Goal: Task Accomplishment & Management: Manage account settings

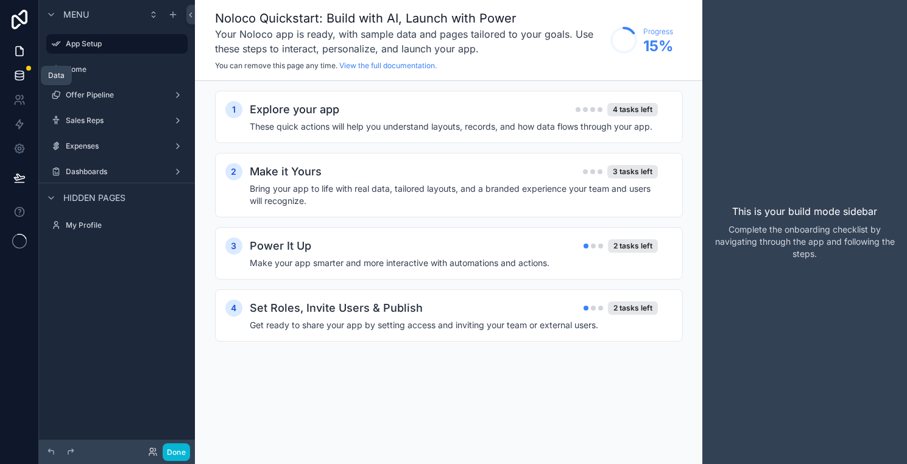
click at [17, 68] on link at bounding box center [19, 75] width 38 height 24
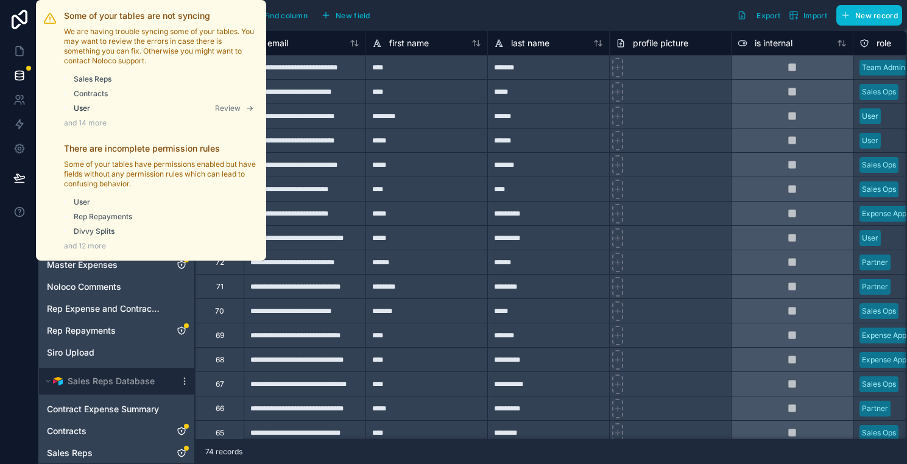
click at [227, 107] on span "Review" at bounding box center [228, 109] width 26 height 10
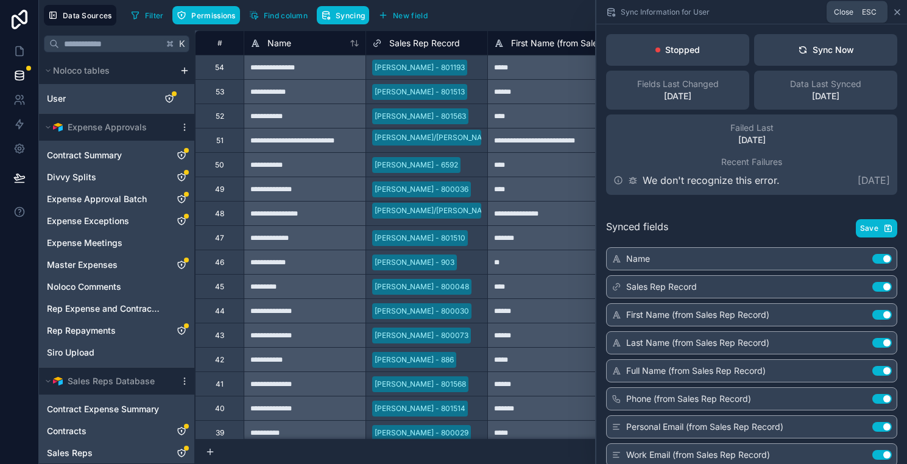
click at [896, 15] on icon at bounding box center [897, 12] width 10 height 10
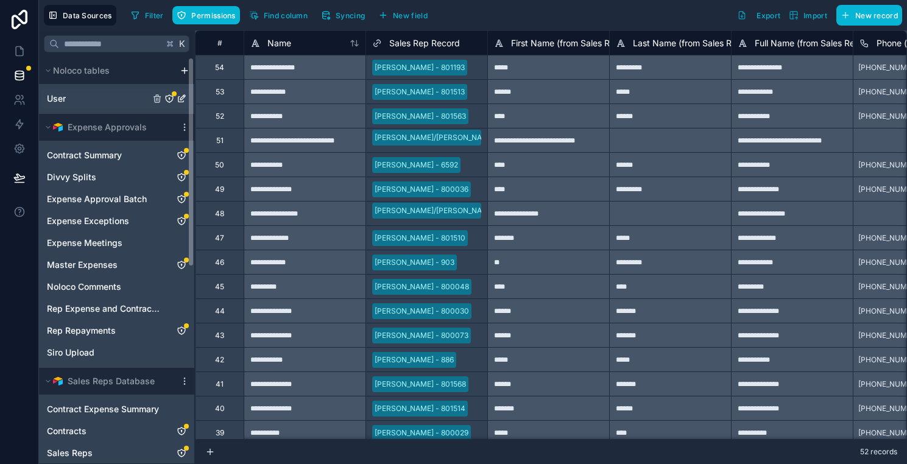
click at [121, 94] on link "User" at bounding box center [98, 99] width 103 height 12
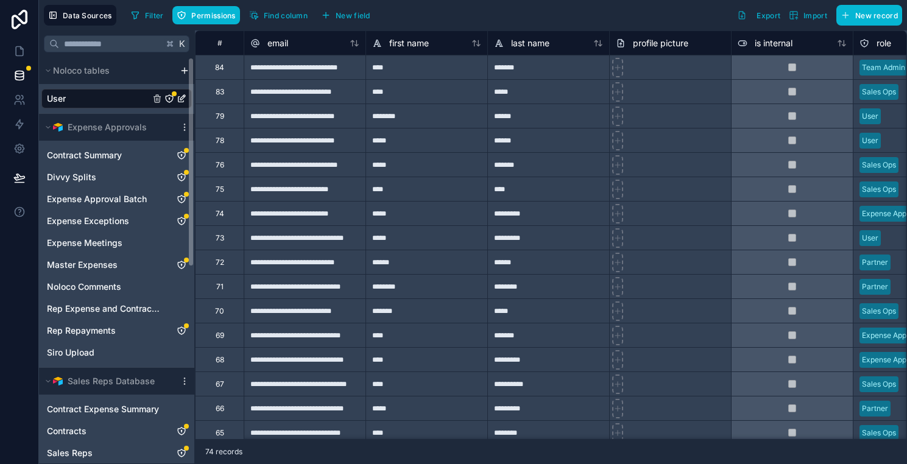
click at [171, 101] on icon "User" at bounding box center [169, 98] width 7 height 7
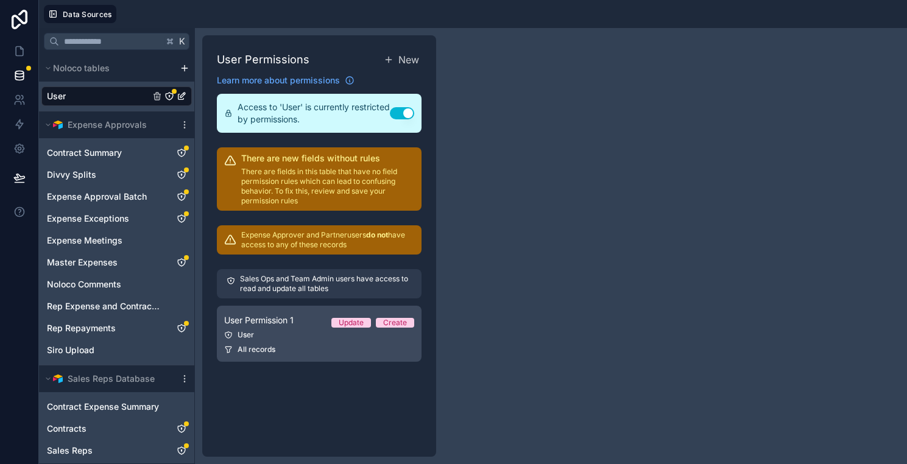
click at [310, 324] on div "User Permission 1 Update Create" at bounding box center [319, 320] width 190 height 15
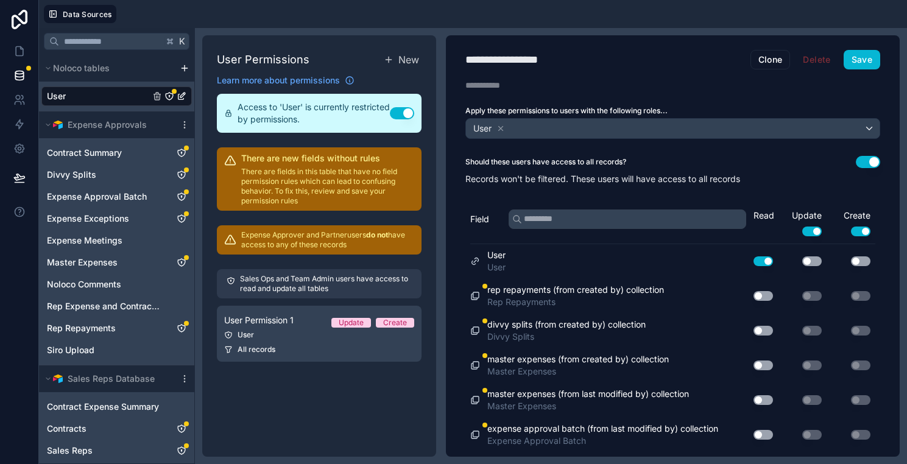
click at [516, 52] on div "**********" at bounding box center [516, 59] width 102 height 17
click at [564, 66] on div "**********" at bounding box center [516, 59] width 102 height 17
type div "**********"
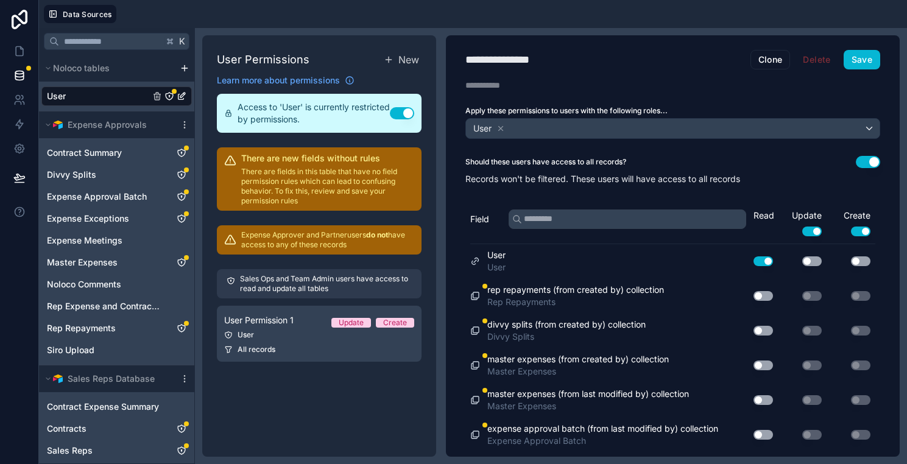
click at [516, 55] on div "**********" at bounding box center [512, 59] width 94 height 17
click at [592, 66] on h1 "**********" at bounding box center [607, 59] width 285 height 17
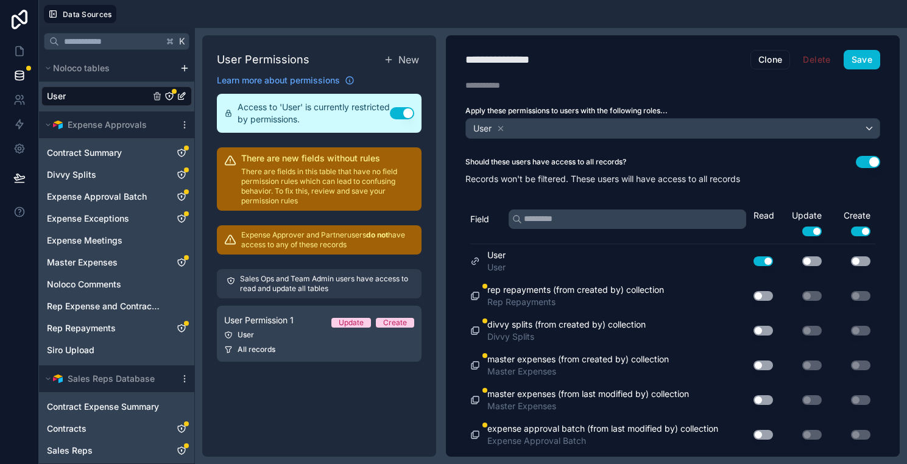
click at [581, 57] on h1 "**********" at bounding box center [607, 59] width 285 height 17
click at [566, 58] on h1 "**********" at bounding box center [607, 59] width 285 height 17
click at [760, 264] on button "Use setting" at bounding box center [762, 261] width 19 height 10
click at [765, 266] on div "Use setting" at bounding box center [758, 260] width 39 height 19
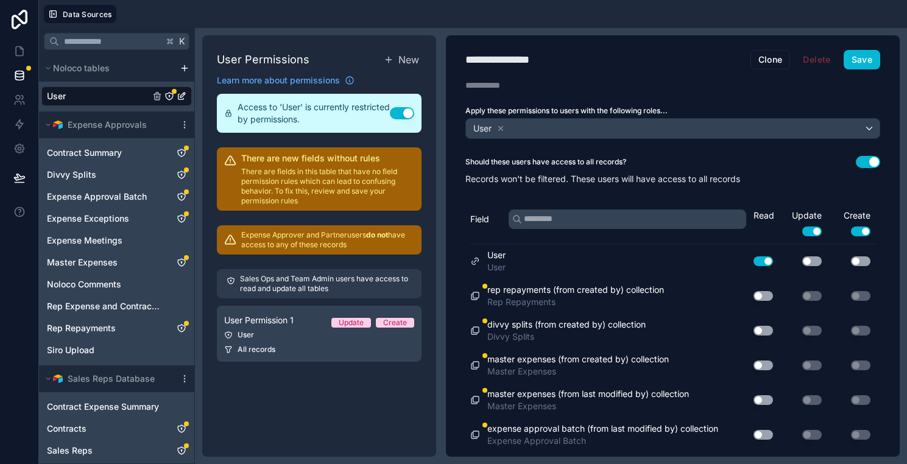
click at [867, 164] on button "Use setting" at bounding box center [868, 162] width 24 height 12
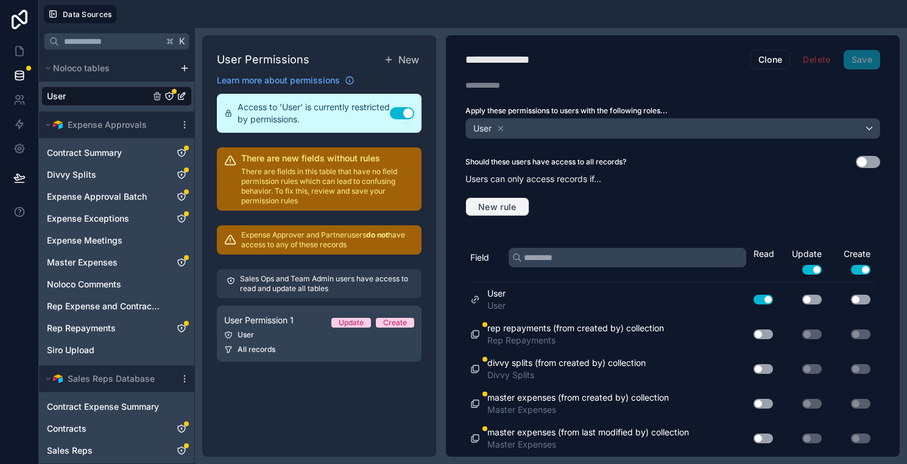
click at [516, 203] on span "New rule" at bounding box center [497, 207] width 48 height 11
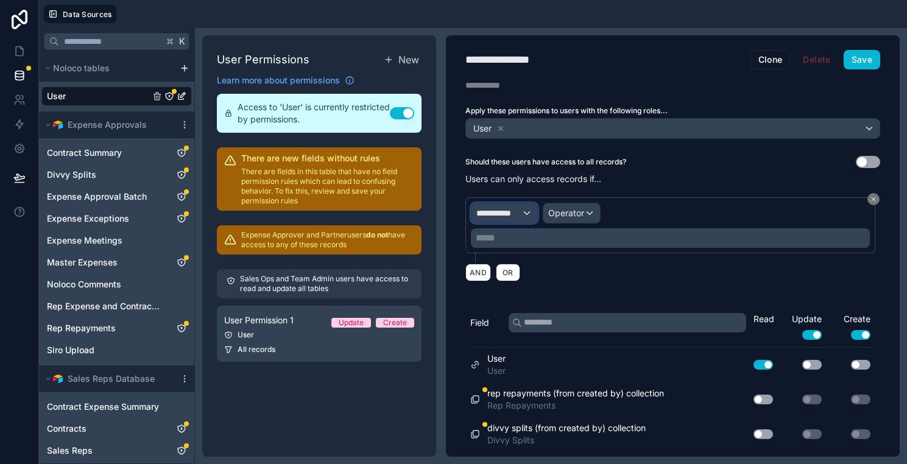
click at [519, 214] on span "**********" at bounding box center [498, 213] width 45 height 12
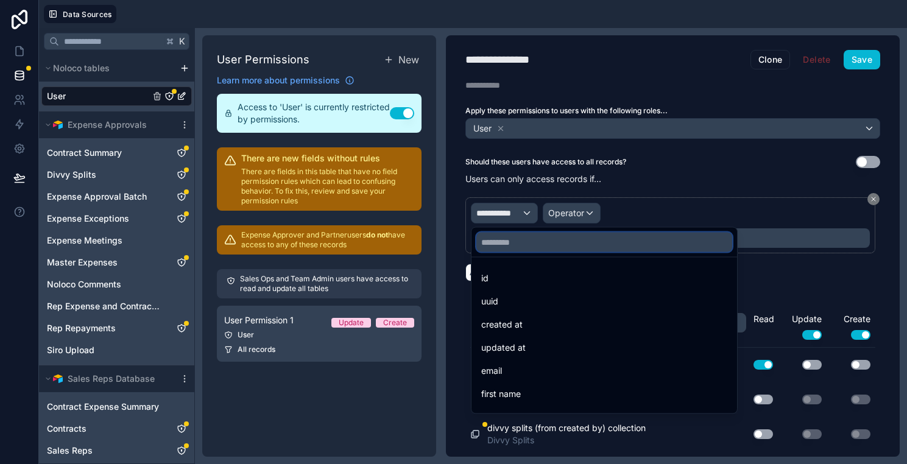
click at [491, 243] on input "text" at bounding box center [604, 242] width 256 height 19
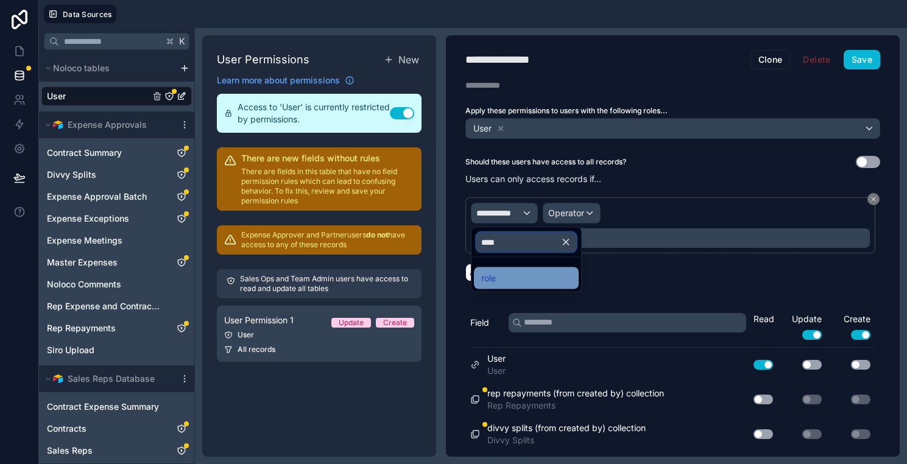
type input "****"
click at [491, 280] on span "role" at bounding box center [488, 278] width 15 height 15
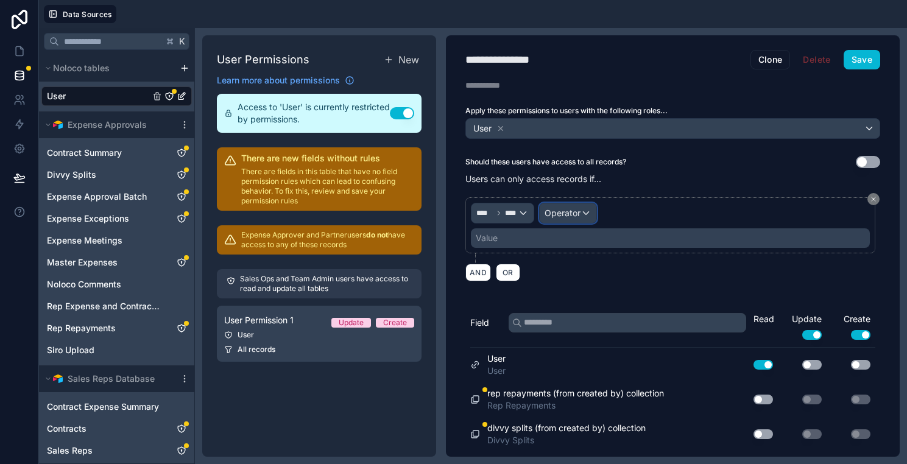
click at [574, 207] on span "Operator" at bounding box center [562, 213] width 36 height 12
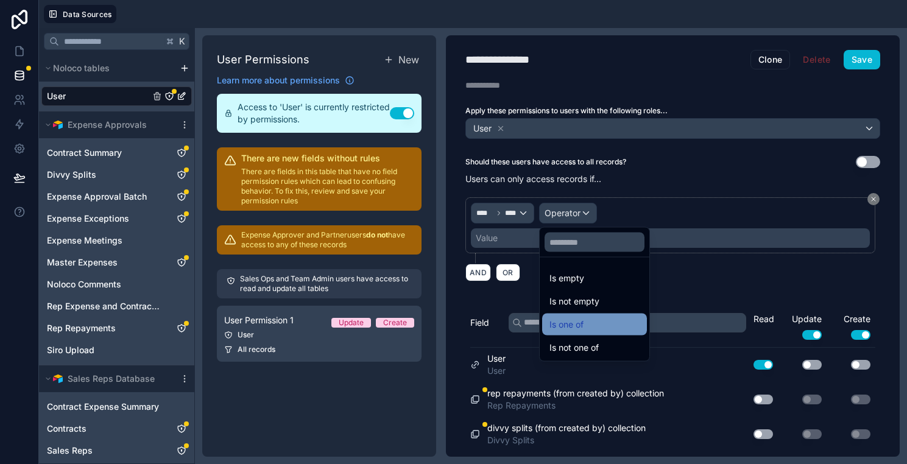
click at [577, 318] on span "Is one of" at bounding box center [566, 324] width 34 height 15
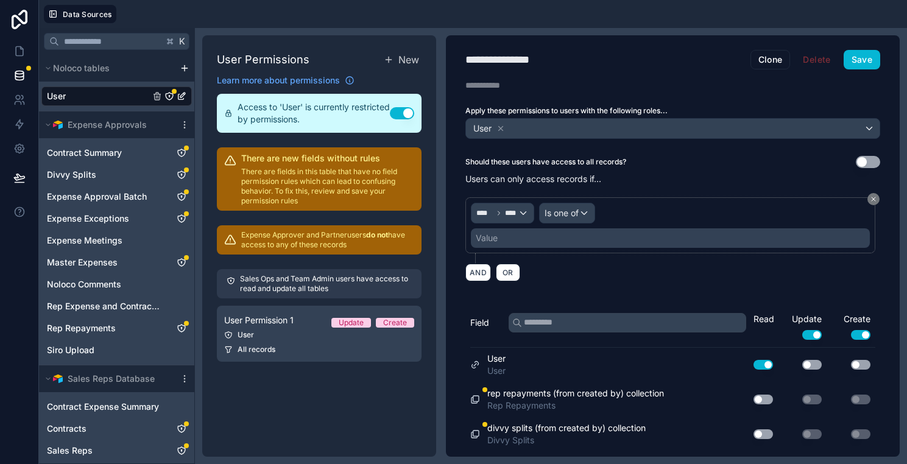
click at [526, 241] on div "Value" at bounding box center [670, 237] width 399 height 19
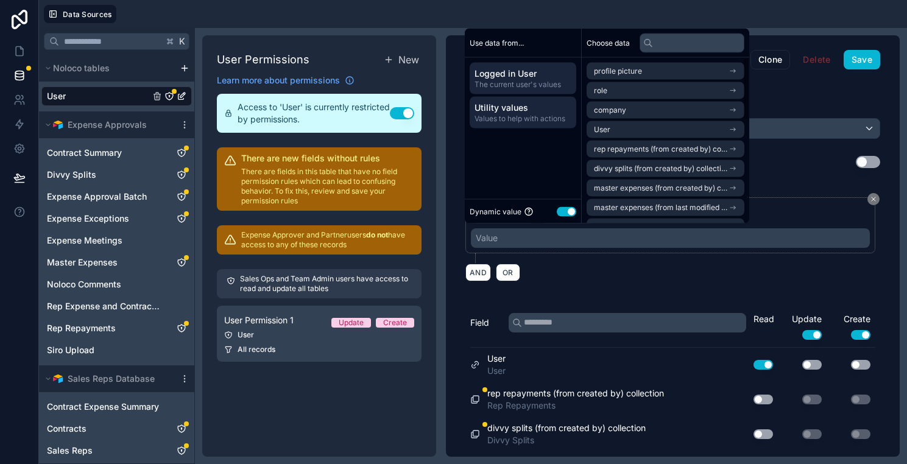
click at [561, 115] on span "Values to help with actions" at bounding box center [522, 119] width 97 height 10
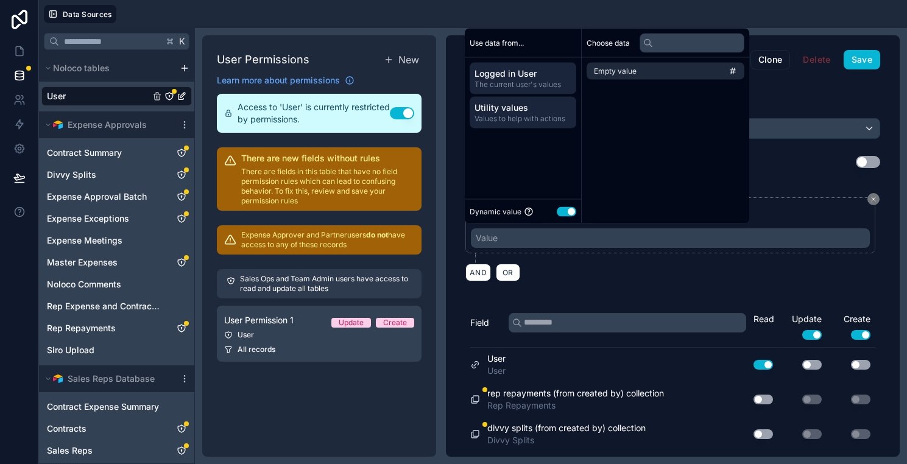
click at [533, 81] on span "The current user's values" at bounding box center [522, 85] width 97 height 10
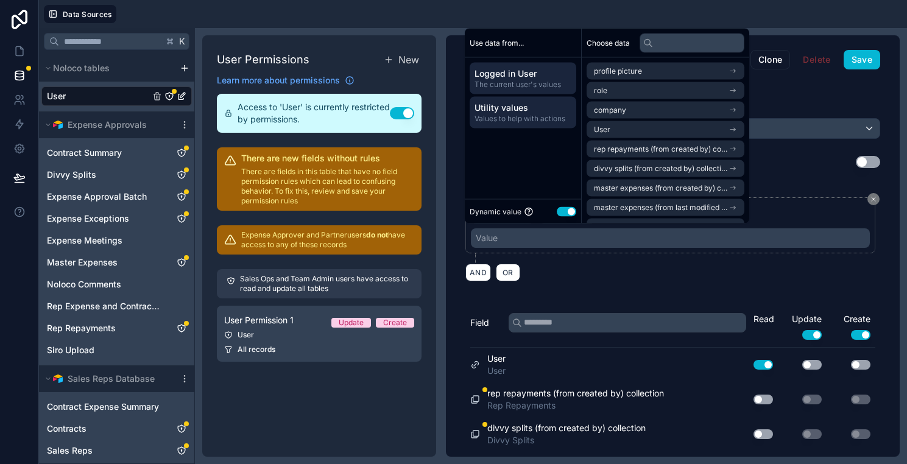
click at [543, 98] on div "Utility values Values to help with actions" at bounding box center [522, 113] width 107 height 32
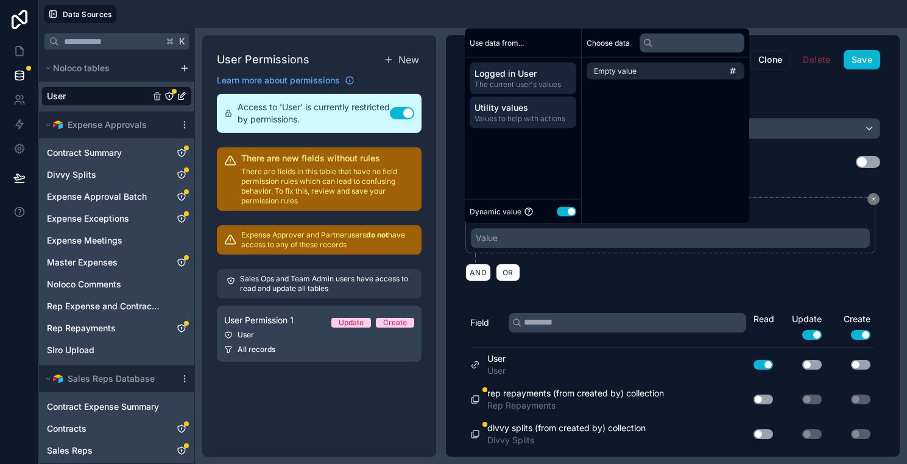
click at [535, 82] on span "The current user's values" at bounding box center [522, 85] width 97 height 10
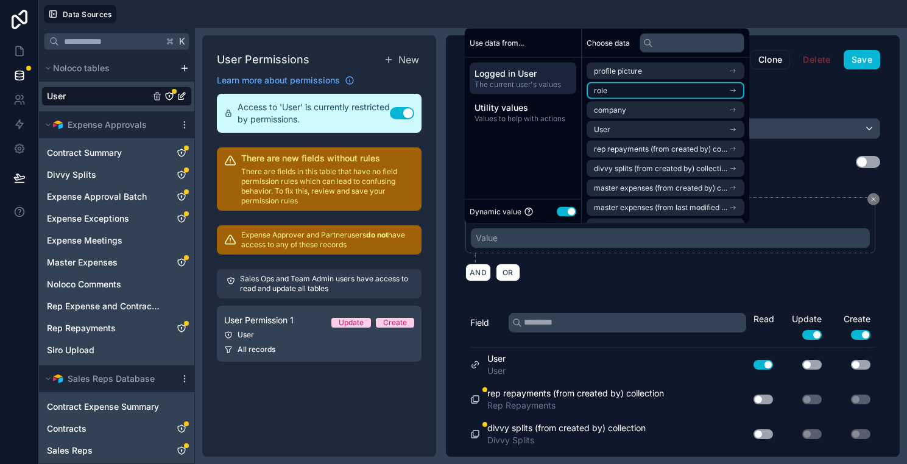
click at [666, 91] on li "role" at bounding box center [665, 90] width 158 height 17
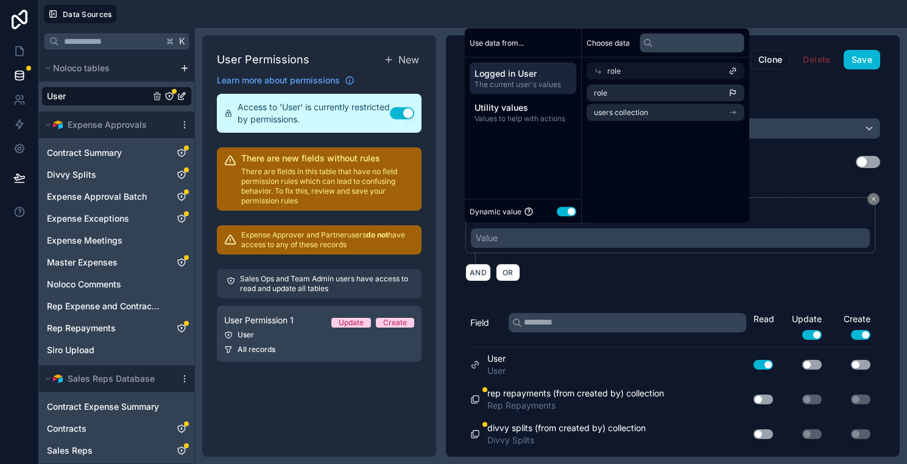
click at [639, 74] on div "role" at bounding box center [665, 71] width 158 height 17
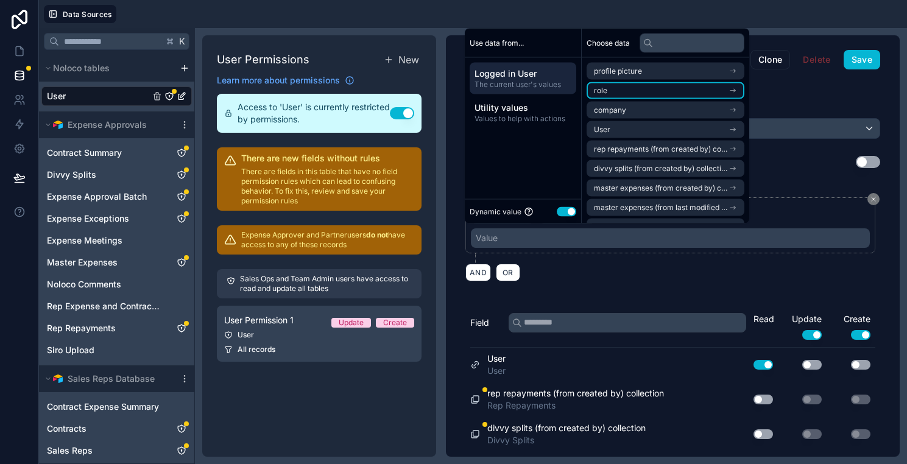
click at [638, 93] on li "role" at bounding box center [665, 90] width 158 height 17
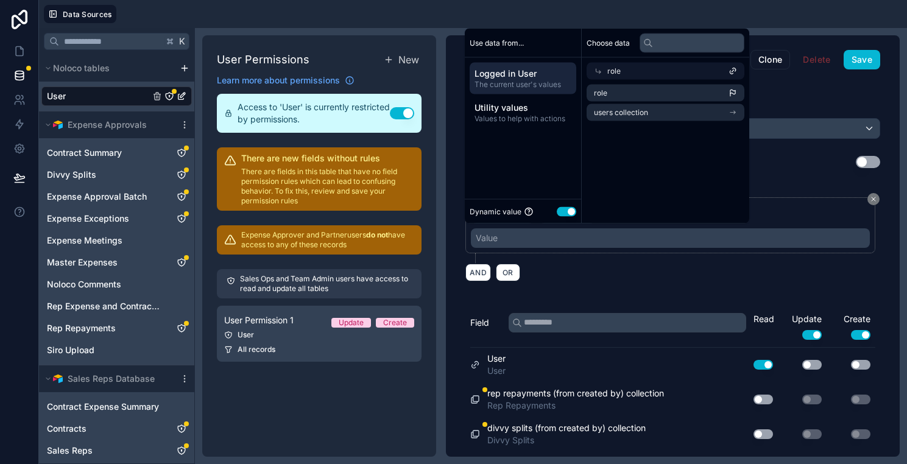
click at [564, 216] on div "Dynamic value Use setting" at bounding box center [522, 212] width 107 height 14
click at [564, 214] on button "Use setting" at bounding box center [566, 211] width 19 height 10
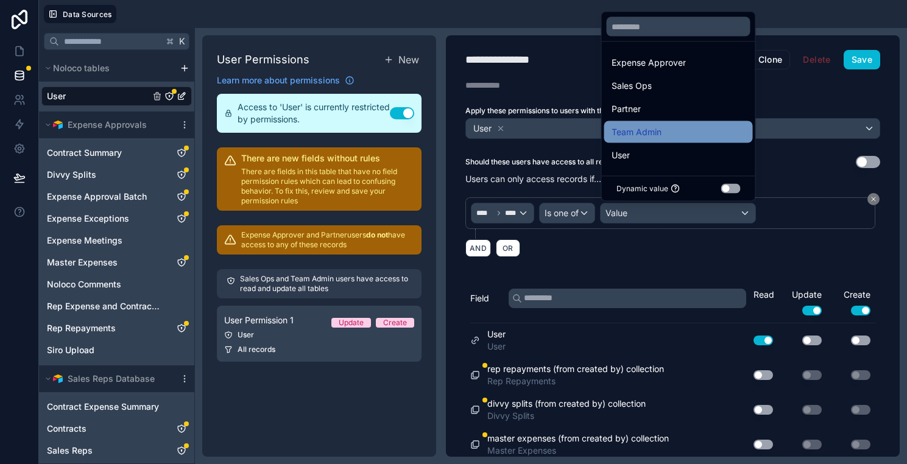
click at [656, 132] on span "Team Admin" at bounding box center [636, 132] width 50 height 15
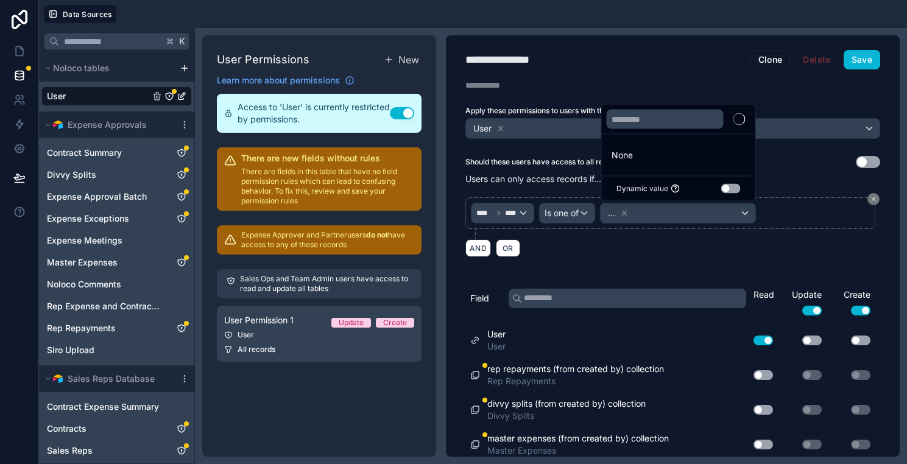
click at [666, 255] on div "AND OR" at bounding box center [672, 248] width 415 height 18
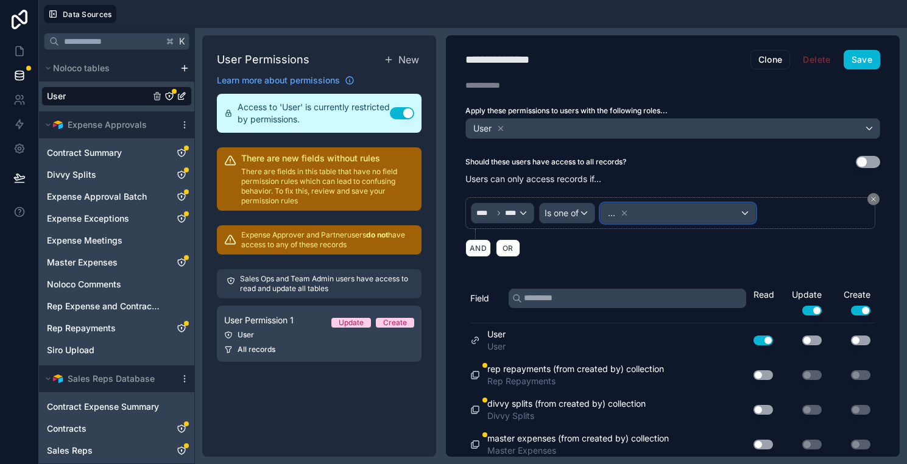
click at [614, 215] on span "..." at bounding box center [611, 213] width 7 height 12
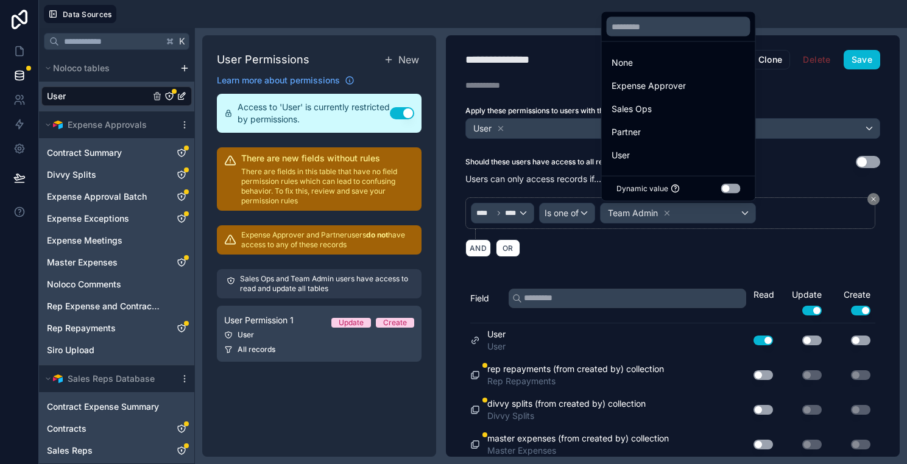
click at [621, 250] on div at bounding box center [453, 232] width 907 height 464
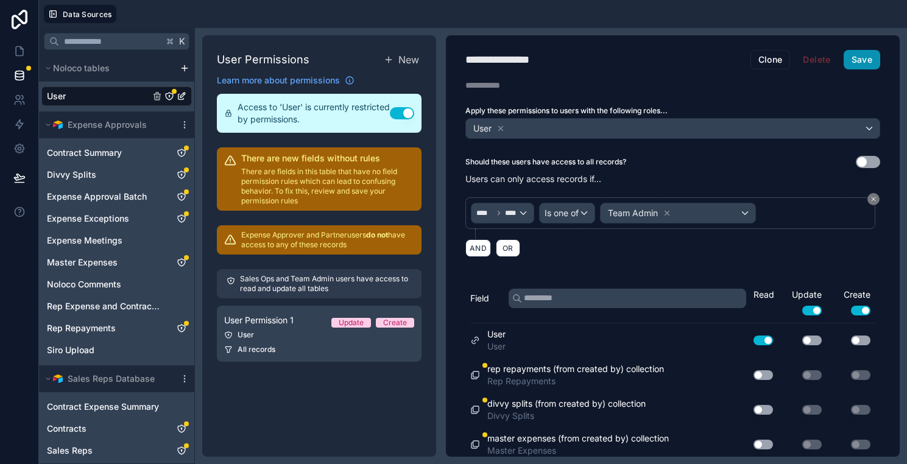
click at [863, 57] on button "Save" at bounding box center [861, 59] width 37 height 19
click at [764, 377] on button "Use setting" at bounding box center [762, 375] width 19 height 10
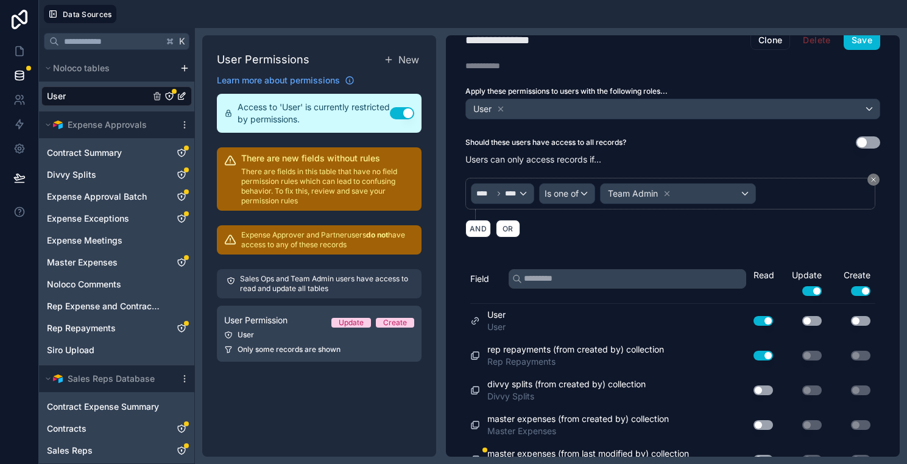
click at [762, 353] on button "Use setting" at bounding box center [762, 356] width 19 height 10
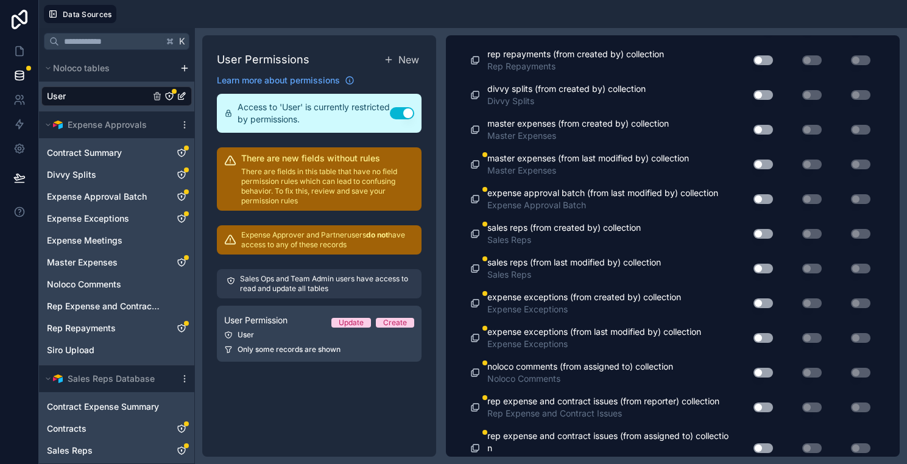
scroll to position [308, 0]
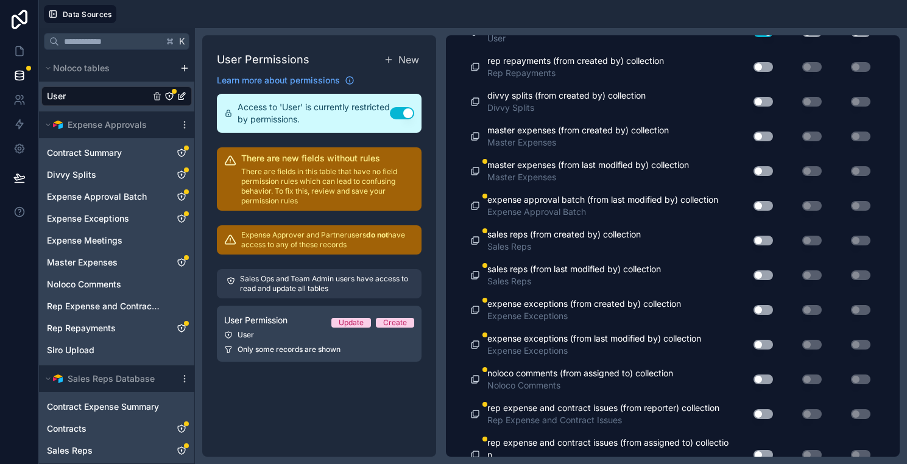
click at [761, 167] on button "Use setting" at bounding box center [762, 171] width 19 height 10
click at [765, 206] on button "Use setting" at bounding box center [762, 206] width 19 height 10
click at [765, 242] on button "Use setting" at bounding box center [762, 241] width 19 height 10
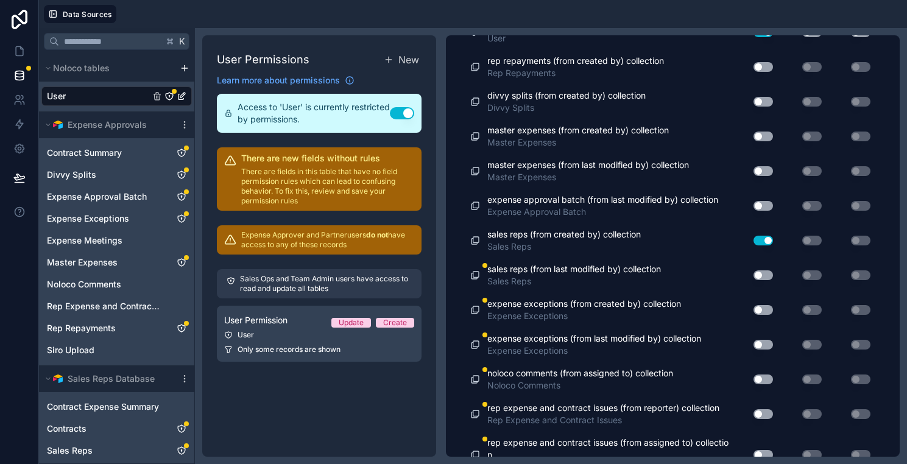
click at [765, 239] on button "Use setting" at bounding box center [762, 241] width 19 height 10
click at [767, 273] on button "Use setting" at bounding box center [762, 275] width 19 height 10
click at [766, 309] on button "Use setting" at bounding box center [762, 310] width 19 height 10
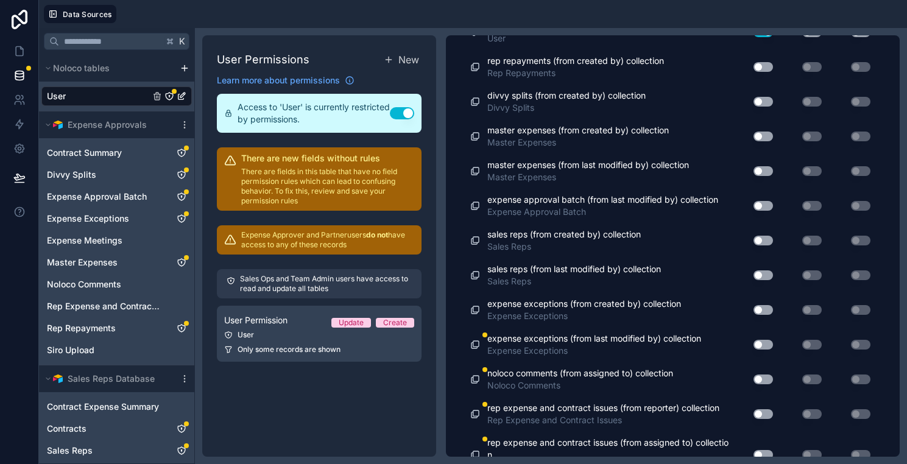
click at [765, 341] on button "Use setting" at bounding box center [762, 345] width 19 height 10
click at [766, 342] on button "Use setting" at bounding box center [762, 345] width 19 height 10
click at [765, 379] on button "Use setting" at bounding box center [762, 379] width 19 height 10
click at [764, 380] on button "Use setting" at bounding box center [762, 379] width 19 height 10
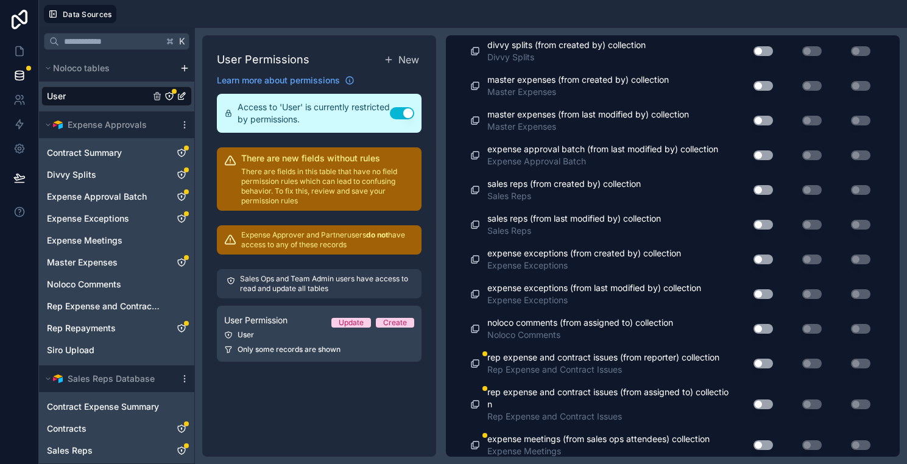
click at [761, 359] on button "Use setting" at bounding box center [762, 364] width 19 height 10
click at [765, 398] on div "Use setting" at bounding box center [758, 404] width 39 height 19
click at [765, 399] on button "Use setting" at bounding box center [762, 404] width 19 height 10
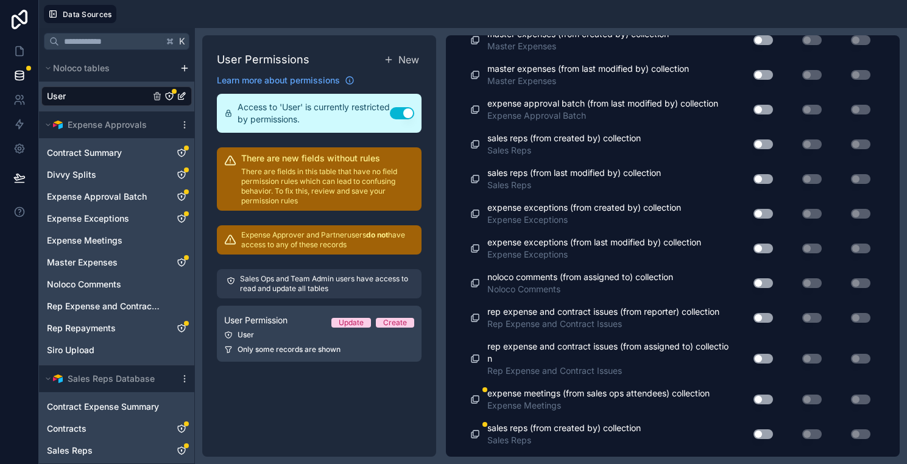
scroll to position [425, 0]
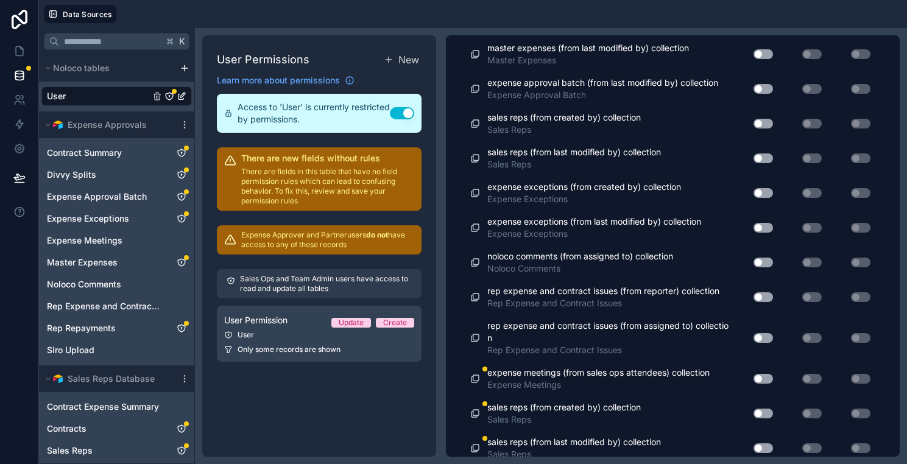
click at [759, 379] on button "Use setting" at bounding box center [762, 379] width 19 height 10
click at [765, 413] on button "Use setting" at bounding box center [762, 414] width 19 height 10
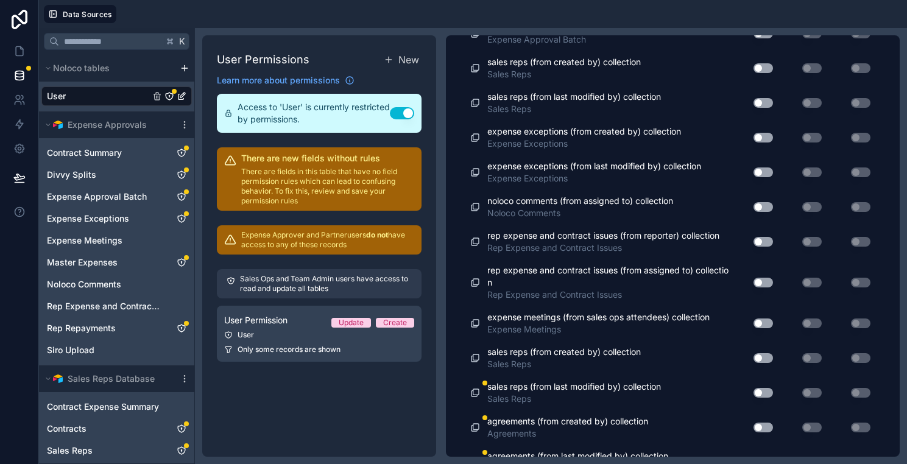
scroll to position [504, 0]
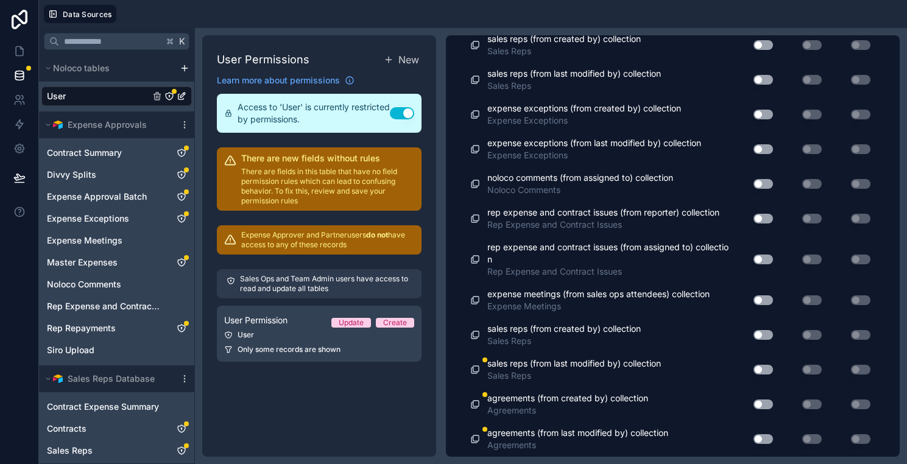
click at [760, 375] on div "Use setting" at bounding box center [758, 369] width 39 height 19
click at [760, 371] on button "Use setting" at bounding box center [762, 370] width 19 height 10
click at [769, 402] on button "Use setting" at bounding box center [762, 404] width 19 height 10
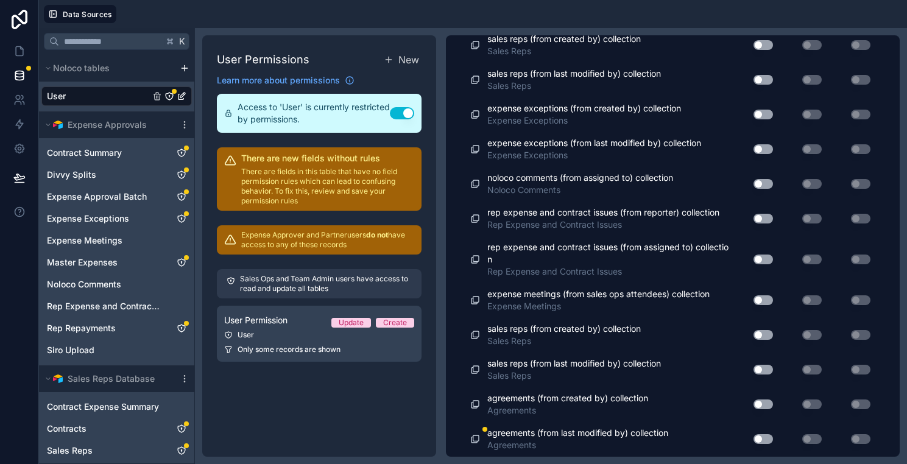
scroll to position [538, 0]
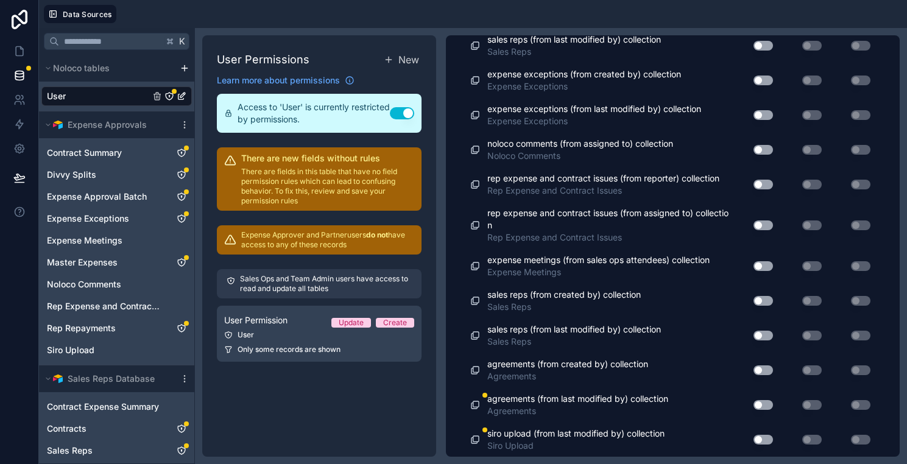
click at [765, 400] on button "Use setting" at bounding box center [762, 405] width 19 height 10
click at [763, 438] on button "Use setting" at bounding box center [762, 440] width 19 height 10
click at [359, 399] on div "User Permissions New Learn more about permissions Access to 'User' is currently…" at bounding box center [319, 245] width 234 height 421
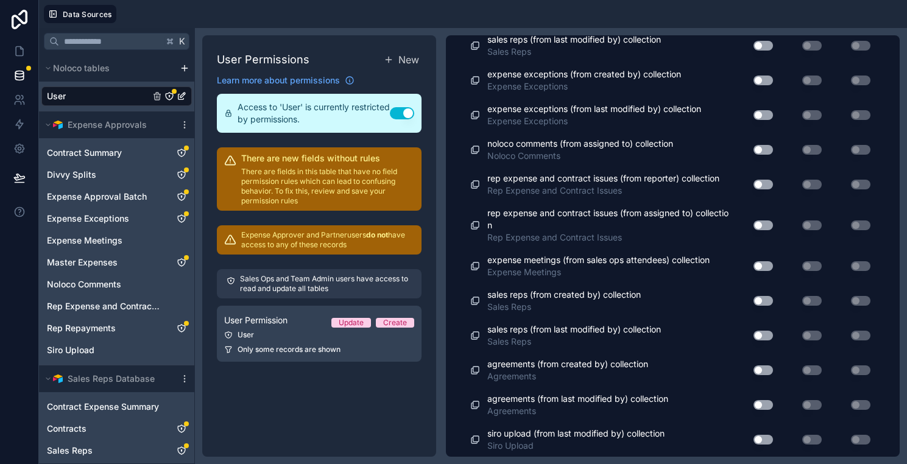
scroll to position [0, 0]
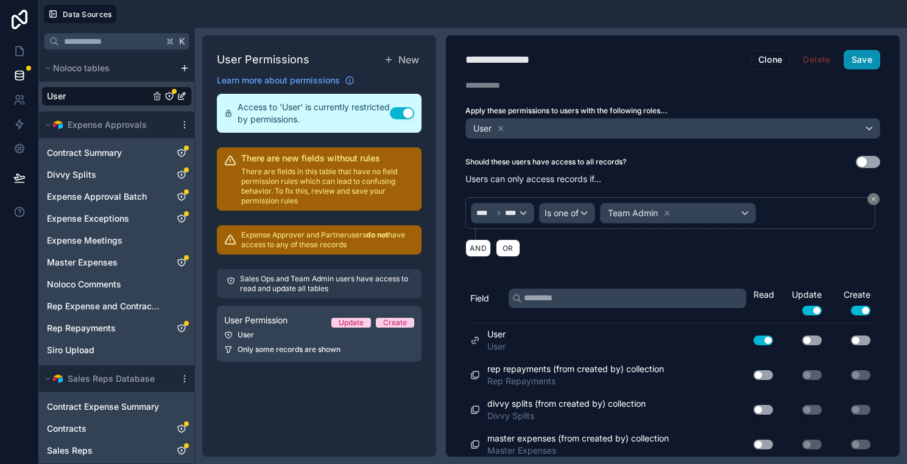
click at [858, 65] on button "Save" at bounding box center [861, 59] width 37 height 19
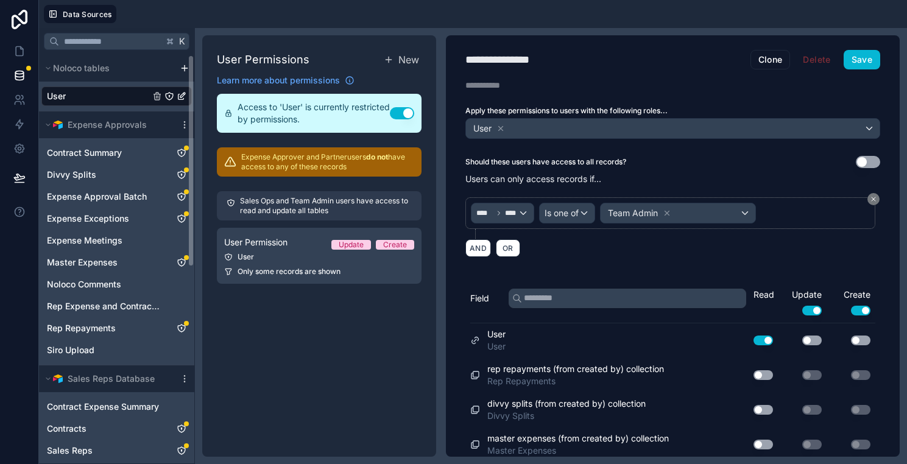
click at [350, 459] on div "**********" at bounding box center [551, 246] width 712 height 436
click at [130, 155] on link "Contract Summary" at bounding box center [104, 153] width 115 height 12
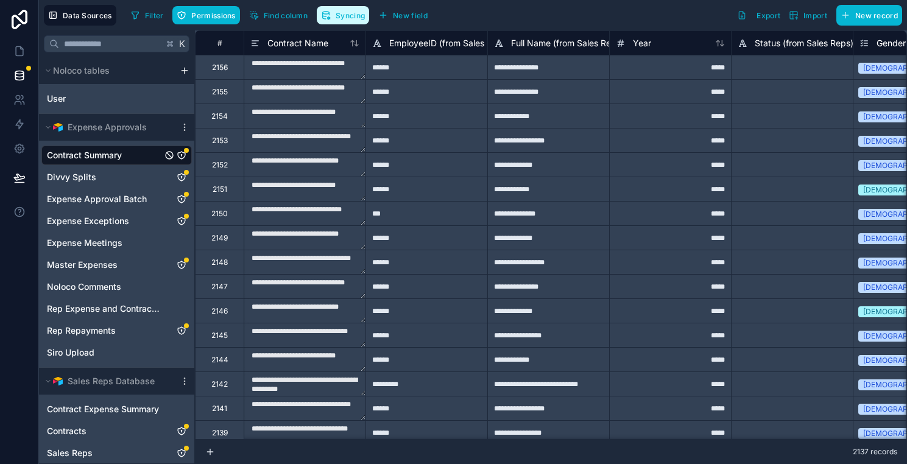
click at [347, 23] on button "Syncing" at bounding box center [343, 15] width 52 height 18
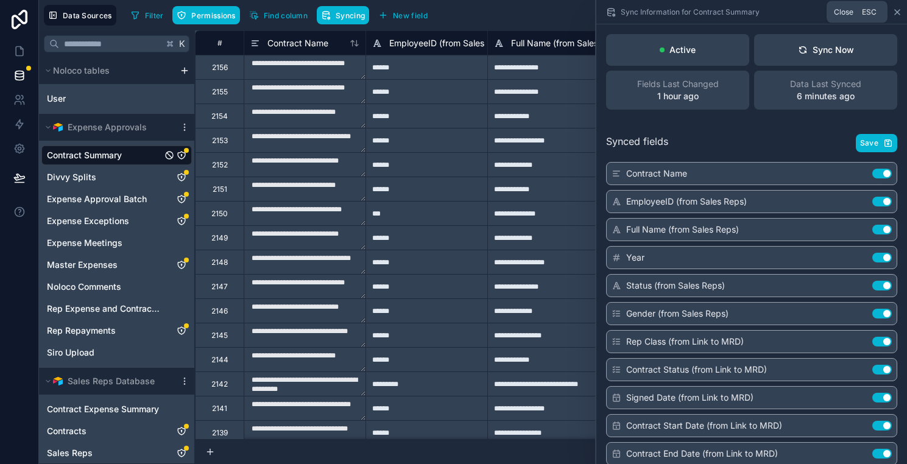
click at [898, 14] on icon at bounding box center [897, 12] width 10 height 10
click at [474, 226] on div "******" at bounding box center [426, 237] width 122 height 24
click at [890, 9] on div "Sync Information for Contract Summary" at bounding box center [751, 12] width 301 height 24
click at [891, 9] on div "Sync Information for Contract Summary" at bounding box center [751, 12] width 301 height 24
click at [896, 14] on icon at bounding box center [897, 12] width 10 height 10
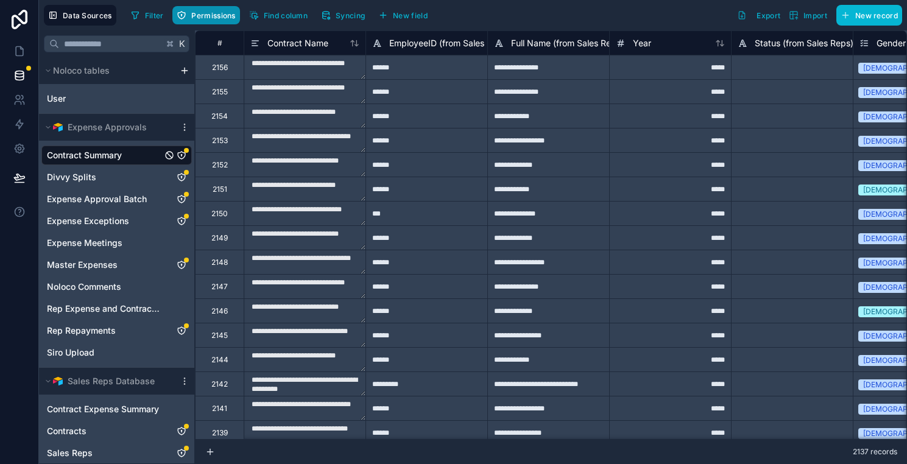
click at [231, 13] on span "Permissions" at bounding box center [213, 15] width 44 height 9
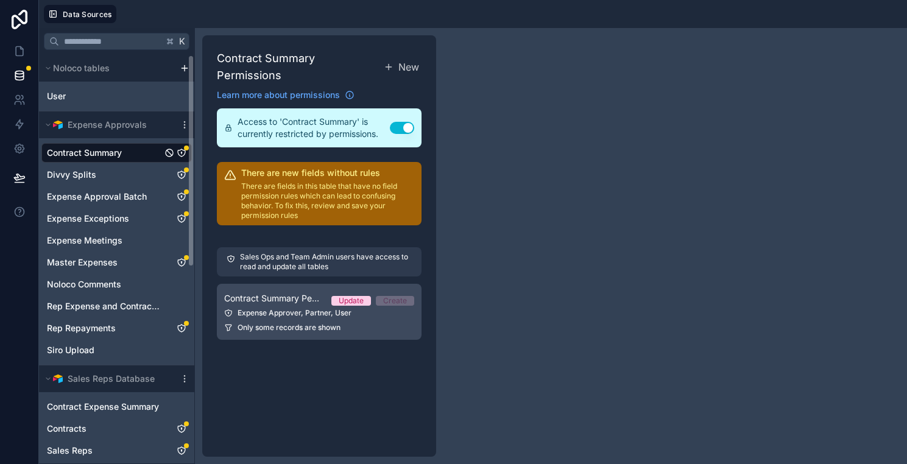
click at [340, 306] on link "Contract Summary Permission 1 Update Create Expense Approver, Partner, User Onl…" at bounding box center [319, 312] width 205 height 56
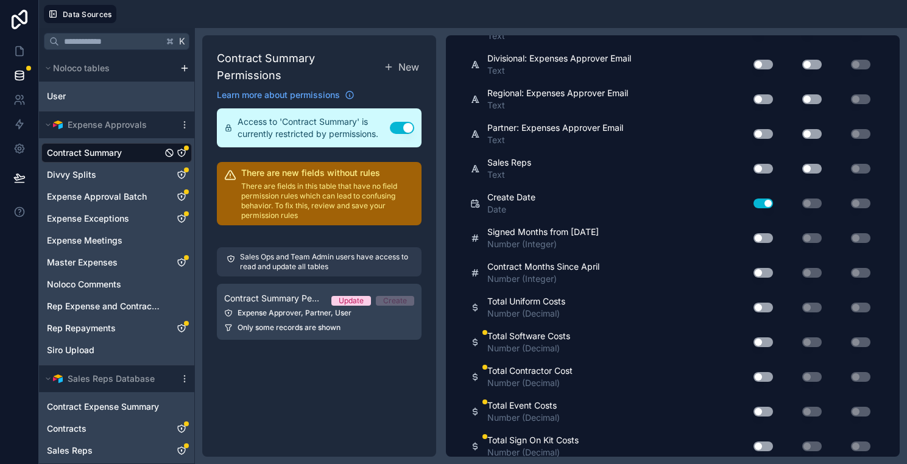
scroll to position [2090, 0]
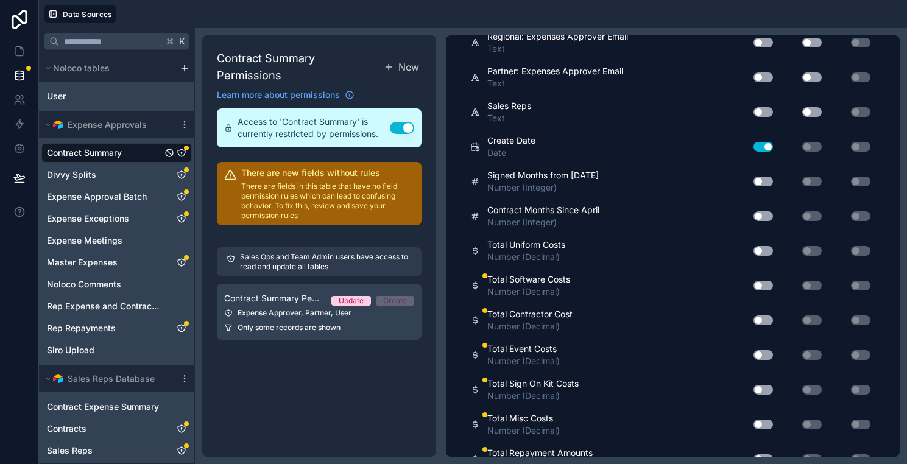
click at [765, 281] on button "Use setting" at bounding box center [762, 286] width 19 height 10
click at [759, 283] on button "Use setting" at bounding box center [762, 286] width 19 height 10
click at [761, 320] on button "Use setting" at bounding box center [762, 320] width 19 height 10
click at [762, 356] on button "Use setting" at bounding box center [762, 355] width 19 height 10
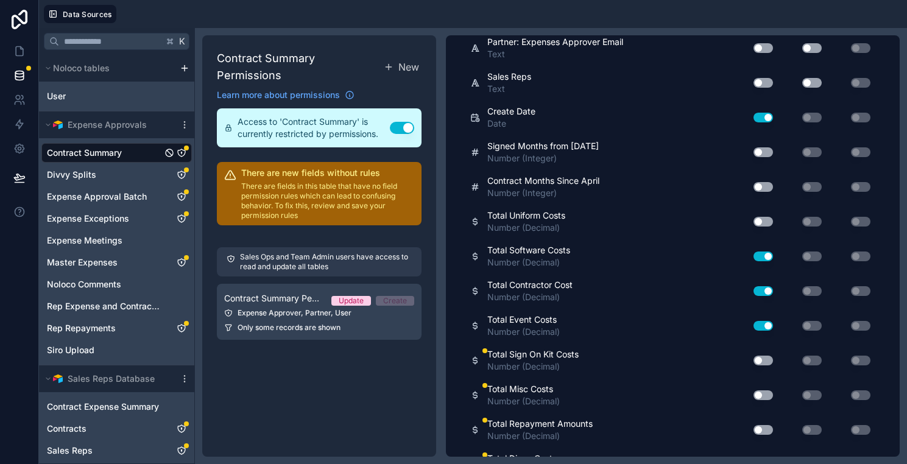
scroll to position [2129, 0]
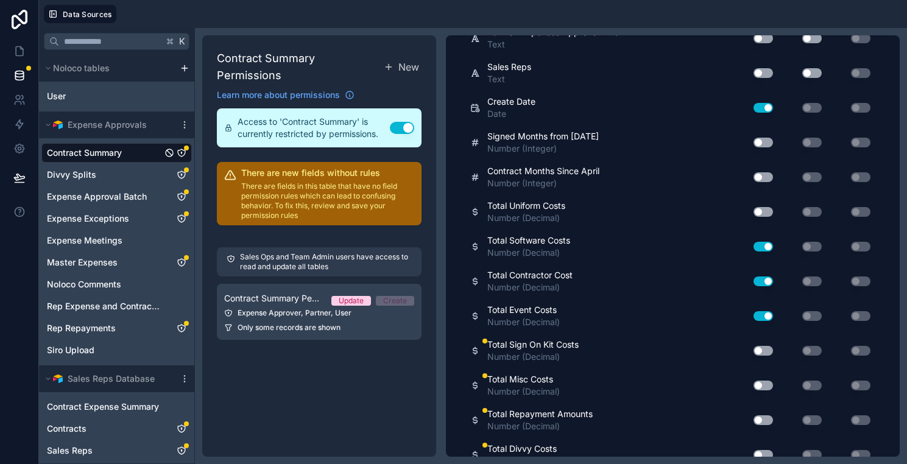
click at [763, 332] on div "Total Event Costs Number (Decimal) Use setting Use setting Use setting" at bounding box center [672, 316] width 405 height 35
click at [763, 346] on button "Use setting" at bounding box center [762, 351] width 19 height 10
click at [764, 388] on button "Use setting" at bounding box center [762, 386] width 19 height 10
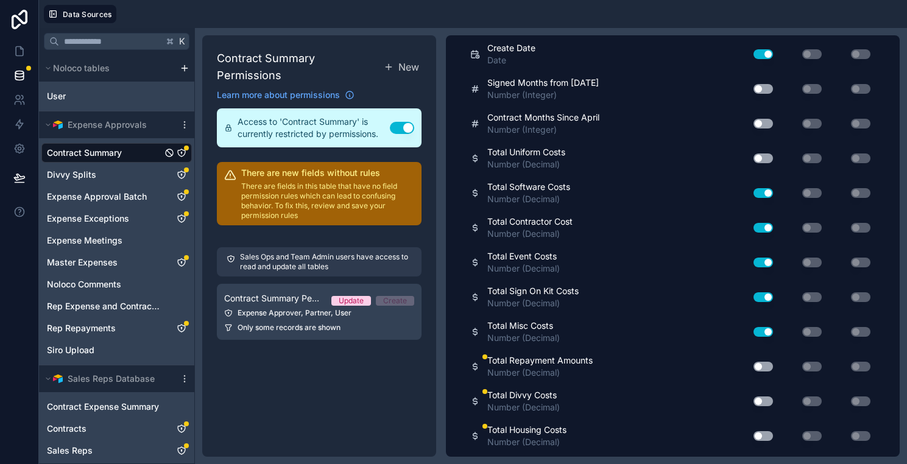
scroll to position [2188, 0]
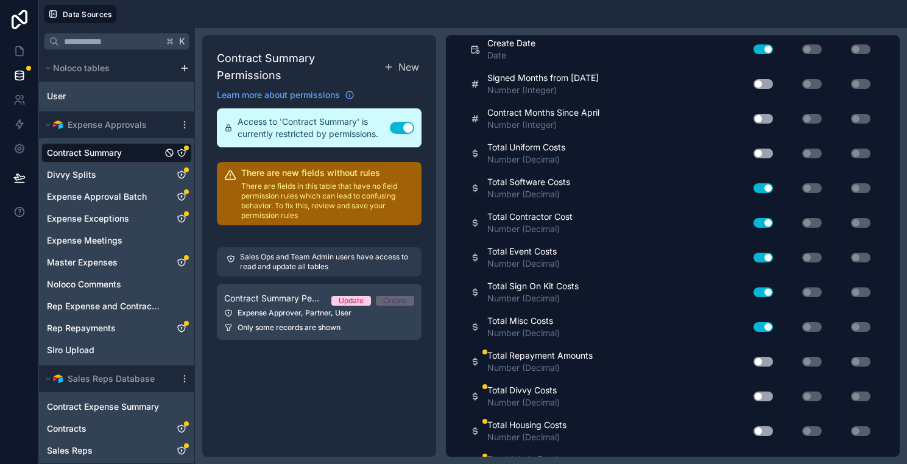
click at [762, 365] on button "Use setting" at bounding box center [762, 362] width 19 height 10
click at [762, 393] on button "Use setting" at bounding box center [762, 397] width 19 height 10
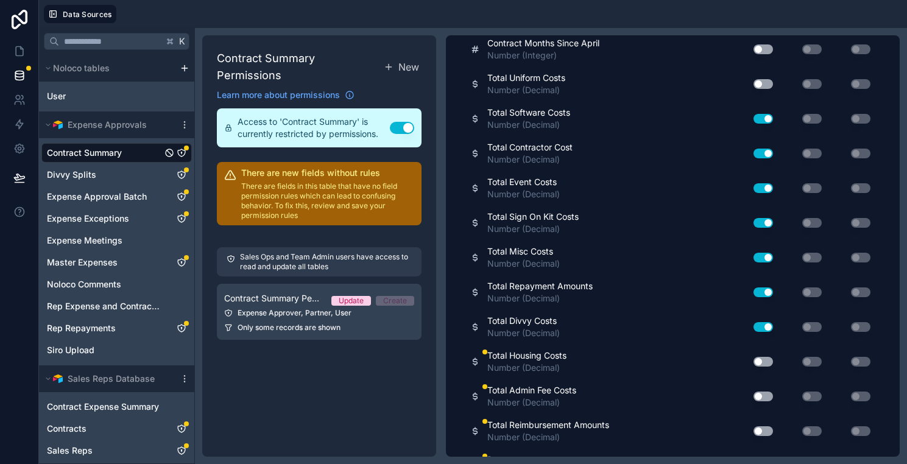
scroll to position [2271, 0]
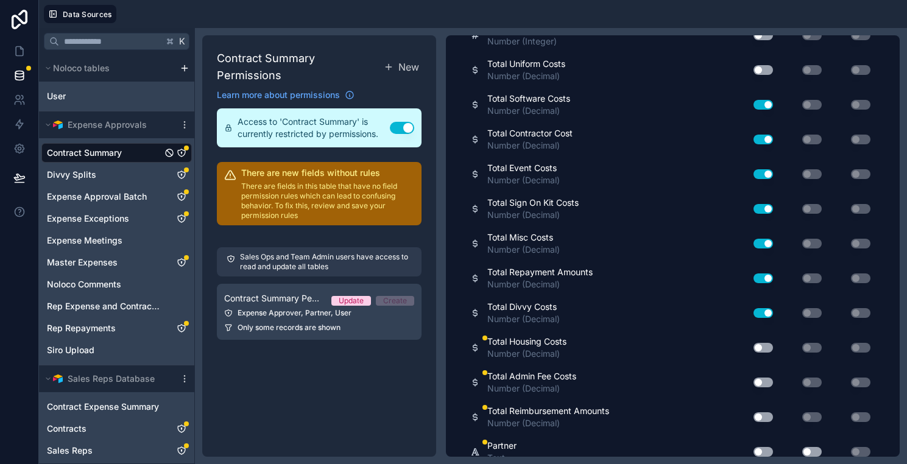
click at [761, 350] on button "Use setting" at bounding box center [762, 348] width 19 height 10
click at [761, 378] on button "Use setting" at bounding box center [762, 383] width 19 height 10
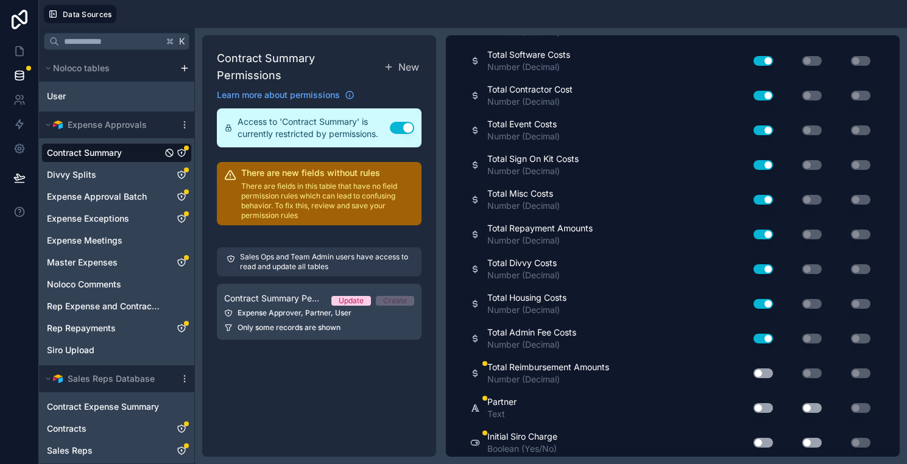
scroll to position [2328, 0]
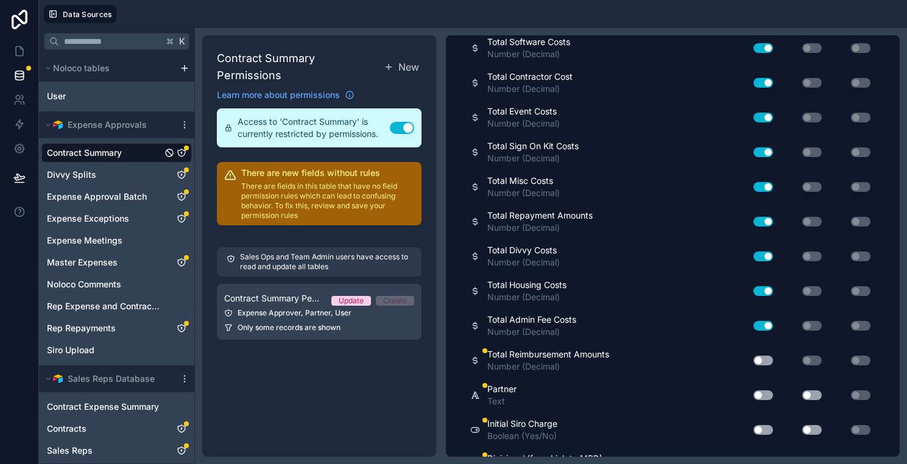
click at [763, 356] on button "Use setting" at bounding box center [762, 361] width 19 height 10
click at [763, 393] on button "Use setting" at bounding box center [762, 395] width 19 height 10
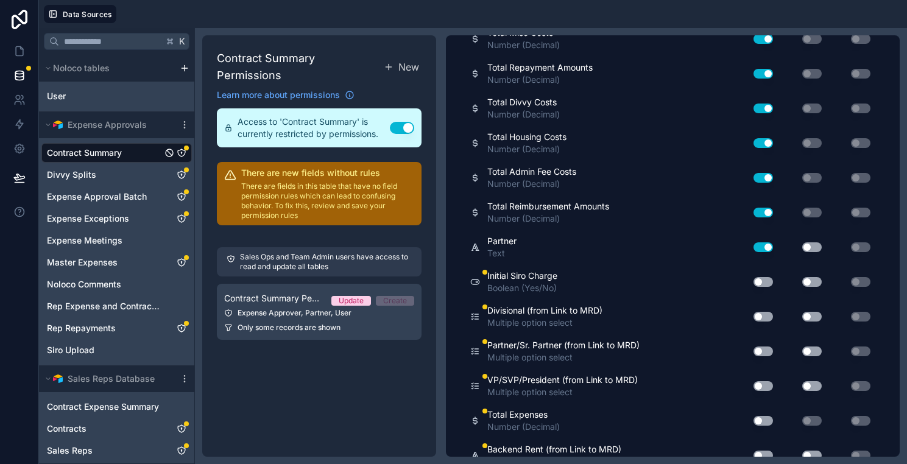
scroll to position [2512, 0]
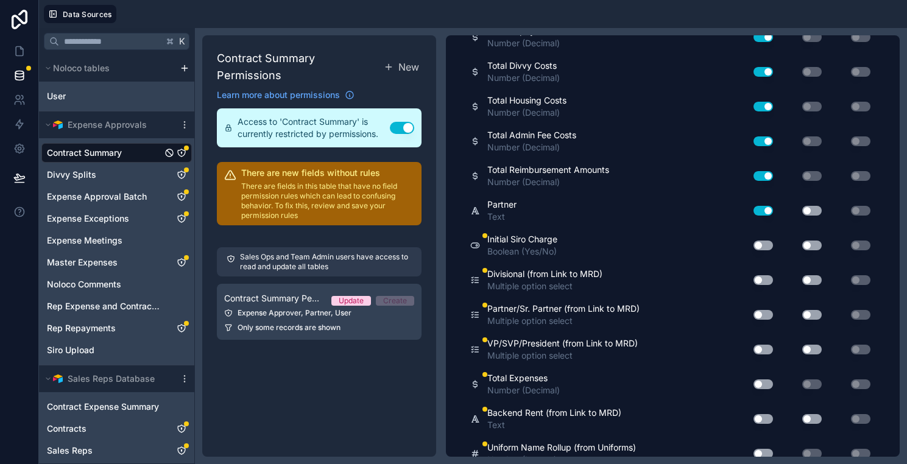
click at [765, 246] on button "Use setting" at bounding box center [762, 246] width 19 height 10
click at [765, 280] on button "Use setting" at bounding box center [762, 280] width 19 height 10
click at [764, 279] on button "Use setting" at bounding box center [762, 280] width 19 height 10
click at [764, 315] on button "Use setting" at bounding box center [762, 315] width 19 height 10
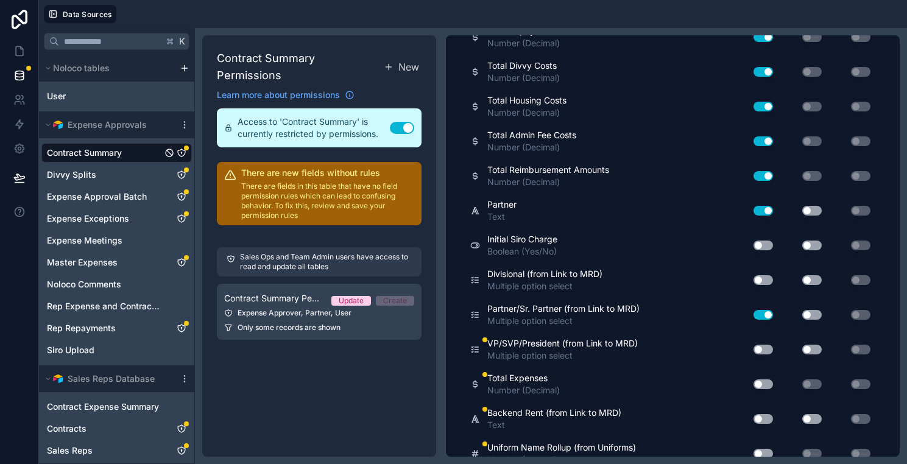
click at [764, 315] on button "Use setting" at bounding box center [762, 315] width 19 height 10
click at [765, 346] on button "Use setting" at bounding box center [762, 350] width 19 height 10
click at [765, 377] on div "Use setting" at bounding box center [758, 383] width 39 height 19
click at [765, 386] on button "Use setting" at bounding box center [762, 384] width 19 height 10
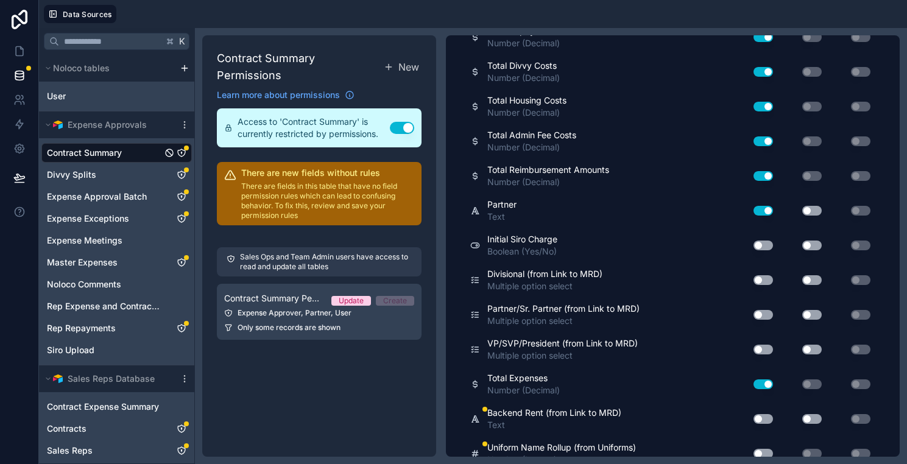
click at [765, 386] on button "Use setting" at bounding box center [762, 384] width 19 height 10
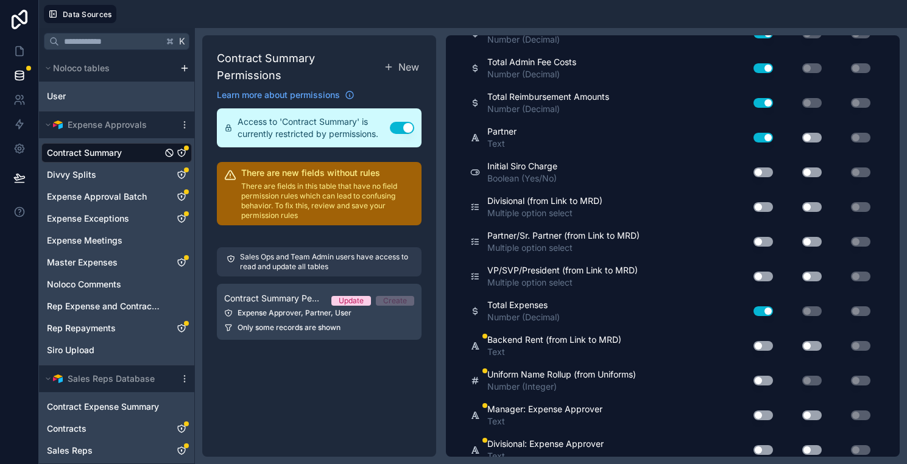
scroll to position [2595, 0]
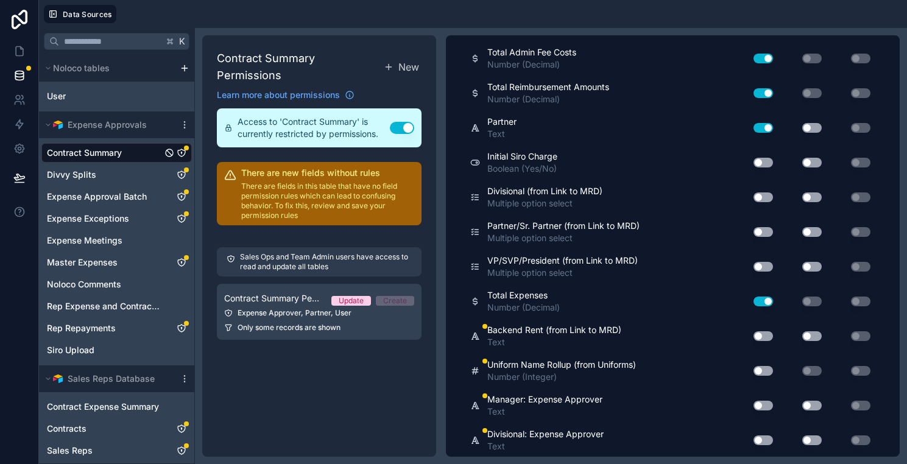
click at [758, 335] on button "Use setting" at bounding box center [762, 336] width 19 height 10
click at [759, 368] on button "Use setting" at bounding box center [762, 371] width 19 height 10
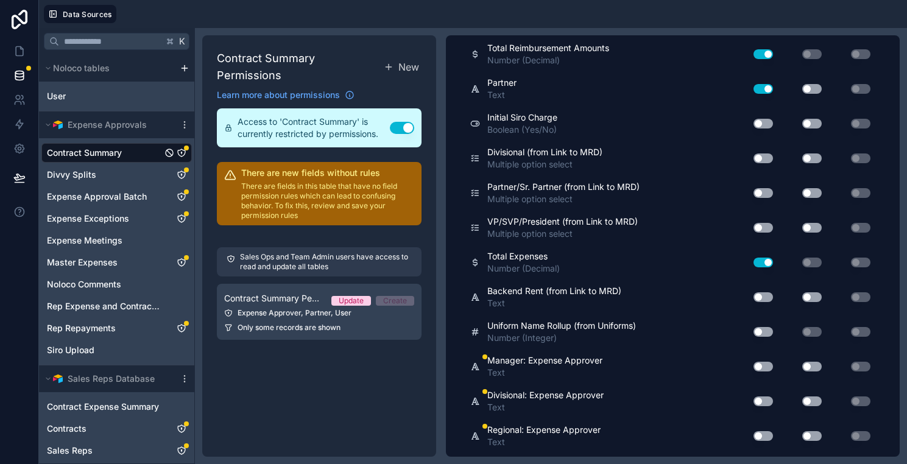
scroll to position [2649, 0]
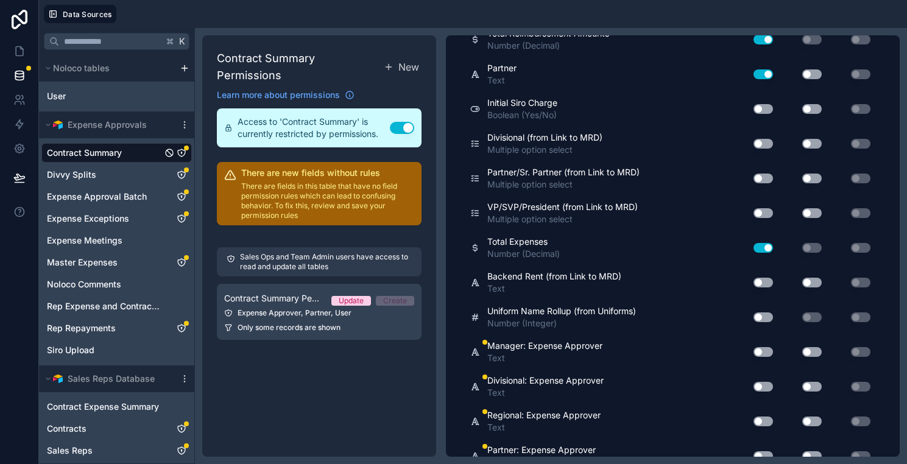
click at [762, 353] on button "Use setting" at bounding box center [762, 352] width 19 height 10
click at [764, 382] on button "Use setting" at bounding box center [762, 387] width 19 height 10
click at [763, 420] on button "Use setting" at bounding box center [762, 422] width 19 height 10
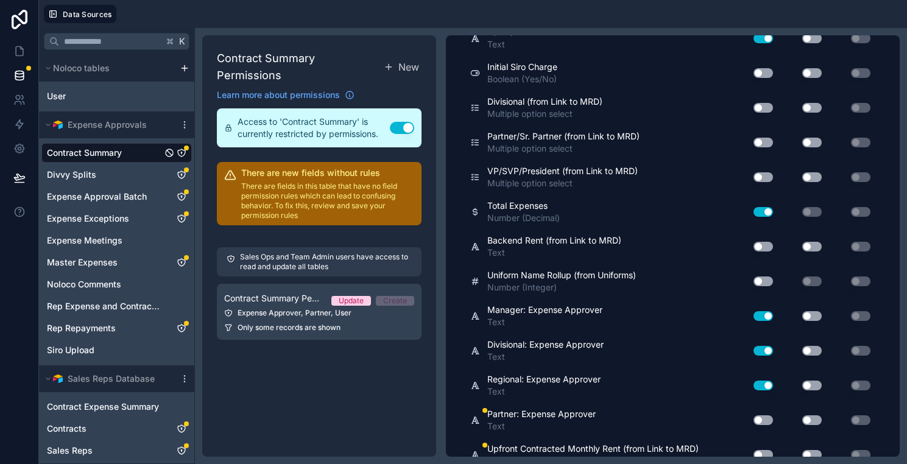
scroll to position [2693, 0]
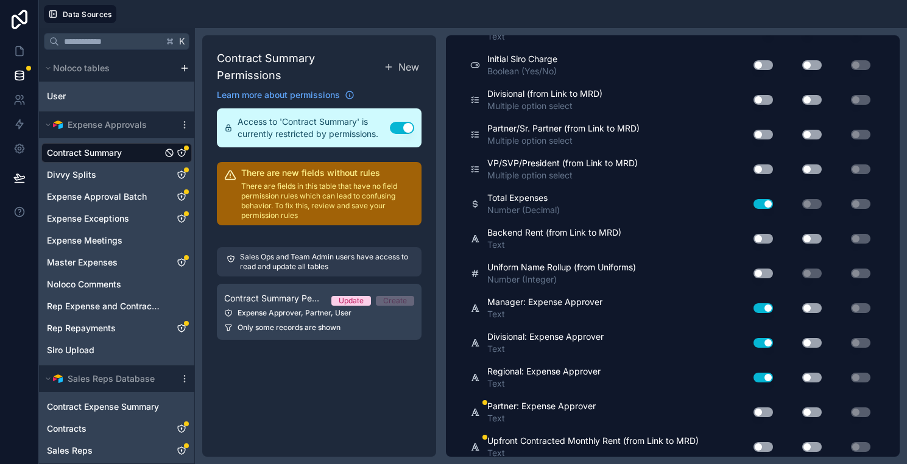
click at [762, 302] on div "Use setting" at bounding box center [758, 307] width 39 height 19
click at [761, 305] on button "Use setting" at bounding box center [762, 308] width 19 height 10
click at [761, 340] on button "Use setting" at bounding box center [762, 343] width 19 height 10
click at [764, 376] on button "Use setting" at bounding box center [762, 378] width 19 height 10
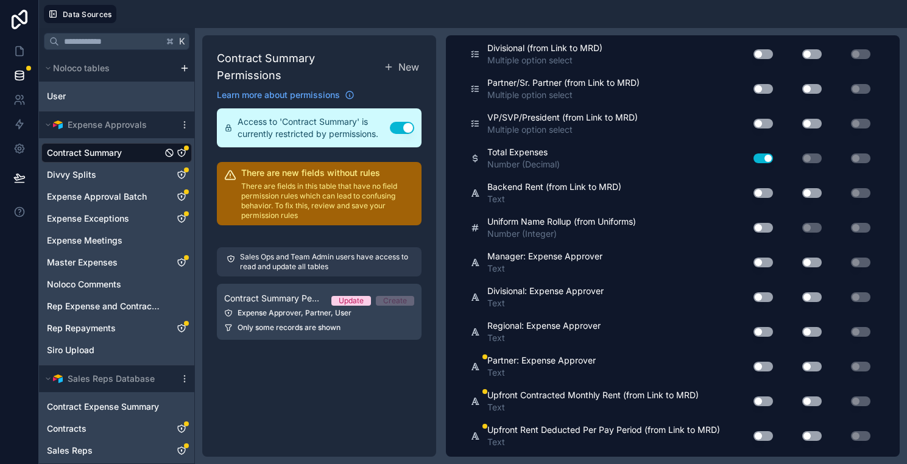
click at [764, 372] on div "Use setting" at bounding box center [758, 366] width 39 height 19
click at [762, 363] on button "Use setting" at bounding box center [762, 367] width 19 height 10
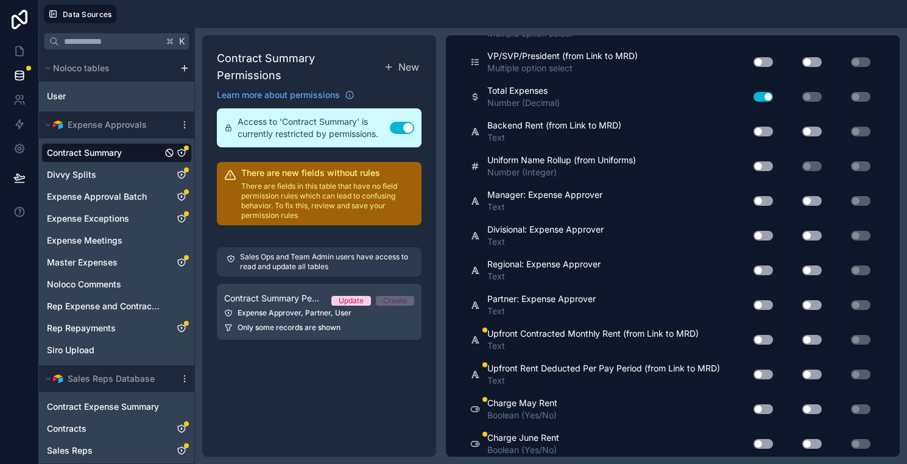
scroll to position [2821, 0]
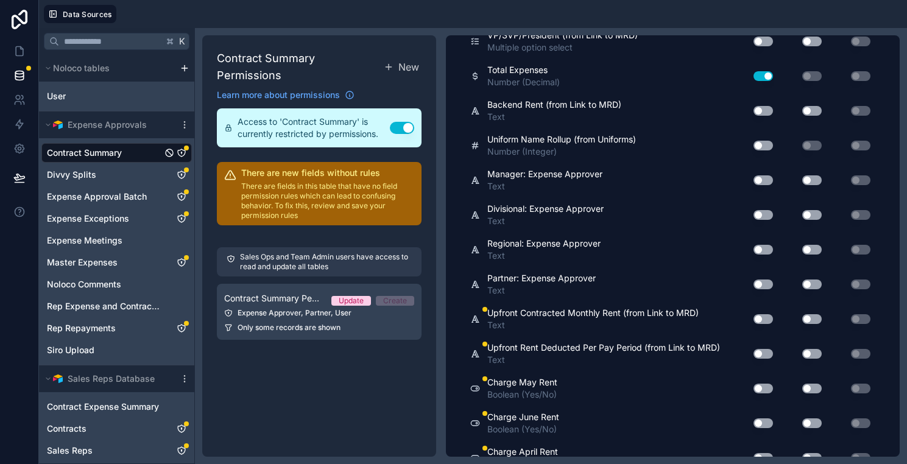
click at [757, 317] on button "Use setting" at bounding box center [762, 319] width 19 height 10
click at [762, 356] on button "Use setting" at bounding box center [762, 354] width 19 height 10
click at [763, 387] on button "Use setting" at bounding box center [762, 389] width 19 height 10
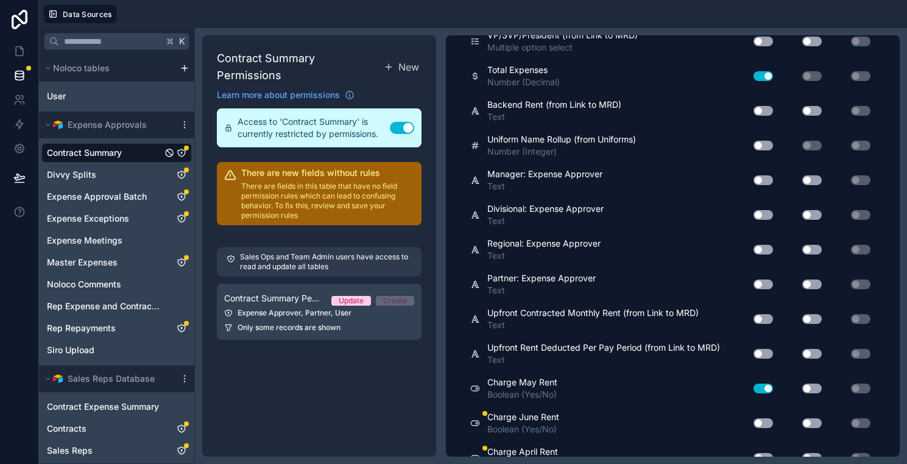
click at [764, 387] on button "Use setting" at bounding box center [762, 389] width 19 height 10
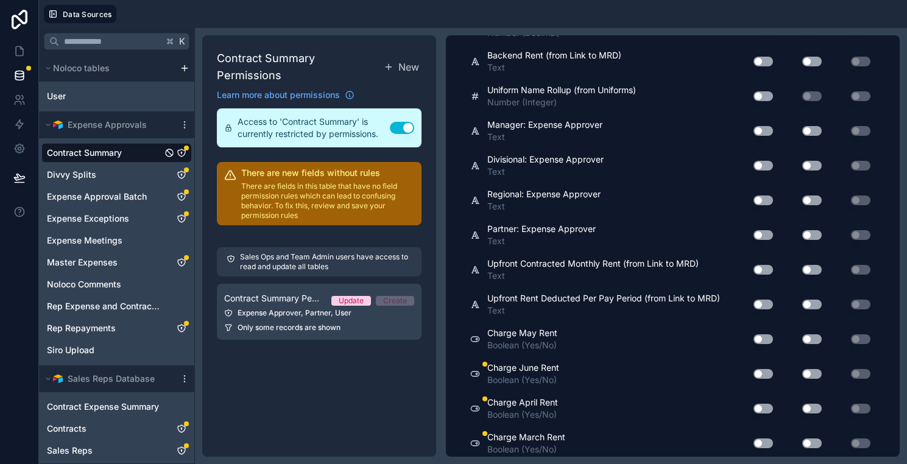
scroll to position [2872, 0]
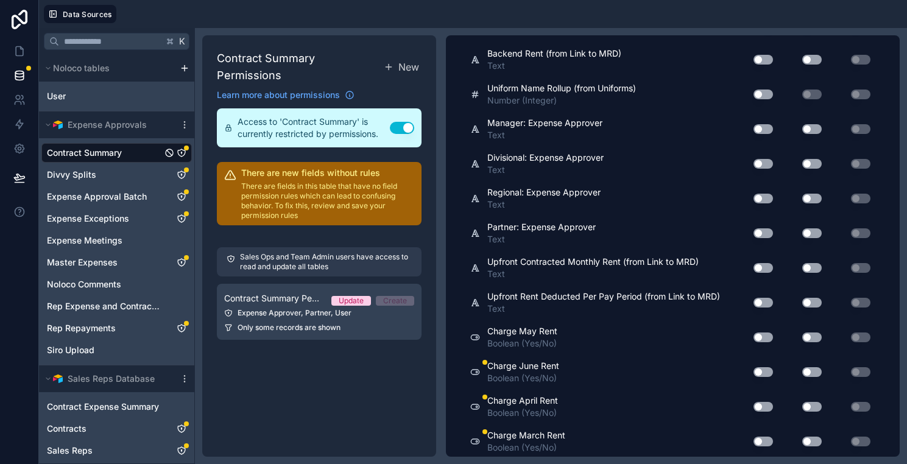
click at [759, 368] on button "Use setting" at bounding box center [762, 372] width 19 height 10
click at [762, 398] on div "Use setting" at bounding box center [758, 406] width 39 height 19
click at [763, 402] on button "Use setting" at bounding box center [762, 407] width 19 height 10
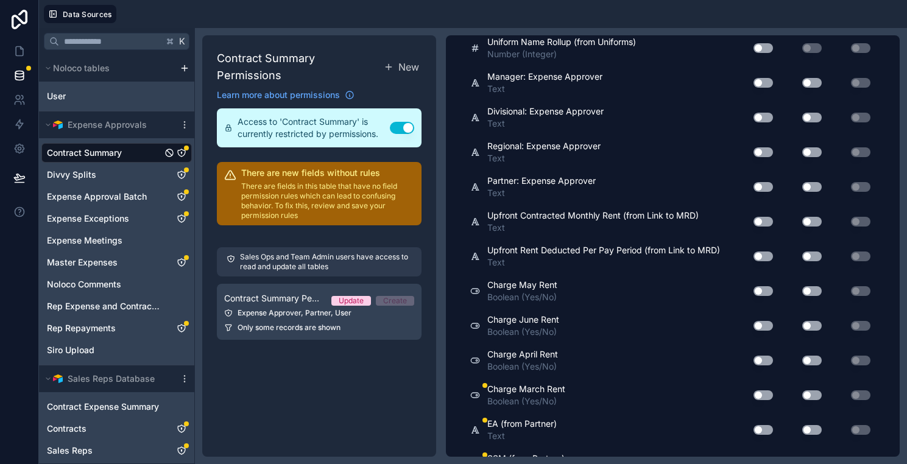
scroll to position [2920, 0]
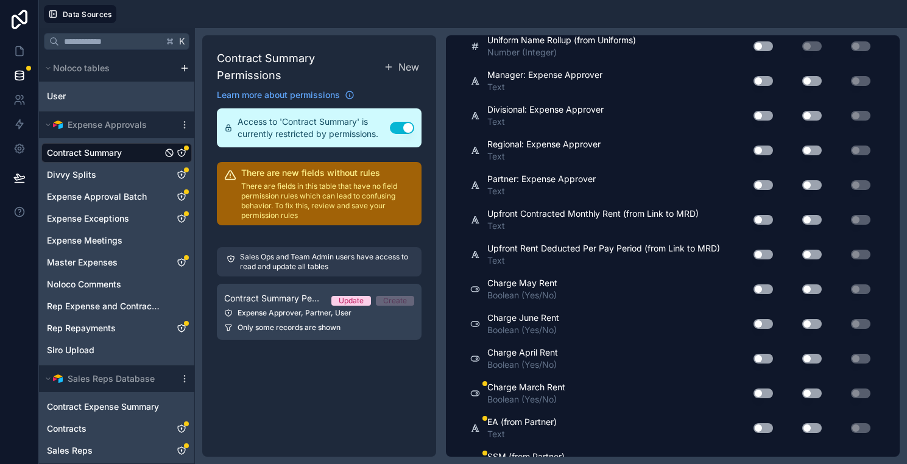
click at [762, 393] on button "Use setting" at bounding box center [762, 393] width 19 height 10
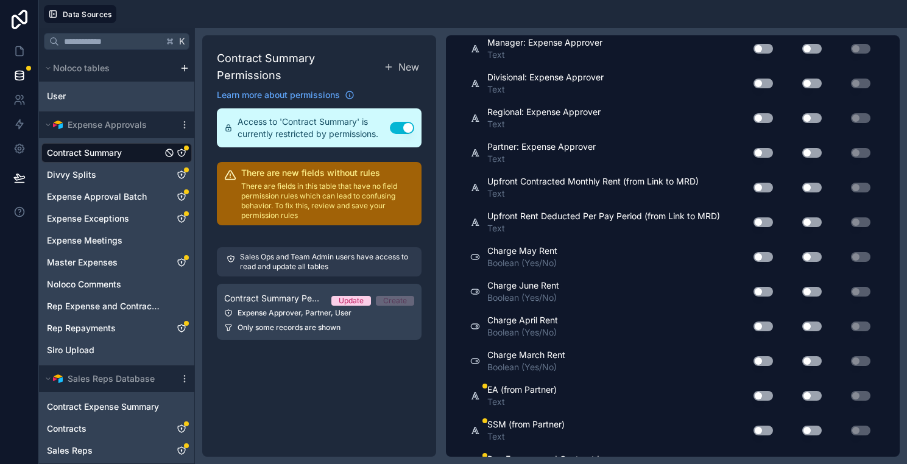
scroll to position [2956, 0]
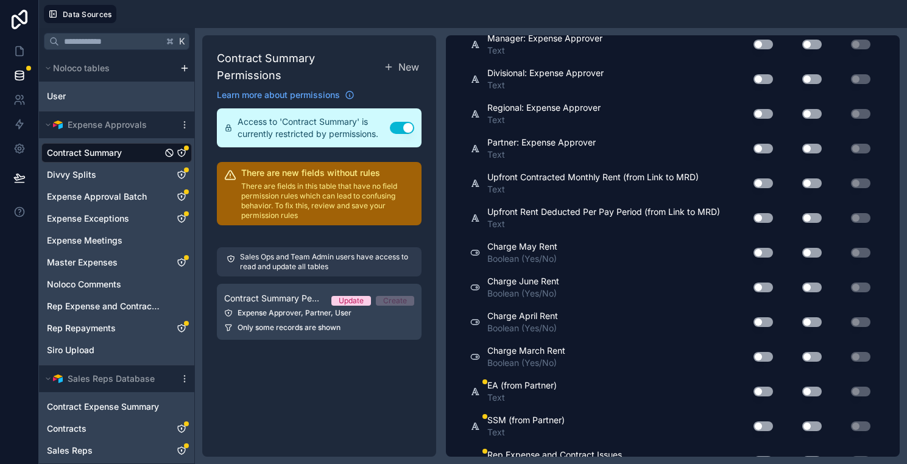
click at [762, 393] on button "Use setting" at bounding box center [762, 392] width 19 height 10
click at [764, 423] on button "Use setting" at bounding box center [762, 426] width 19 height 10
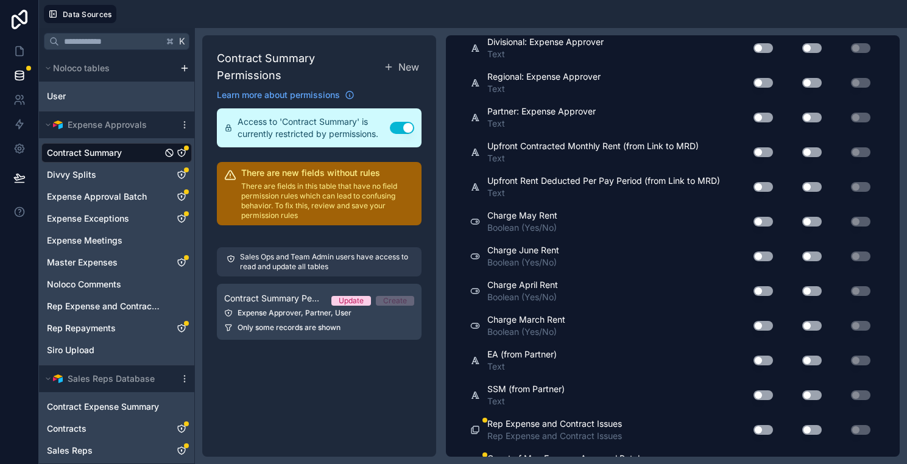
scroll to position [2995, 0]
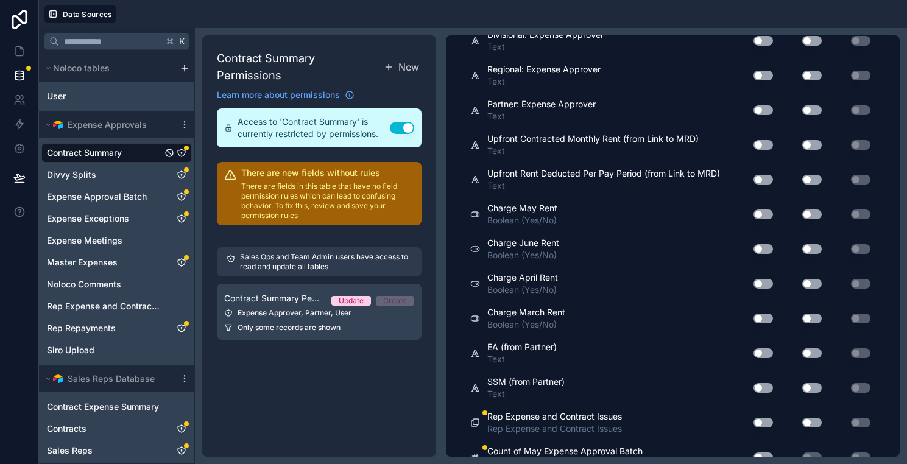
click at [764, 417] on div "Use setting" at bounding box center [758, 422] width 39 height 19
click at [765, 420] on button "Use setting" at bounding box center [762, 423] width 19 height 10
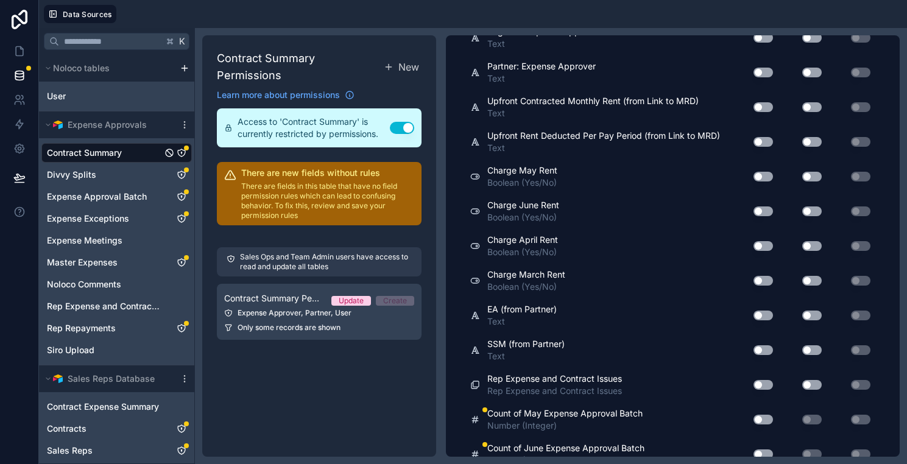
scroll to position [3054, 0]
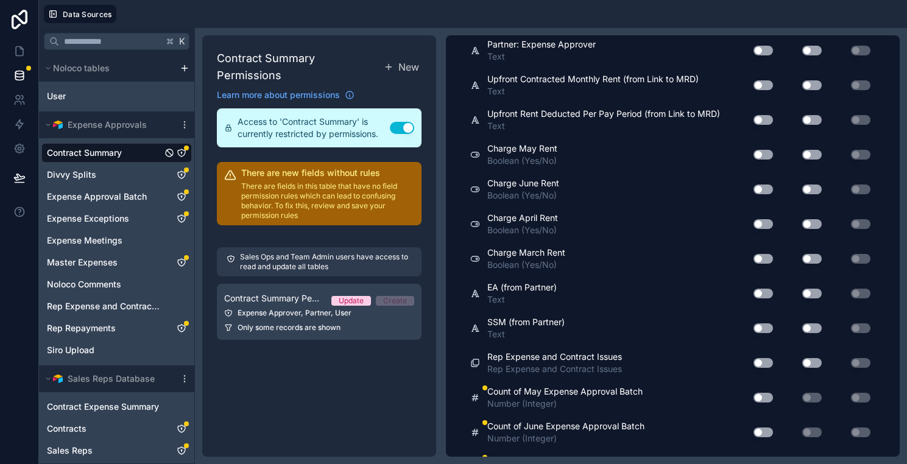
click at [764, 394] on button "Use setting" at bounding box center [762, 398] width 19 height 10
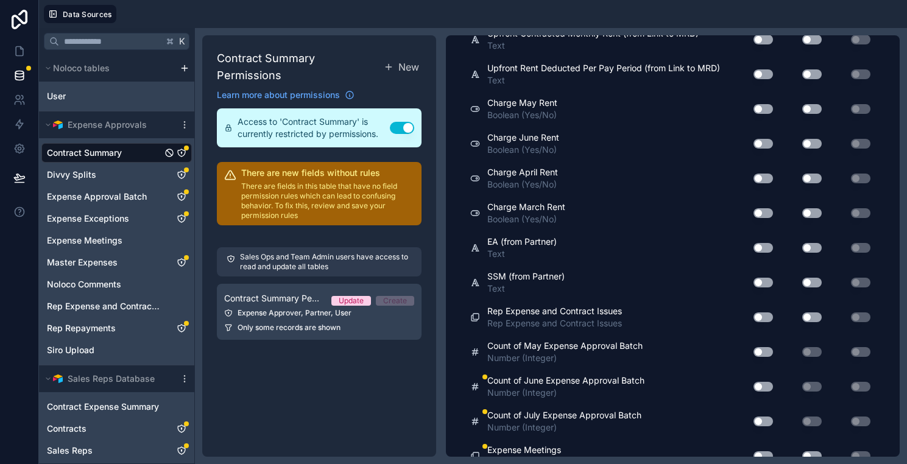
click at [762, 382] on button "Use setting" at bounding box center [762, 387] width 19 height 10
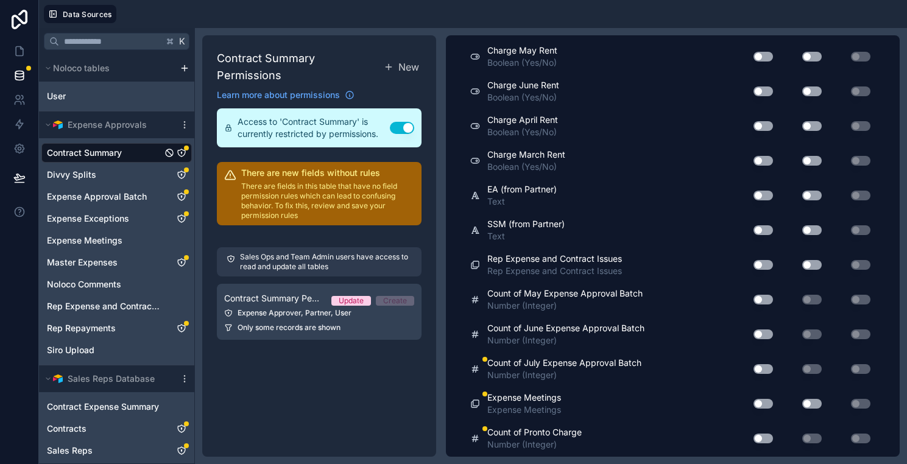
scroll to position [3158, 0]
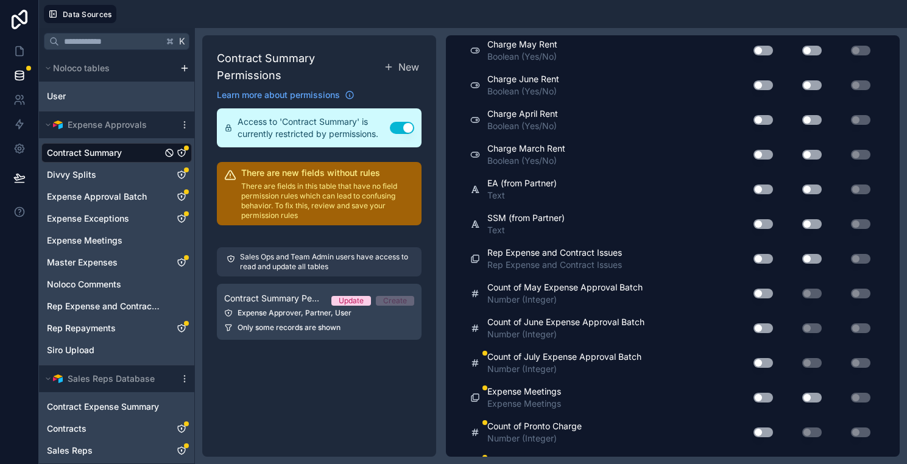
click at [764, 392] on div "Use setting" at bounding box center [758, 397] width 39 height 19
click at [760, 360] on button "Use setting" at bounding box center [762, 363] width 19 height 10
click at [765, 397] on button "Use setting" at bounding box center [762, 398] width 19 height 10
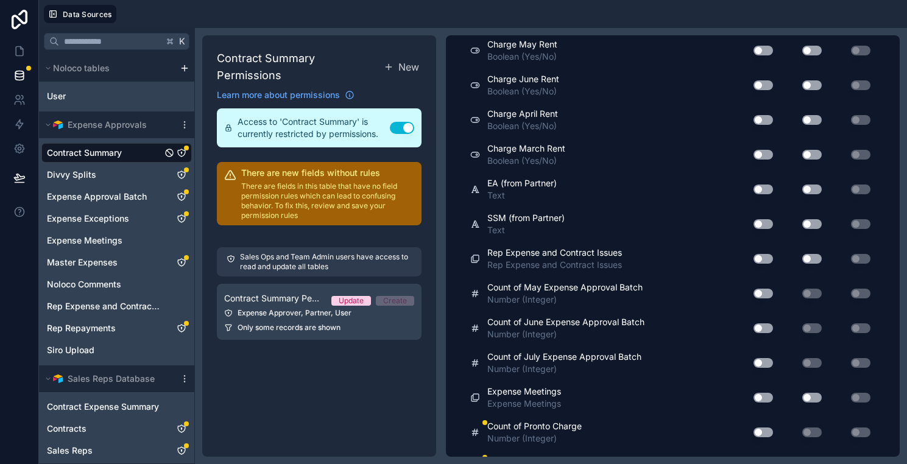
click at [765, 421] on div "Count of Pronto Charge Number (Integer) Use setting Use setting Use setting" at bounding box center [672, 432] width 405 height 35
click at [765, 427] on button "Use setting" at bounding box center [762, 432] width 19 height 10
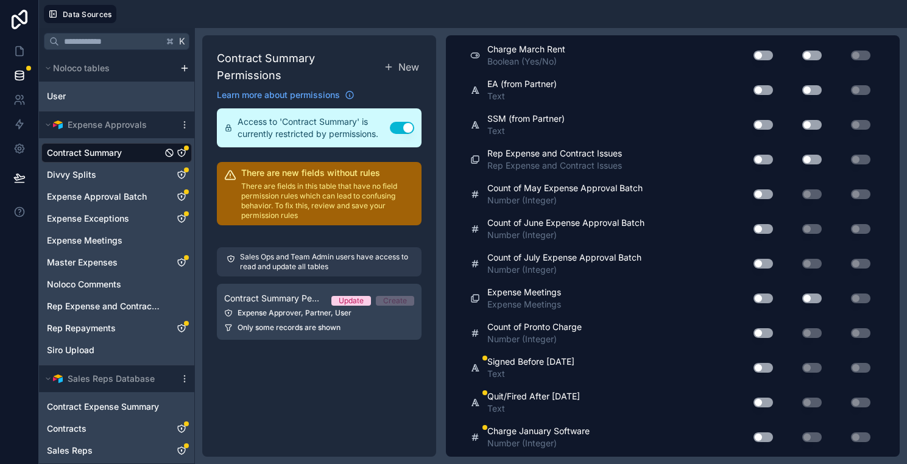
scroll to position [3260, 0]
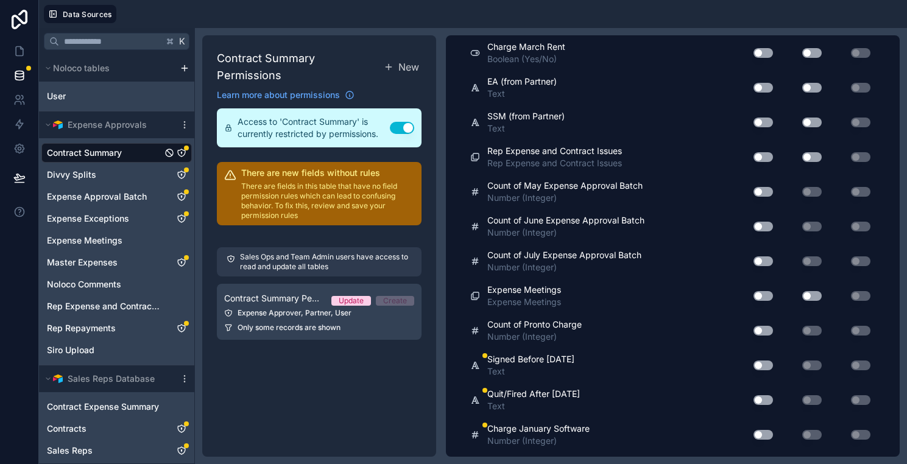
click at [764, 331] on button "Use setting" at bounding box center [762, 331] width 19 height 10
click at [764, 330] on button "Use setting" at bounding box center [762, 331] width 19 height 10
click at [764, 366] on button "Use setting" at bounding box center [762, 365] width 19 height 10
click at [767, 399] on button "Use setting" at bounding box center [762, 400] width 19 height 10
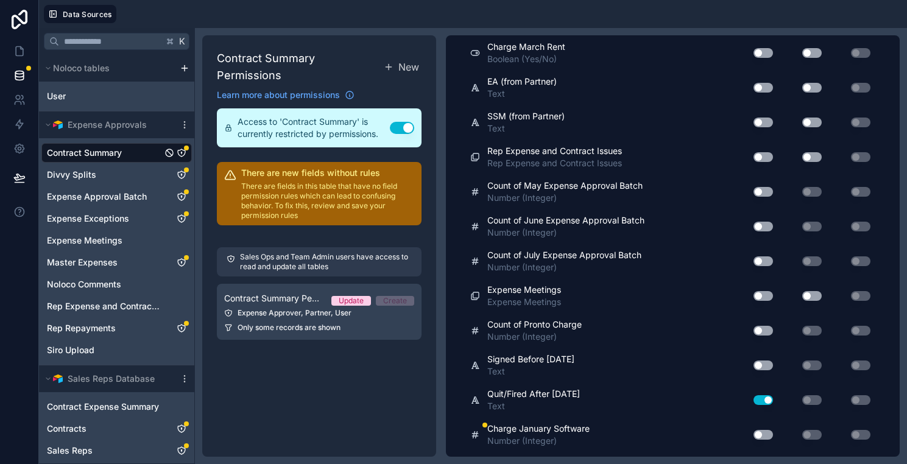
click at [767, 399] on button "Use setting" at bounding box center [762, 400] width 19 height 10
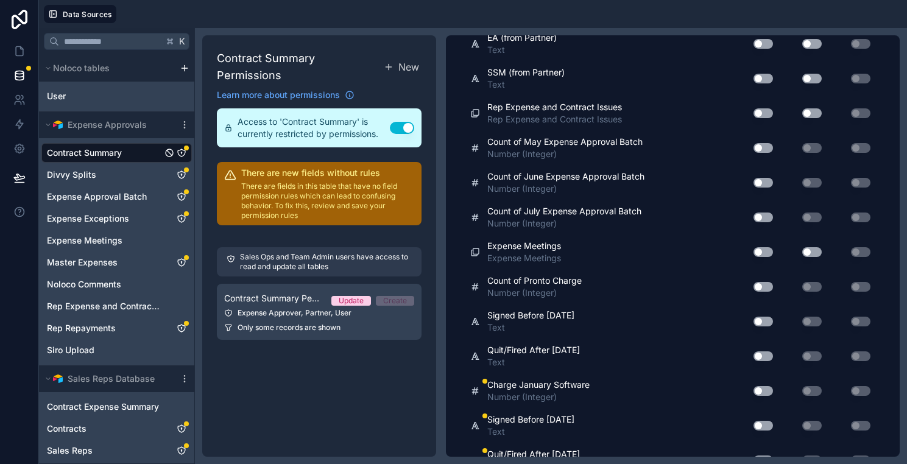
scroll to position [3323, 0]
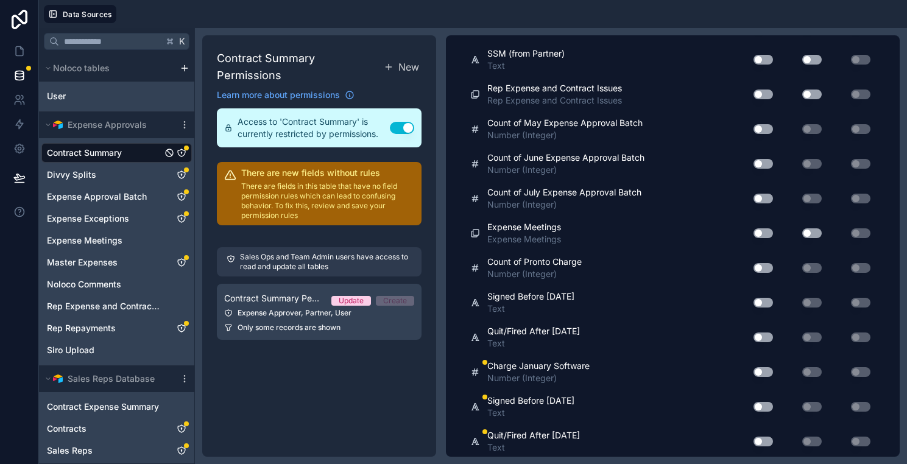
click at [758, 362] on div "Use setting" at bounding box center [758, 371] width 39 height 19
click at [761, 372] on button "Use setting" at bounding box center [762, 372] width 19 height 10
click at [761, 402] on button "Use setting" at bounding box center [762, 407] width 19 height 10
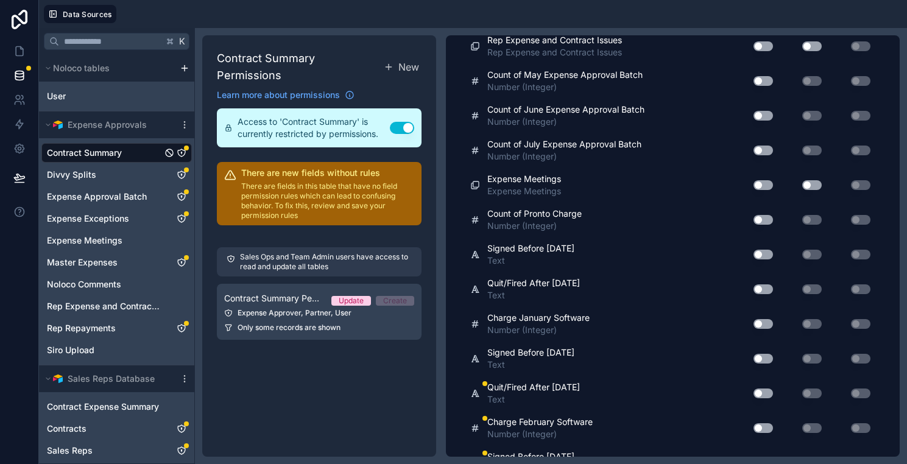
scroll to position [3384, 0]
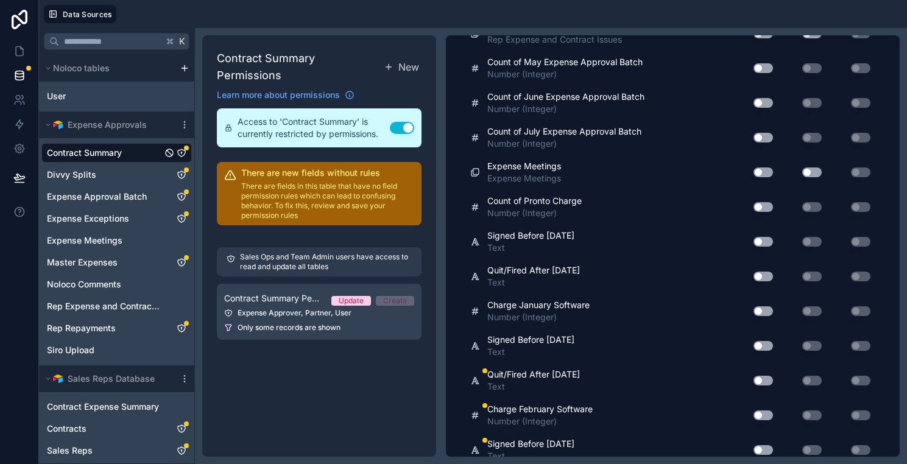
click at [758, 381] on button "Use setting" at bounding box center [762, 381] width 19 height 10
click at [762, 421] on div "Use setting" at bounding box center [758, 415] width 39 height 19
click at [762, 420] on div "Use setting" at bounding box center [758, 415] width 39 height 19
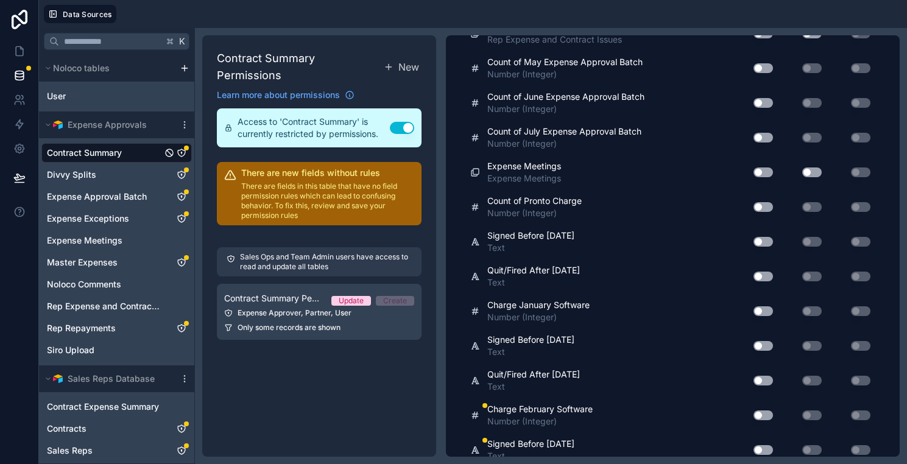
click at [762, 415] on button "Use setting" at bounding box center [762, 415] width 19 height 10
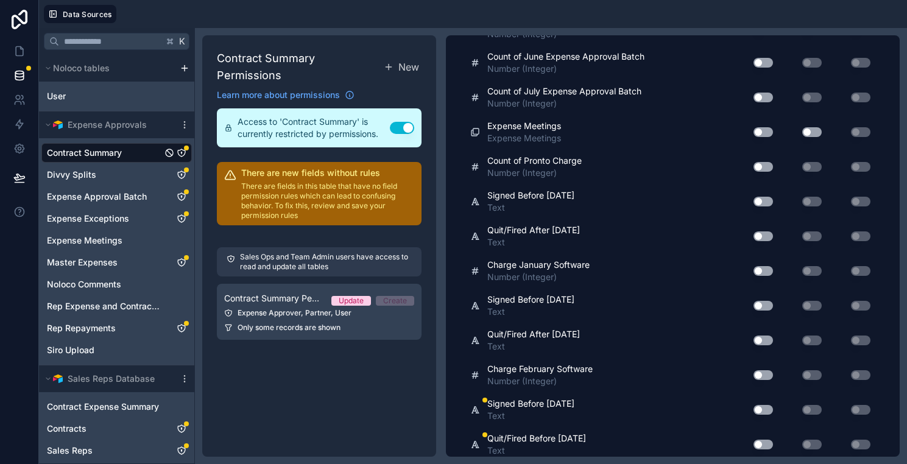
click at [762, 408] on button "Use setting" at bounding box center [762, 410] width 19 height 10
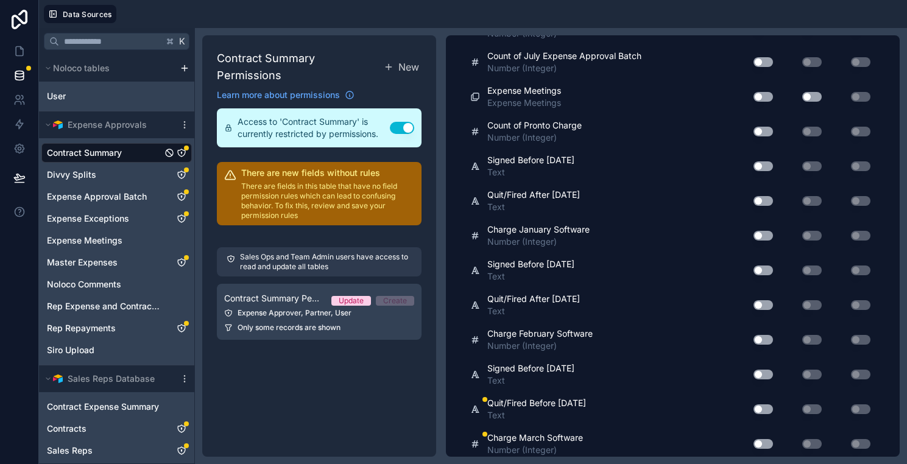
click at [762, 407] on button "Use setting" at bounding box center [762, 409] width 19 height 10
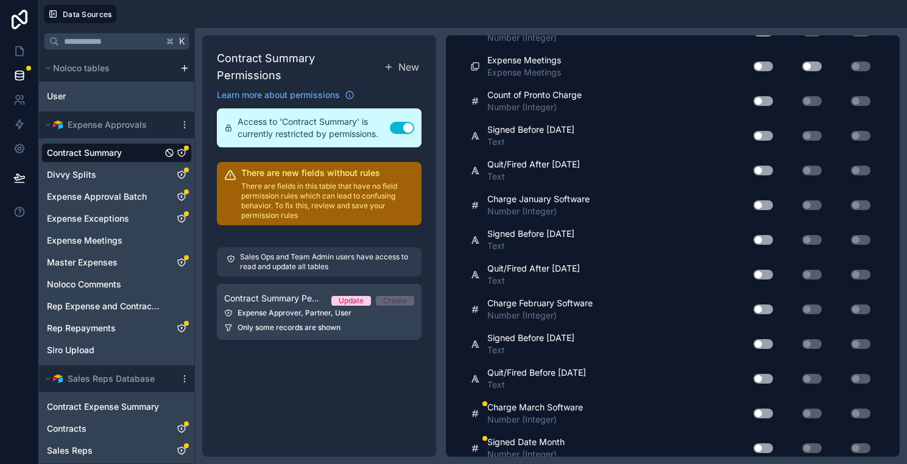
click at [762, 409] on button "Use setting" at bounding box center [762, 414] width 19 height 10
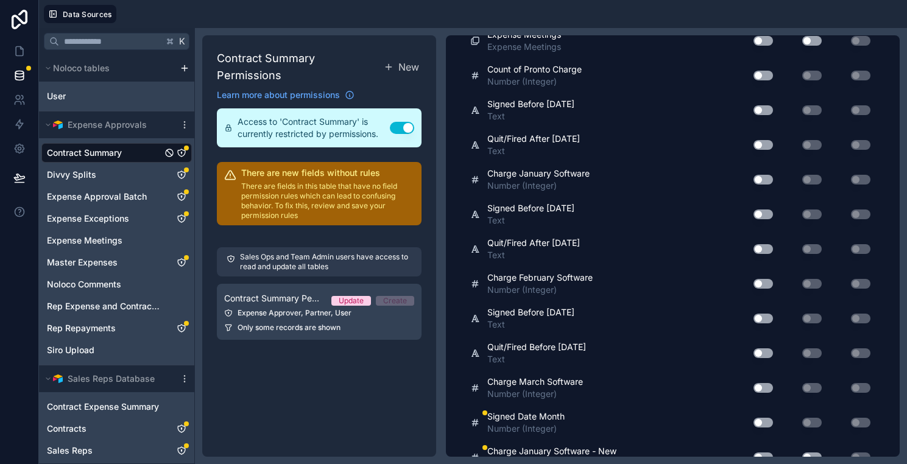
scroll to position [3521, 0]
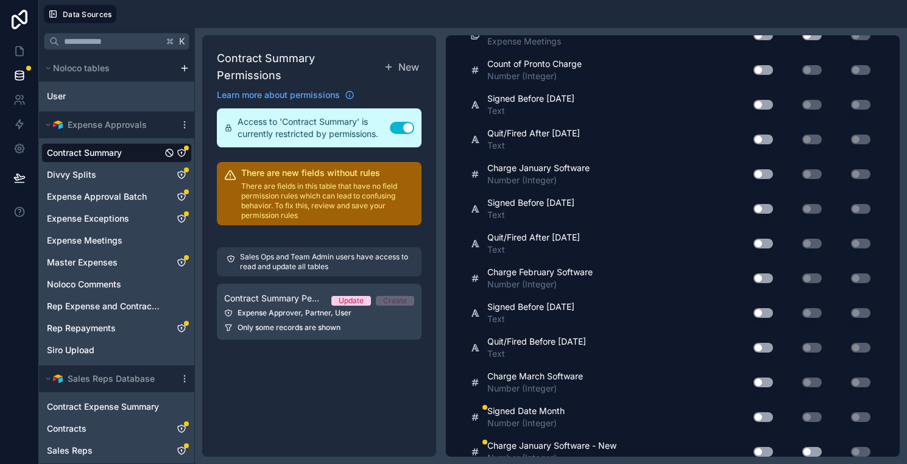
click at [762, 410] on div "Use setting" at bounding box center [758, 416] width 39 height 19
click at [762, 413] on button "Use setting" at bounding box center [762, 417] width 19 height 10
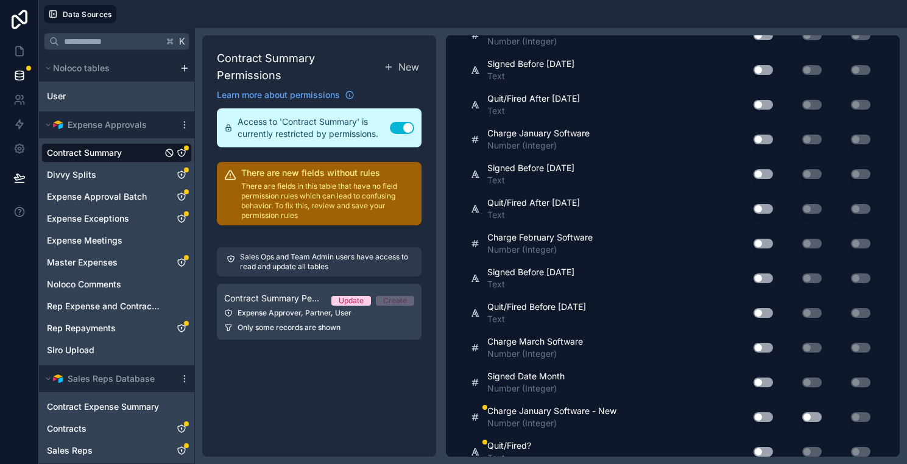
click at [762, 413] on button "Use setting" at bounding box center [762, 417] width 19 height 10
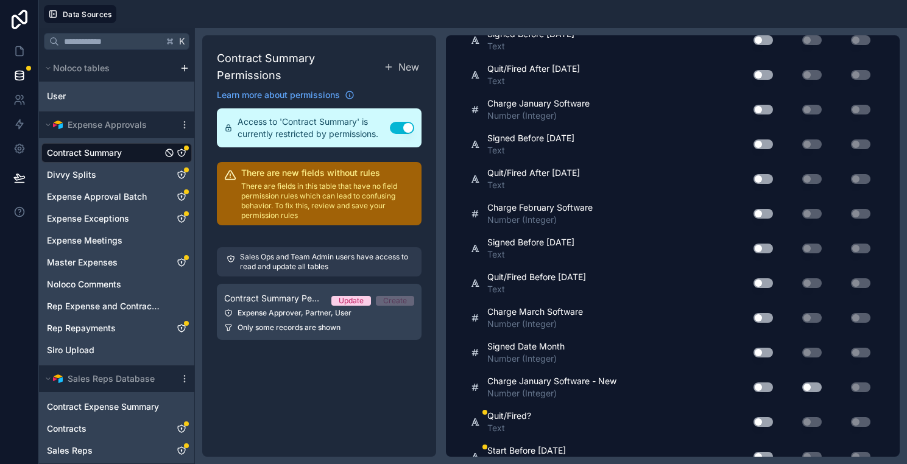
click at [762, 415] on div "Use setting" at bounding box center [758, 421] width 39 height 19
click at [762, 419] on button "Use setting" at bounding box center [762, 422] width 19 height 10
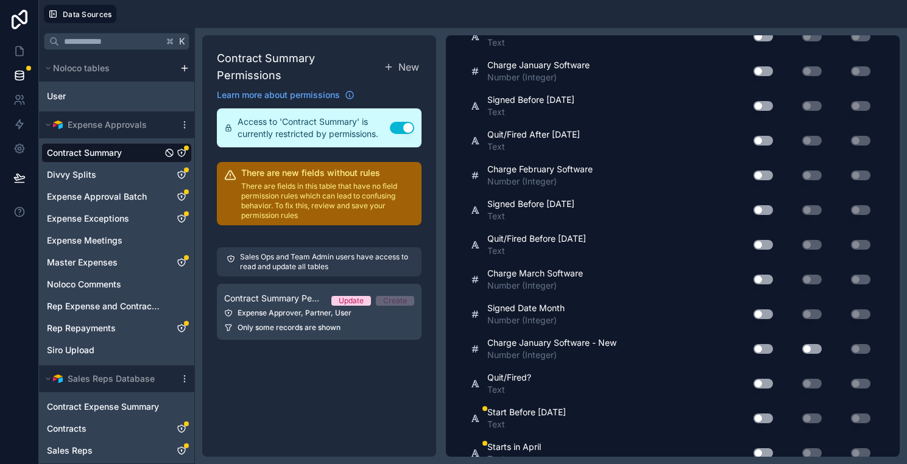
click at [762, 419] on button "Use setting" at bounding box center [762, 418] width 19 height 10
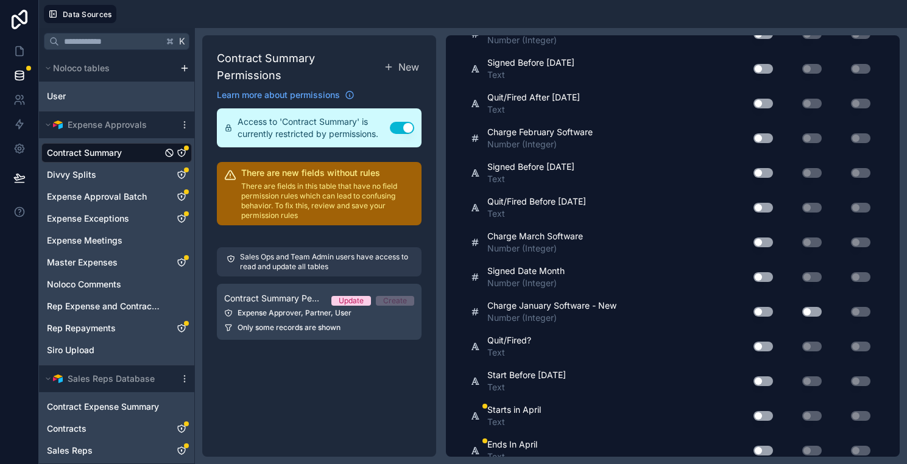
click at [762, 419] on button "Use setting" at bounding box center [762, 416] width 19 height 10
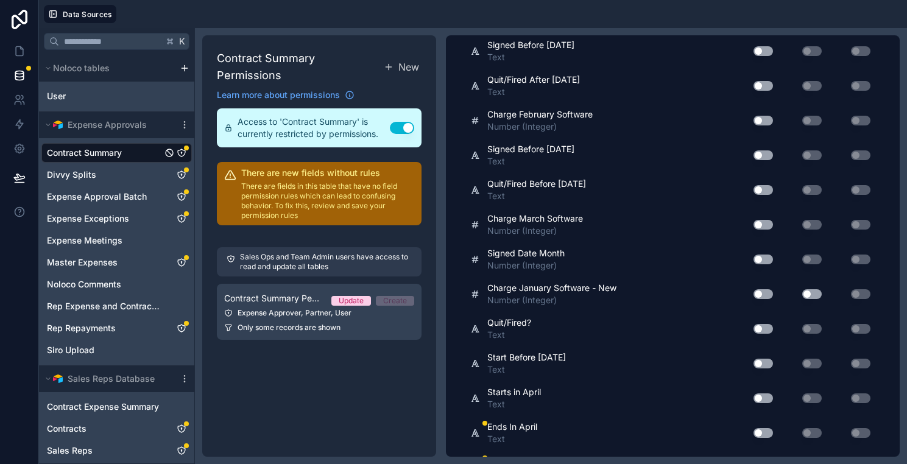
click at [765, 428] on button "Use setting" at bounding box center [762, 433] width 19 height 10
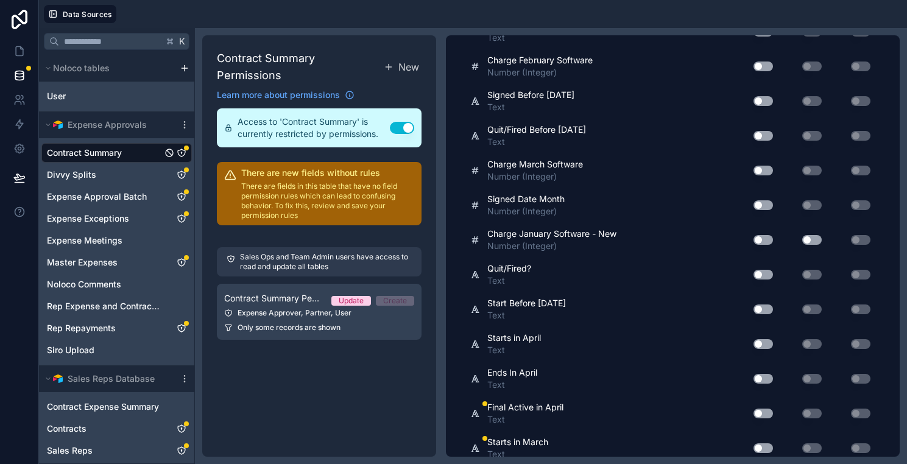
scroll to position [3751, 0]
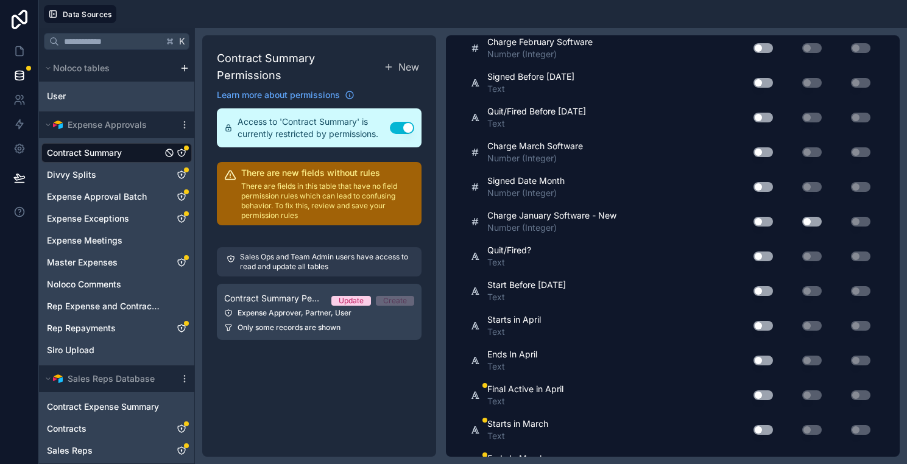
click at [759, 398] on button "Use setting" at bounding box center [762, 395] width 19 height 10
click at [769, 429] on button "Use setting" at bounding box center [762, 430] width 19 height 10
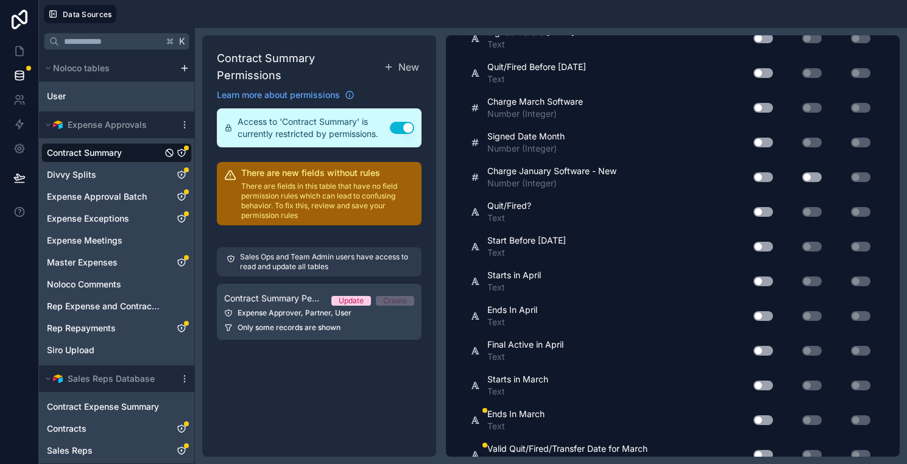
scroll to position [3821, 0]
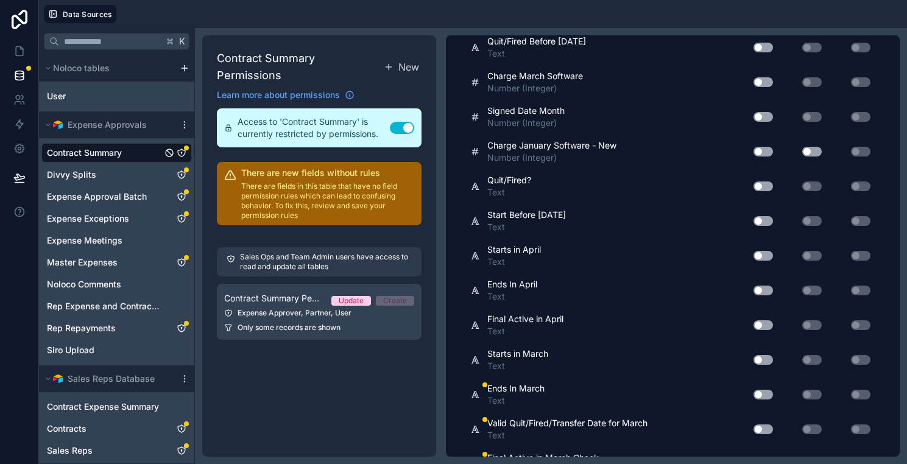
click at [759, 393] on button "Use setting" at bounding box center [762, 395] width 19 height 10
click at [759, 424] on button "Use setting" at bounding box center [762, 429] width 19 height 10
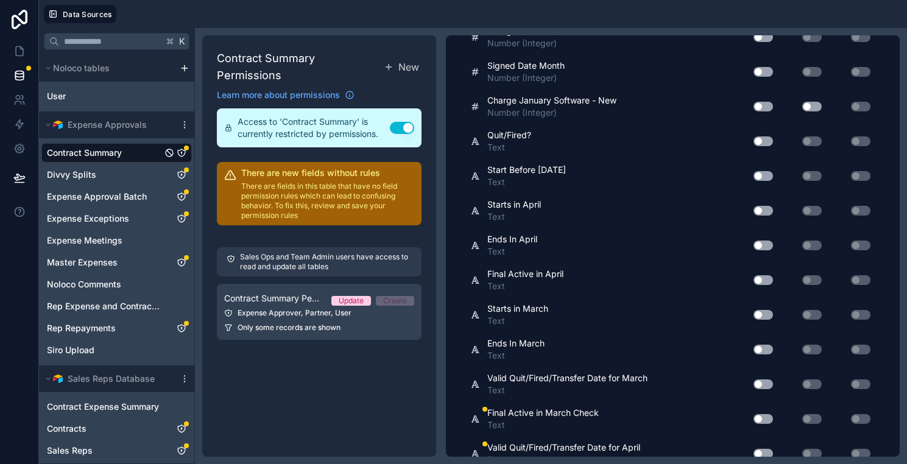
scroll to position [3888, 0]
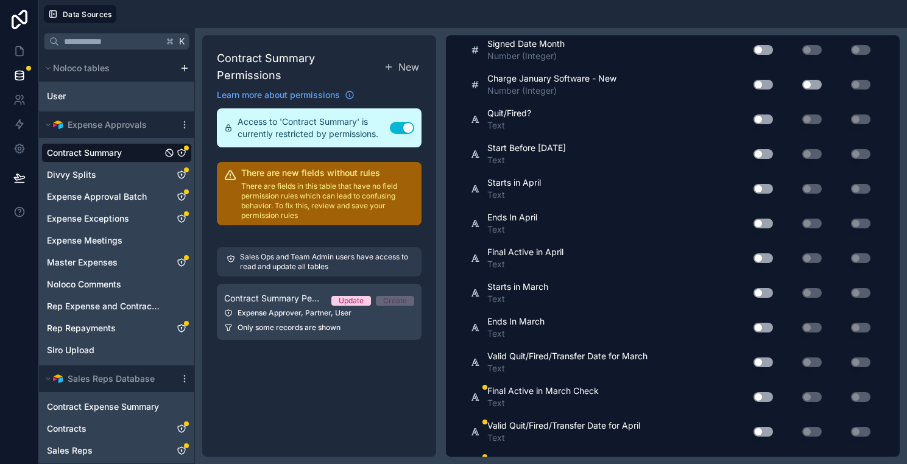
click at [759, 400] on button "Use setting" at bounding box center [762, 397] width 19 height 10
click at [765, 428] on button "Use setting" at bounding box center [762, 432] width 19 height 10
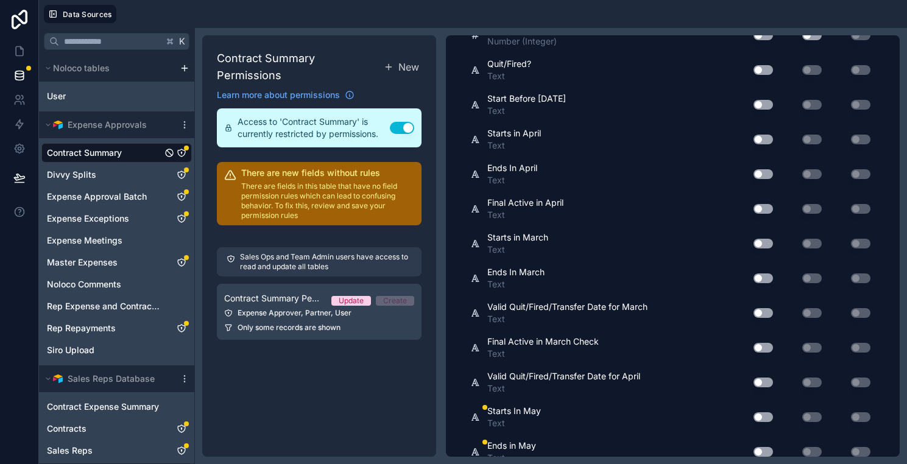
scroll to position [3960, 0]
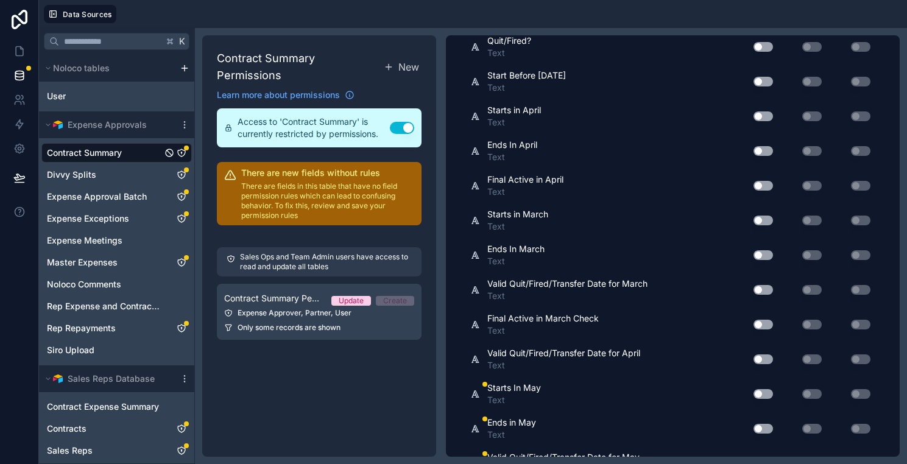
click at [762, 396] on button "Use setting" at bounding box center [762, 394] width 19 height 10
click at [762, 426] on button "Use setting" at bounding box center [762, 429] width 19 height 10
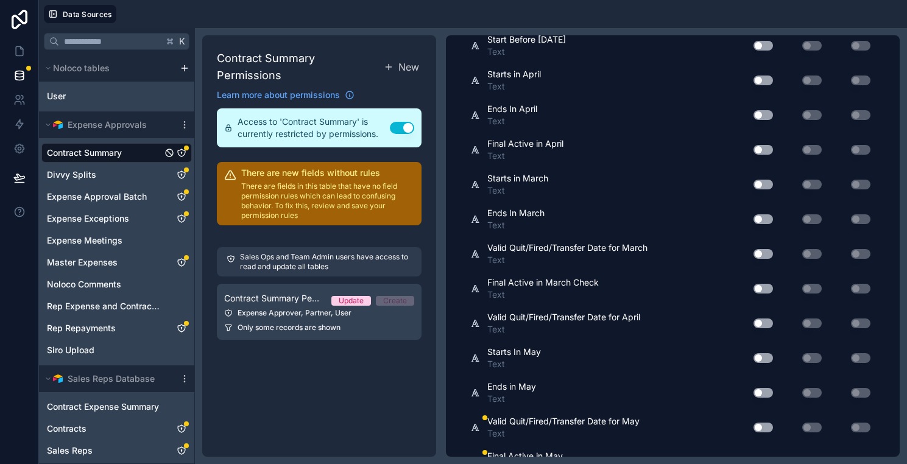
click at [762, 426] on button "Use setting" at bounding box center [762, 428] width 19 height 10
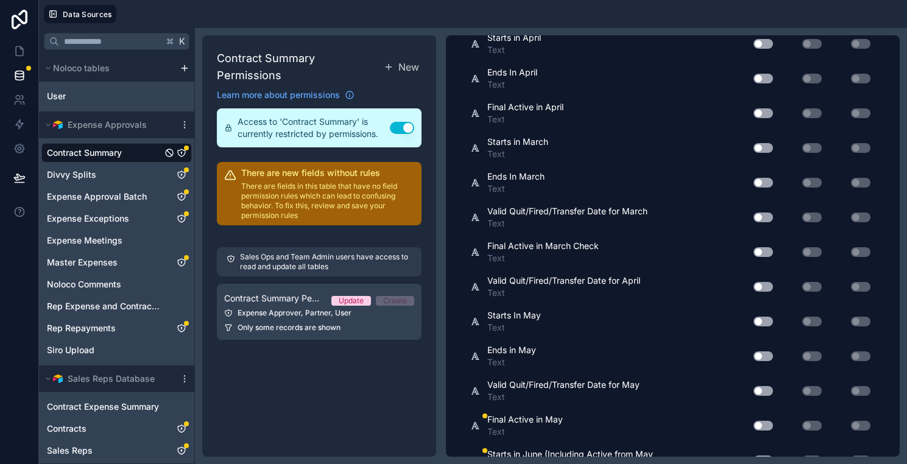
click at [762, 427] on button "Use setting" at bounding box center [762, 426] width 19 height 10
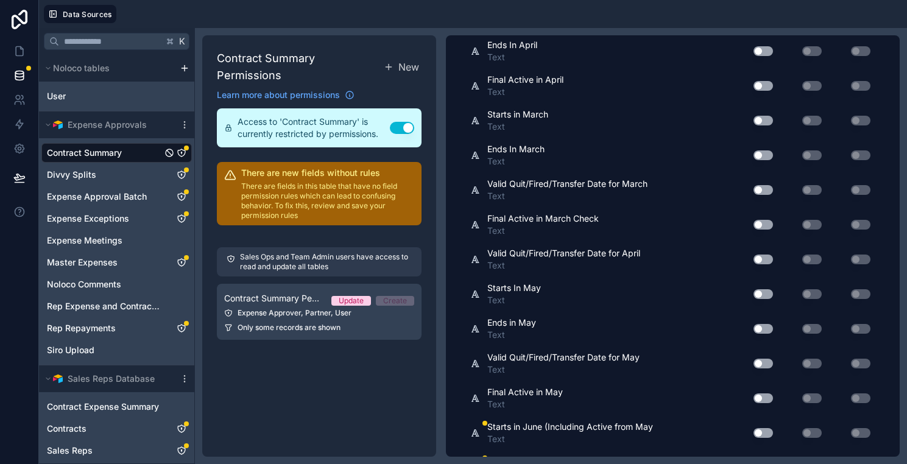
scroll to position [4080, 0]
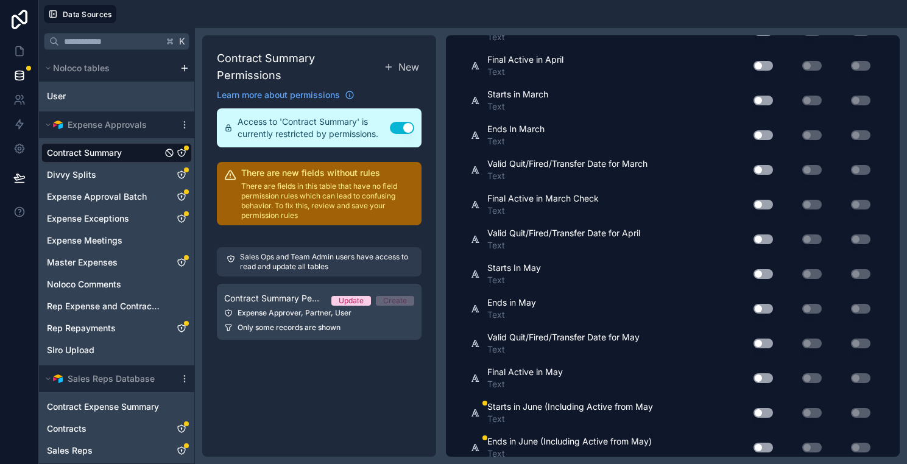
click at [760, 417] on div "Use setting" at bounding box center [758, 412] width 39 height 19
click at [760, 417] on button "Use setting" at bounding box center [762, 413] width 19 height 10
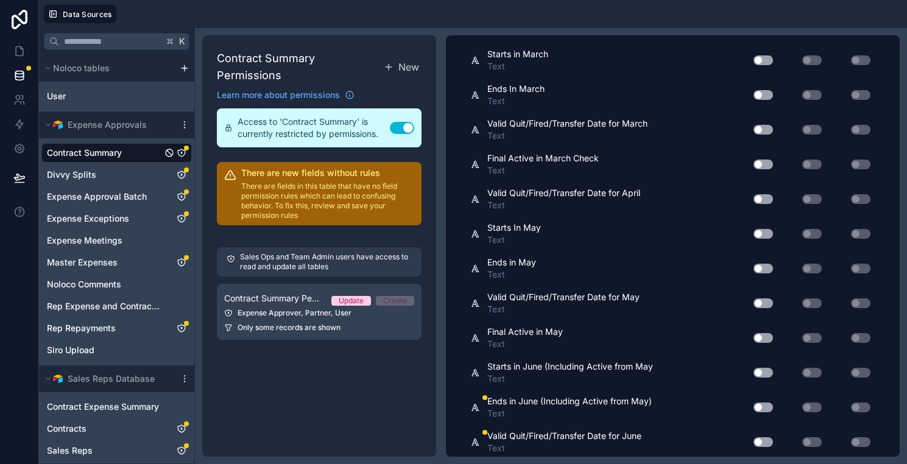
click at [760, 412] on div "Use setting" at bounding box center [758, 407] width 39 height 19
click at [759, 405] on button "Use setting" at bounding box center [762, 407] width 19 height 10
click at [762, 440] on button "Use setting" at bounding box center [762, 442] width 19 height 10
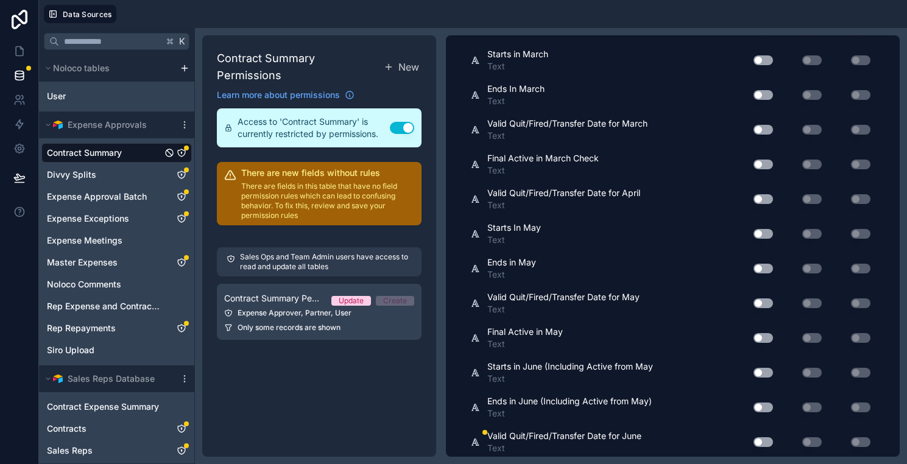
click at [762, 440] on button "Use setting" at bounding box center [762, 442] width 19 height 10
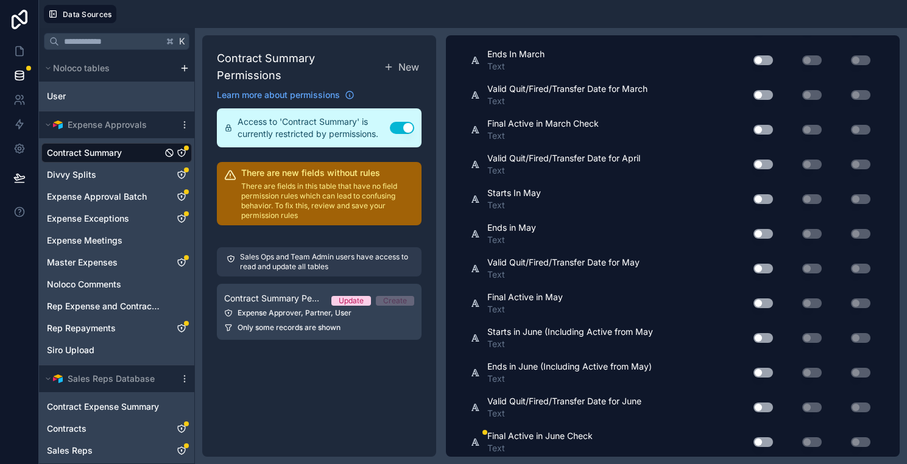
scroll to position [4169, 0]
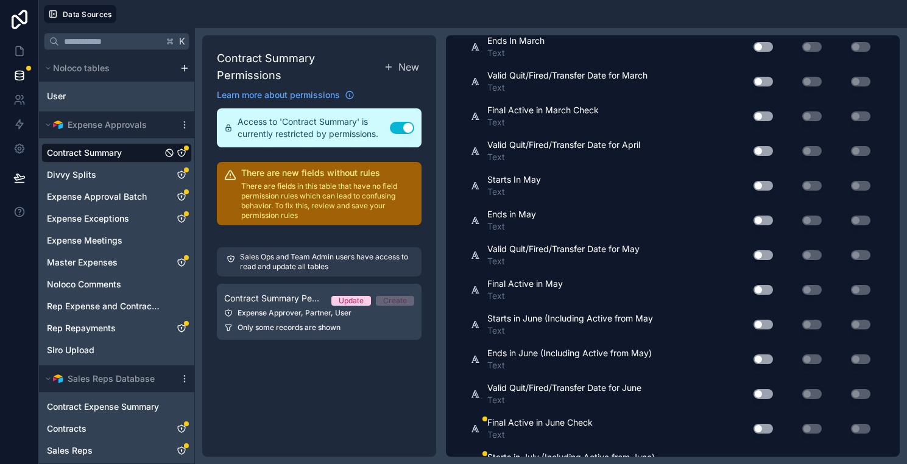
click at [762, 427] on button "Use setting" at bounding box center [762, 429] width 19 height 10
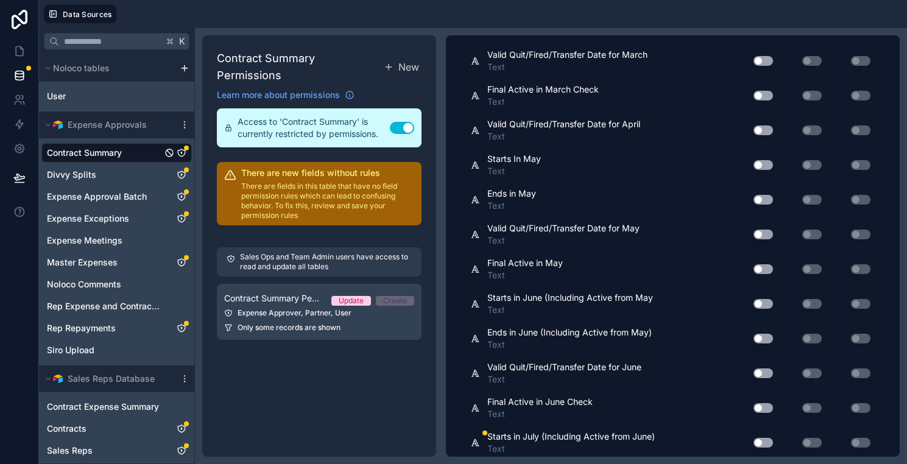
scroll to position [4192, 0]
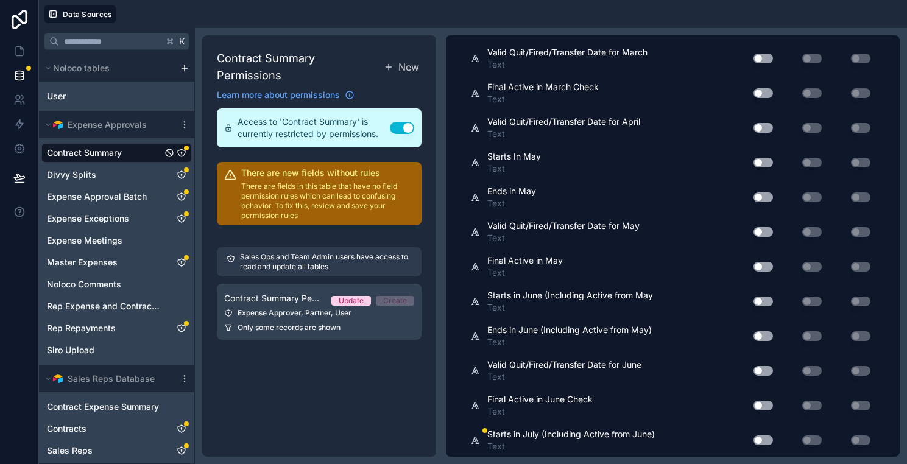
click at [766, 440] on button "Use setting" at bounding box center [762, 440] width 19 height 10
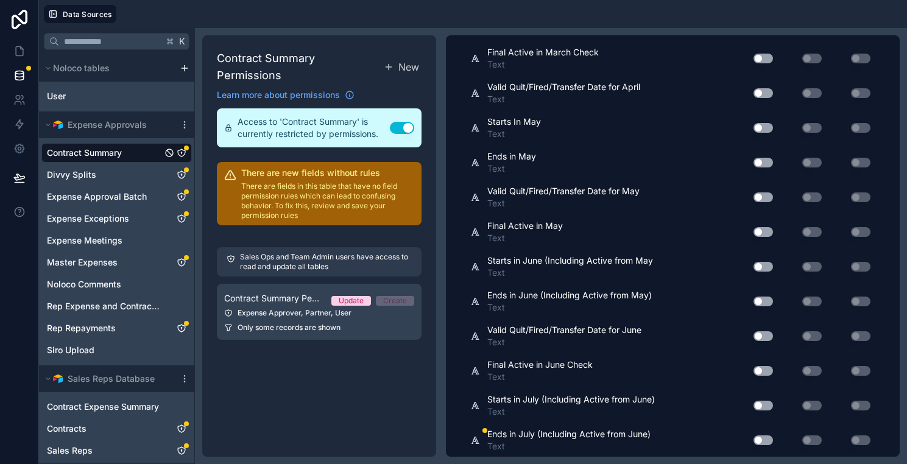
click at [766, 440] on button "Use setting" at bounding box center [762, 440] width 19 height 10
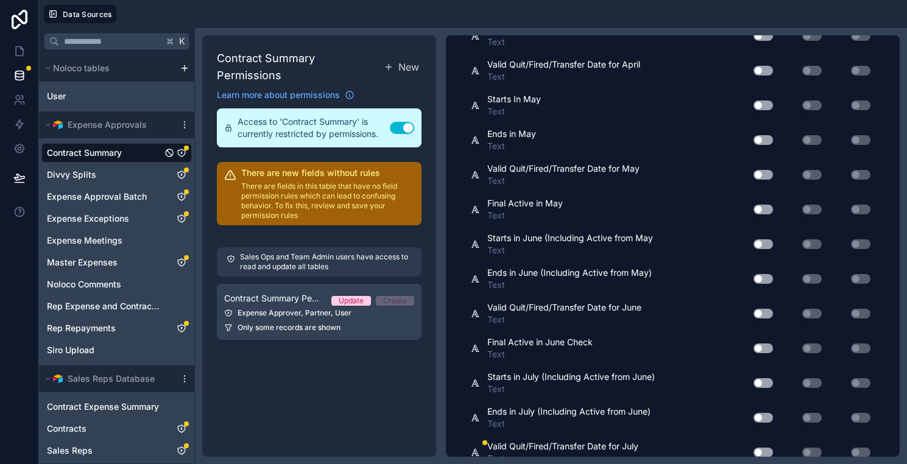
scroll to position [4272, 0]
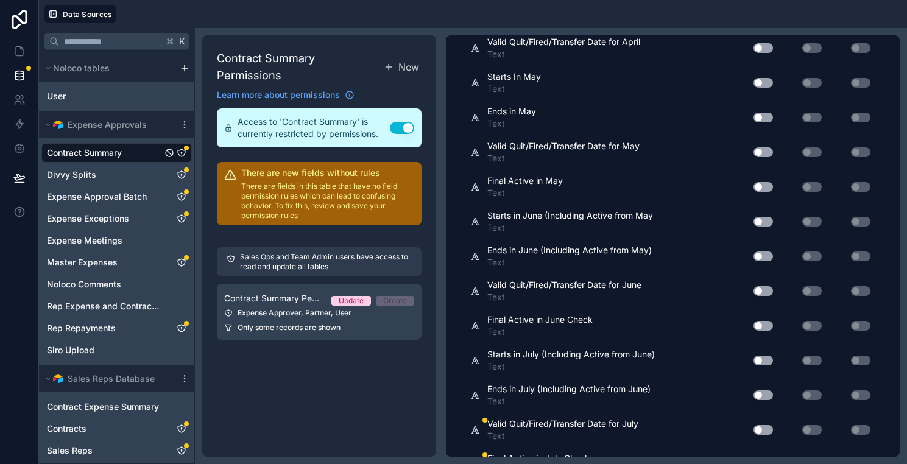
click at [763, 431] on button "Use setting" at bounding box center [762, 430] width 19 height 10
click at [762, 429] on button "Use setting" at bounding box center [762, 430] width 19 height 10
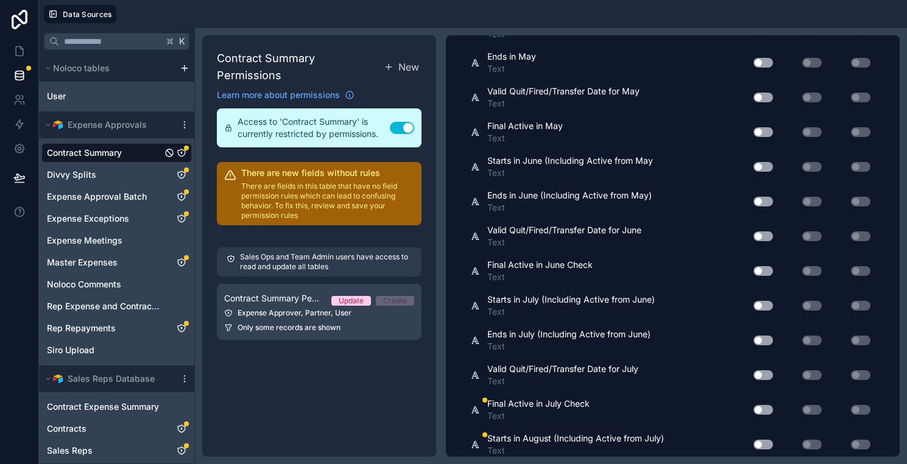
scroll to position [4357, 0]
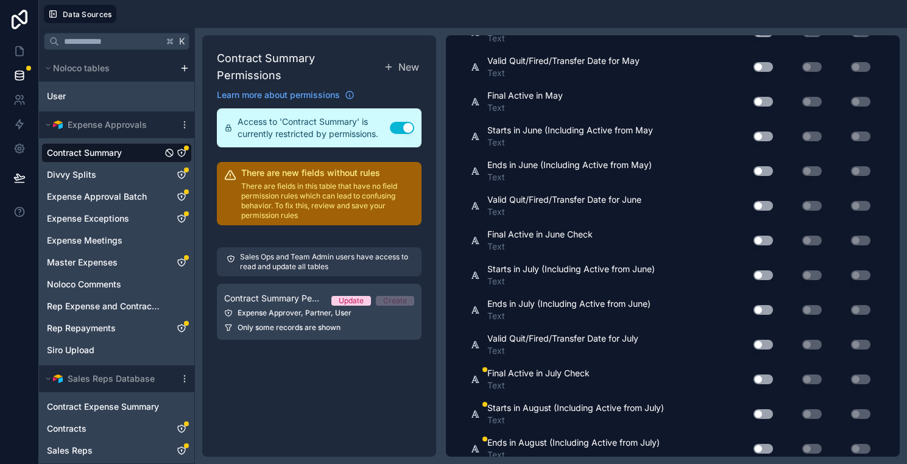
click at [763, 373] on div "Use setting" at bounding box center [758, 379] width 39 height 19
click at [765, 379] on button "Use setting" at bounding box center [762, 379] width 19 height 10
click at [765, 409] on button "Use setting" at bounding box center [762, 414] width 19 height 10
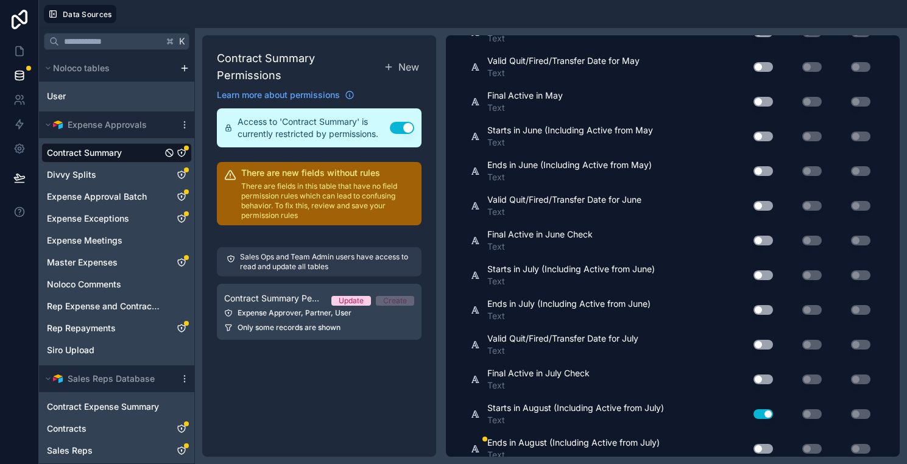
click at [765, 409] on button "Use setting" at bounding box center [762, 414] width 19 height 10
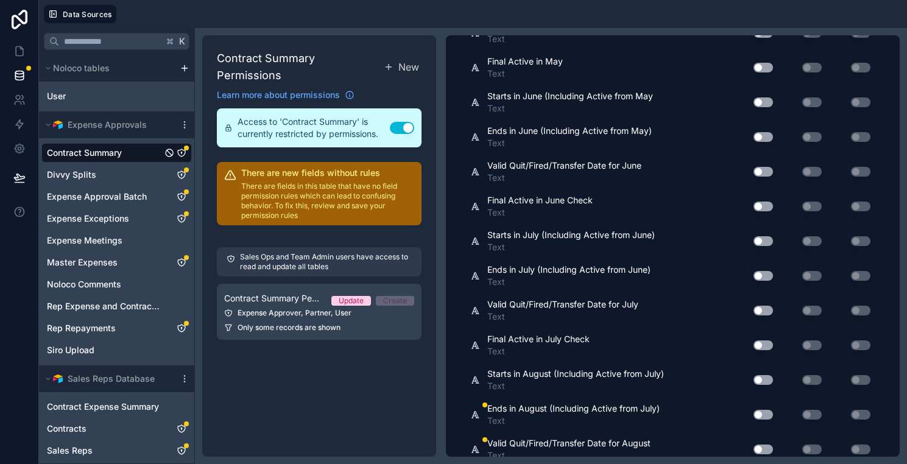
click at [764, 411] on button "Use setting" at bounding box center [762, 415] width 19 height 10
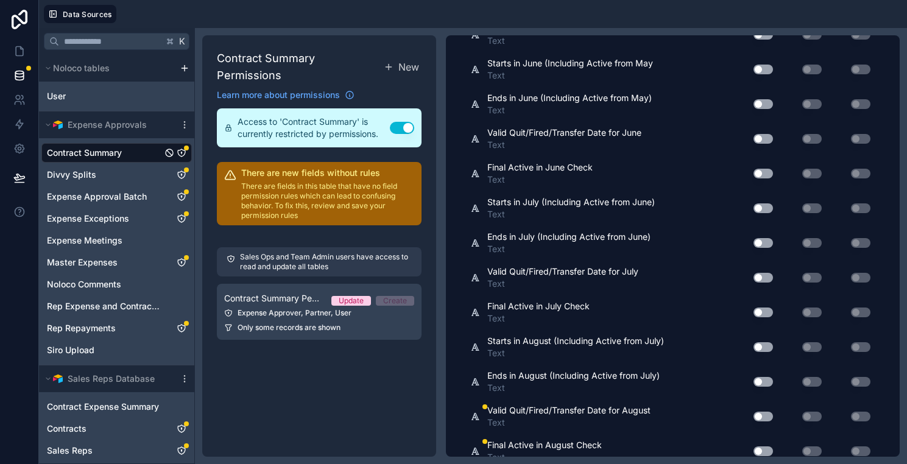
click at [763, 410] on div "Use setting" at bounding box center [758, 416] width 39 height 19
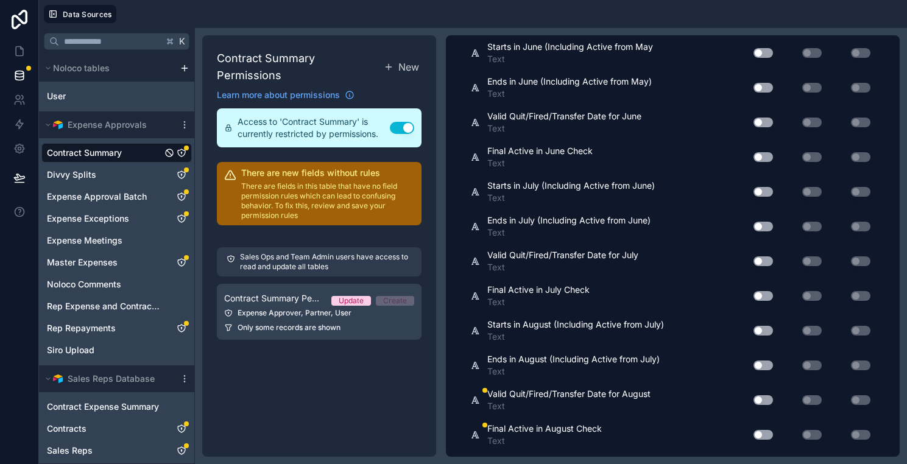
scroll to position [4446, 0]
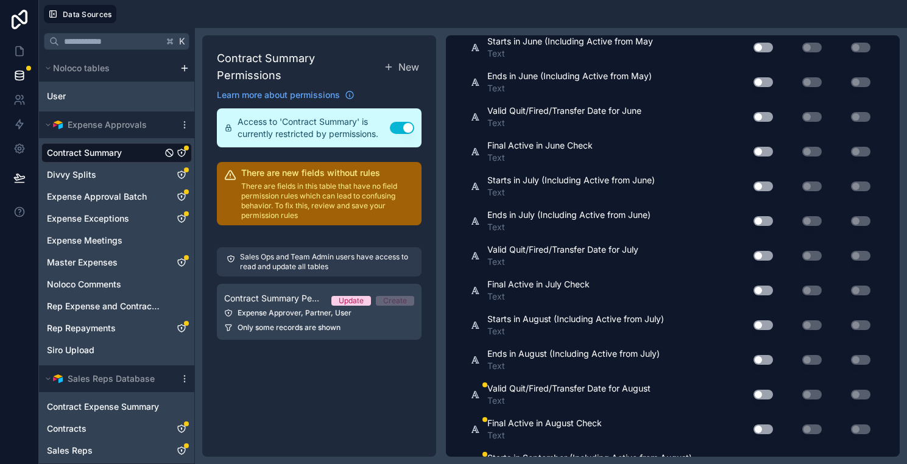
click at [762, 393] on button "Use setting" at bounding box center [762, 395] width 19 height 10
click at [763, 434] on div "Use setting" at bounding box center [758, 429] width 39 height 19
click at [762, 428] on button "Use setting" at bounding box center [762, 429] width 19 height 10
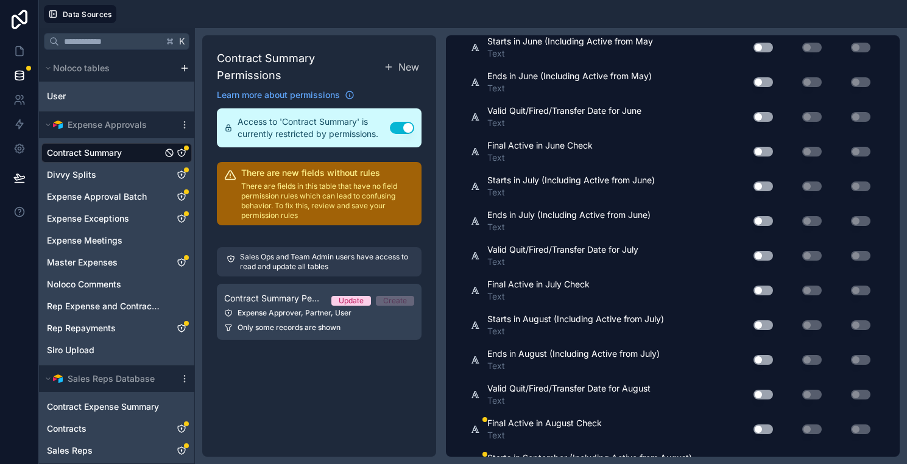
click at [762, 428] on button "Use setting" at bounding box center [762, 429] width 19 height 10
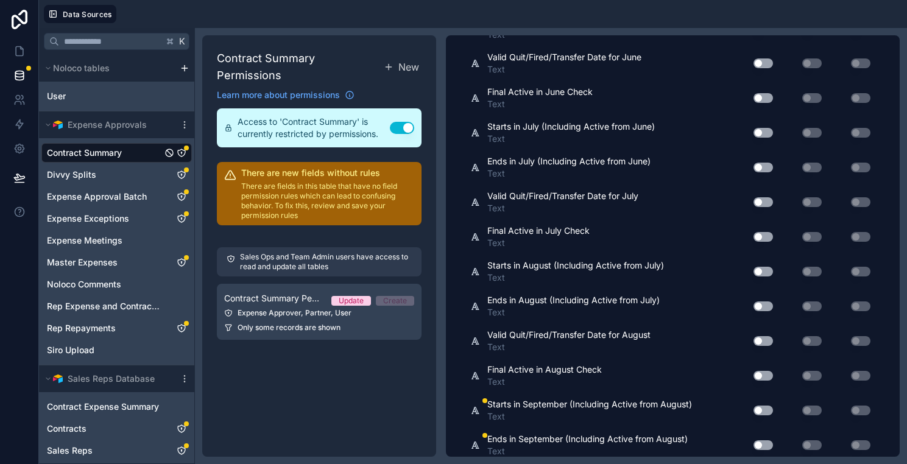
scroll to position [4502, 0]
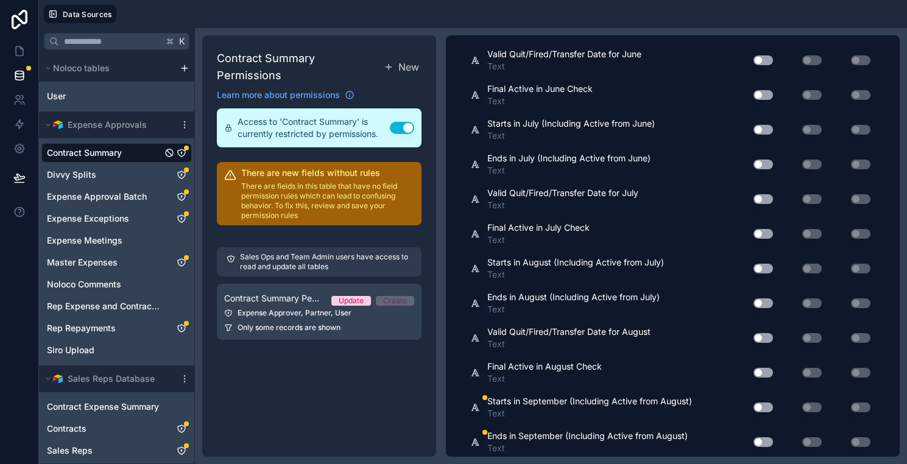
click at [761, 410] on button "Use setting" at bounding box center [762, 407] width 19 height 10
click at [761, 409] on button "Use setting" at bounding box center [762, 407] width 19 height 10
click at [762, 437] on button "Use setting" at bounding box center [762, 442] width 19 height 10
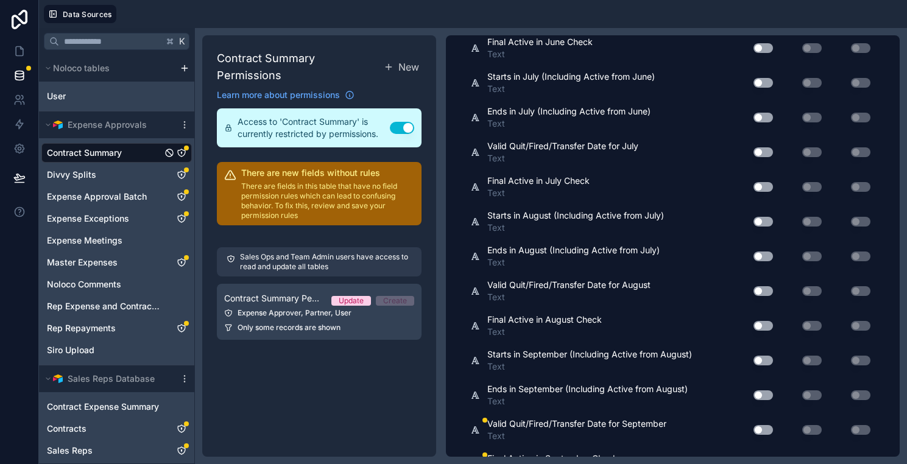
click at [761, 432] on button "Use setting" at bounding box center [762, 430] width 19 height 10
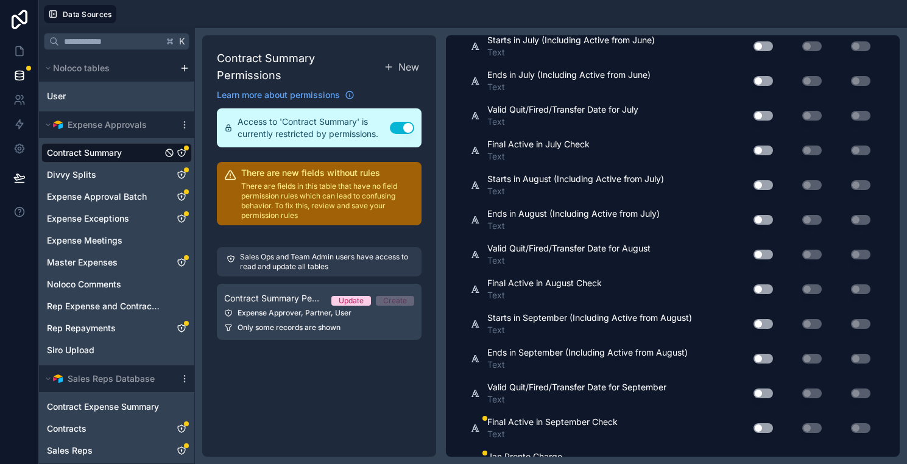
click at [761, 428] on button "Use setting" at bounding box center [762, 428] width 19 height 10
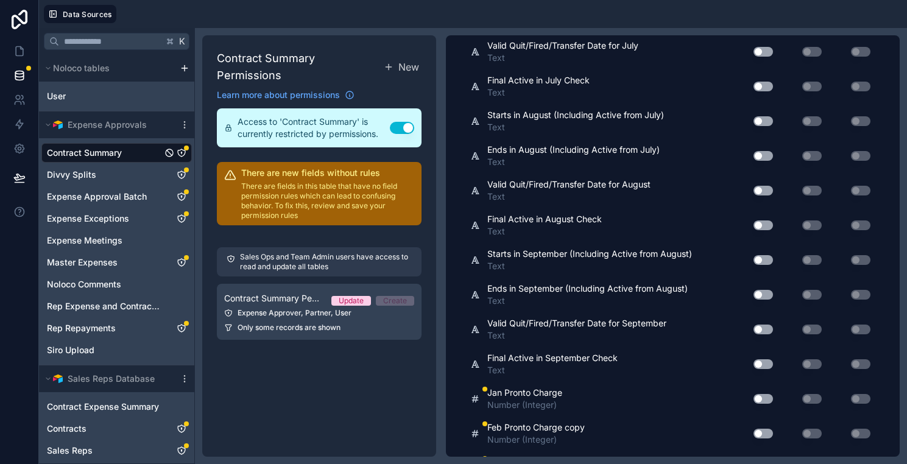
scroll to position [4652, 0]
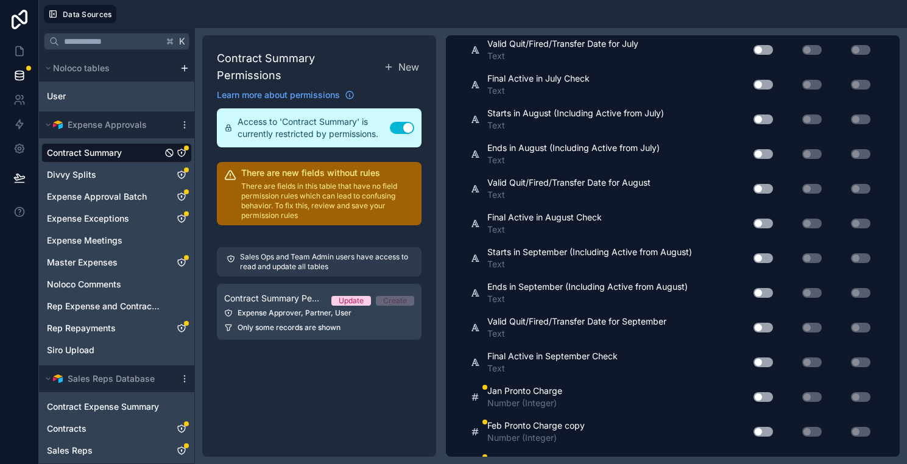
click at [763, 398] on button "Use setting" at bounding box center [762, 397] width 19 height 10
click at [762, 428] on button "Use setting" at bounding box center [762, 432] width 19 height 10
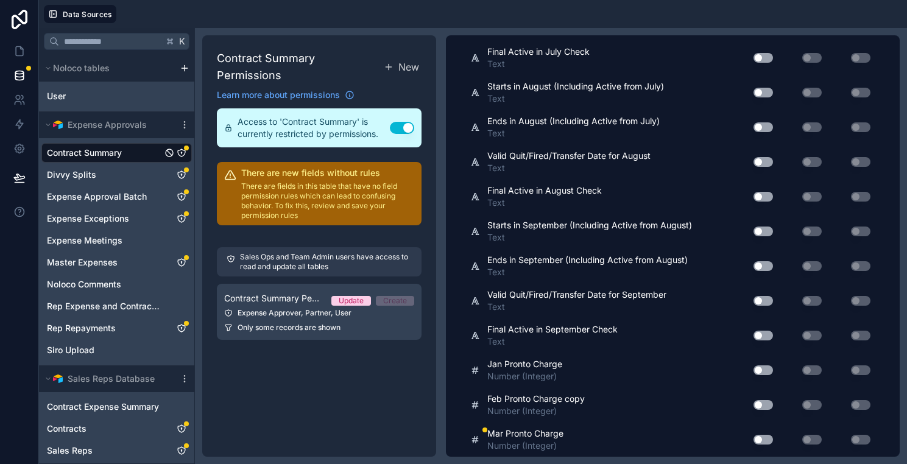
click at [764, 438] on button "Use setting" at bounding box center [762, 440] width 19 height 10
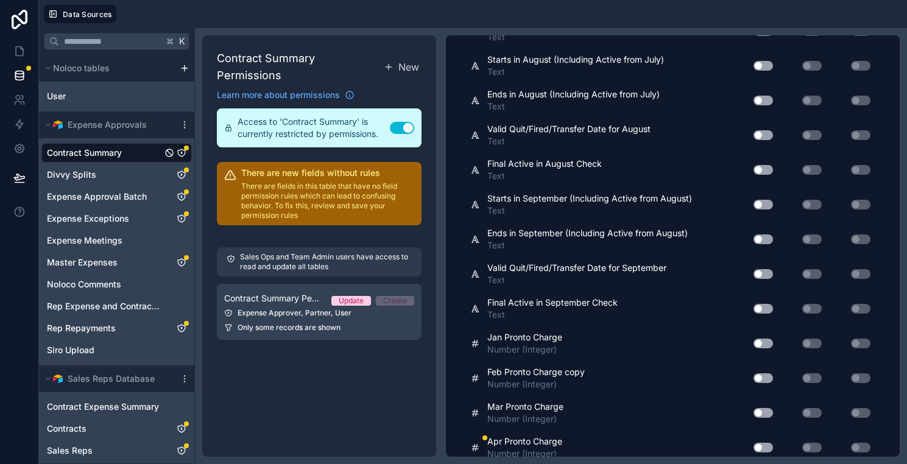
click at [764, 438] on div "Use setting" at bounding box center [758, 447] width 39 height 19
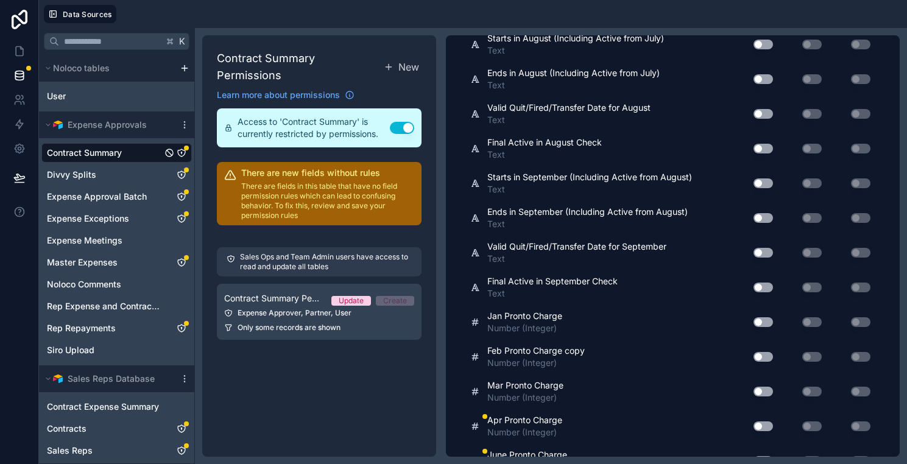
click at [762, 423] on button "Use setting" at bounding box center [762, 426] width 19 height 10
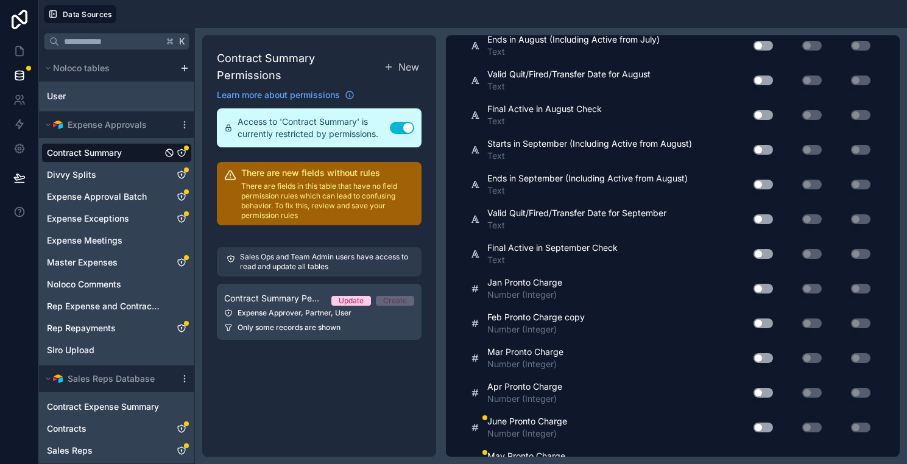
click at [762, 423] on button "Use setting" at bounding box center [762, 428] width 19 height 10
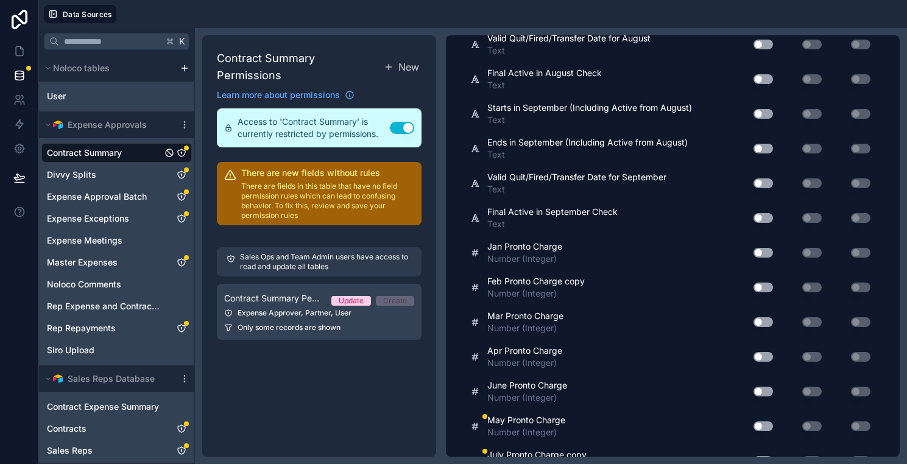
click at [762, 423] on button "Use setting" at bounding box center [762, 426] width 19 height 10
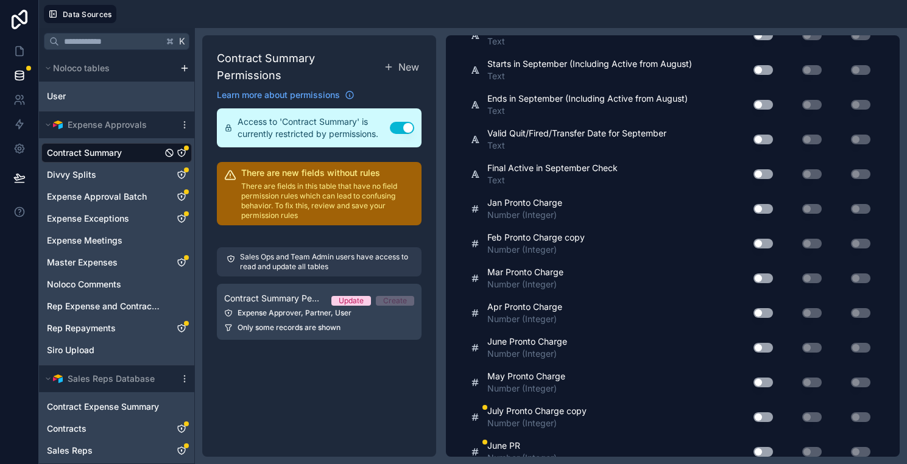
scroll to position [4837, 0]
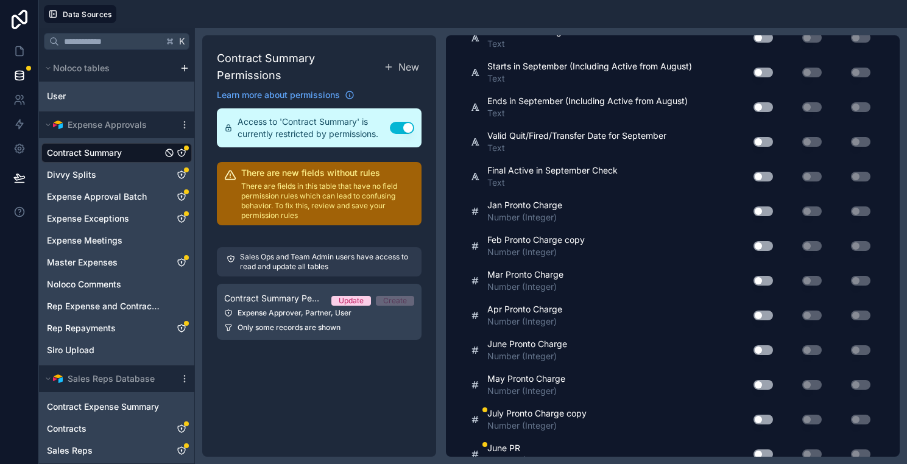
click at [762, 423] on button "Use setting" at bounding box center [762, 420] width 19 height 10
click at [762, 421] on button "Use setting" at bounding box center [762, 420] width 19 height 10
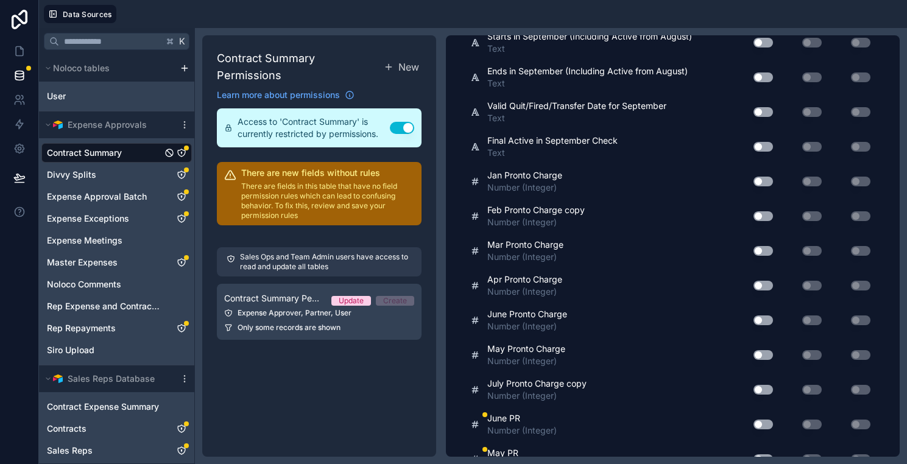
click at [762, 425] on button "Use setting" at bounding box center [762, 425] width 19 height 10
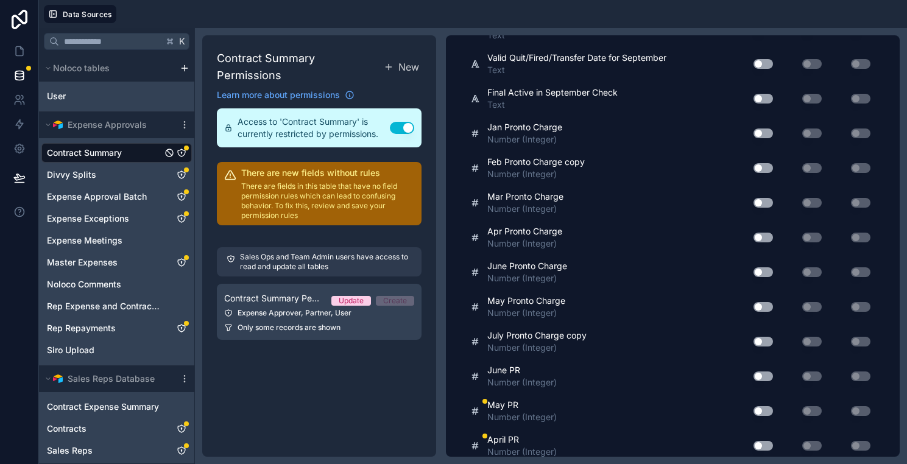
scroll to position [4936, 0]
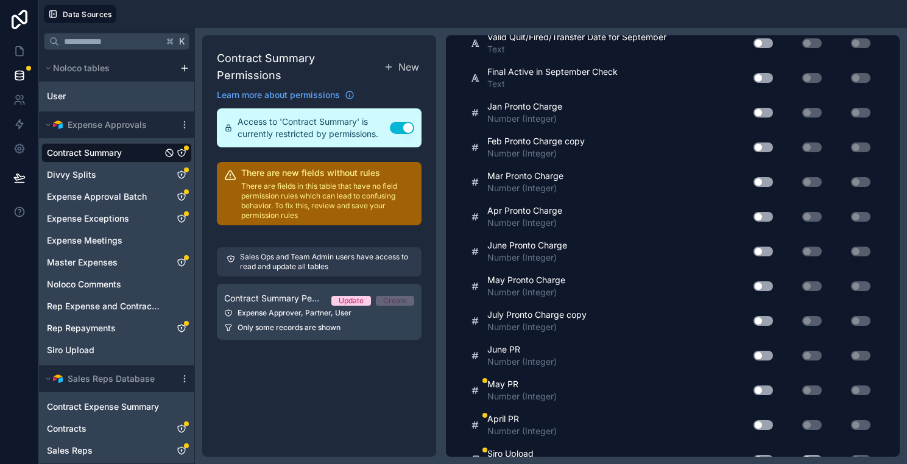
click at [760, 387] on button "Use setting" at bounding box center [762, 390] width 19 height 10
click at [764, 421] on button "Use setting" at bounding box center [762, 425] width 19 height 10
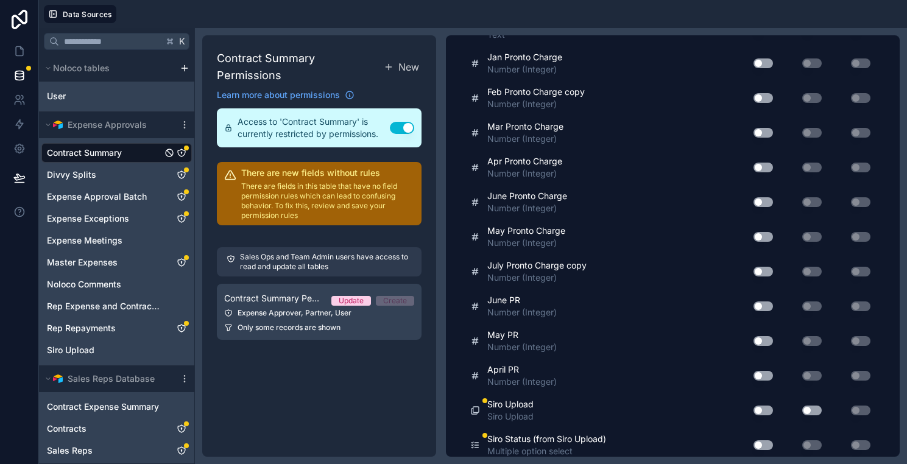
click at [762, 413] on button "Use setting" at bounding box center [762, 411] width 19 height 10
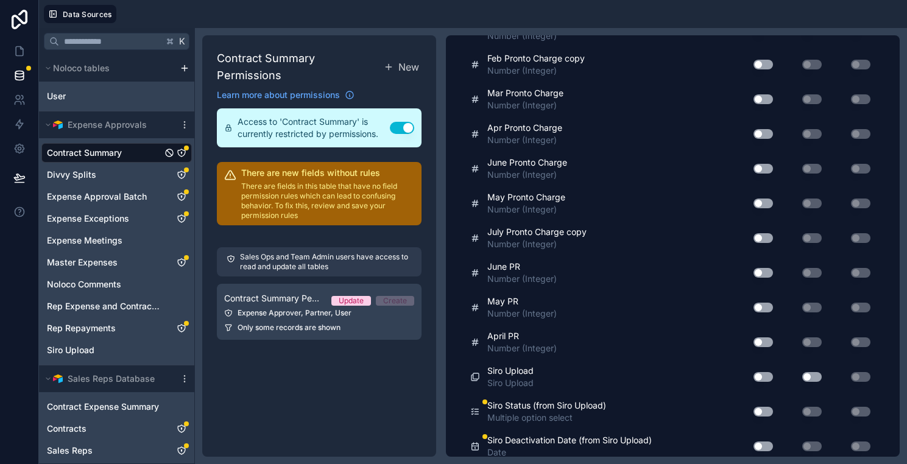
click at [762, 413] on button "Use setting" at bounding box center [762, 412] width 19 height 10
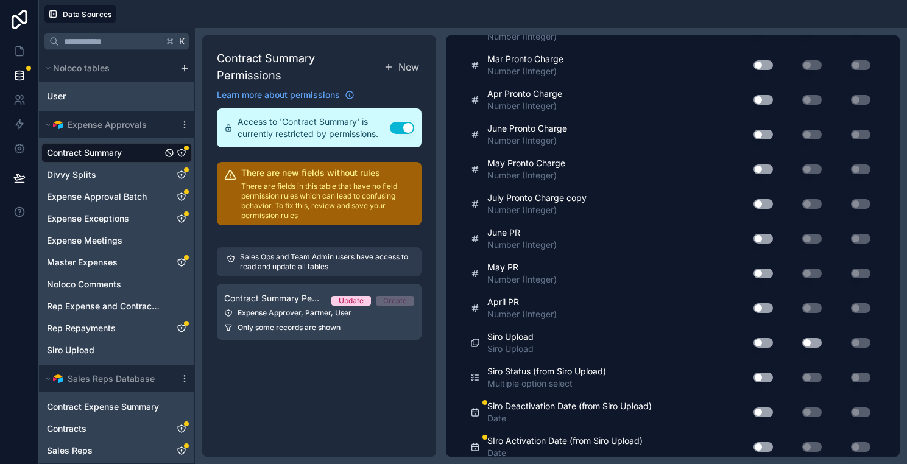
click at [762, 412] on button "Use setting" at bounding box center [762, 412] width 19 height 10
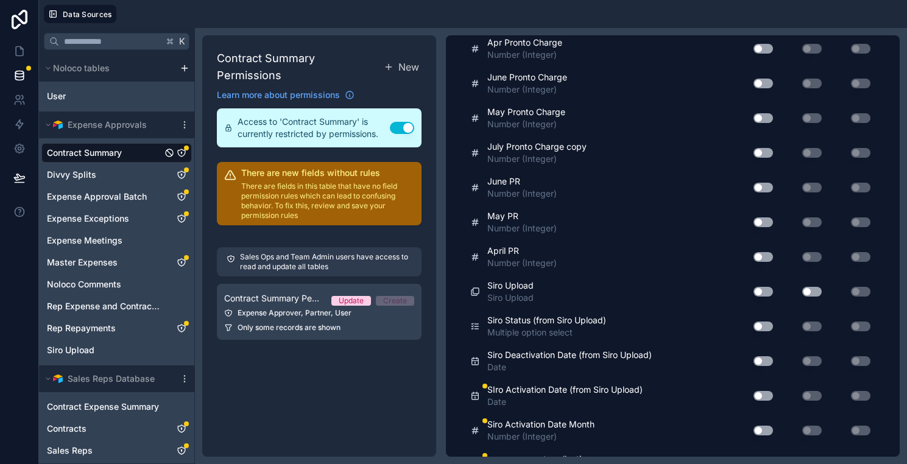
scroll to position [5098, 0]
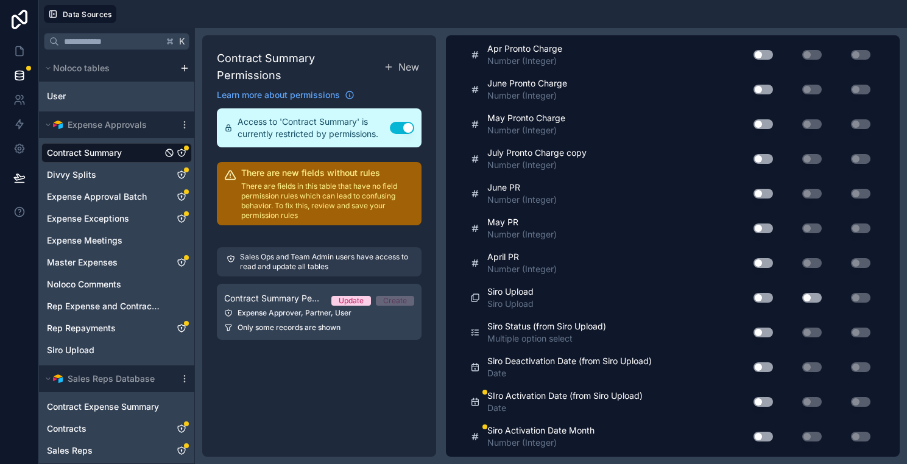
click at [761, 404] on button "Use setting" at bounding box center [762, 402] width 19 height 10
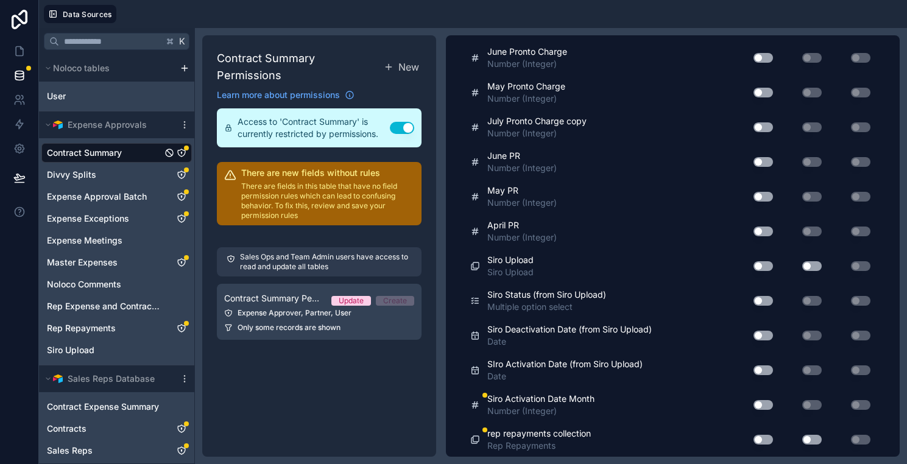
click at [761, 402] on button "Use setting" at bounding box center [762, 405] width 19 height 10
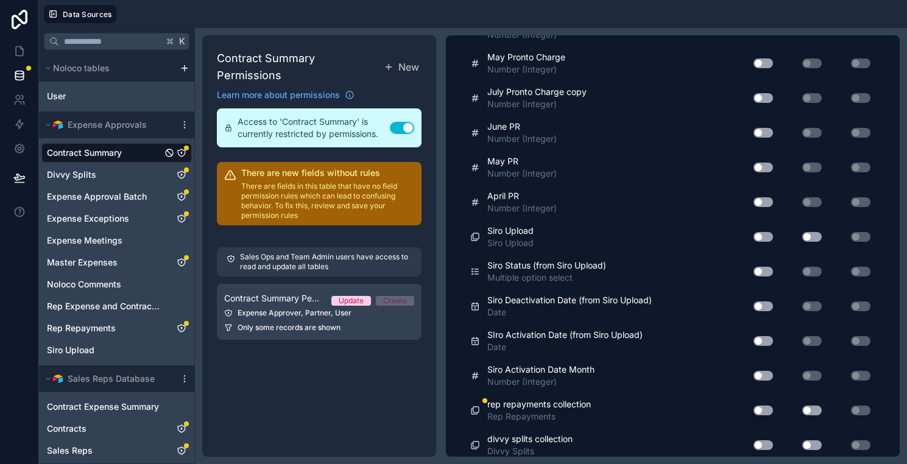
click at [761, 404] on div "Use setting" at bounding box center [758, 410] width 39 height 19
click at [761, 406] on button "Use setting" at bounding box center [762, 411] width 19 height 10
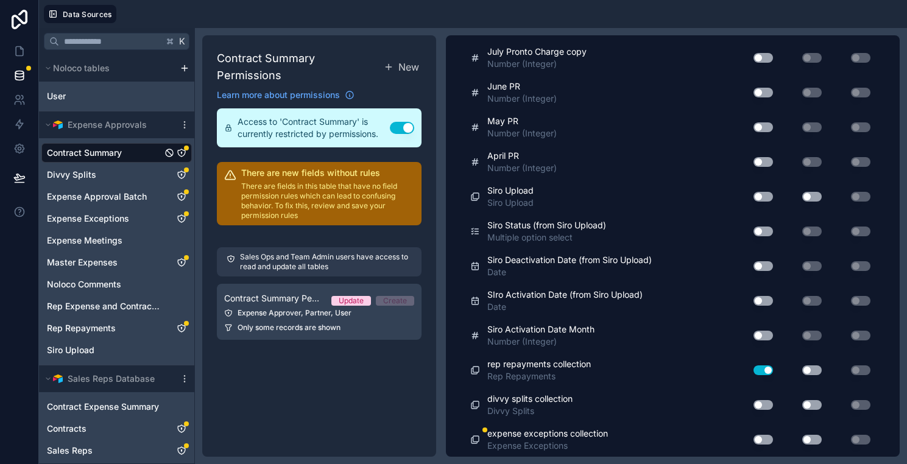
click at [755, 372] on button "Use setting" at bounding box center [762, 370] width 19 height 10
click at [766, 435] on button "Use setting" at bounding box center [762, 440] width 19 height 10
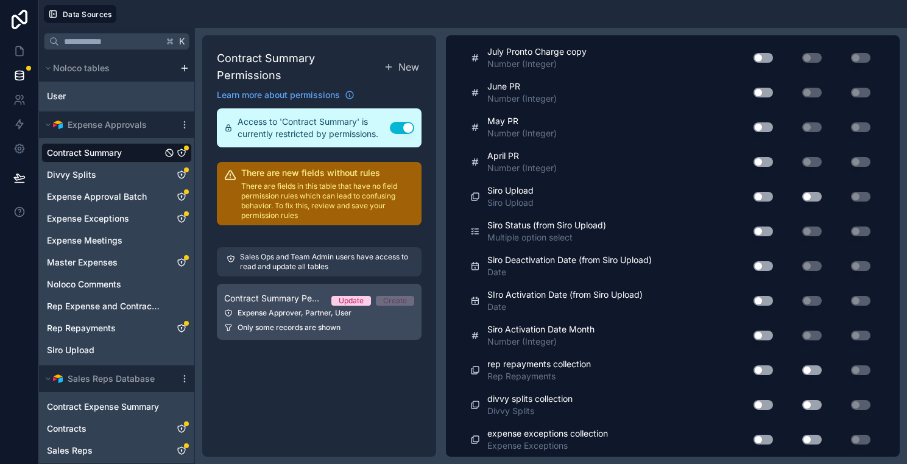
click at [291, 291] on div "Contract Summary Permission 1 Update Create" at bounding box center [319, 298] width 190 height 15
click at [328, 303] on link "Contract Summary Permission 1 Update Create Expense Approver, Partner, User Onl…" at bounding box center [319, 312] width 205 height 56
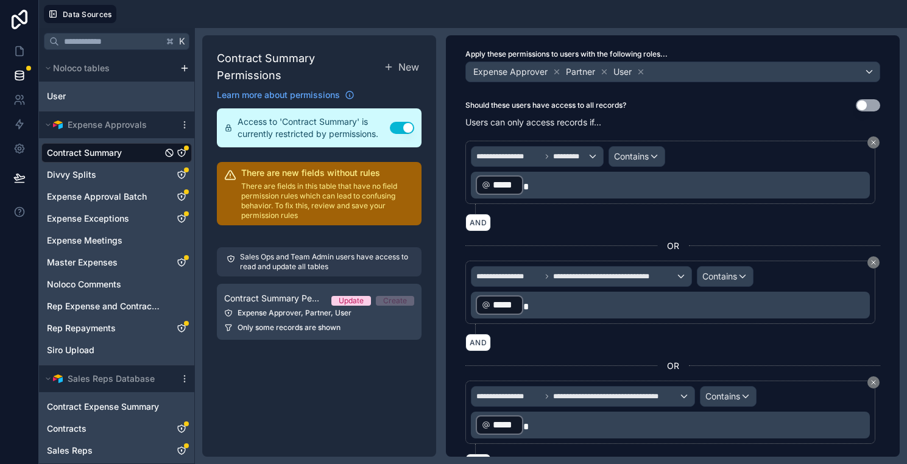
scroll to position [87, 0]
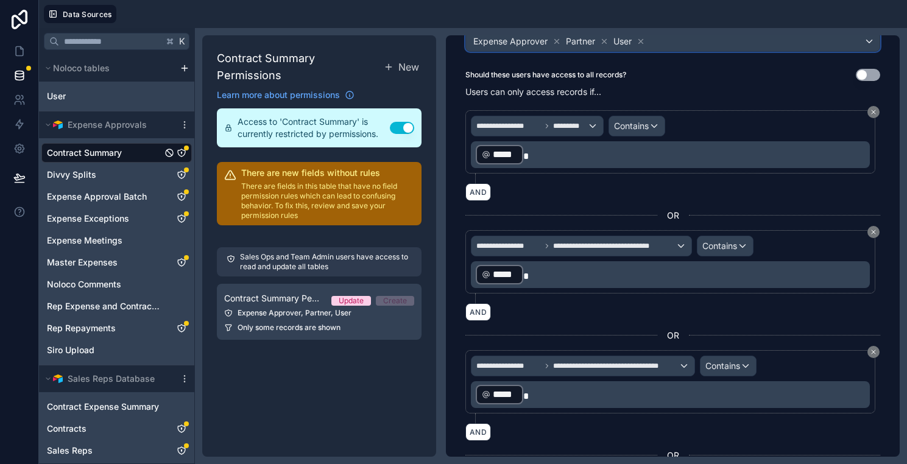
click at [668, 38] on div "Expense Approver Partner User" at bounding box center [672, 41] width 413 height 19
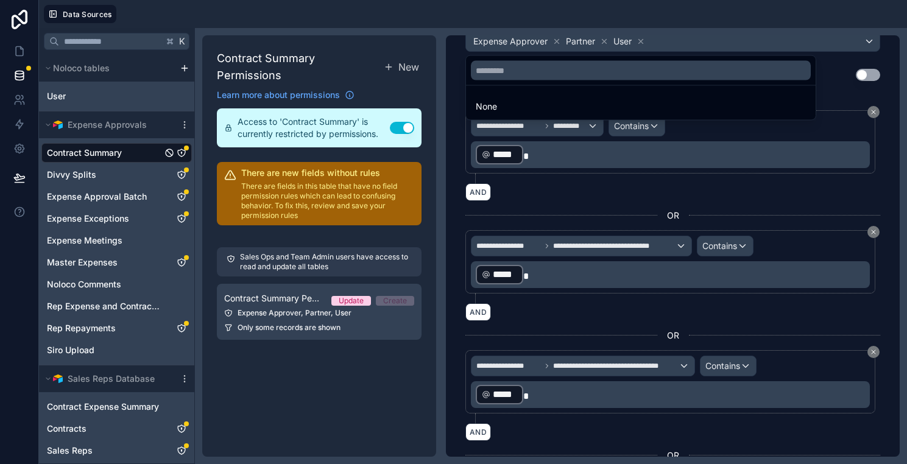
click at [677, 45] on div at bounding box center [453, 232] width 907 height 464
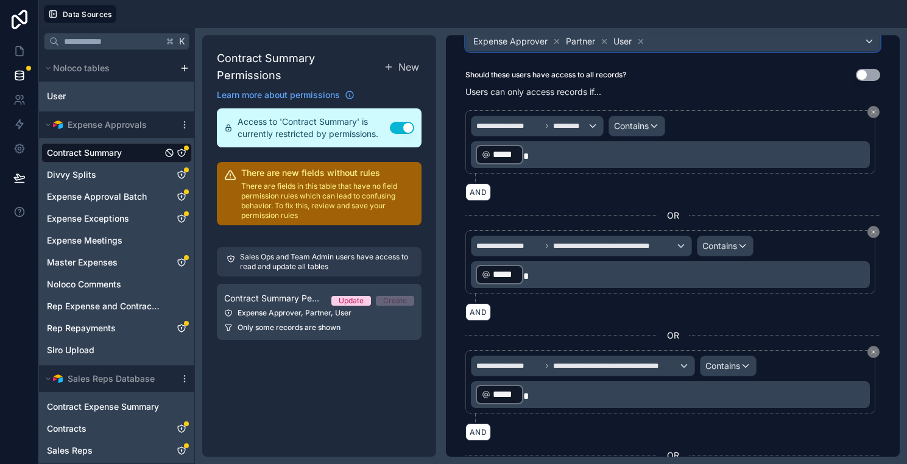
click at [860, 42] on div "Expense Approver Partner User" at bounding box center [672, 41] width 413 height 19
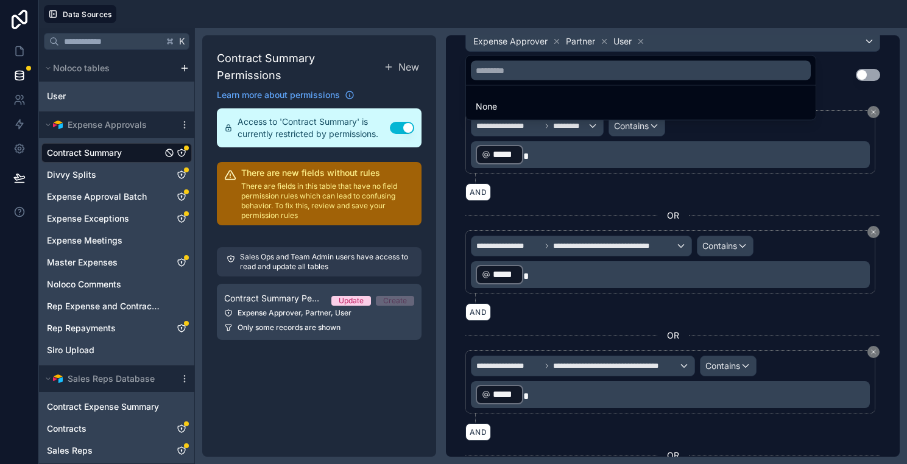
click at [828, 74] on div "None" at bounding box center [671, 87] width 413 height 68
click at [819, 200] on div at bounding box center [453, 232] width 907 height 464
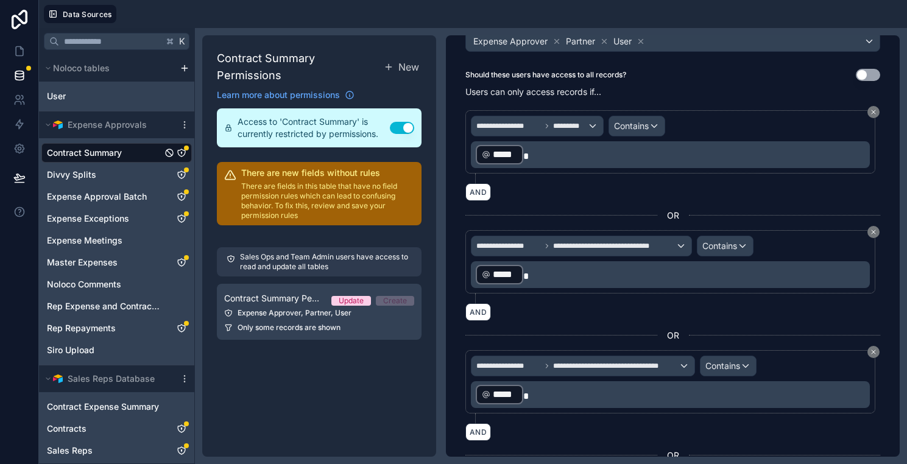
scroll to position [0, 0]
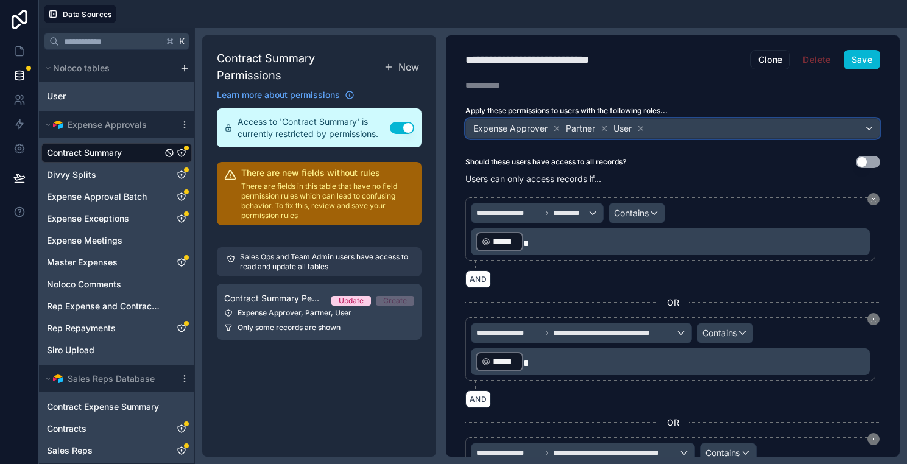
click at [706, 128] on div "Expense Approver Partner User" at bounding box center [672, 128] width 413 height 19
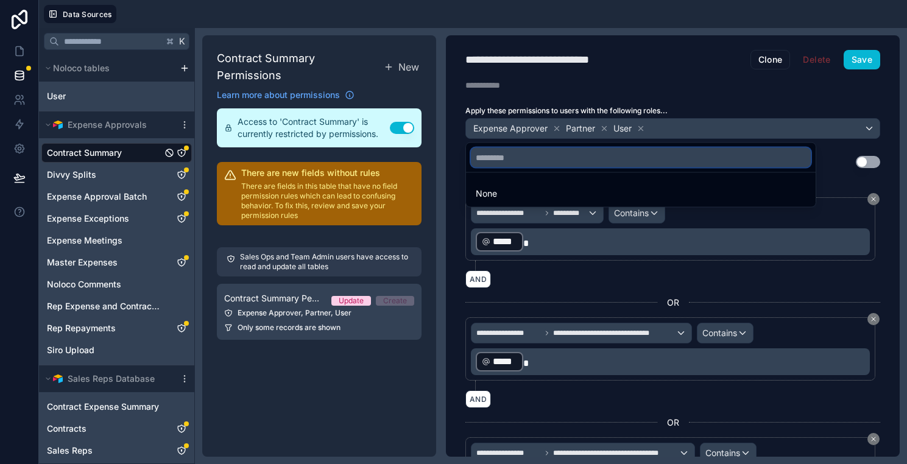
click at [700, 153] on input "text" at bounding box center [641, 157] width 340 height 19
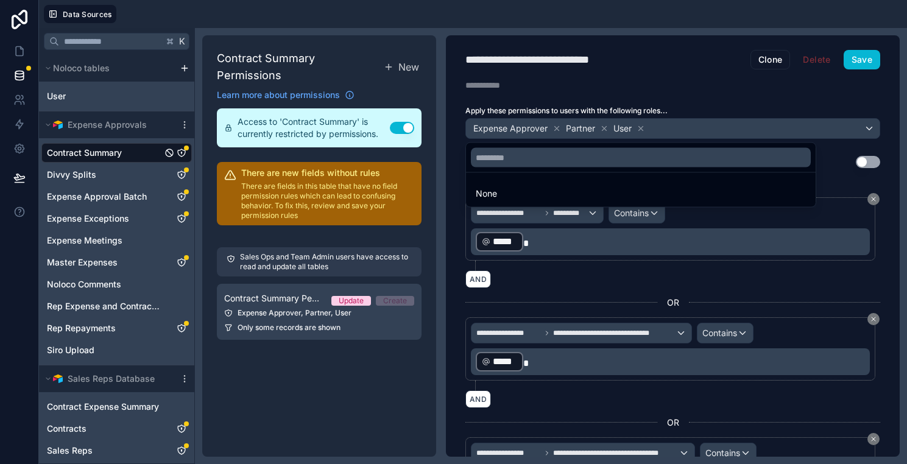
click at [683, 56] on div at bounding box center [453, 232] width 907 height 464
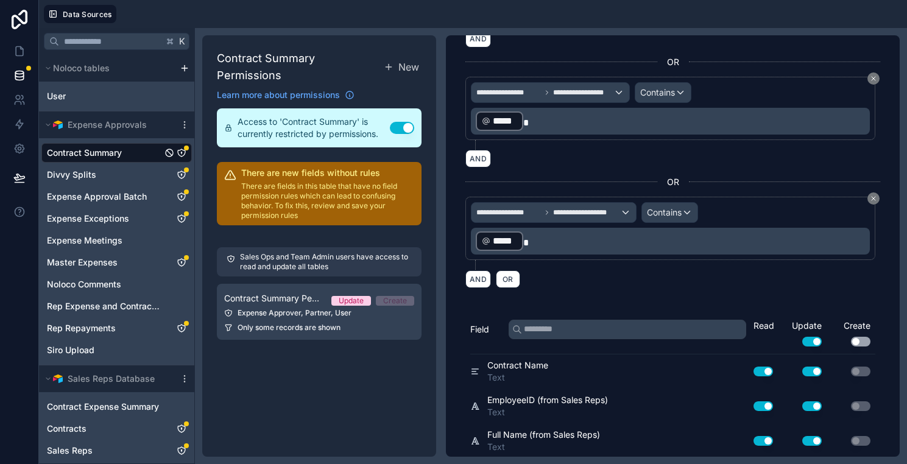
scroll to position [729, 0]
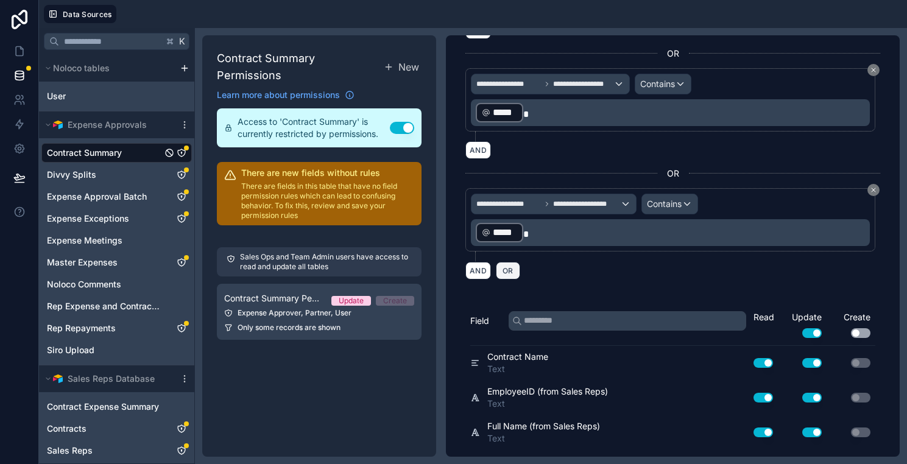
click at [505, 267] on span "OR" at bounding box center [508, 270] width 16 height 9
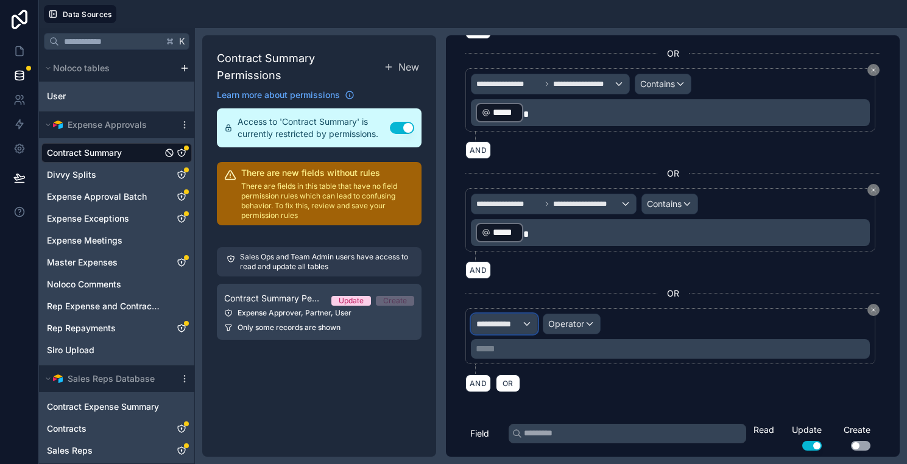
click at [498, 328] on span "**********" at bounding box center [498, 324] width 45 height 12
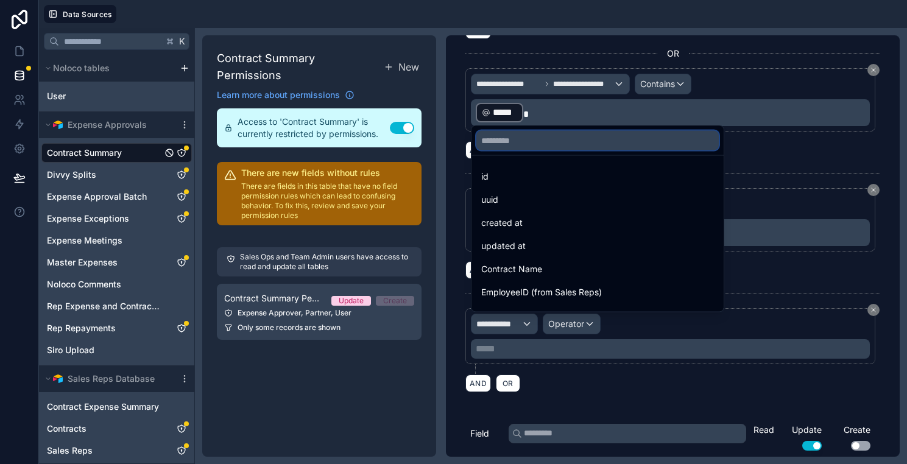
click at [546, 138] on input "text" at bounding box center [597, 140] width 242 height 19
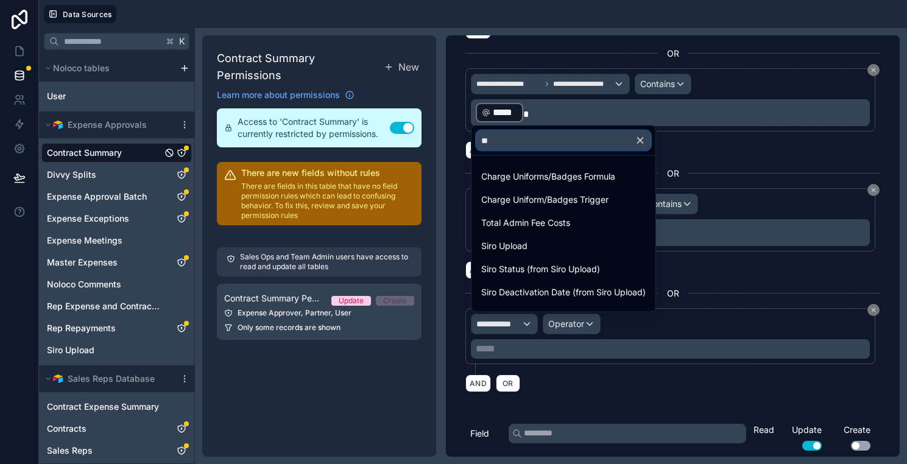
type input "*"
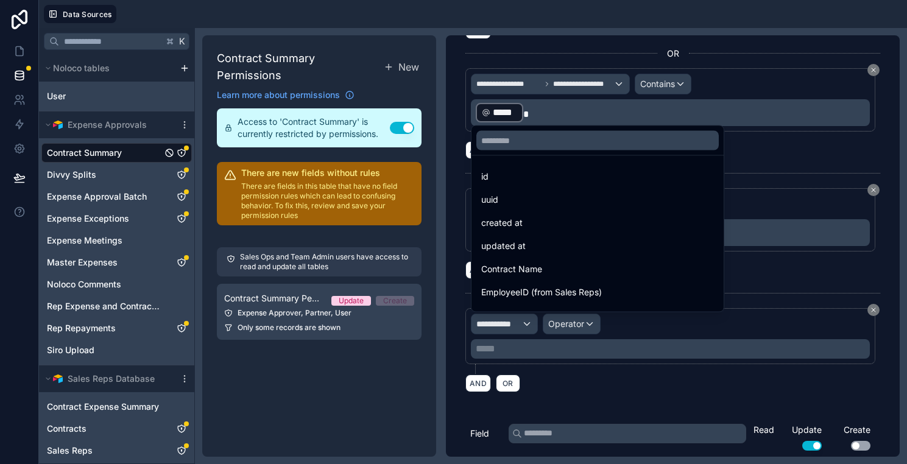
click at [639, 395] on div at bounding box center [453, 232] width 907 height 464
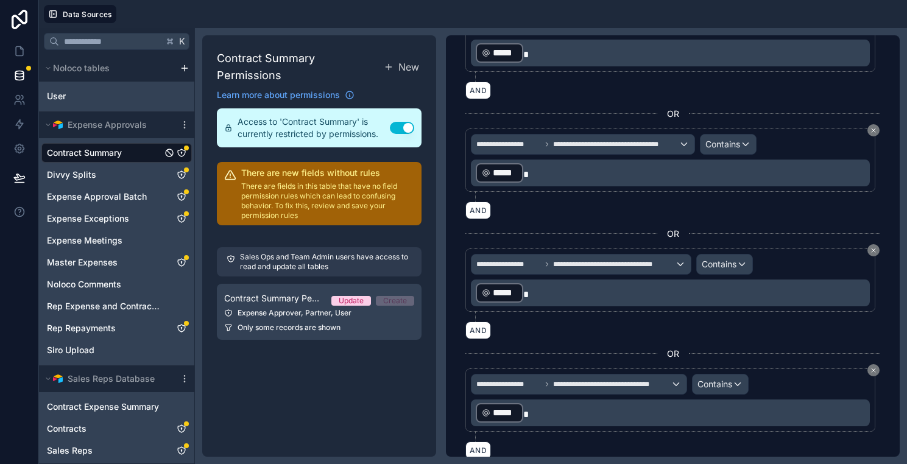
scroll to position [0, 0]
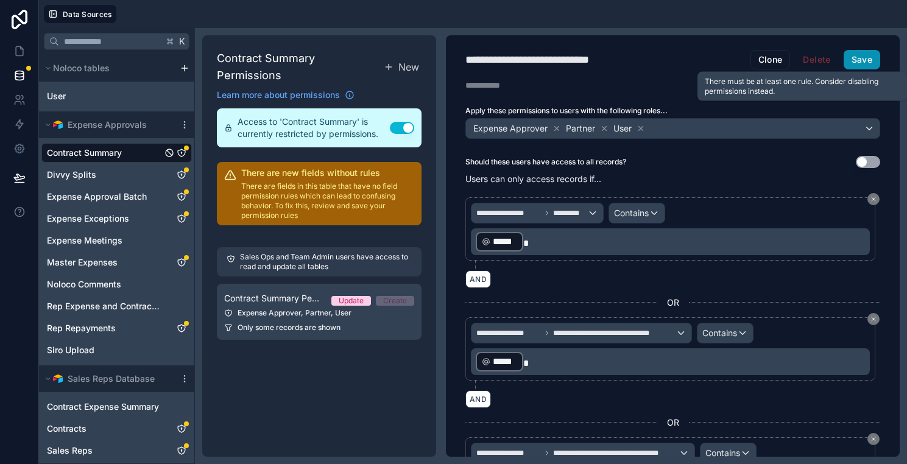
click at [853, 64] on button "Save" at bounding box center [861, 59] width 37 height 19
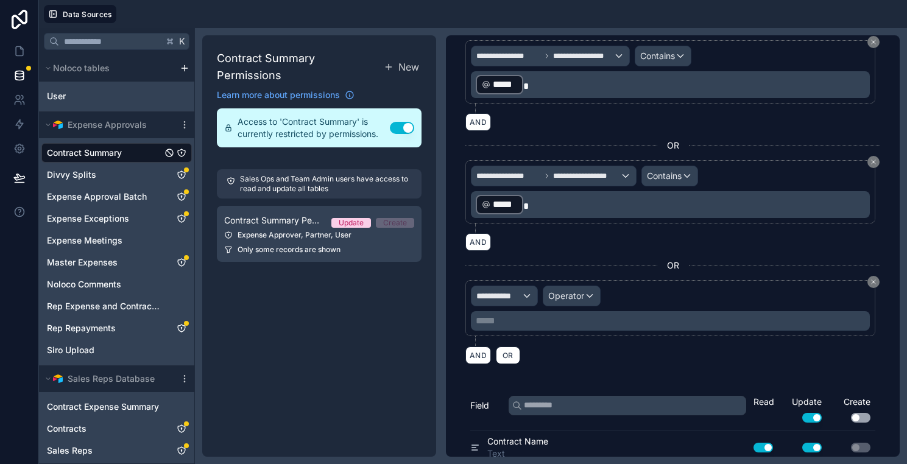
scroll to position [761, 0]
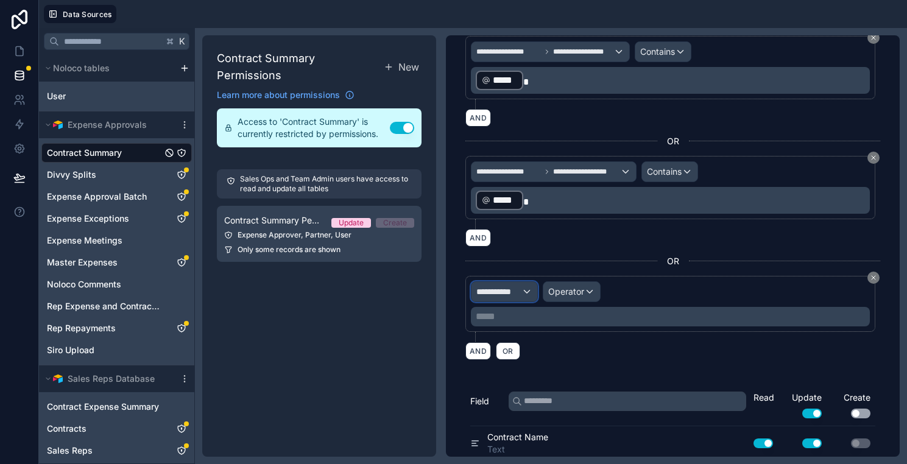
click at [509, 290] on span "**********" at bounding box center [498, 292] width 45 height 12
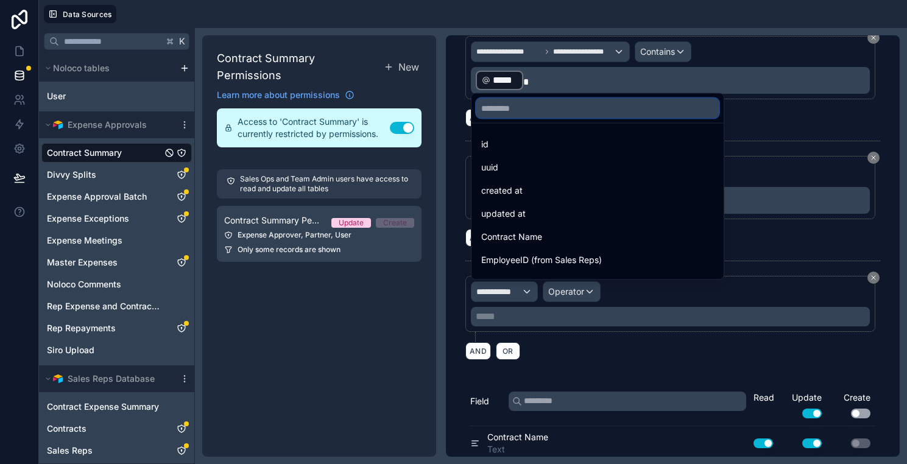
click at [542, 106] on input "text" at bounding box center [597, 108] width 242 height 19
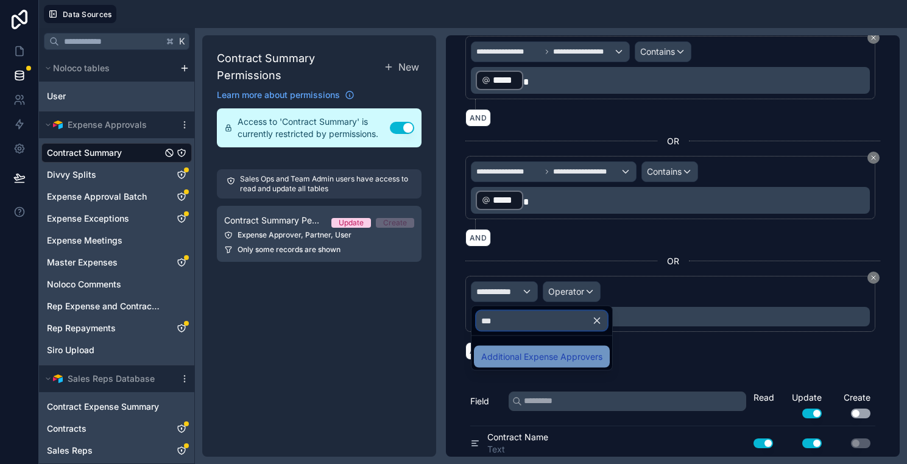
type input "***"
click at [510, 356] on span "Additional Expense Approvers" at bounding box center [541, 357] width 121 height 15
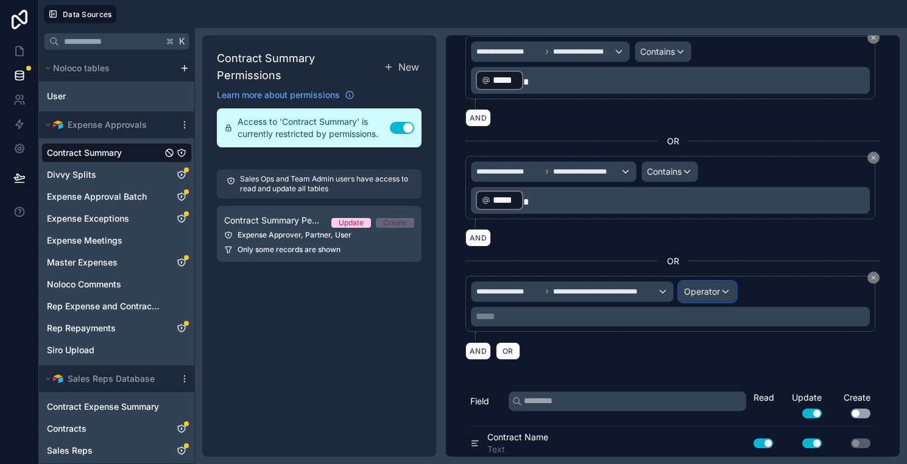
click at [705, 291] on span "Operator" at bounding box center [702, 291] width 36 height 10
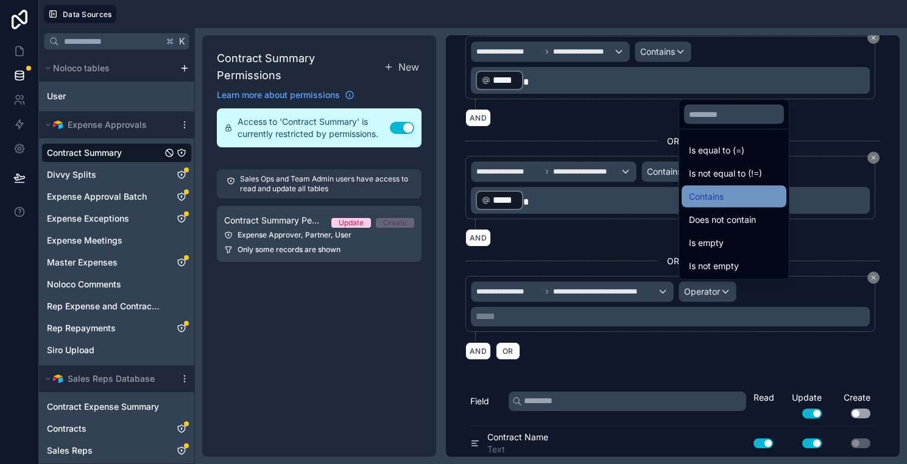
click at [710, 194] on span "Contains" at bounding box center [706, 196] width 35 height 15
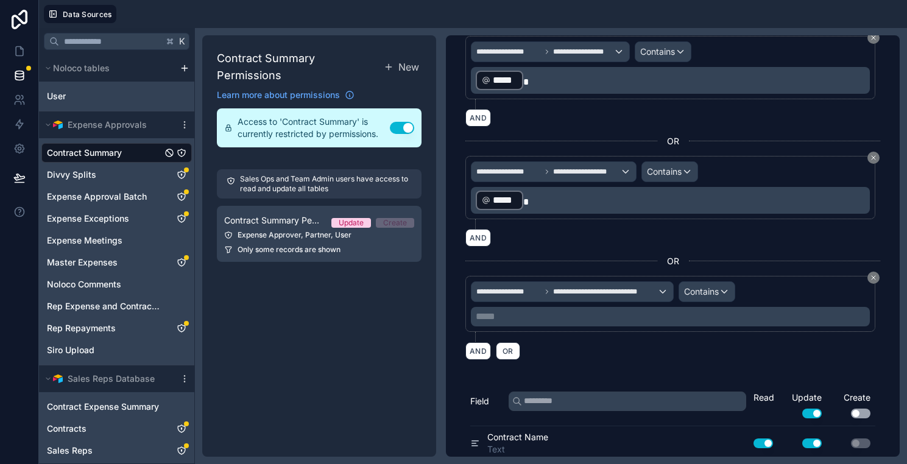
click at [521, 324] on div "***** ﻿" at bounding box center [670, 316] width 399 height 19
click at [512, 318] on p "***** ﻿" at bounding box center [672, 316] width 392 height 15
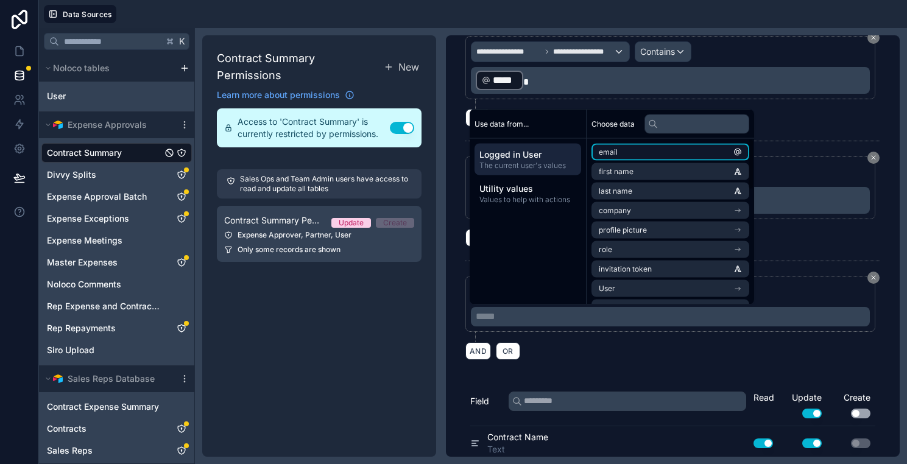
click at [638, 149] on li "email" at bounding box center [670, 152] width 158 height 17
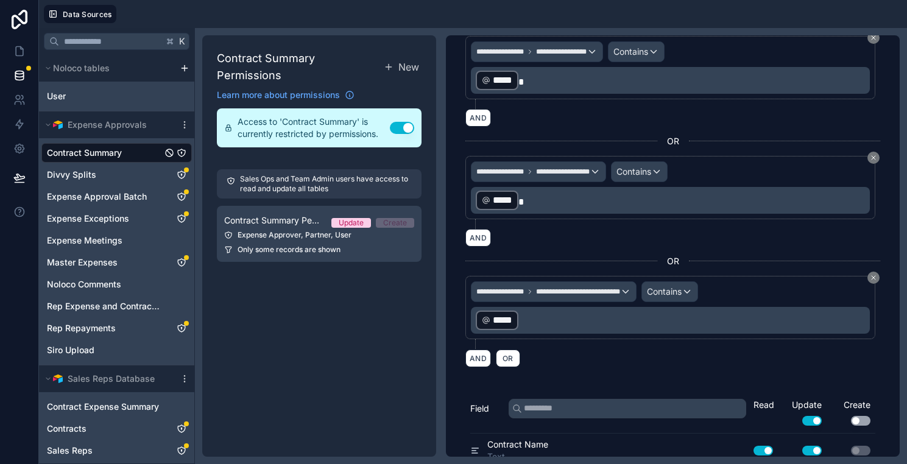
click at [620, 355] on div "AND OR" at bounding box center [672, 358] width 415 height 18
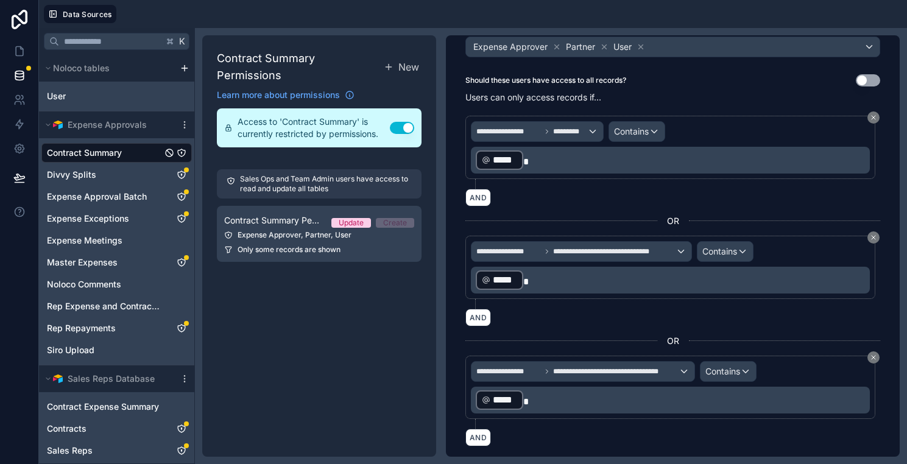
scroll to position [0, 0]
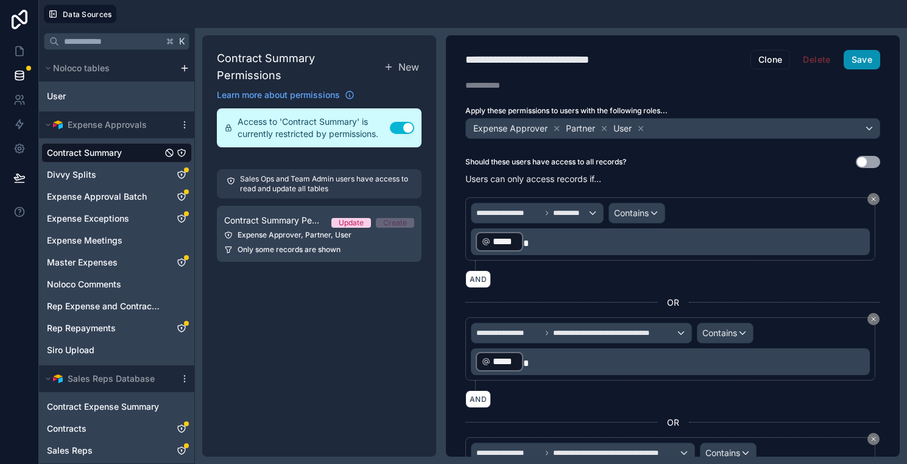
click at [857, 66] on button "Save" at bounding box center [861, 59] width 37 height 19
click at [74, 173] on span "Divvy Splits" at bounding box center [71, 175] width 49 height 12
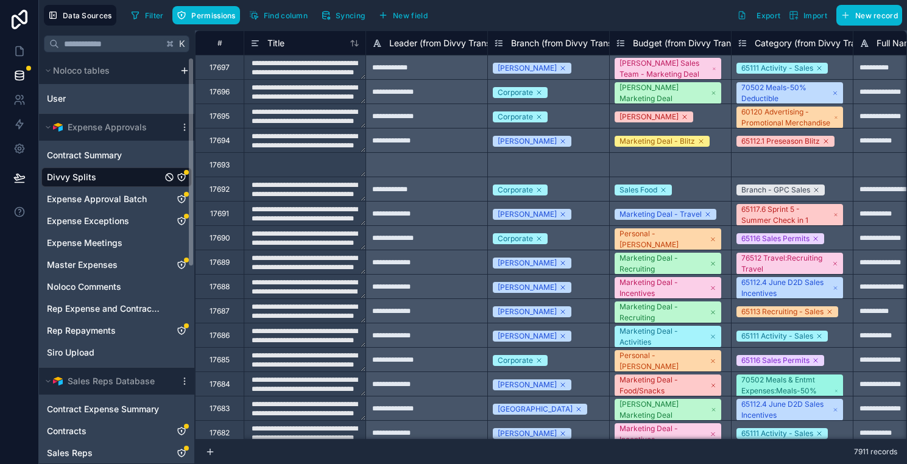
click at [184, 174] on icon "Divvy Splits" at bounding box center [181, 177] width 7 height 7
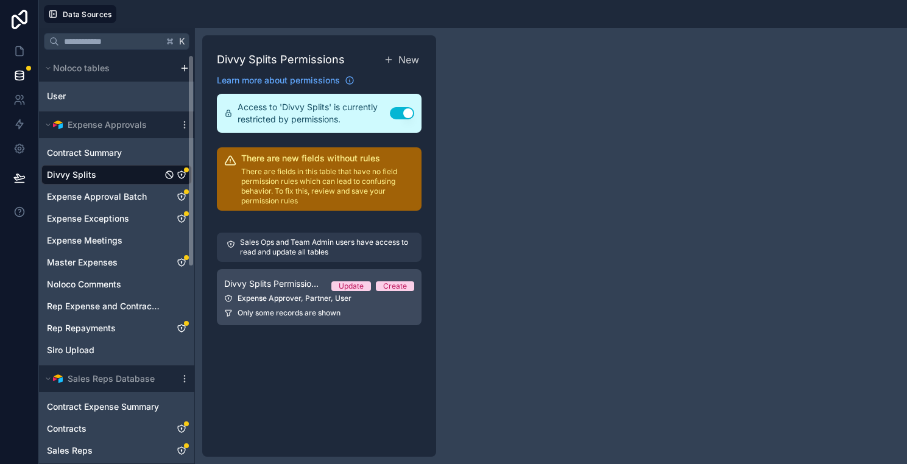
click at [312, 305] on link "Divvy Splits Permission 1 Update Create Expense Approver, Partner, User Only so…" at bounding box center [319, 297] width 205 height 56
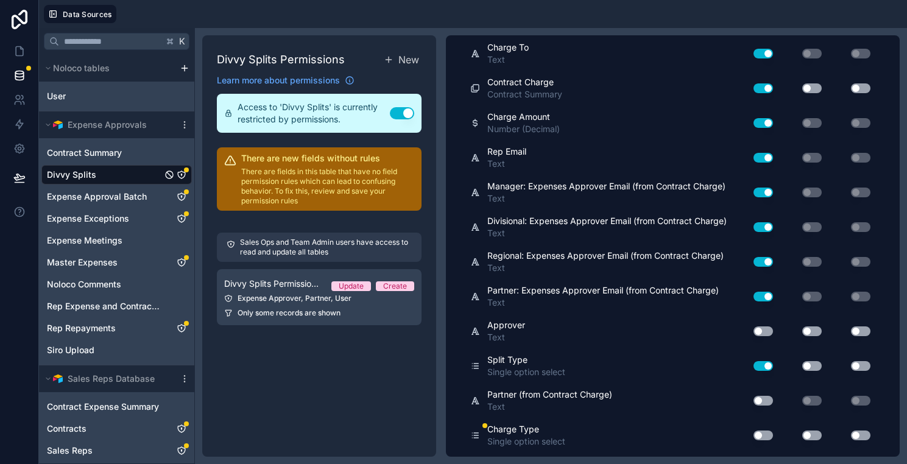
scroll to position [1488, 0]
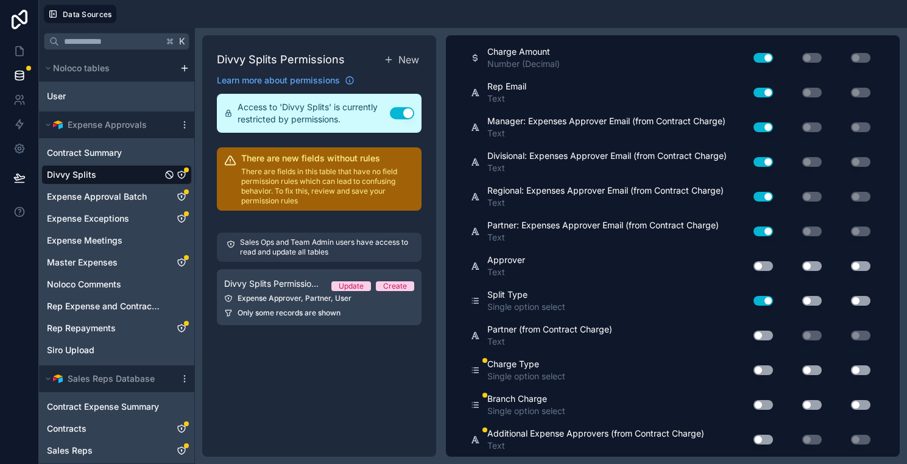
click at [765, 367] on button "Use setting" at bounding box center [762, 370] width 19 height 10
click at [765, 407] on button "Use setting" at bounding box center [762, 405] width 19 height 10
click at [764, 440] on button "Use setting" at bounding box center [762, 440] width 19 height 10
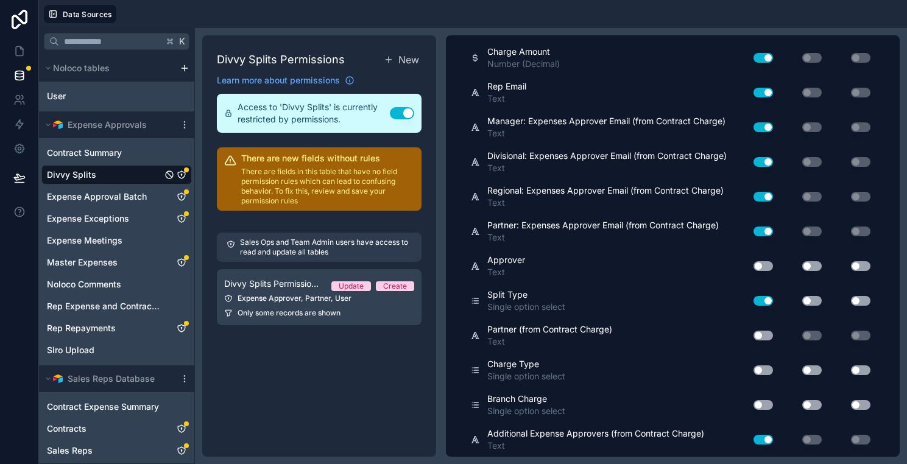
click at [762, 401] on button "Use setting" at bounding box center [762, 405] width 19 height 10
click at [765, 372] on button "Use setting" at bounding box center [762, 370] width 19 height 10
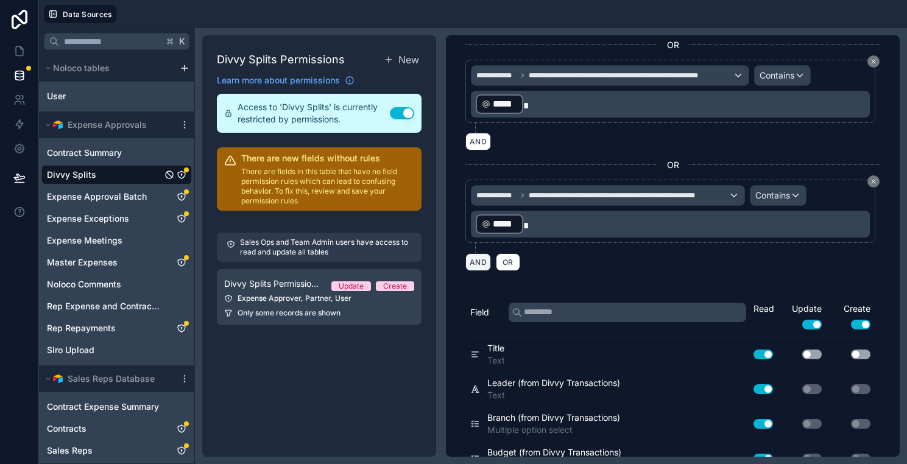
scroll to position [496, 0]
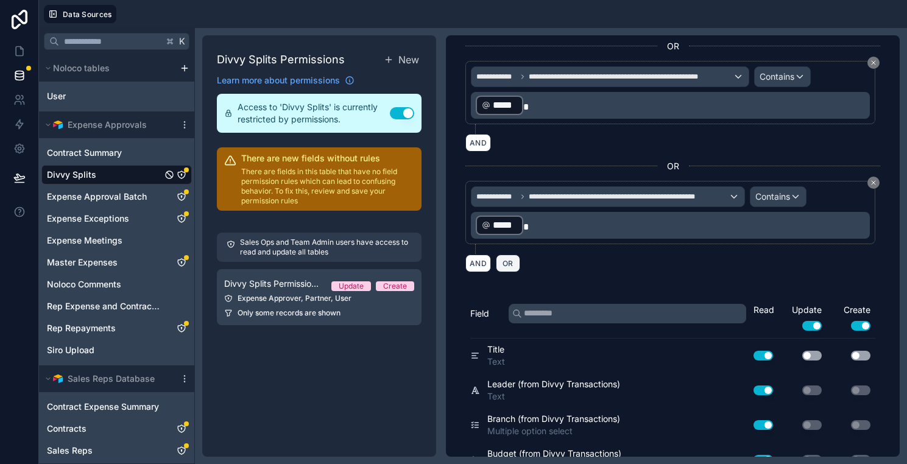
click at [505, 261] on span "OR" at bounding box center [508, 263] width 16 height 9
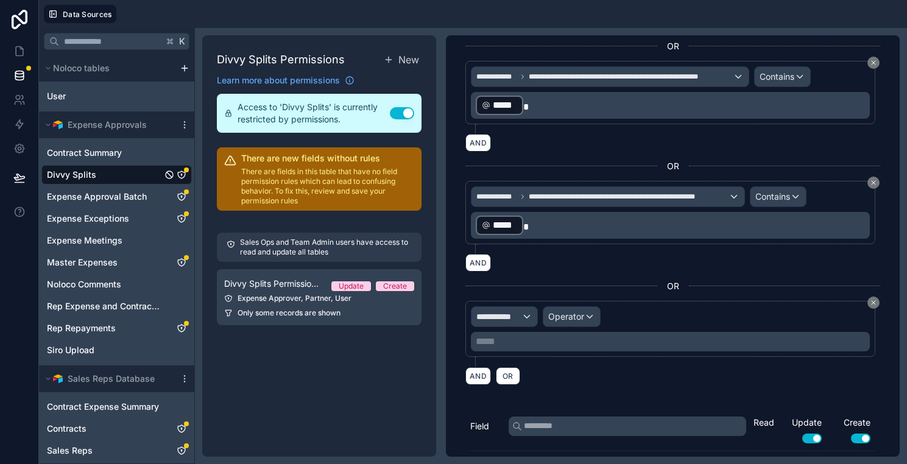
scroll to position [502, 0]
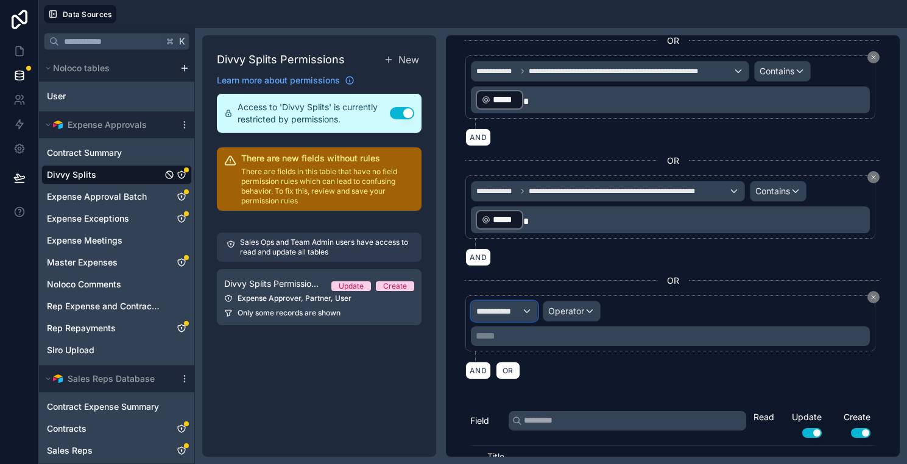
click at [523, 308] on div "**********" at bounding box center [504, 310] width 66 height 19
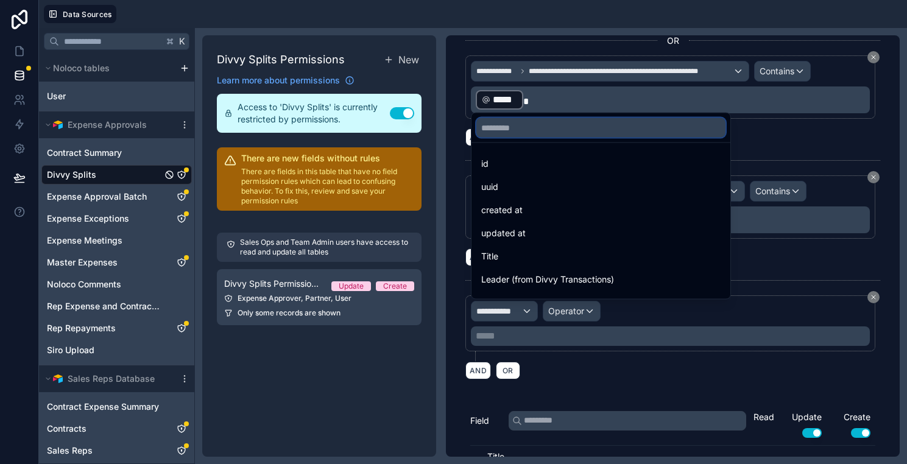
click at [510, 122] on input "text" at bounding box center [600, 127] width 249 height 19
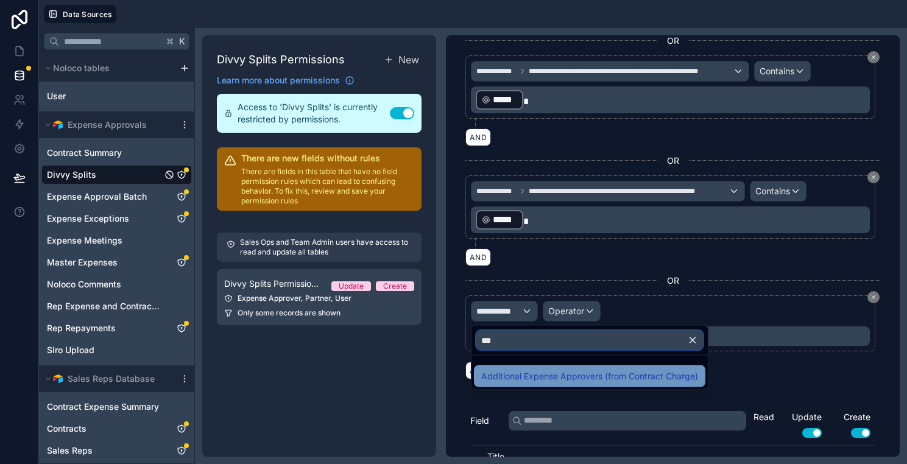
type input "***"
click at [531, 370] on span "Additional Expense Approvers (from Contract Charge)" at bounding box center [589, 376] width 217 height 15
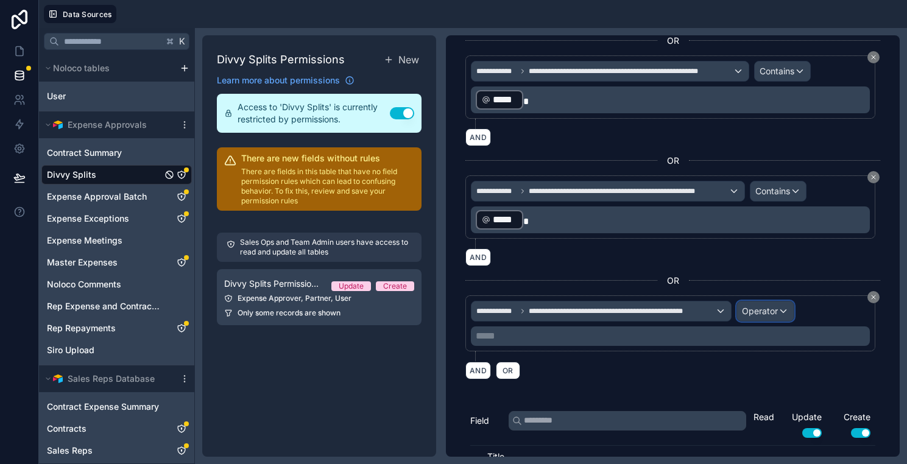
click at [779, 312] on div "Operator" at bounding box center [765, 310] width 57 height 19
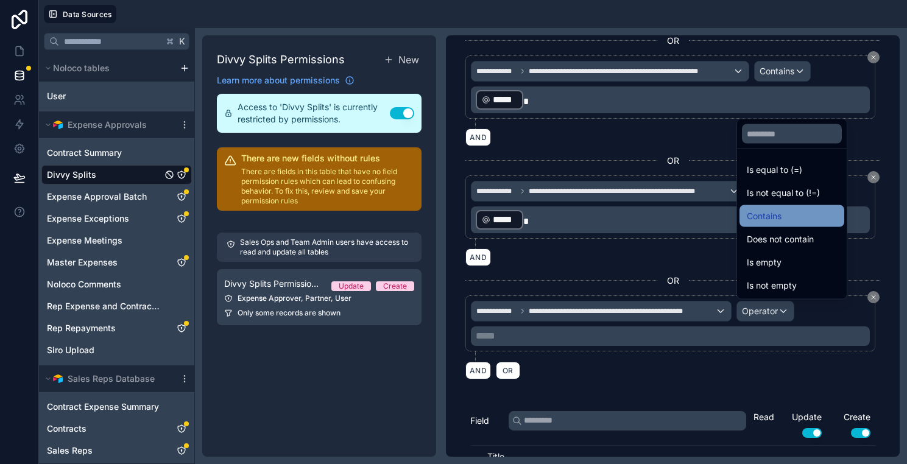
click at [756, 217] on span "Contains" at bounding box center [764, 216] width 35 height 15
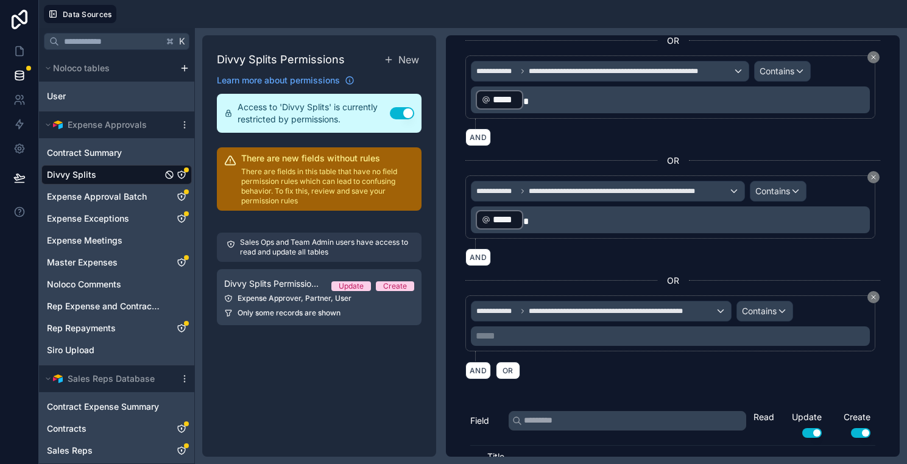
click at [540, 337] on p "***** ﻿" at bounding box center [672, 336] width 392 height 15
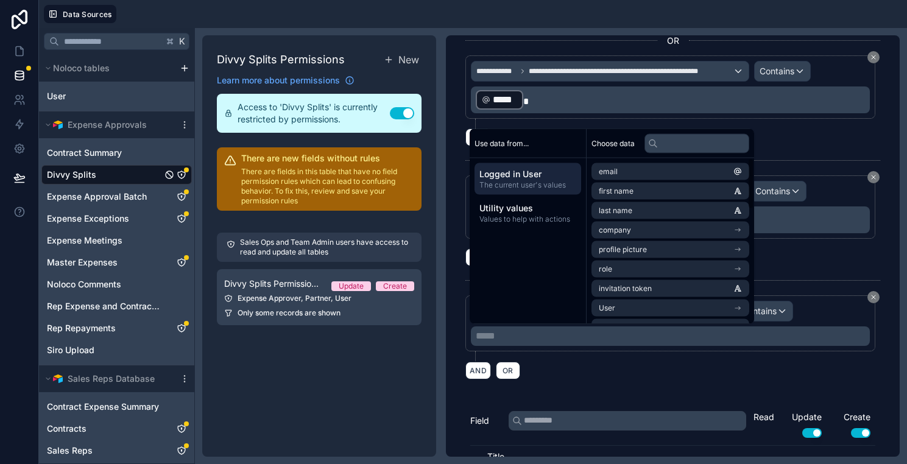
click at [689, 161] on div "email first name last name company profile picture role invitation token User d…" at bounding box center [669, 424] width 167 height 533
click at [687, 166] on li "email" at bounding box center [670, 171] width 158 height 17
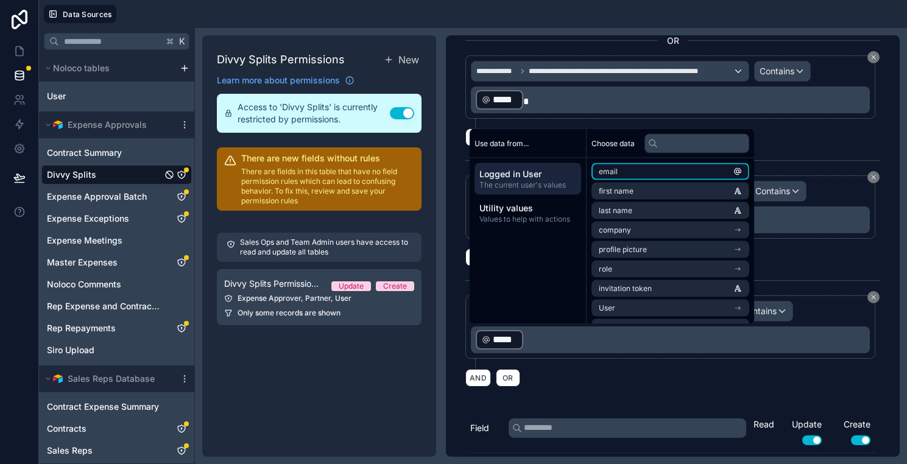
click at [653, 174] on li "email" at bounding box center [670, 171] width 158 height 17
click at [582, 347] on p "﻿ ***** ﻿ ﻿ ***** ﻿ ﻿" at bounding box center [672, 340] width 392 height 22
click at [585, 394] on div "**********" at bounding box center [673, 245] width 454 height 421
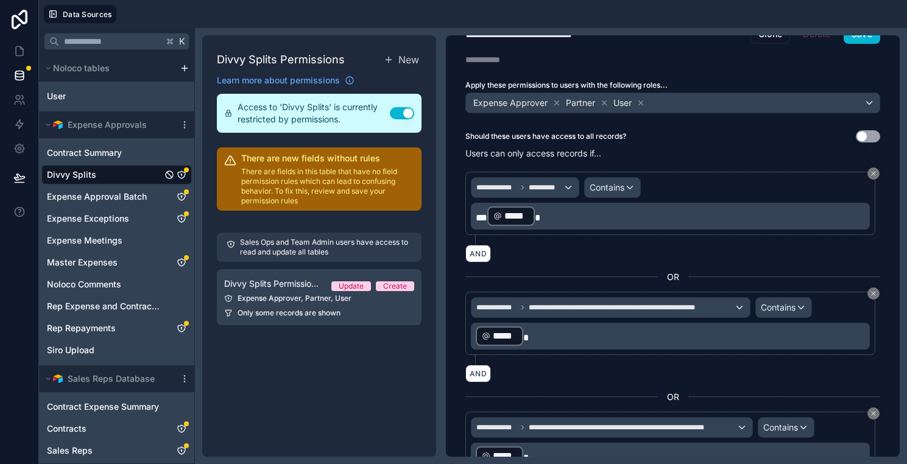
scroll to position [0, 0]
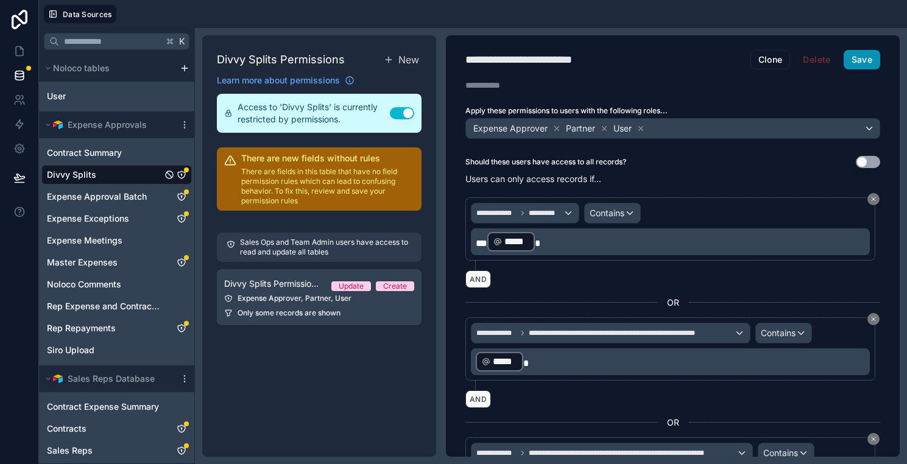
click at [854, 59] on button "Save" at bounding box center [861, 59] width 37 height 19
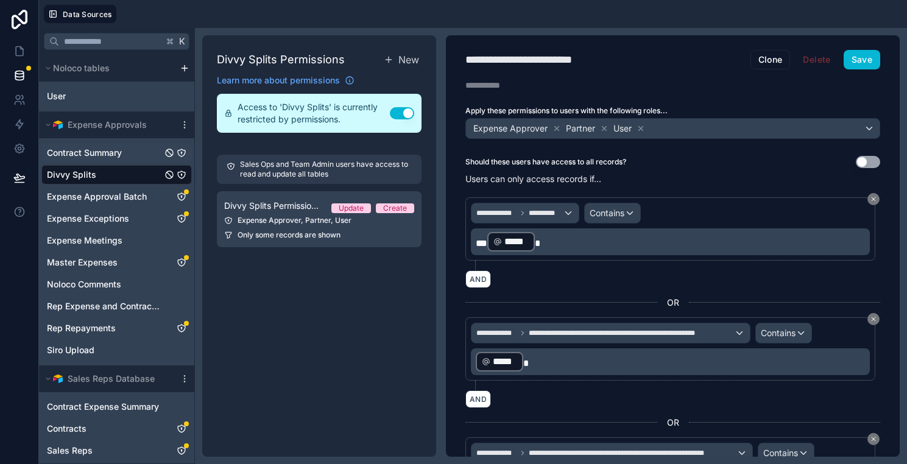
click at [82, 155] on span "Contract Summary" at bounding box center [84, 153] width 75 height 12
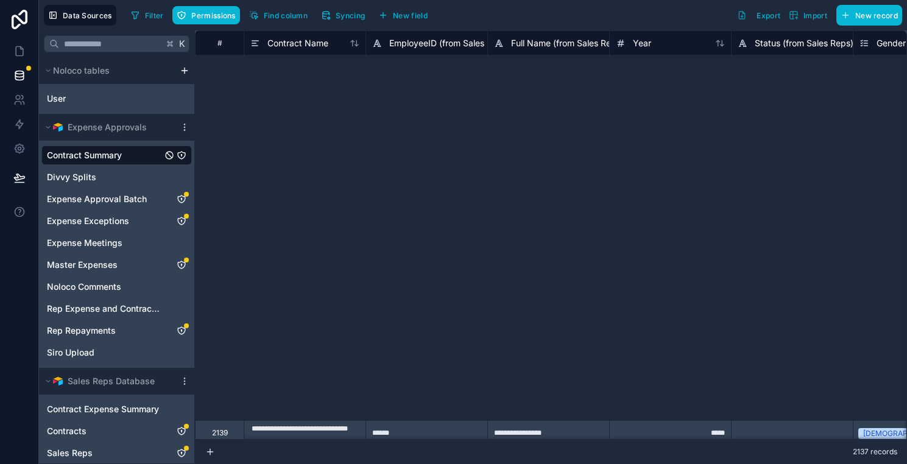
scroll to position [692, 0]
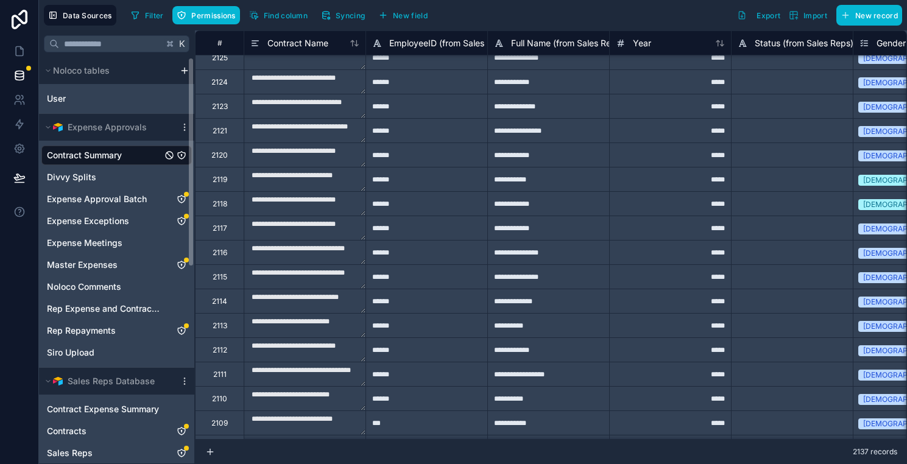
click at [178, 156] on icon "Contract Summary" at bounding box center [181, 155] width 7 height 7
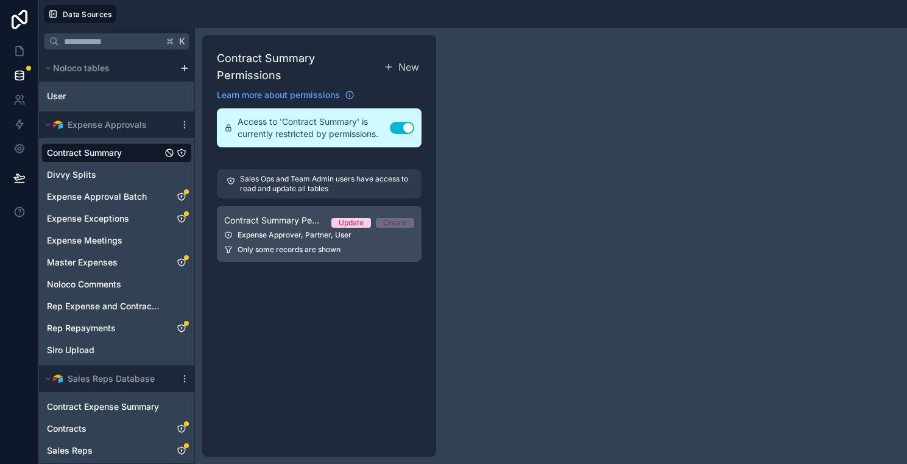
click at [388, 245] on div "Only some records are shown" at bounding box center [319, 250] width 190 height 10
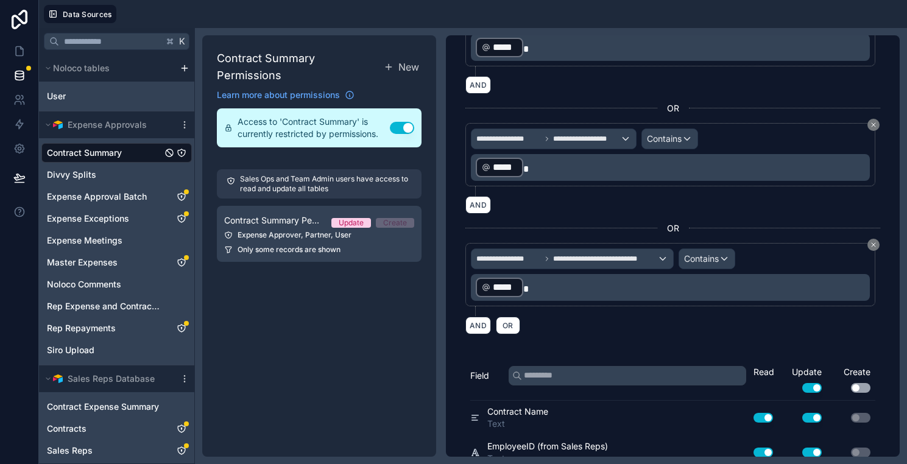
scroll to position [876, 0]
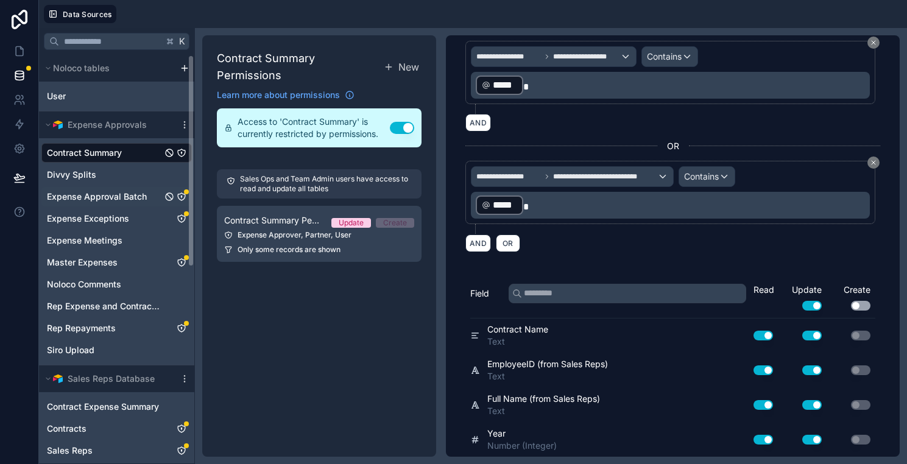
click at [137, 195] on span "Expense Approval Batch" at bounding box center [97, 197] width 100 height 12
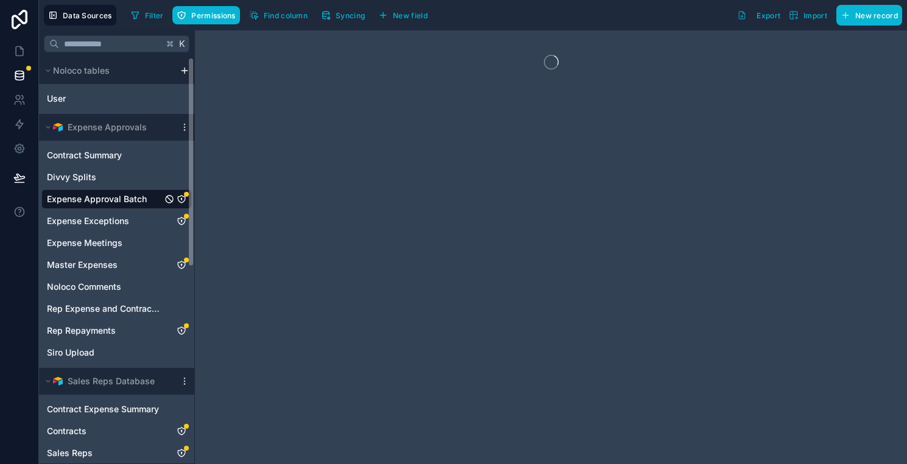
click at [181, 199] on icon "Expense Approval Batch" at bounding box center [182, 199] width 10 height 10
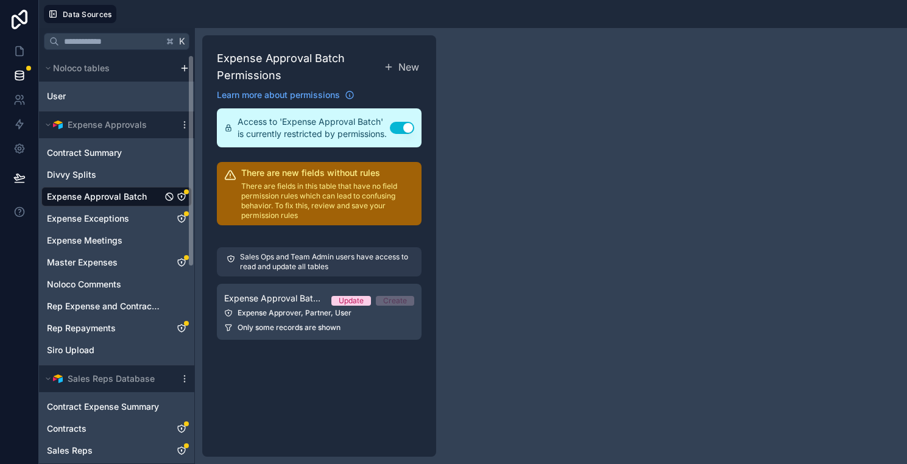
click at [182, 192] on icon "Expense Approval Batch" at bounding box center [182, 197] width 10 height 10
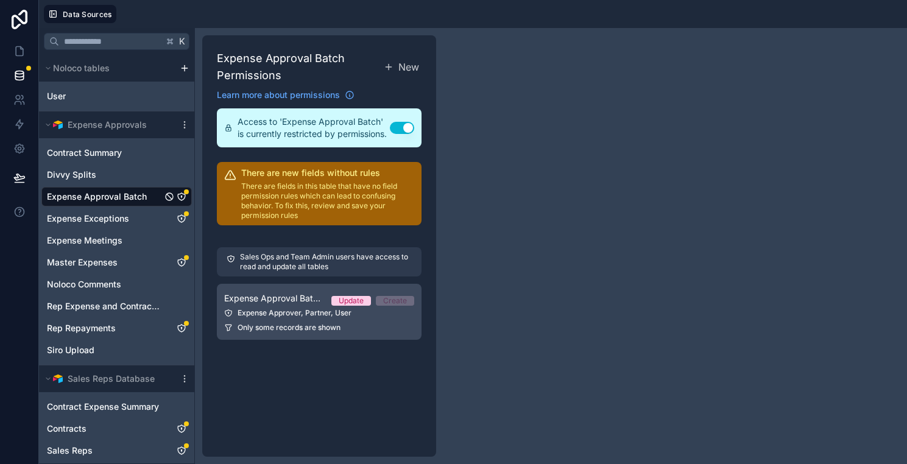
click at [289, 306] on link "Expense Approval Batch Permission 1 Update Create Expense Approver, Partner, Us…" at bounding box center [319, 312] width 205 height 56
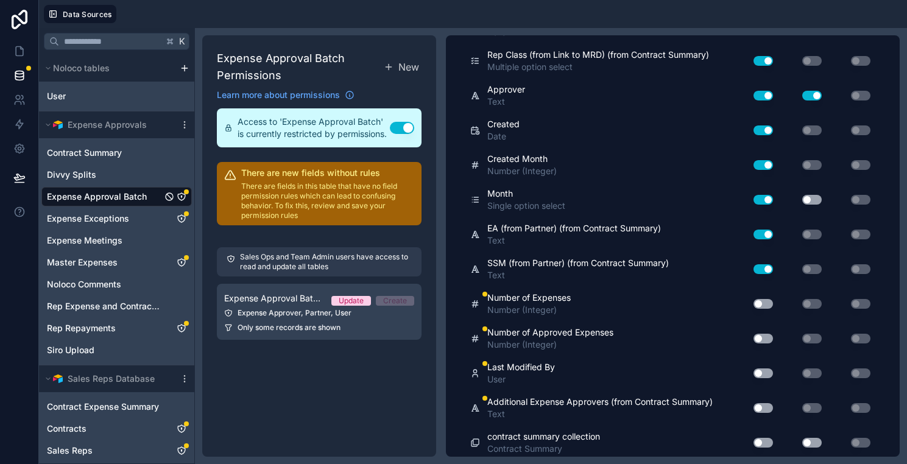
scroll to position [1813, 0]
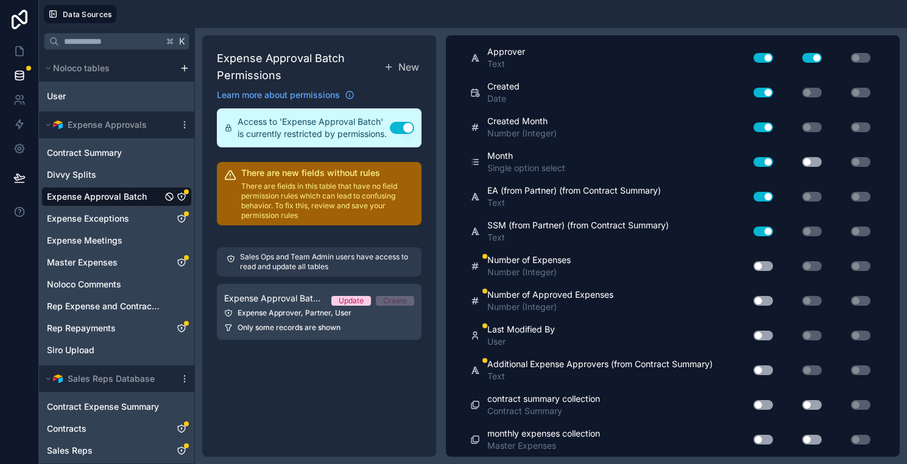
click at [759, 264] on button "Use setting" at bounding box center [762, 266] width 19 height 10
click at [759, 300] on button "Use setting" at bounding box center [762, 301] width 19 height 10
click at [763, 340] on div "Use setting" at bounding box center [758, 335] width 39 height 19
click at [761, 332] on button "Use setting" at bounding box center [762, 336] width 19 height 10
click at [762, 373] on button "Use setting" at bounding box center [762, 370] width 19 height 10
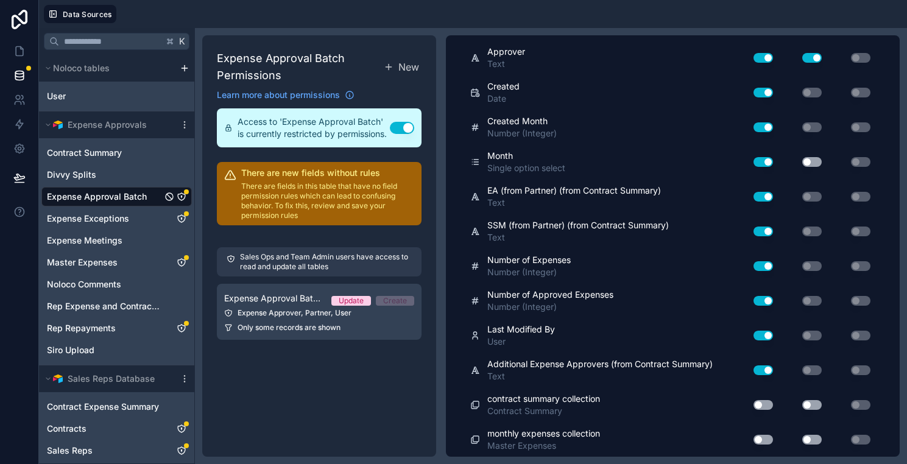
click at [762, 373] on button "Use setting" at bounding box center [762, 370] width 19 height 10
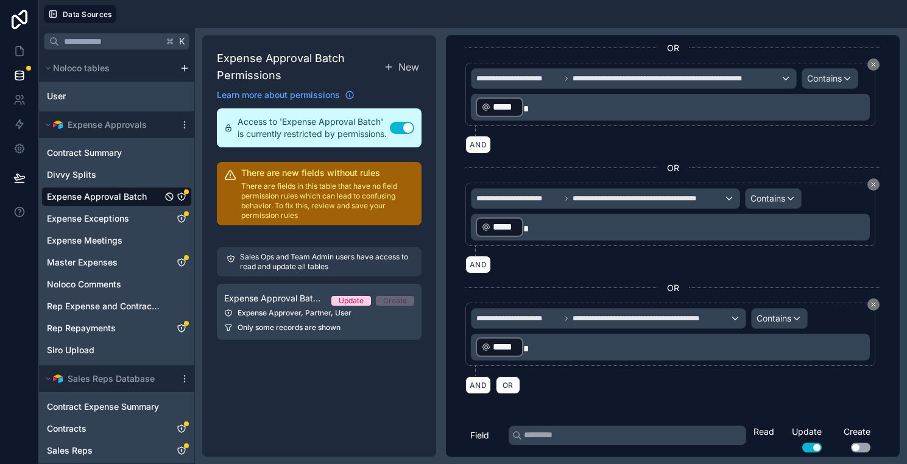
scroll to position [615, 0]
click at [511, 378] on button "OR" at bounding box center [508, 385] width 24 height 18
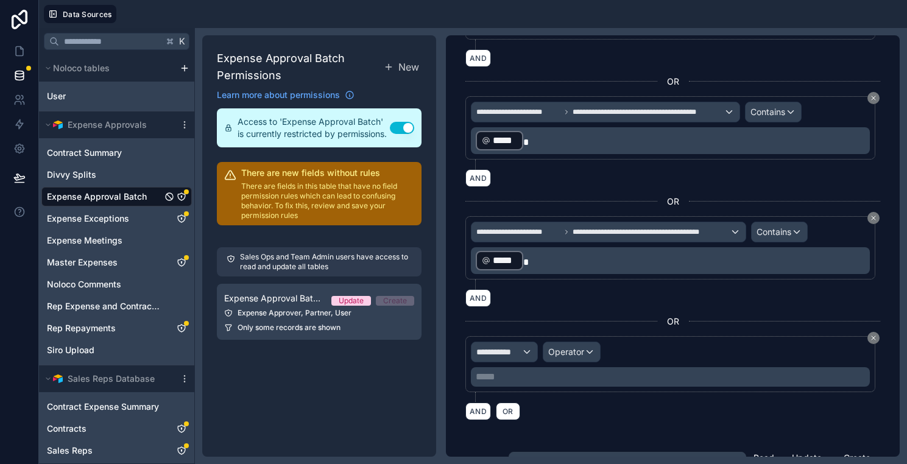
scroll to position [713, 0]
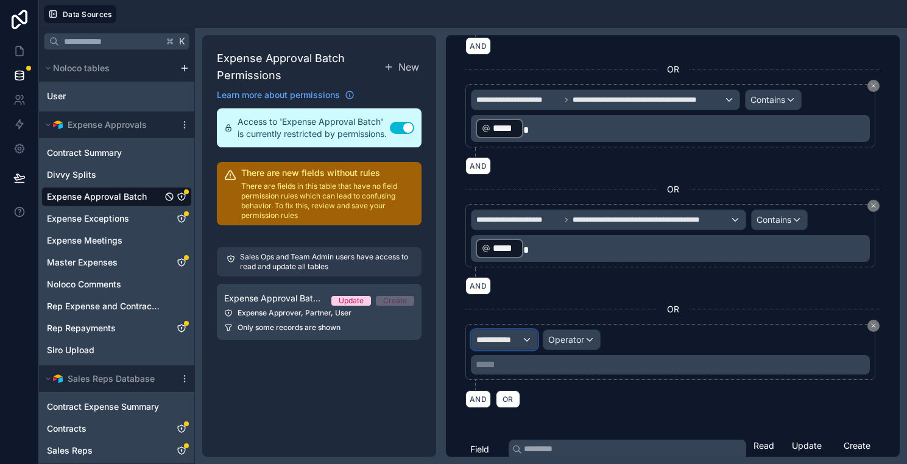
click at [502, 340] on span "**********" at bounding box center [498, 340] width 45 height 12
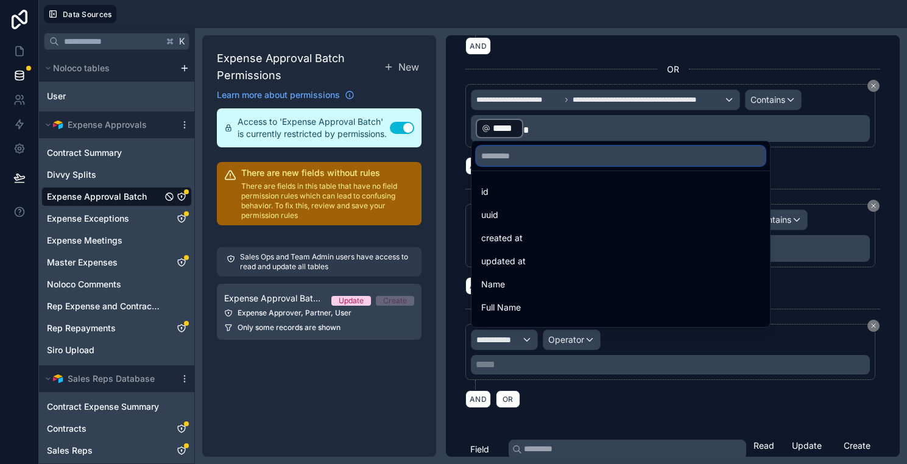
click at [515, 155] on input "text" at bounding box center [620, 155] width 289 height 19
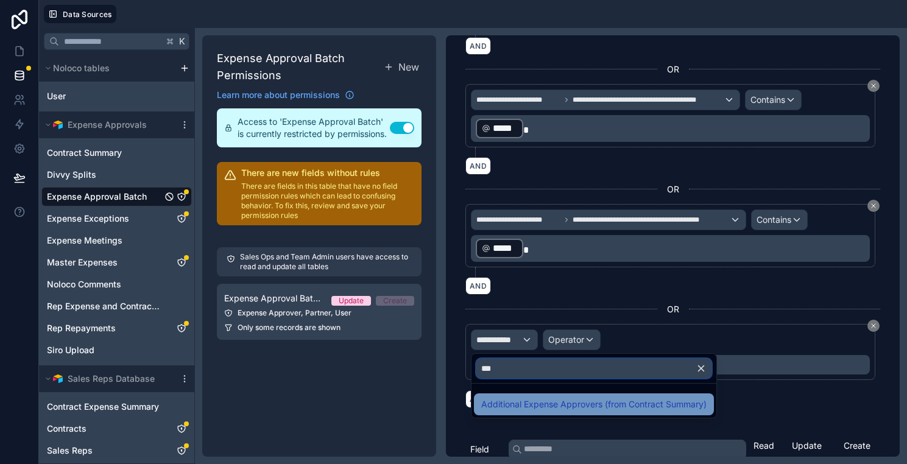
type input "***"
click at [580, 404] on span "Additional Expense Approvers (from Contract Summary)" at bounding box center [593, 404] width 225 height 15
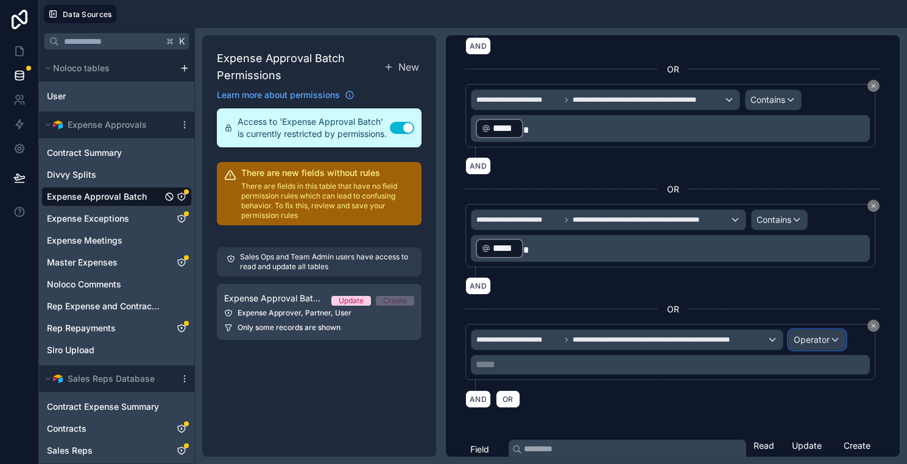
click at [820, 332] on div "Operator" at bounding box center [817, 339] width 57 height 19
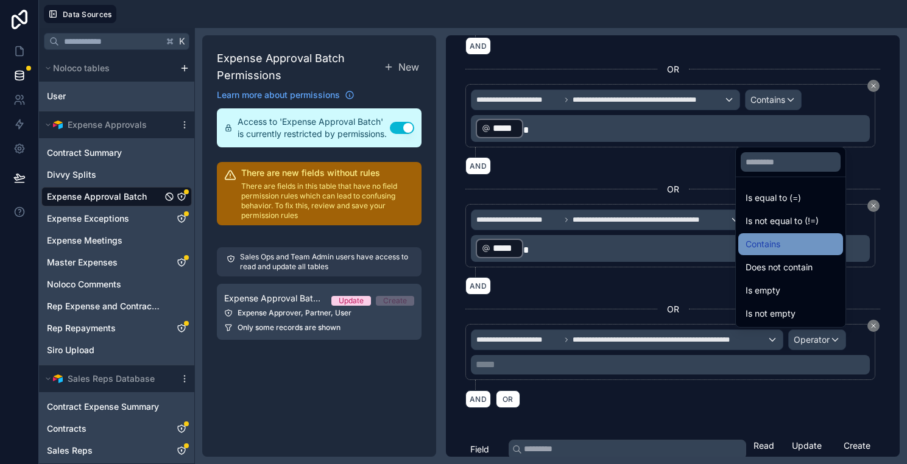
click at [753, 247] on span "Contains" at bounding box center [762, 244] width 35 height 15
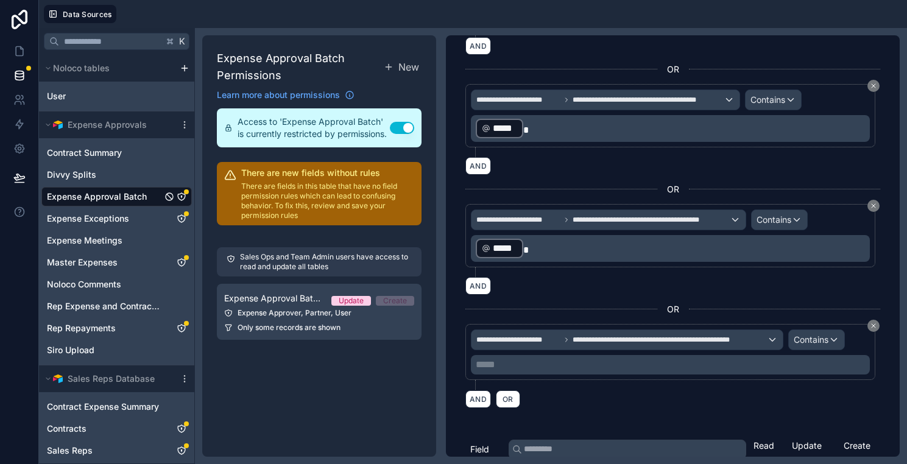
click at [614, 357] on p "***** ﻿" at bounding box center [672, 364] width 392 height 15
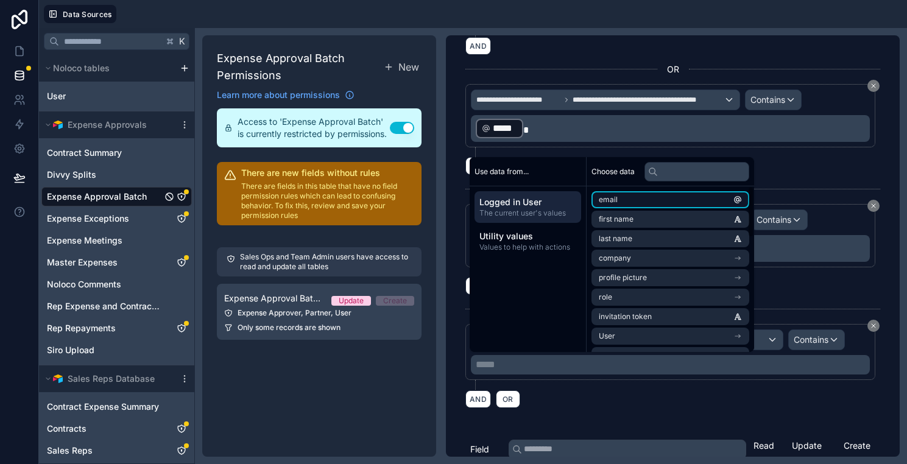
click at [704, 196] on li "email" at bounding box center [670, 199] width 158 height 17
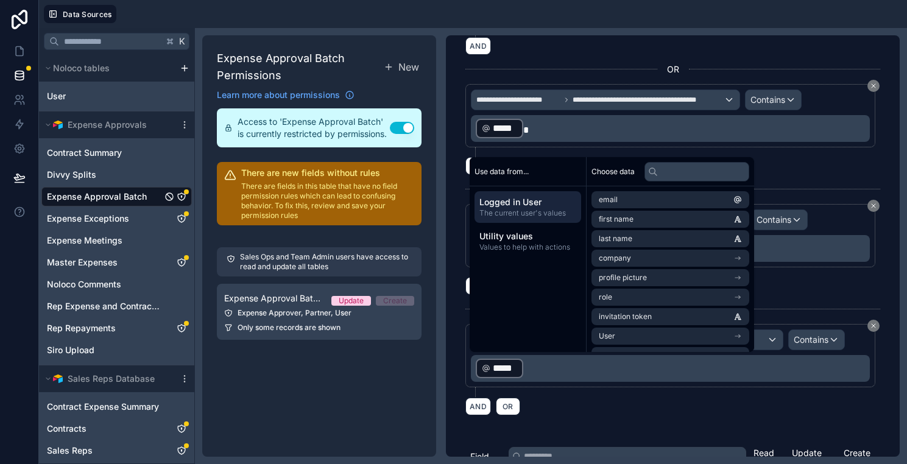
click at [577, 389] on div "**********" at bounding box center [672, 360] width 415 height 73
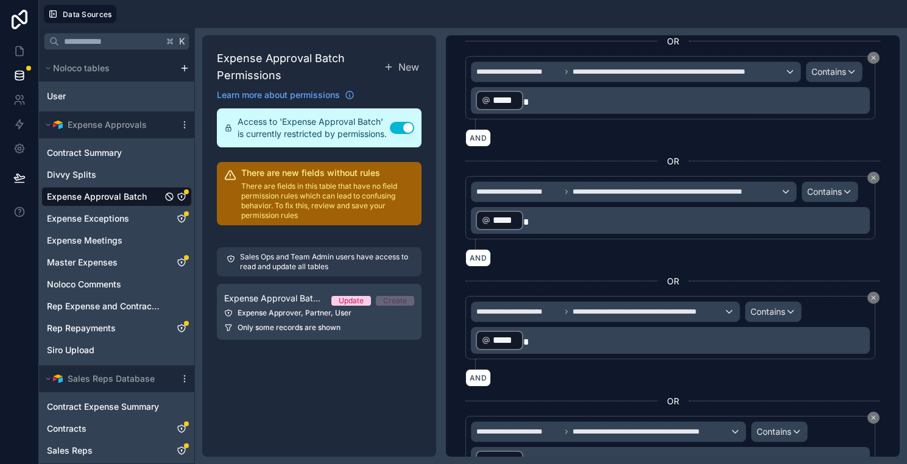
scroll to position [0, 0]
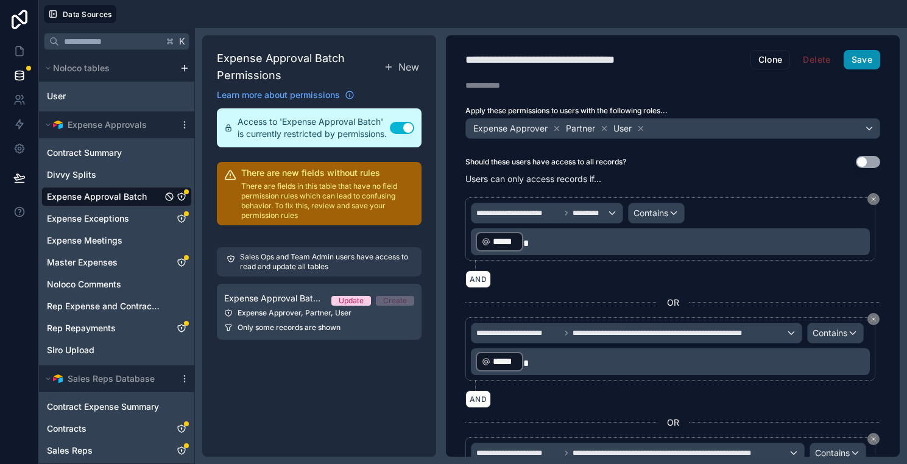
click at [862, 61] on button "Save" at bounding box center [861, 59] width 37 height 19
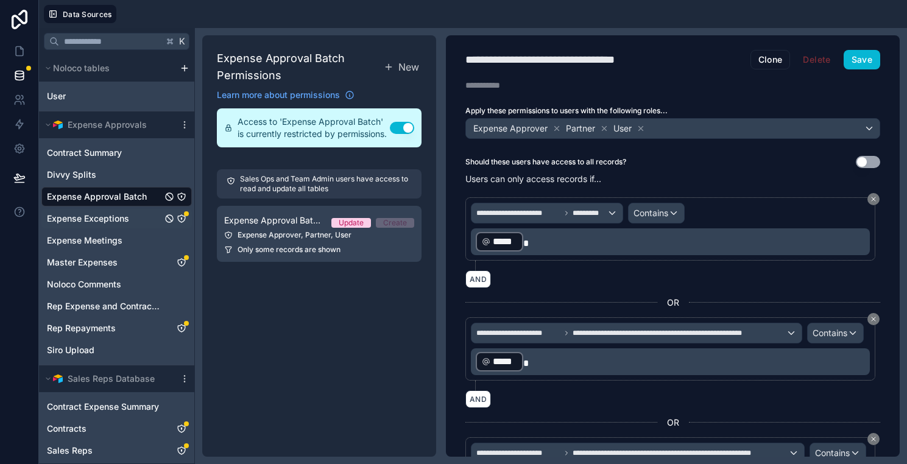
click at [104, 217] on span "Expense Exceptions" at bounding box center [88, 219] width 82 height 12
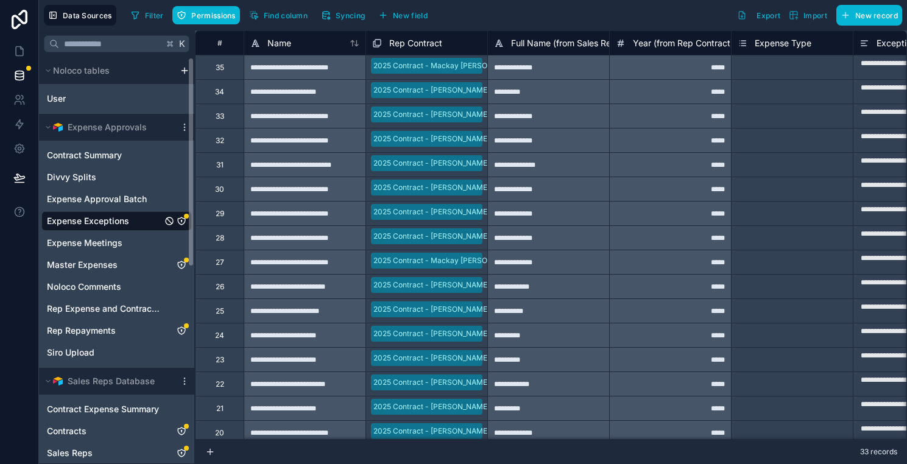
click at [179, 220] on icon "Expense Exceptions" at bounding box center [182, 221] width 10 height 10
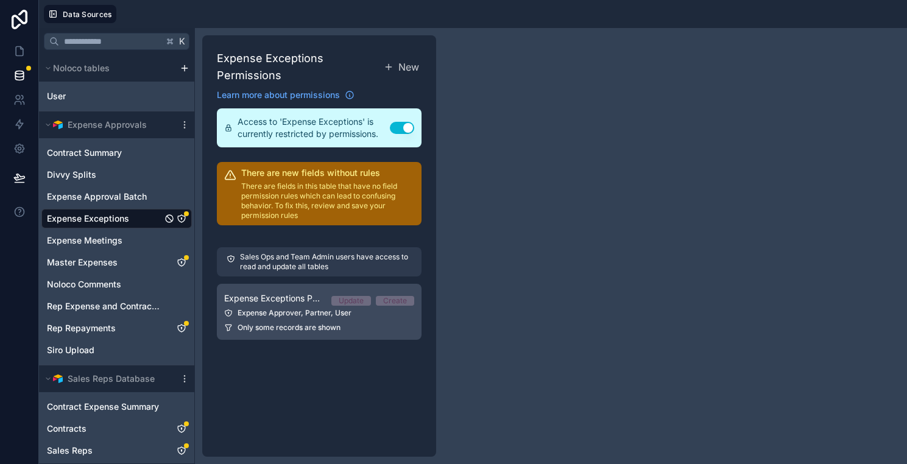
click at [344, 315] on div "Expense Approver, Partner, User" at bounding box center [319, 313] width 190 height 10
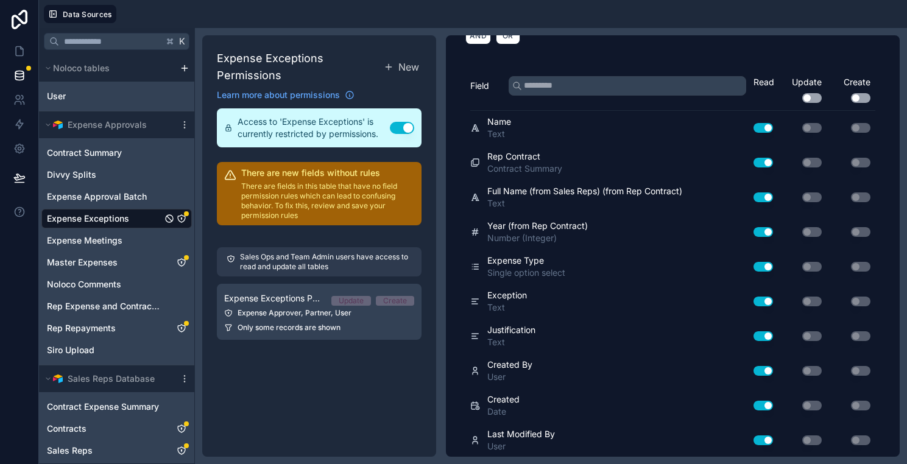
scroll to position [1192, 0]
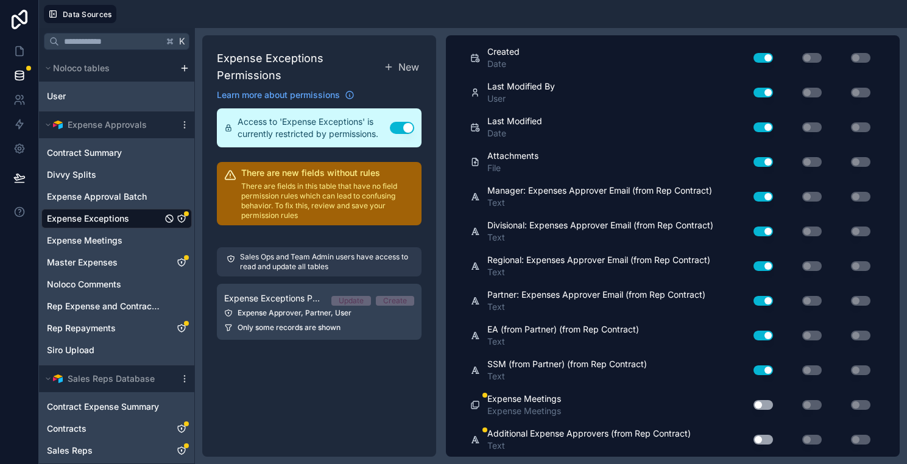
click at [766, 409] on button "Use setting" at bounding box center [762, 405] width 19 height 10
click at [766, 443] on button "Use setting" at bounding box center [762, 440] width 19 height 10
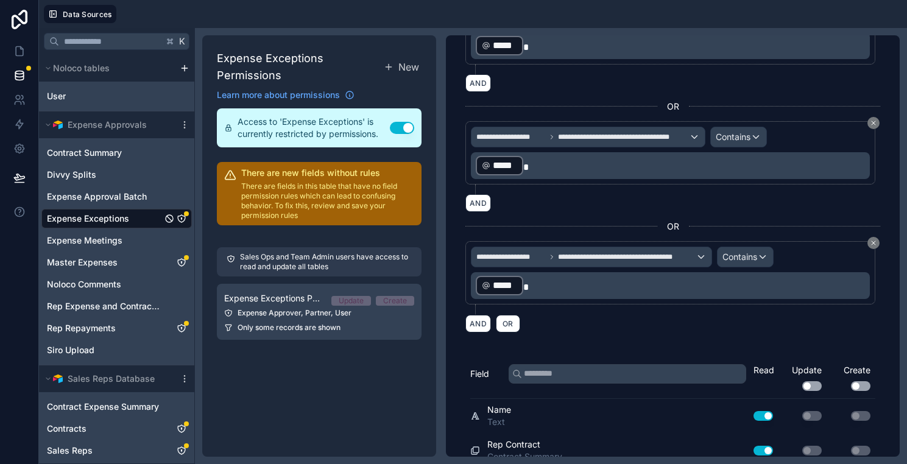
scroll to position [636, 0]
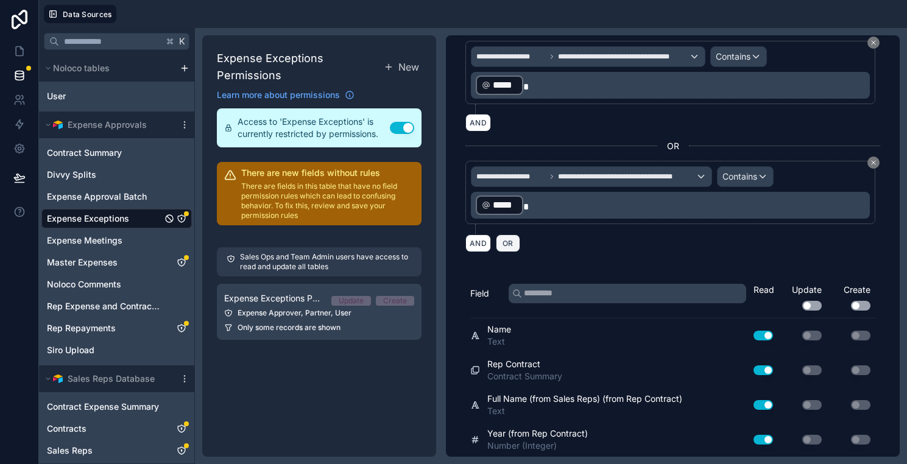
click at [518, 245] on button "OR" at bounding box center [508, 243] width 24 height 18
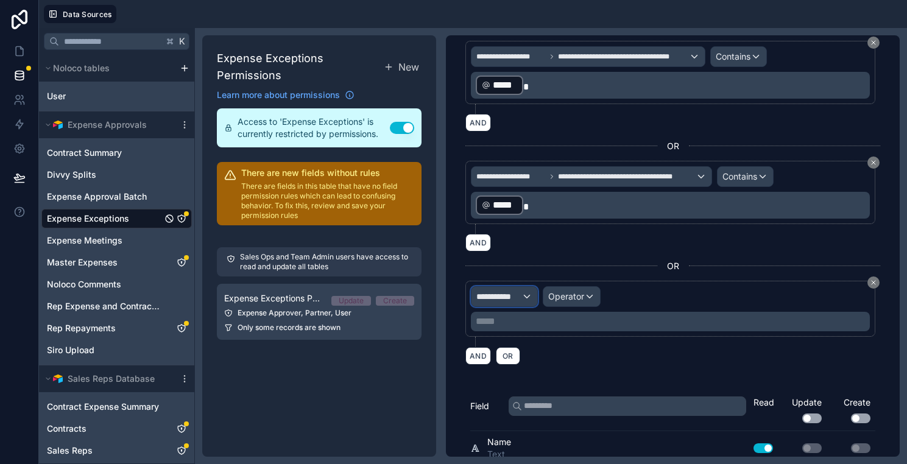
click at [524, 296] on div "**********" at bounding box center [504, 296] width 66 height 19
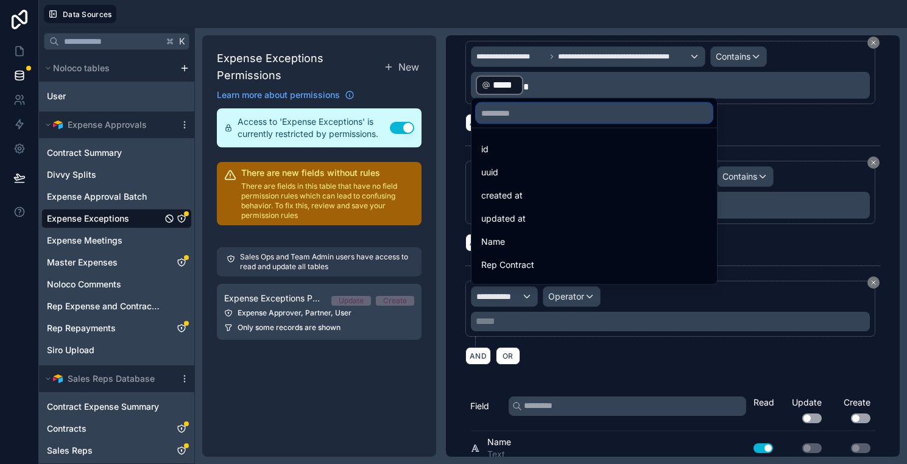
click at [501, 120] on input "text" at bounding box center [594, 113] width 236 height 19
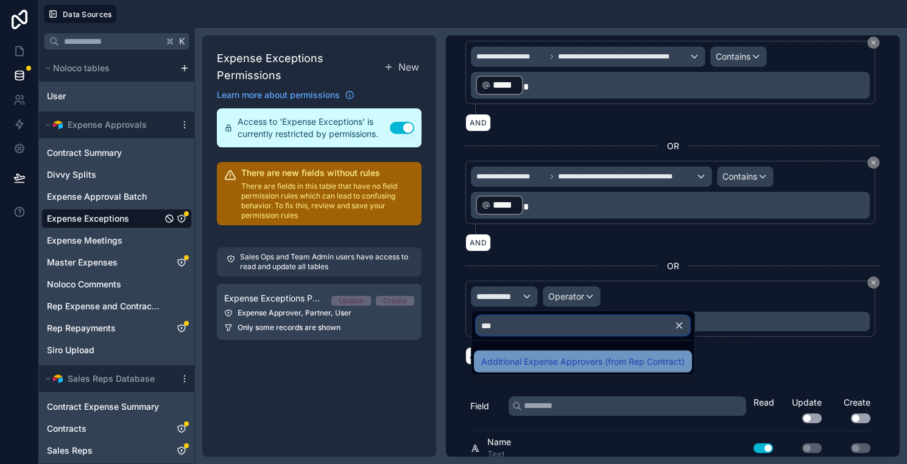
type input "***"
click at [563, 352] on div "Additional Expense Approvers (from Rep Contract)" at bounding box center [583, 362] width 218 height 22
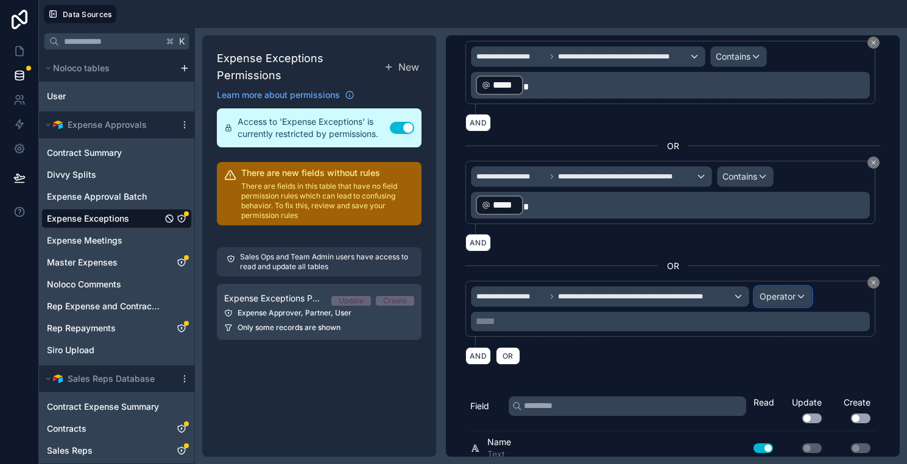
click at [789, 297] on span "Operator" at bounding box center [777, 296] width 36 height 10
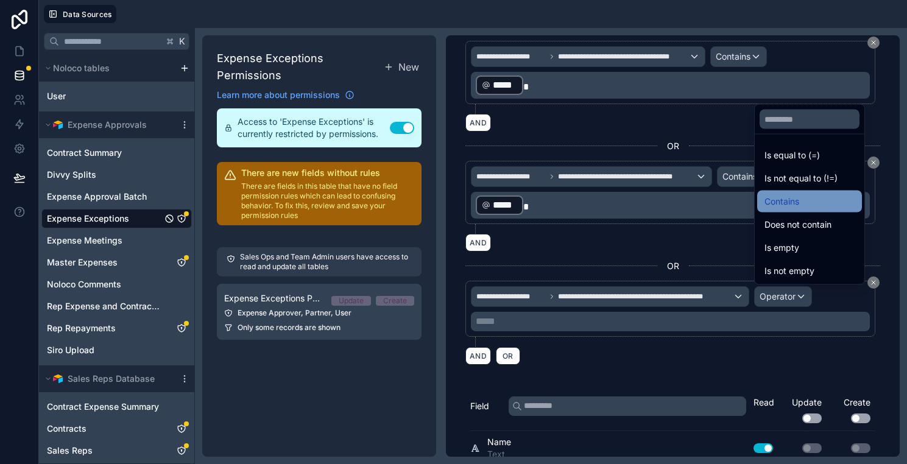
click at [769, 203] on span "Contains" at bounding box center [781, 201] width 35 height 15
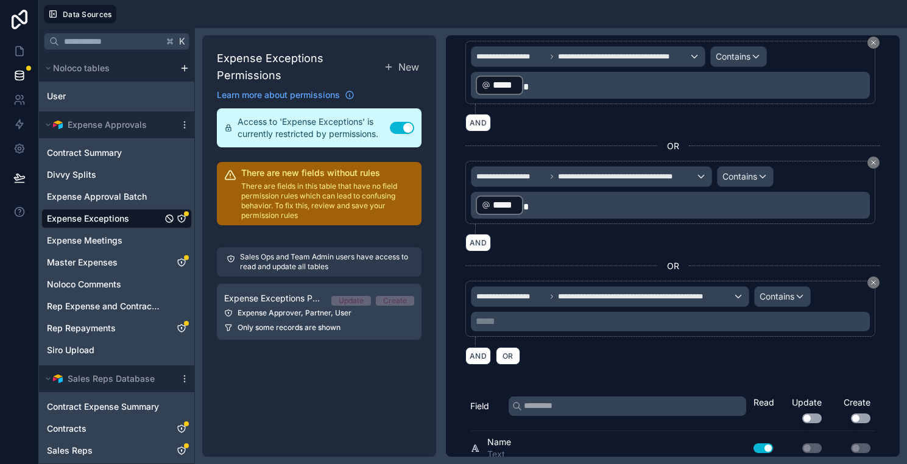
click at [574, 318] on p "***** ﻿" at bounding box center [672, 321] width 392 height 15
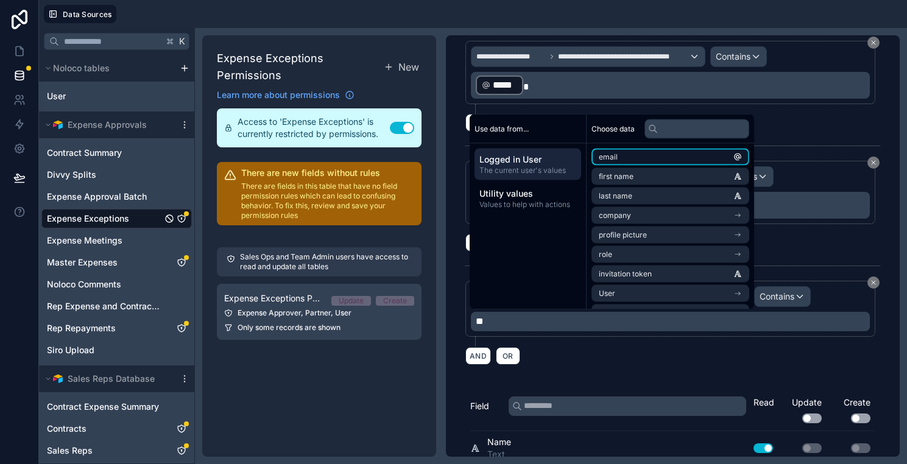
click at [641, 153] on li "email" at bounding box center [670, 157] width 158 height 17
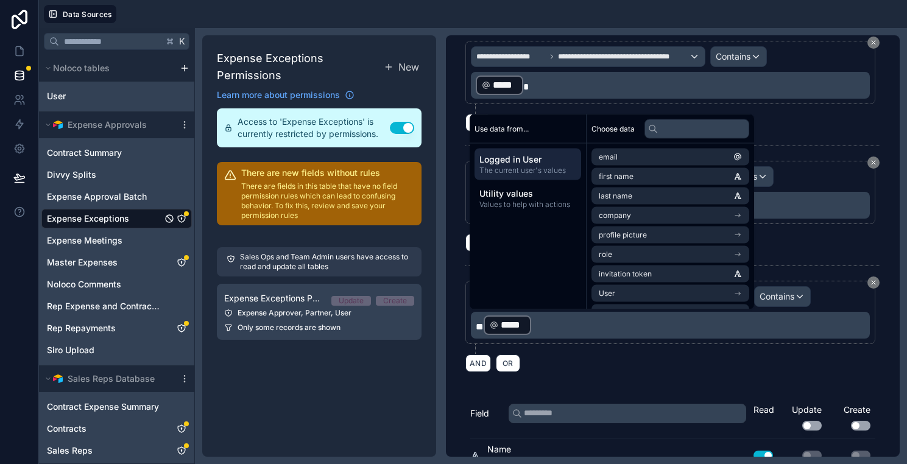
click at [605, 357] on div "AND OR" at bounding box center [672, 363] width 415 height 18
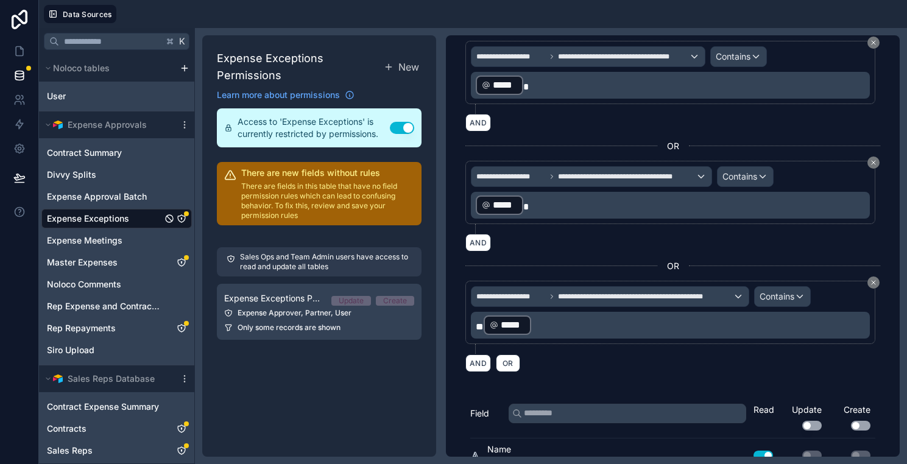
click at [483, 328] on span "**" at bounding box center [480, 326] width 8 height 9
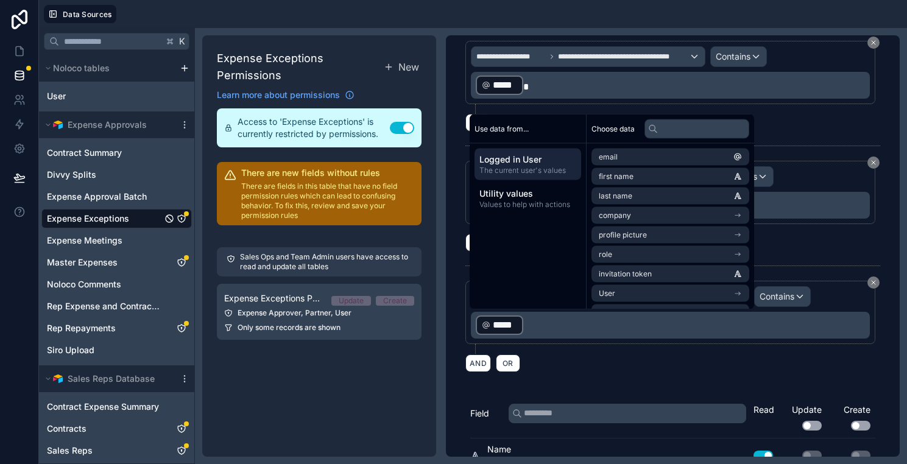
click at [608, 384] on div "**********" at bounding box center [673, 245] width 454 height 421
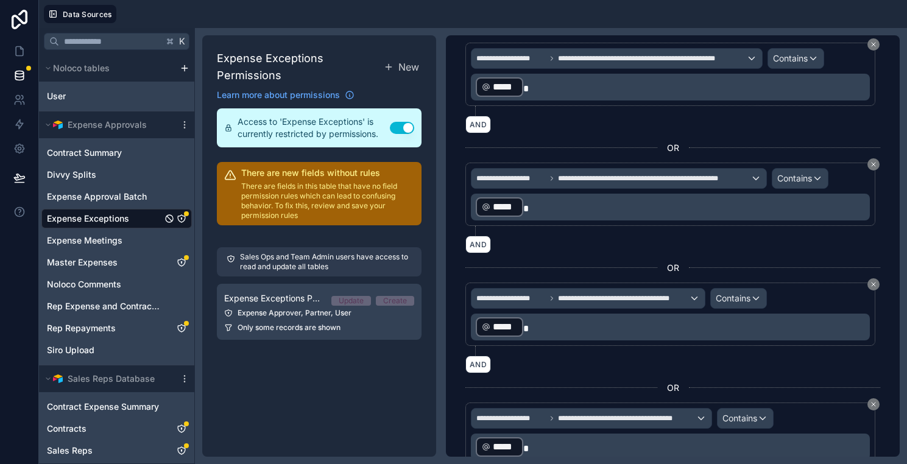
scroll to position [0, 0]
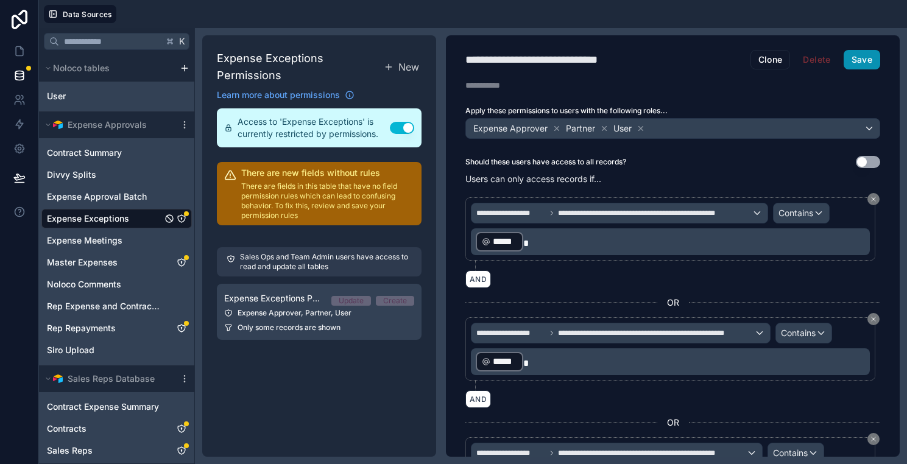
click at [863, 65] on button "Save" at bounding box center [861, 59] width 37 height 19
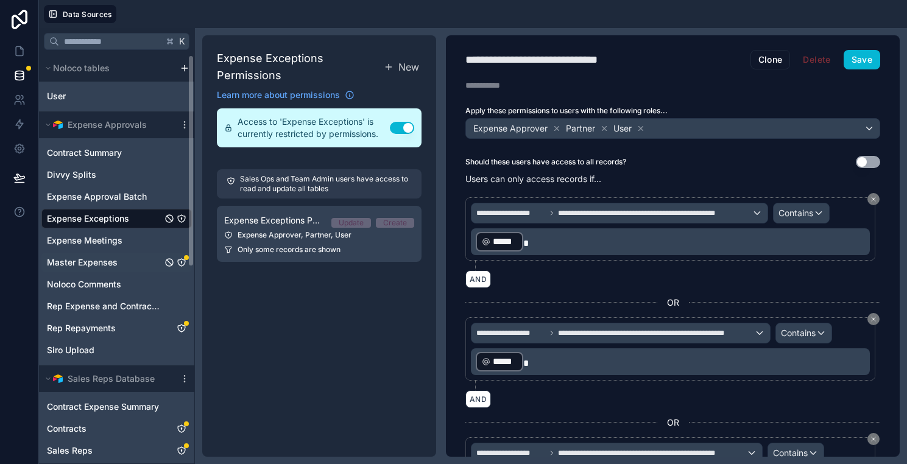
click at [82, 268] on span "Master Expenses" at bounding box center [82, 262] width 71 height 12
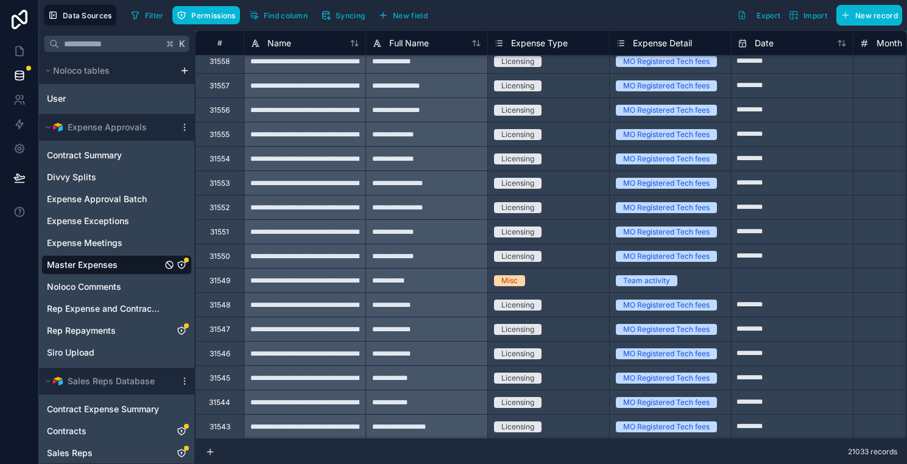
scroll to position [834, 0]
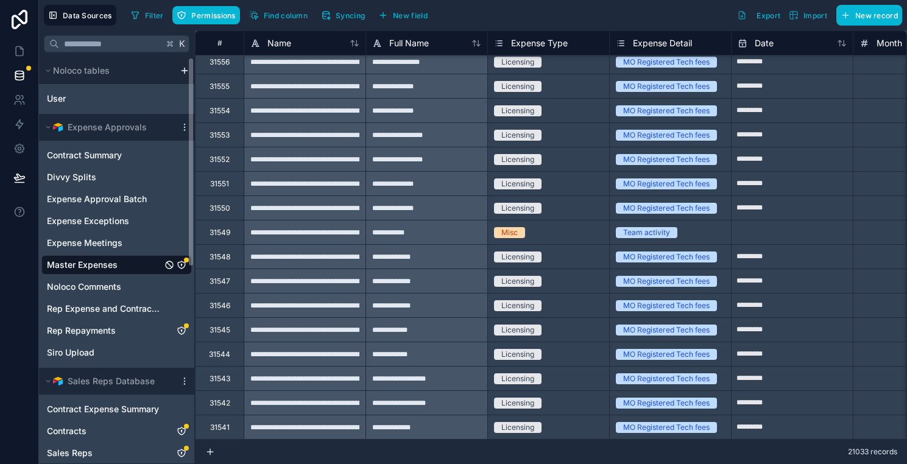
click at [184, 269] on icon "Master Expenses" at bounding box center [182, 265] width 10 height 10
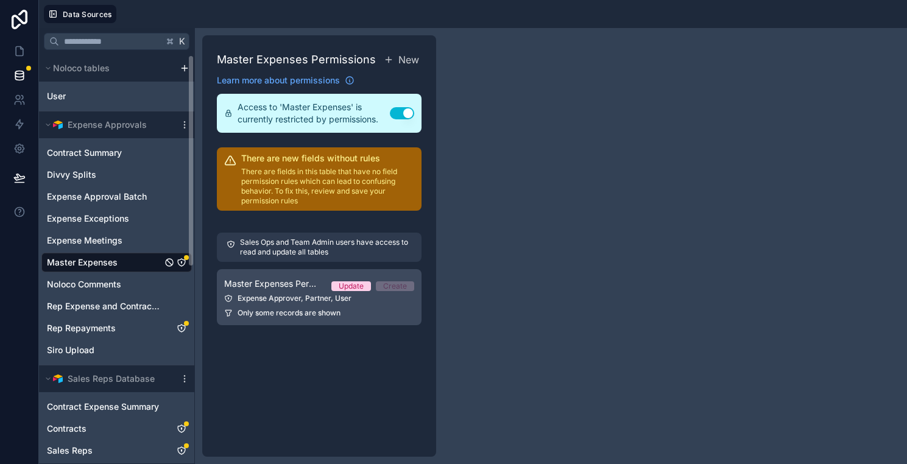
click at [313, 319] on link "Master Expenses Permission 2 Update Create Expense Approver, Partner, User Only…" at bounding box center [319, 297] width 205 height 56
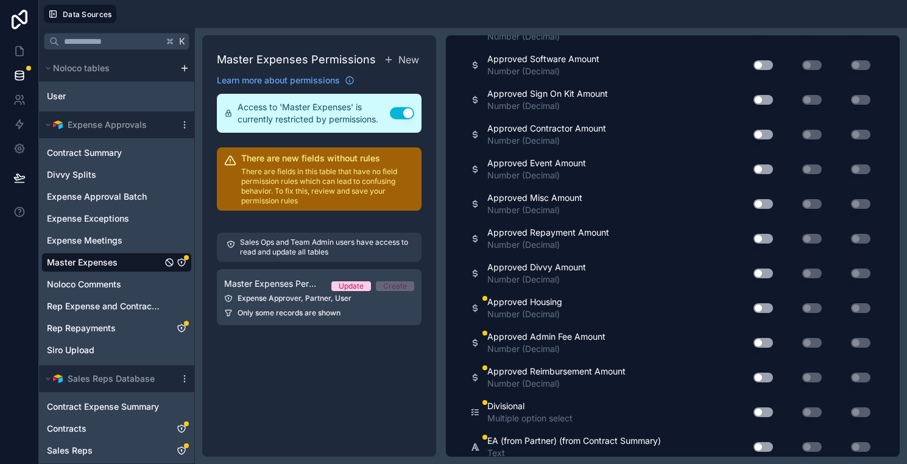
scroll to position [2600, 0]
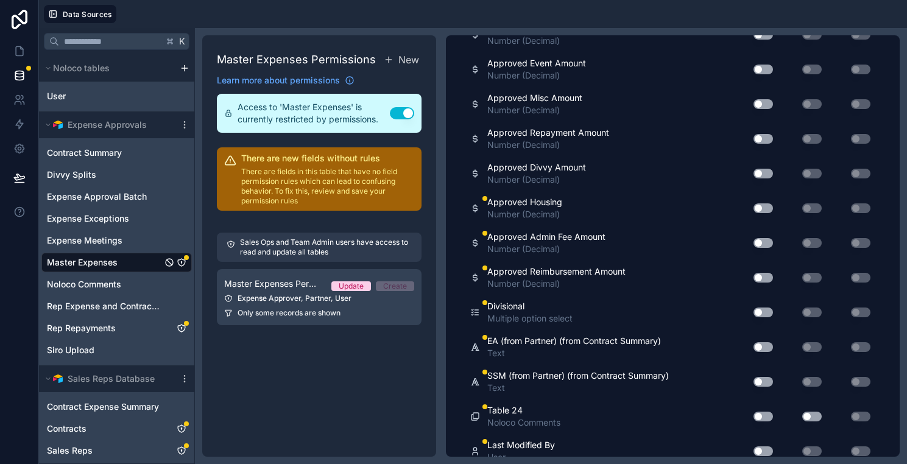
click at [766, 214] on div "Use setting" at bounding box center [758, 208] width 39 height 19
click at [765, 213] on div "Use setting" at bounding box center [758, 208] width 39 height 19
click at [765, 209] on button "Use setting" at bounding box center [762, 208] width 19 height 10
click at [764, 208] on button "Use setting" at bounding box center [762, 208] width 19 height 10
click at [761, 239] on button "Use setting" at bounding box center [762, 243] width 19 height 10
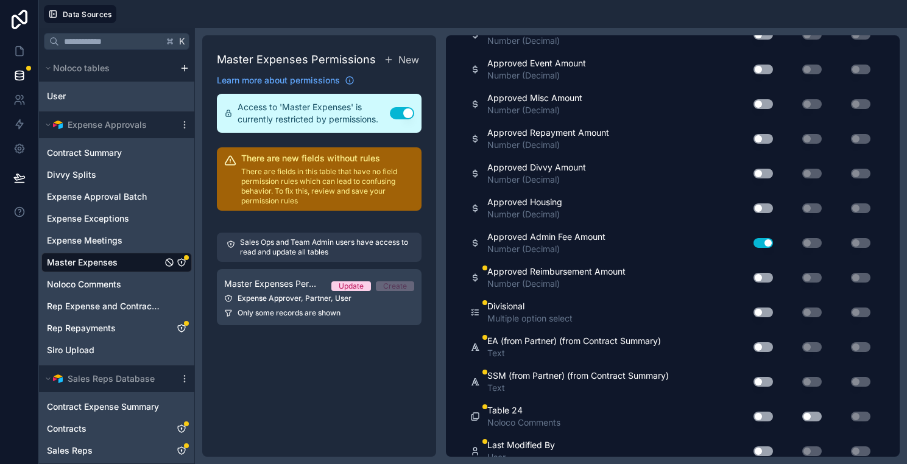
click at [763, 280] on button "Use setting" at bounding box center [762, 278] width 19 height 10
click at [761, 308] on button "Use setting" at bounding box center [762, 313] width 19 height 10
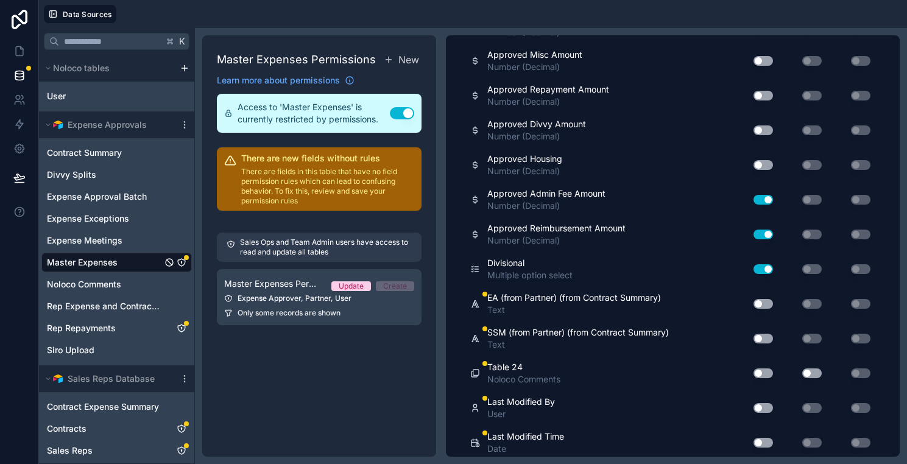
scroll to position [2650, 0]
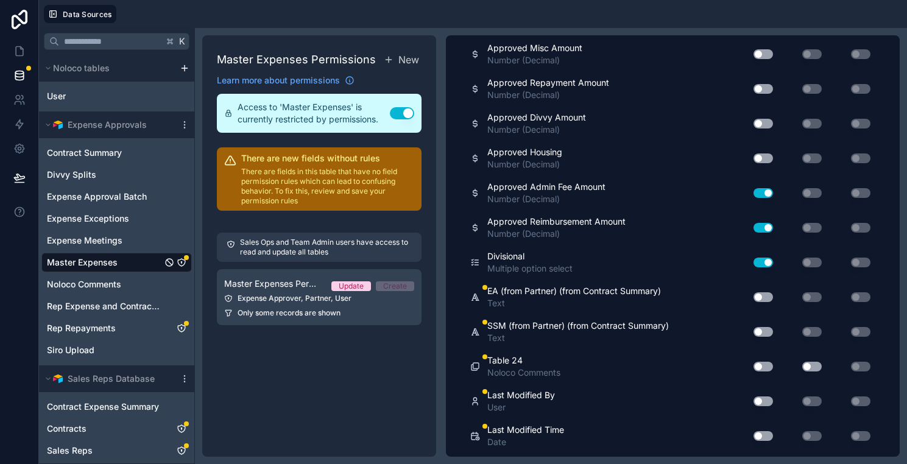
click at [765, 296] on button "Use setting" at bounding box center [762, 297] width 19 height 10
click at [766, 331] on button "Use setting" at bounding box center [762, 332] width 19 height 10
click at [764, 364] on button "Use setting" at bounding box center [762, 367] width 19 height 10
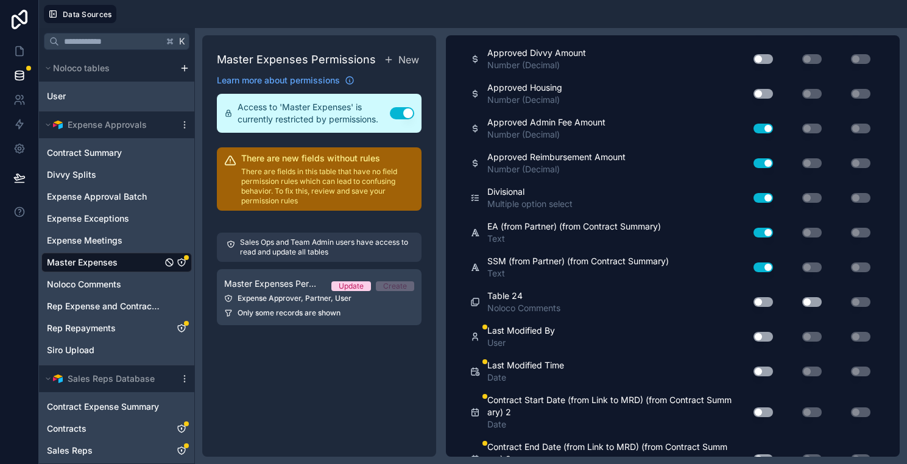
scroll to position [2716, 0]
click at [763, 344] on div "Use setting" at bounding box center [758, 335] width 39 height 19
click at [763, 331] on button "Use setting" at bounding box center [762, 336] width 19 height 10
click at [762, 361] on div "Use setting" at bounding box center [758, 369] width 39 height 19
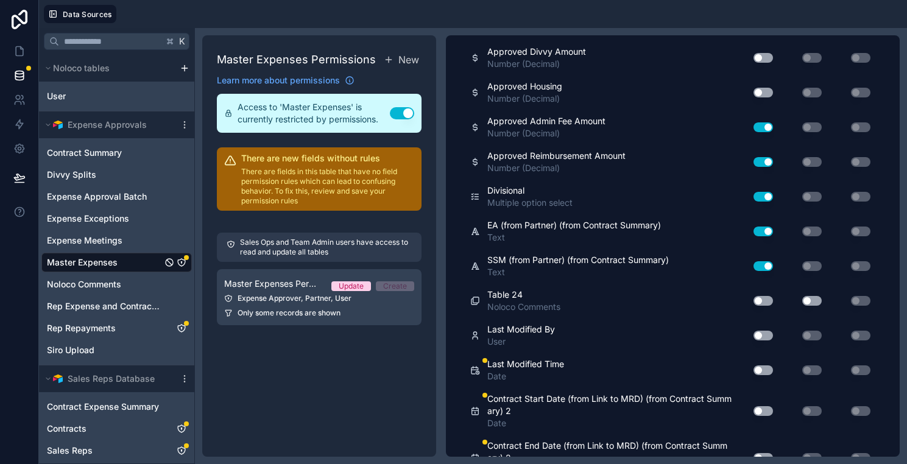
click at [762, 367] on button "Use setting" at bounding box center [762, 370] width 19 height 10
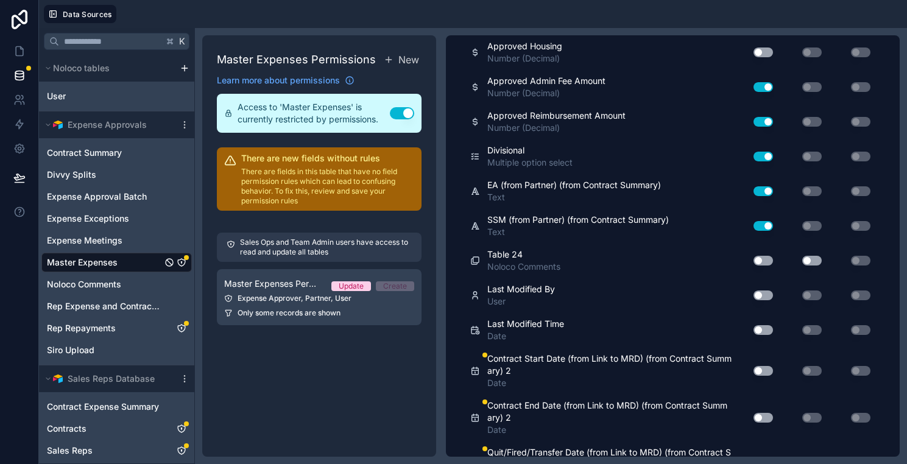
click at [762, 368] on button "Use setting" at bounding box center [762, 371] width 19 height 10
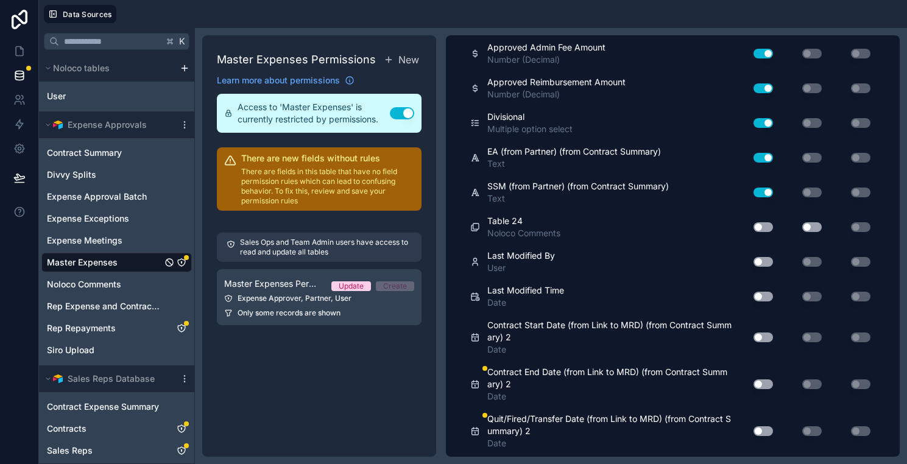
click at [767, 381] on button "Use setting" at bounding box center [762, 384] width 19 height 10
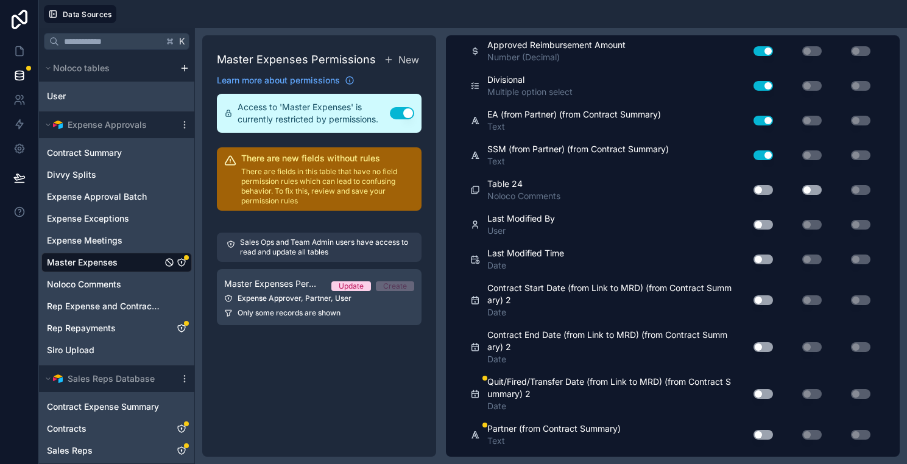
scroll to position [2832, 0]
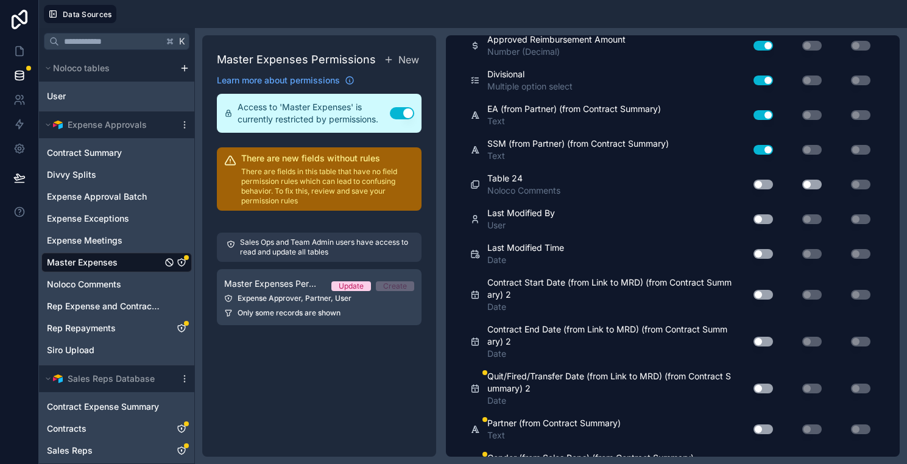
click at [768, 386] on button "Use setting" at bounding box center [762, 389] width 19 height 10
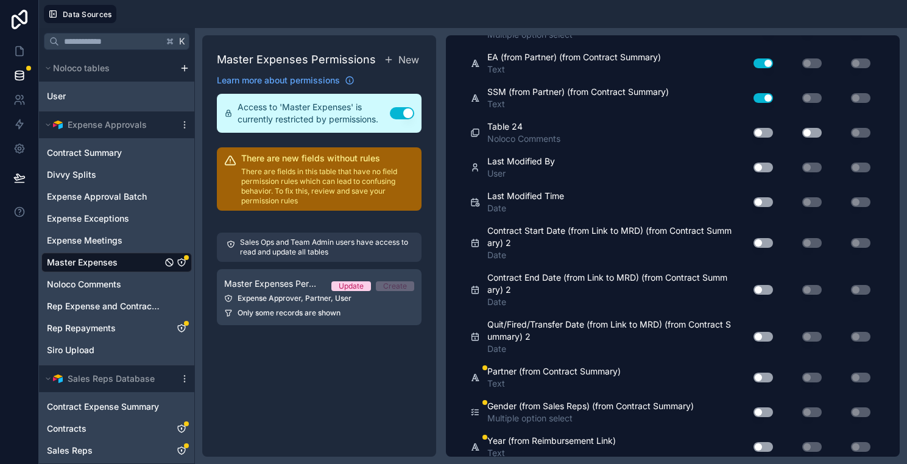
scroll to position [2884, 0]
click at [766, 376] on button "Use setting" at bounding box center [762, 377] width 19 height 10
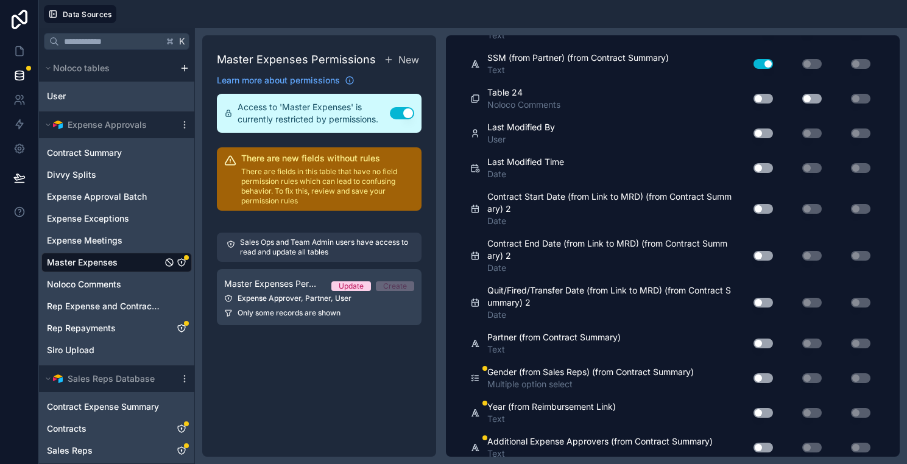
click at [766, 378] on button "Use setting" at bounding box center [762, 378] width 19 height 10
click at [765, 375] on button "Use setting" at bounding box center [762, 378] width 19 height 10
click at [765, 372] on div "Use setting" at bounding box center [758, 377] width 39 height 19
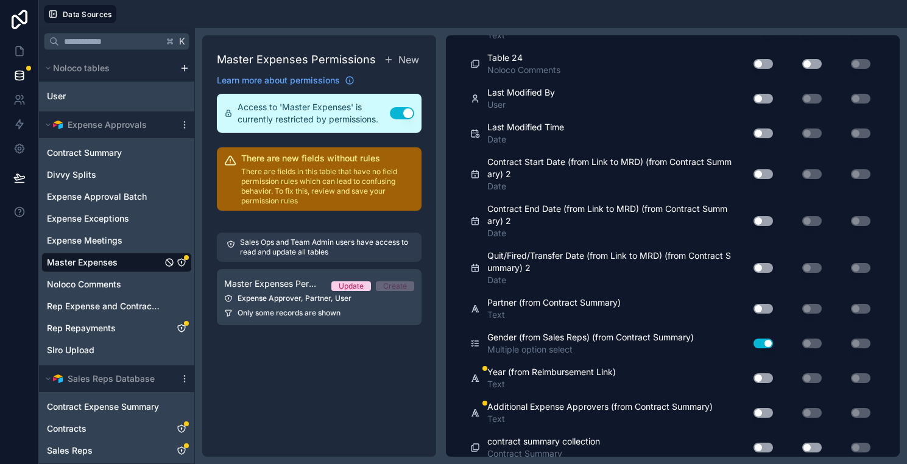
scroll to position [2961, 0]
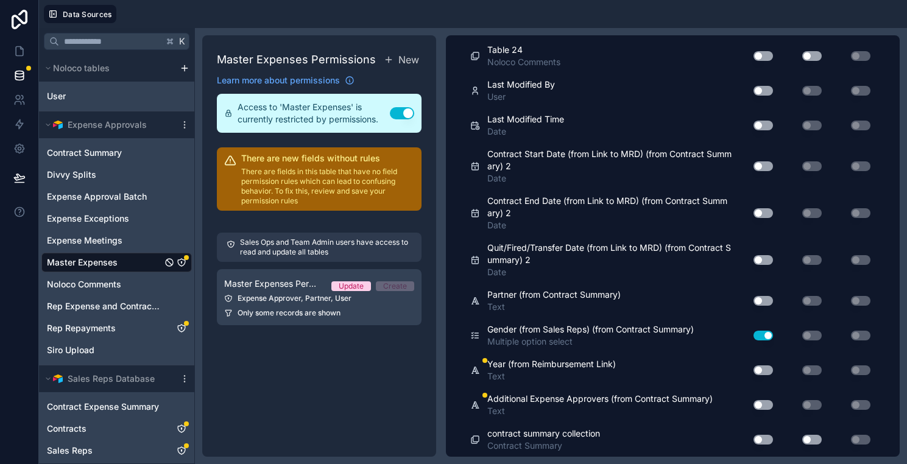
click at [763, 368] on button "Use setting" at bounding box center [762, 370] width 19 height 10
click at [762, 400] on button "Use setting" at bounding box center [762, 405] width 19 height 10
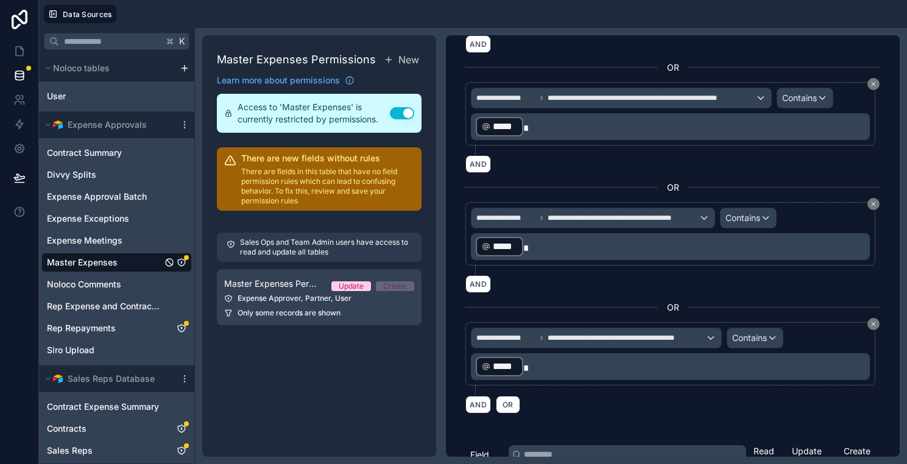
scroll to position [742, 0]
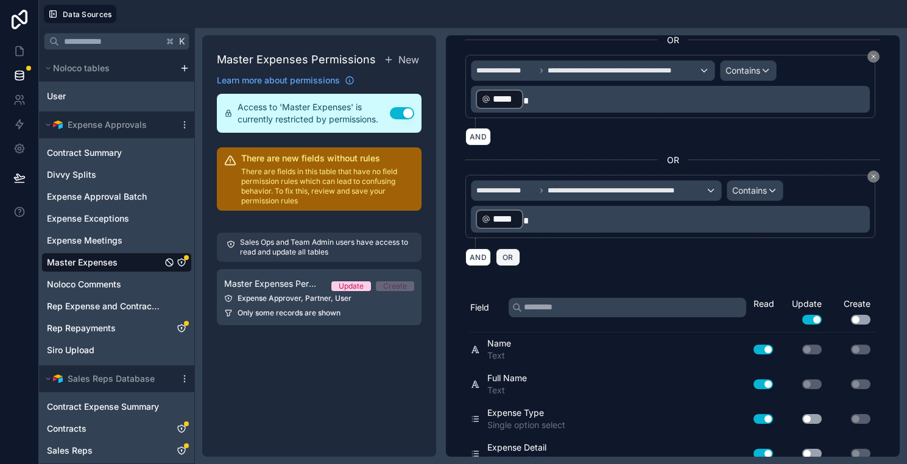
click at [517, 256] on button "OR" at bounding box center [508, 257] width 24 height 18
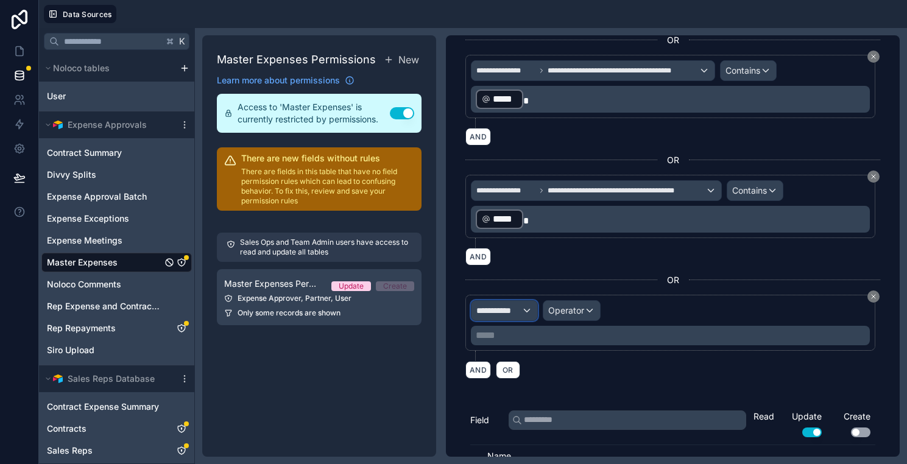
click at [521, 306] on span "**********" at bounding box center [498, 310] width 45 height 12
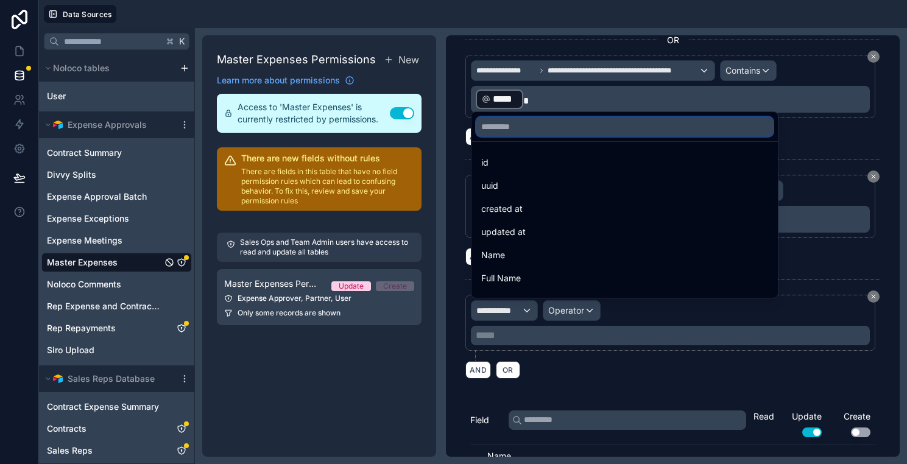
click at [564, 128] on input "text" at bounding box center [624, 126] width 297 height 19
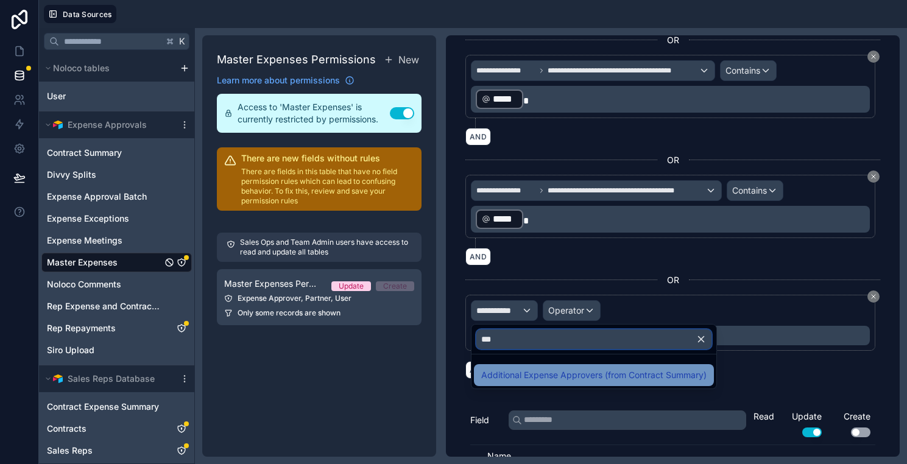
type input "***"
click at [547, 365] on div "Additional Expense Approvers (from Contract Summary)" at bounding box center [594, 375] width 240 height 22
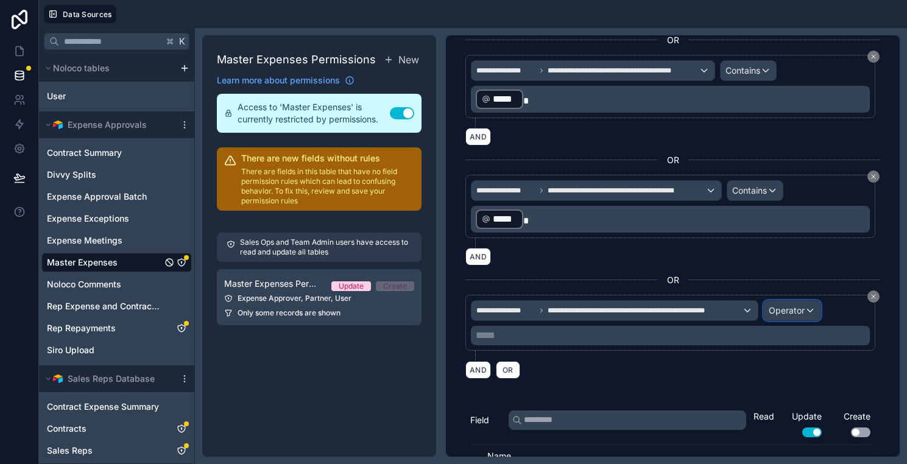
click at [796, 313] on span "Operator" at bounding box center [786, 310] width 36 height 10
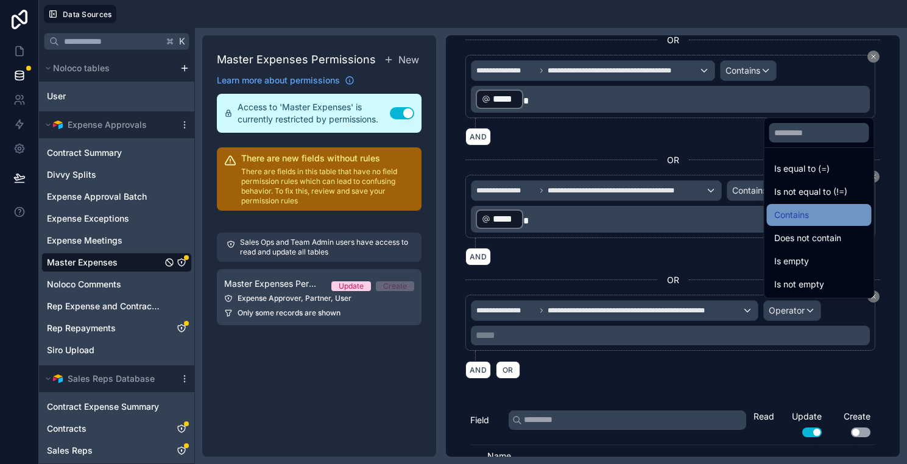
click at [784, 208] on span "Contains" at bounding box center [791, 215] width 35 height 15
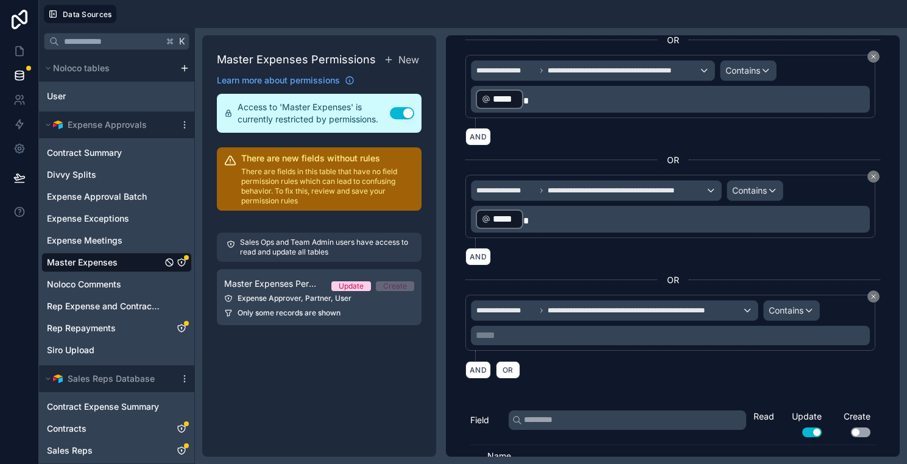
click at [546, 343] on div "***** ﻿" at bounding box center [670, 335] width 399 height 19
click at [554, 340] on p "***** ﻿" at bounding box center [672, 335] width 392 height 15
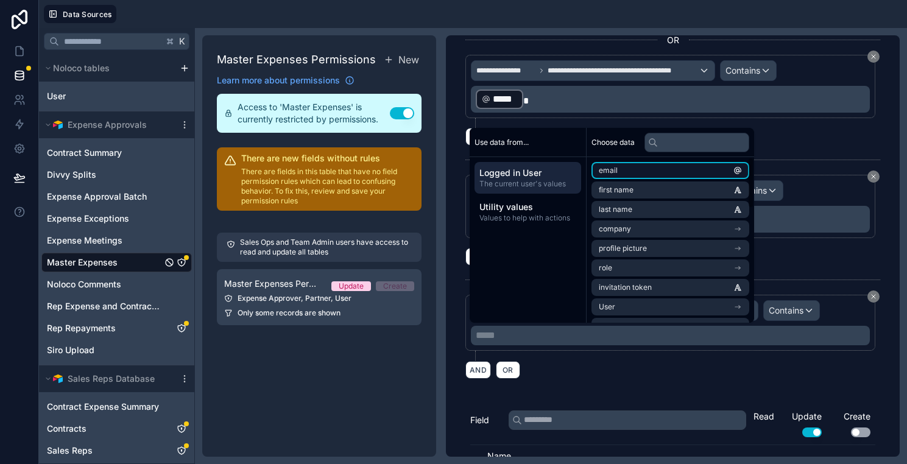
click at [653, 167] on li "email" at bounding box center [670, 170] width 158 height 17
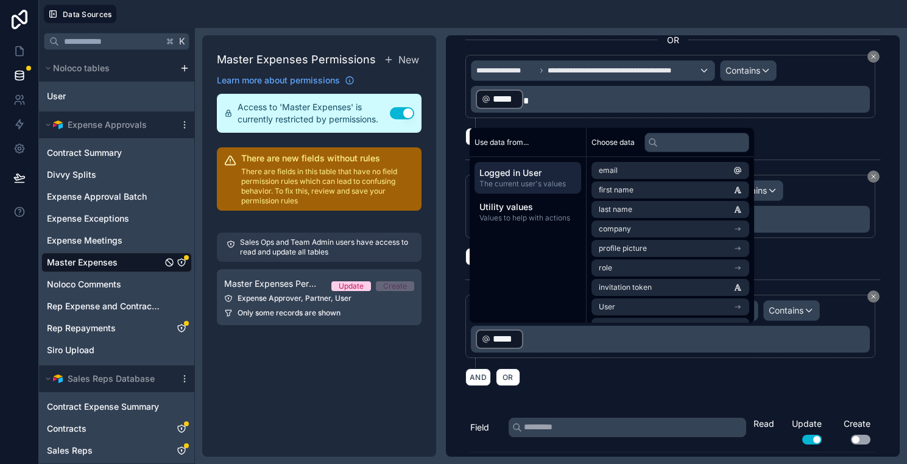
click at [580, 396] on div "**********" at bounding box center [673, 245] width 454 height 421
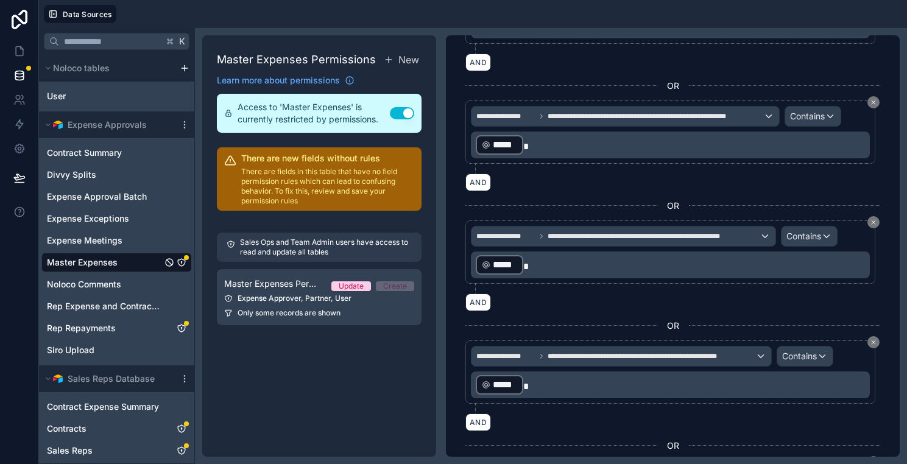
scroll to position [0, 0]
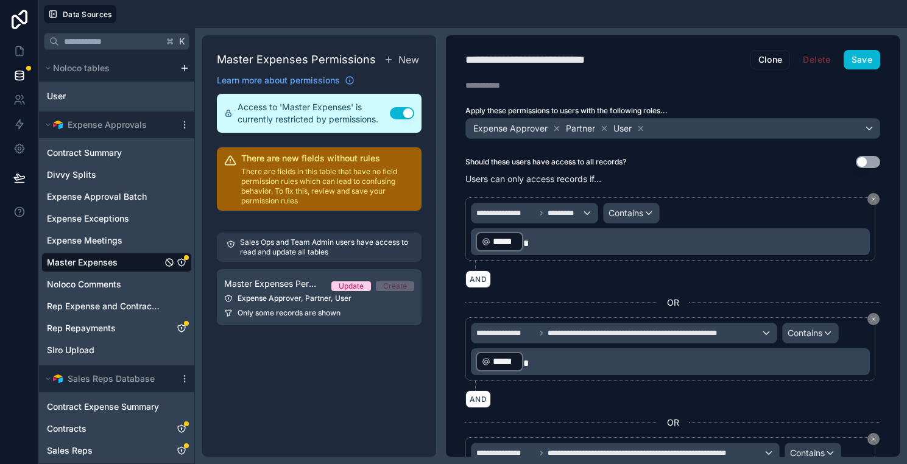
click at [862, 70] on div "**********" at bounding box center [673, 245] width 454 height 421
click at [857, 63] on button "Save" at bounding box center [861, 59] width 37 height 19
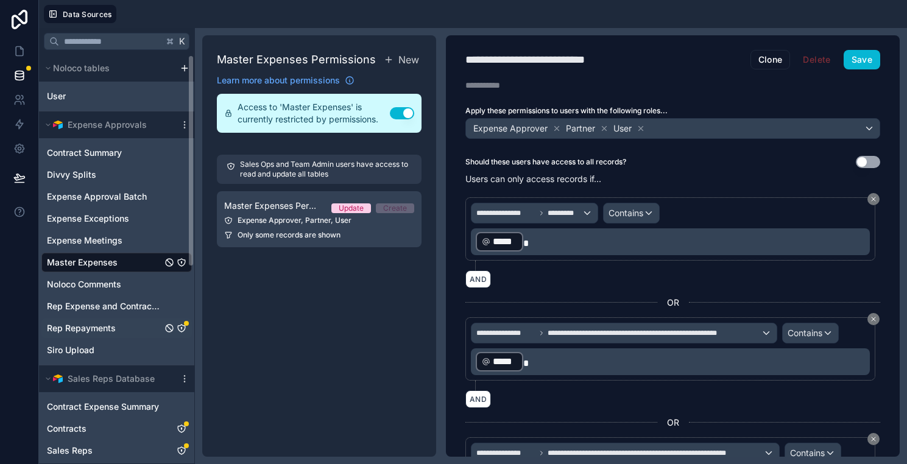
click at [141, 322] on link "Rep Repayments" at bounding box center [104, 328] width 115 height 12
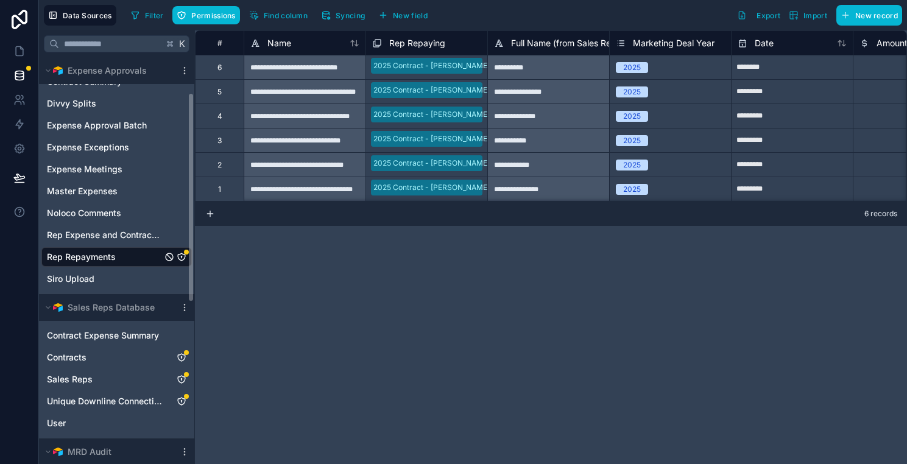
scroll to position [65, 0]
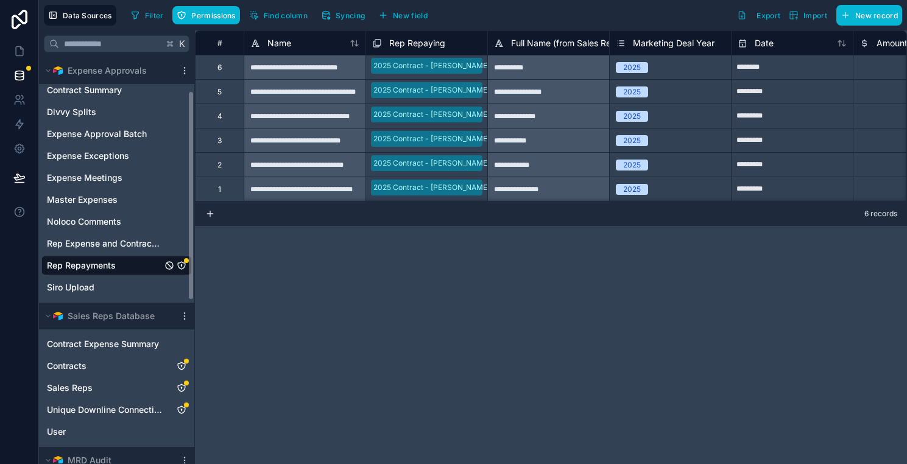
click at [180, 265] on icon "Rep Repayments" at bounding box center [182, 266] width 10 height 10
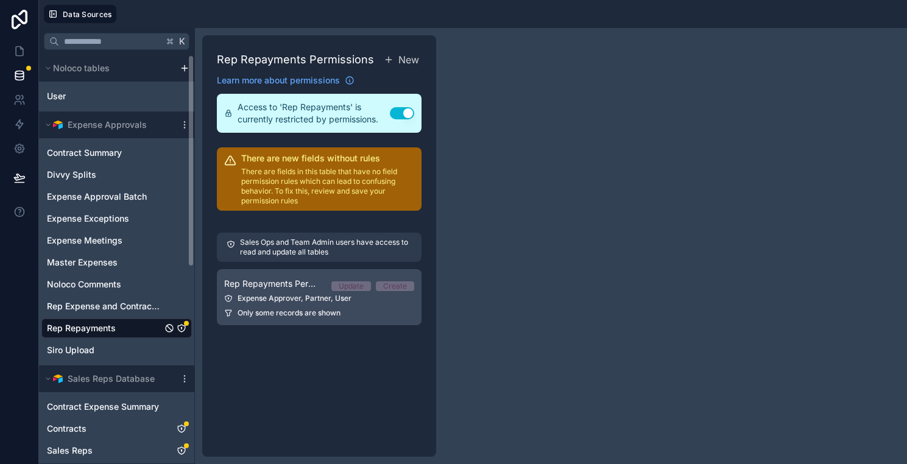
click at [312, 292] on link "Rep Repayments Permission 1 Update Create Expense Approver, Partner, User Only …" at bounding box center [319, 297] width 205 height 56
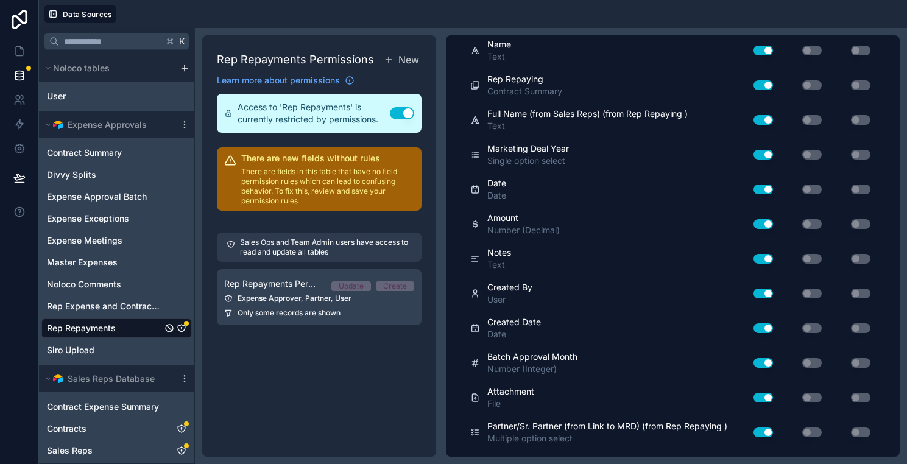
scroll to position [1157, 0]
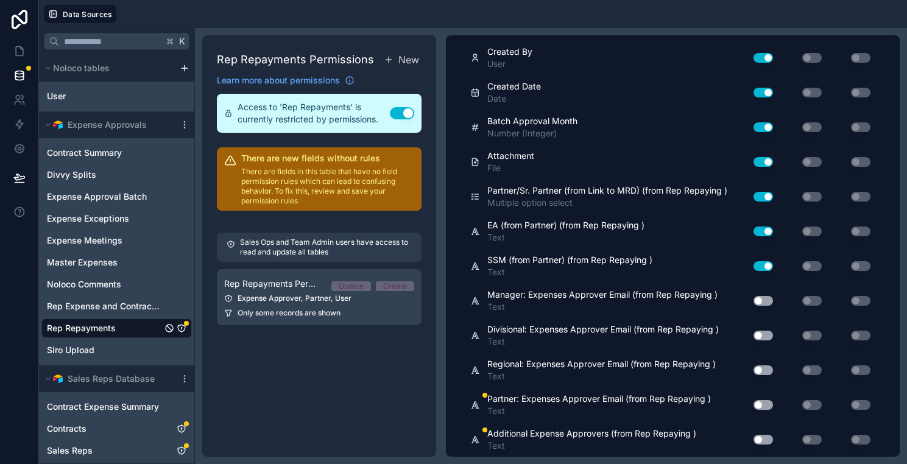
click at [770, 402] on button "Use setting" at bounding box center [762, 405] width 19 height 10
click at [768, 402] on button "Use setting" at bounding box center [762, 405] width 19 height 10
click at [765, 437] on button "Use setting" at bounding box center [762, 440] width 19 height 10
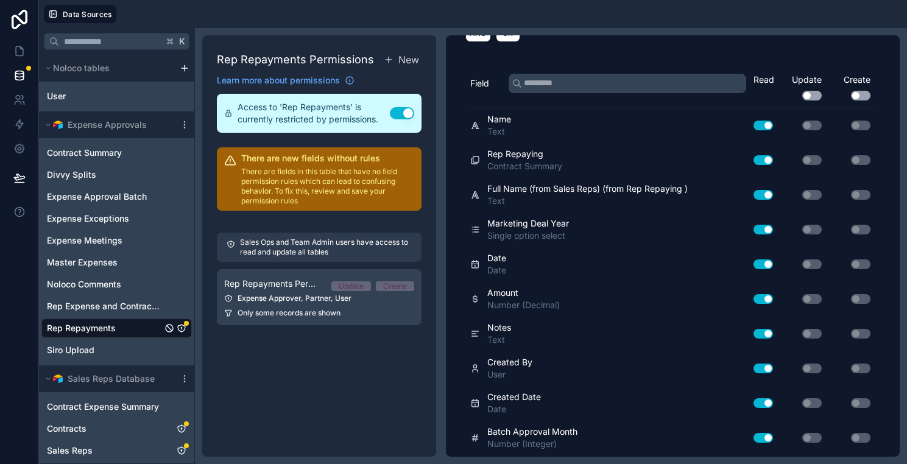
scroll to position [546, 0]
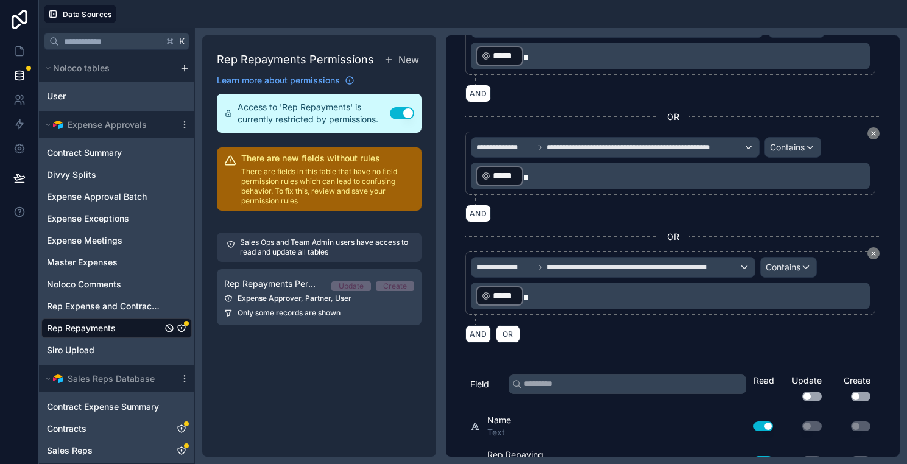
click at [503, 325] on div "AND OR" at bounding box center [672, 334] width 415 height 18
click at [507, 330] on span "OR" at bounding box center [508, 333] width 16 height 9
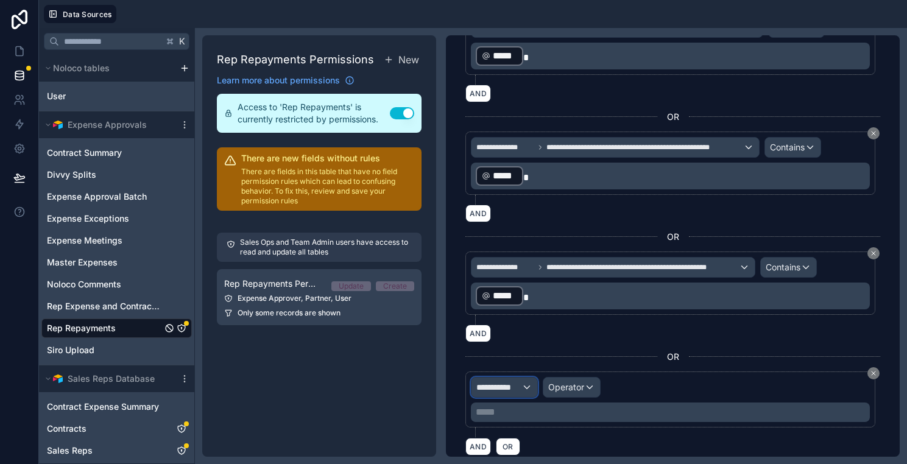
click at [514, 385] on span "**********" at bounding box center [498, 387] width 45 height 12
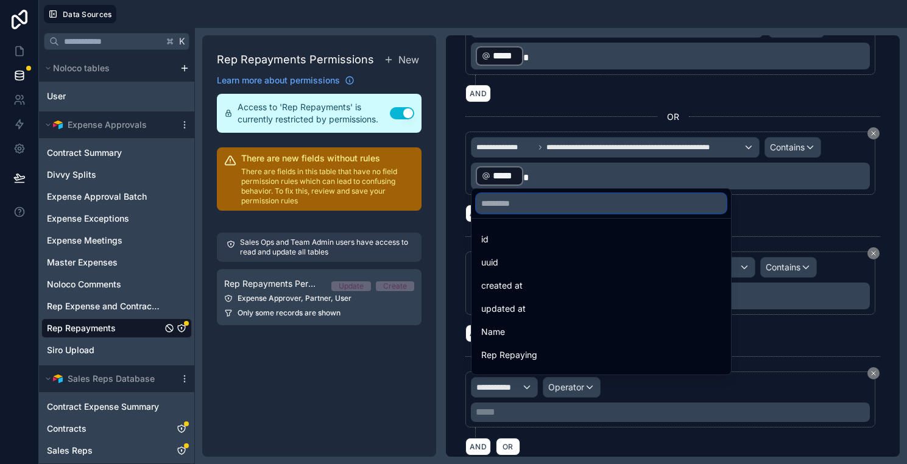
click at [558, 206] on input "text" at bounding box center [601, 203] width 250 height 19
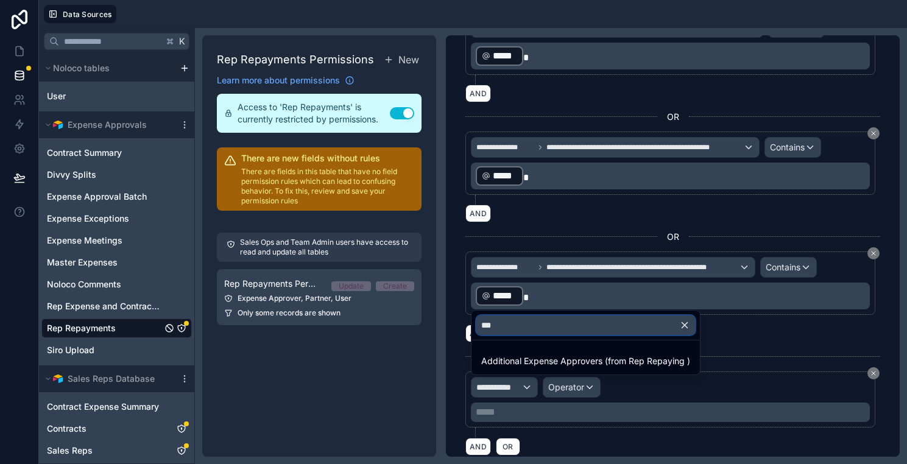
type input "***"
click at [554, 348] on ul "Additional Expense Approvers (from Rep Repaying )" at bounding box center [585, 357] width 228 height 34
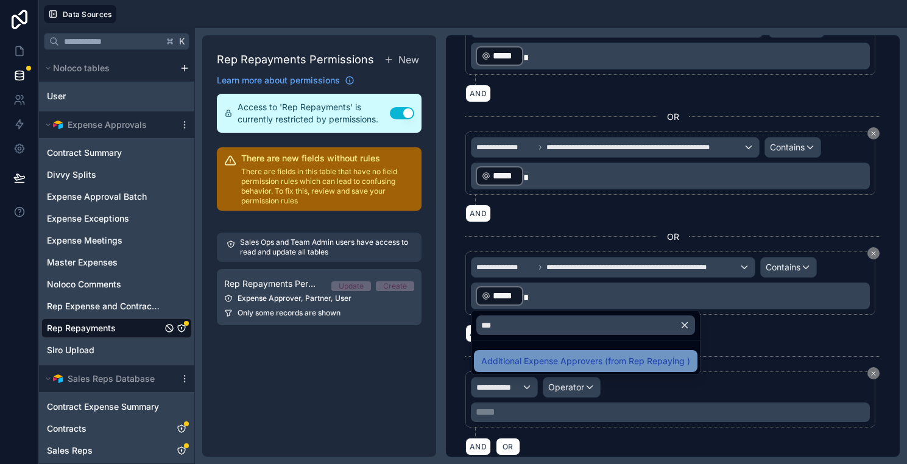
click at [557, 355] on span "Additional Expense Approvers (from Rep Repaying )" at bounding box center [585, 361] width 209 height 15
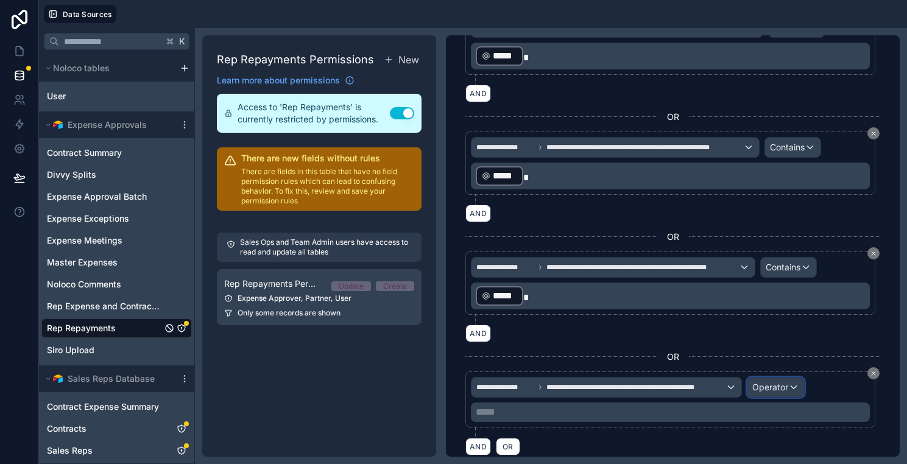
click at [786, 382] on span "Operator" at bounding box center [770, 387] width 36 height 10
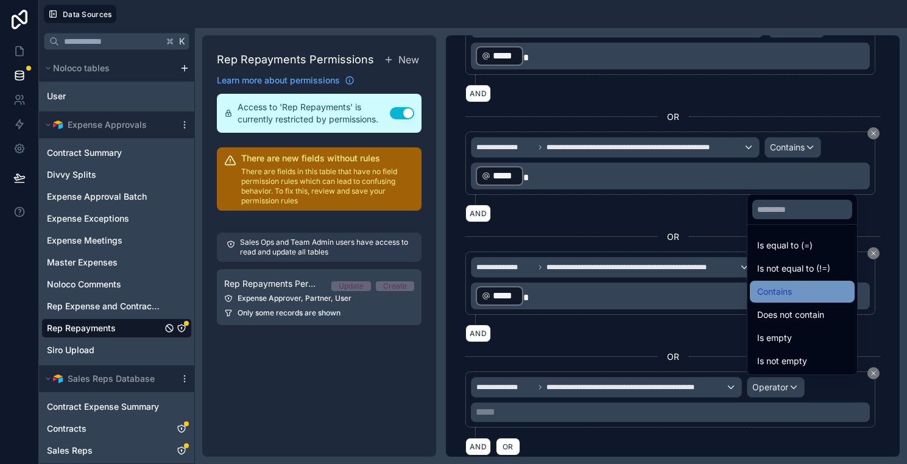
click at [768, 292] on span "Contains" at bounding box center [774, 291] width 35 height 15
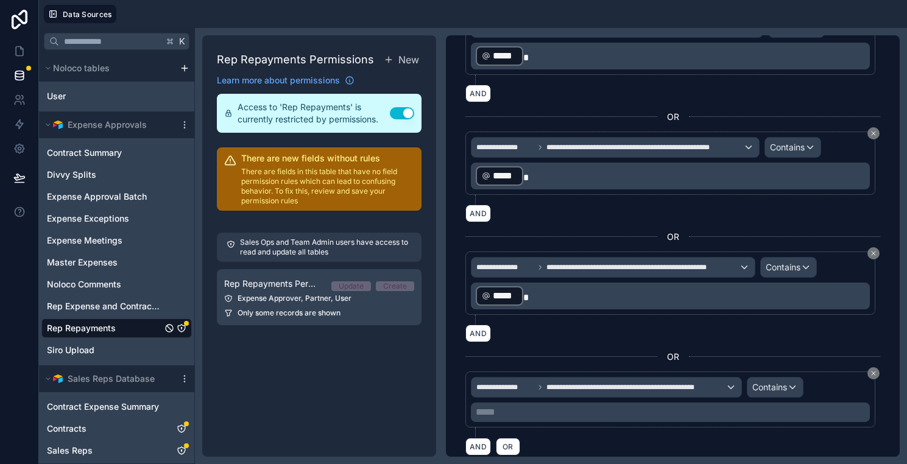
click at [642, 417] on p "***** ﻿" at bounding box center [672, 412] width 392 height 15
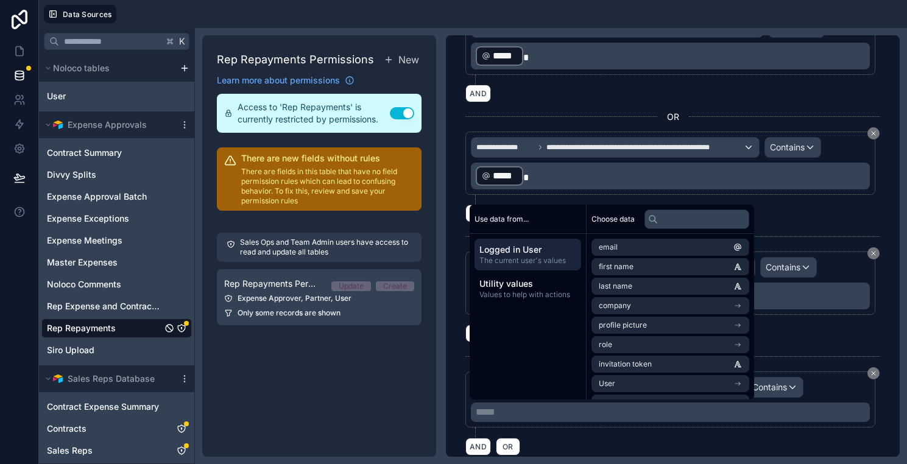
click at [698, 246] on li "email" at bounding box center [670, 247] width 158 height 17
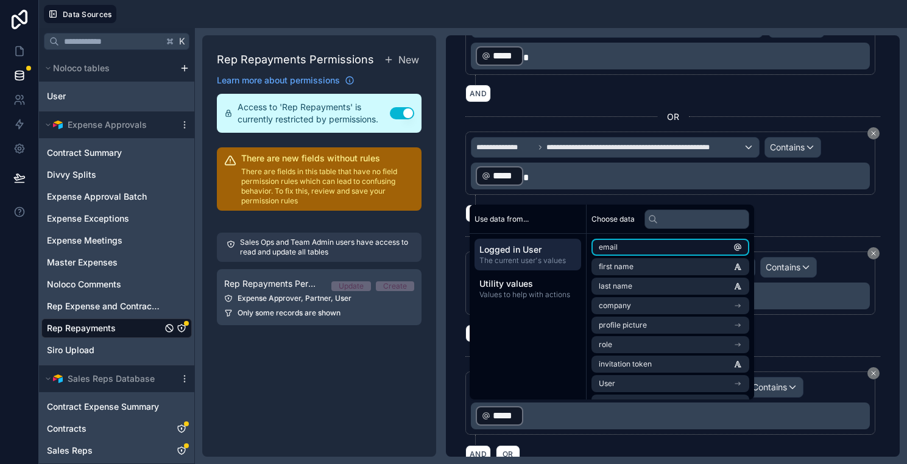
click at [697, 246] on li "email" at bounding box center [670, 247] width 158 height 17
click at [606, 423] on p "﻿ ***** ﻿ ﻿ ***** ﻿ ﻿" at bounding box center [672, 416] width 392 height 22
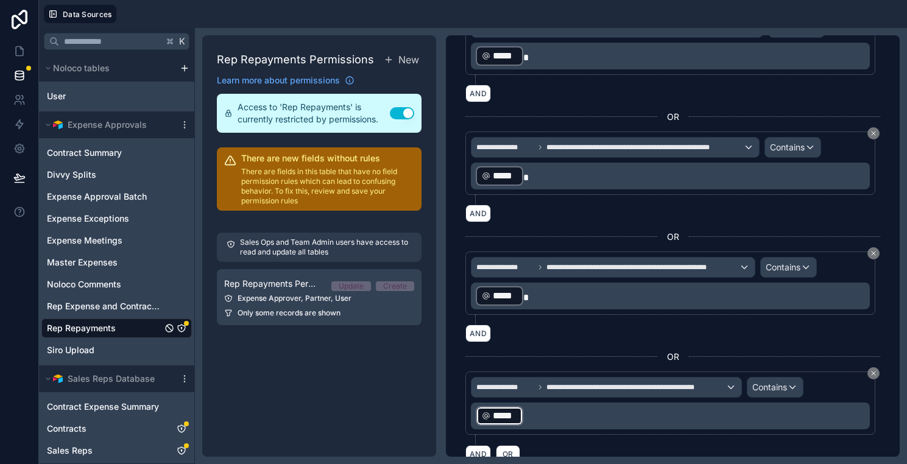
click at [578, 108] on div at bounding box center [561, 112] width 192 height 10
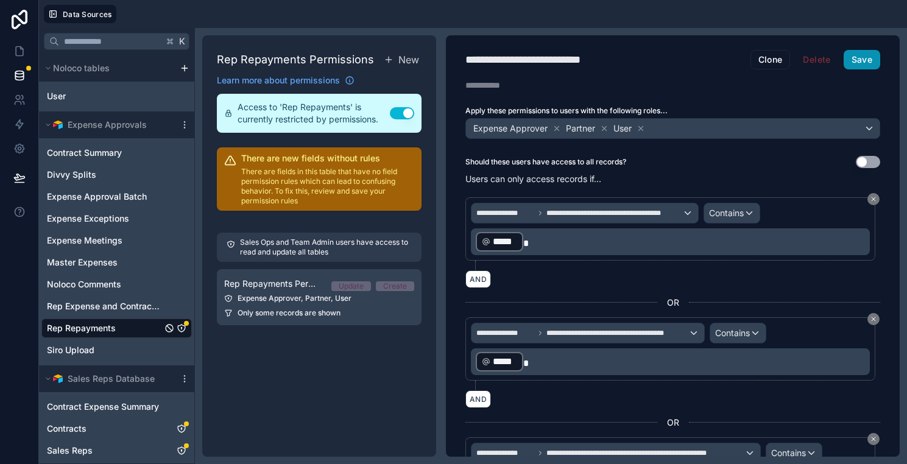
click at [866, 51] on button "Save" at bounding box center [861, 59] width 37 height 19
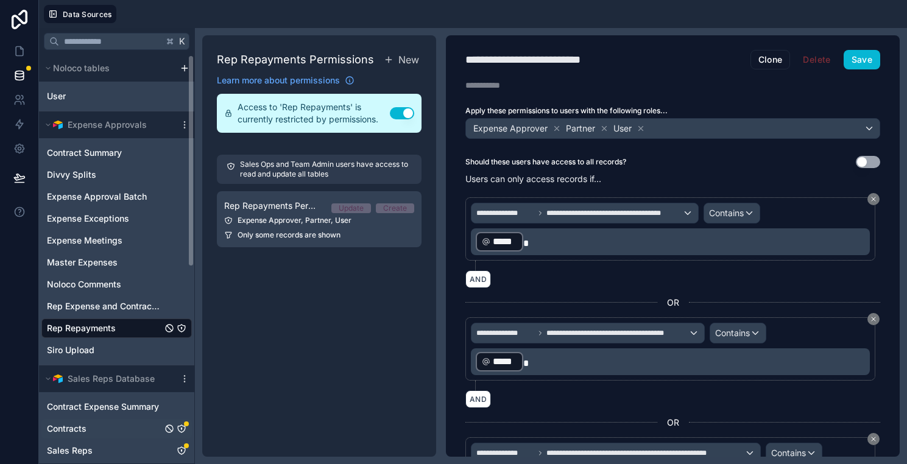
click at [95, 427] on link "Contracts" at bounding box center [104, 429] width 115 height 12
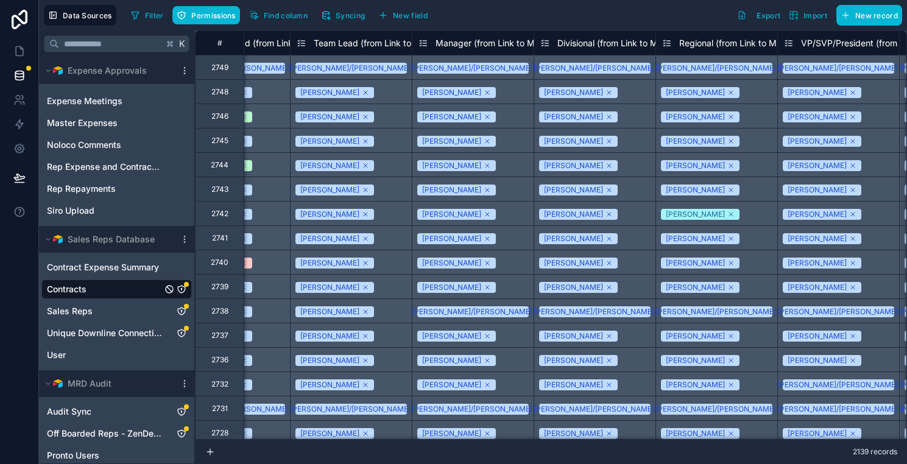
scroll to position [0, 1175]
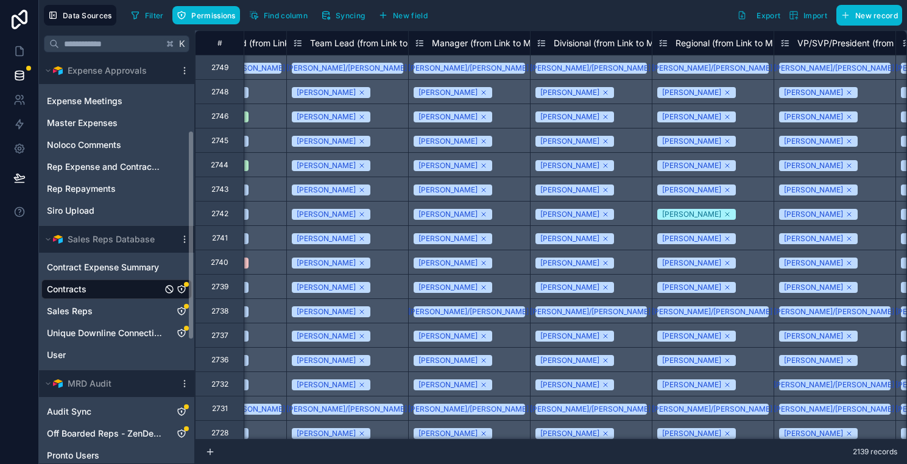
click at [177, 295] on div "Contracts" at bounding box center [116, 288] width 150 height 19
click at [182, 289] on icon "Contracts" at bounding box center [182, 289] width 10 height 10
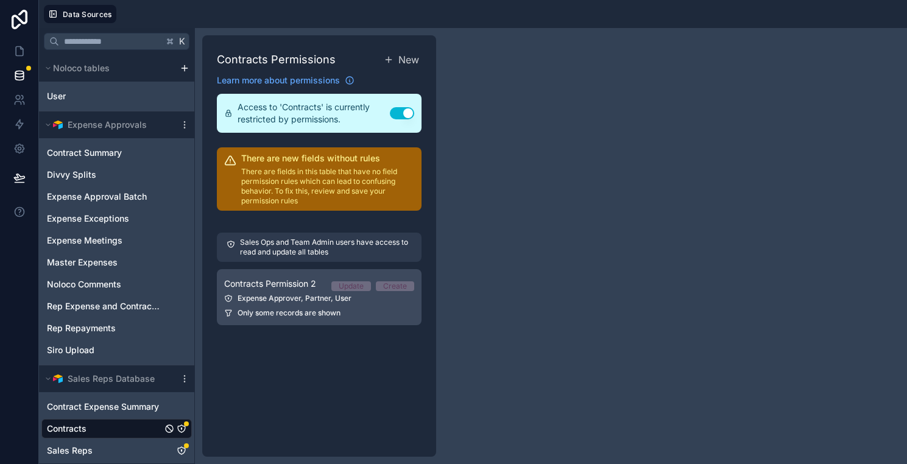
click at [349, 317] on div "Only some records are shown" at bounding box center [319, 313] width 190 height 10
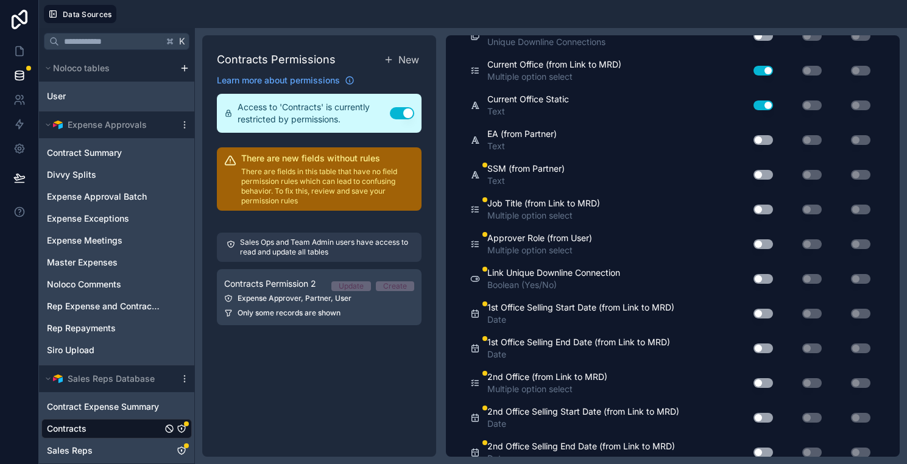
scroll to position [3367, 0]
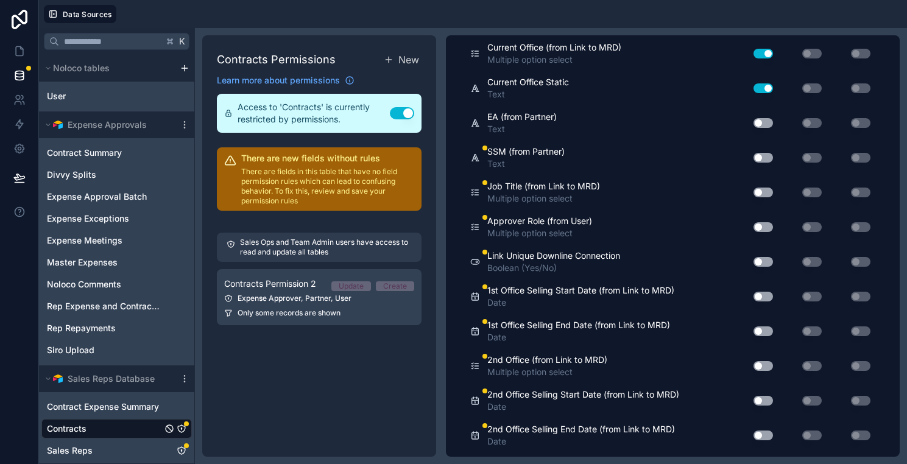
click at [761, 154] on button "Use setting" at bounding box center [762, 158] width 19 height 10
click at [765, 190] on button "Use setting" at bounding box center [762, 193] width 19 height 10
click at [763, 191] on button "Use setting" at bounding box center [762, 193] width 19 height 10
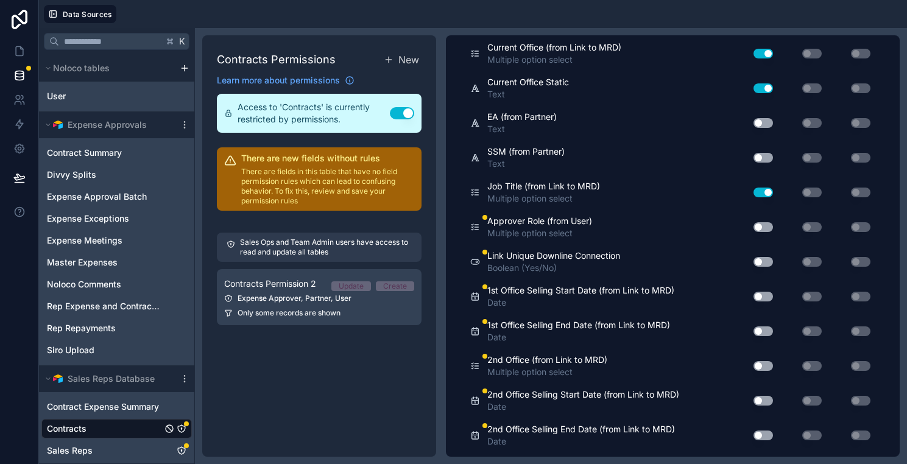
click at [764, 227] on button "Use setting" at bounding box center [762, 227] width 19 height 10
click at [759, 261] on button "Use setting" at bounding box center [762, 262] width 19 height 10
click at [759, 292] on button "Use setting" at bounding box center [762, 297] width 19 height 10
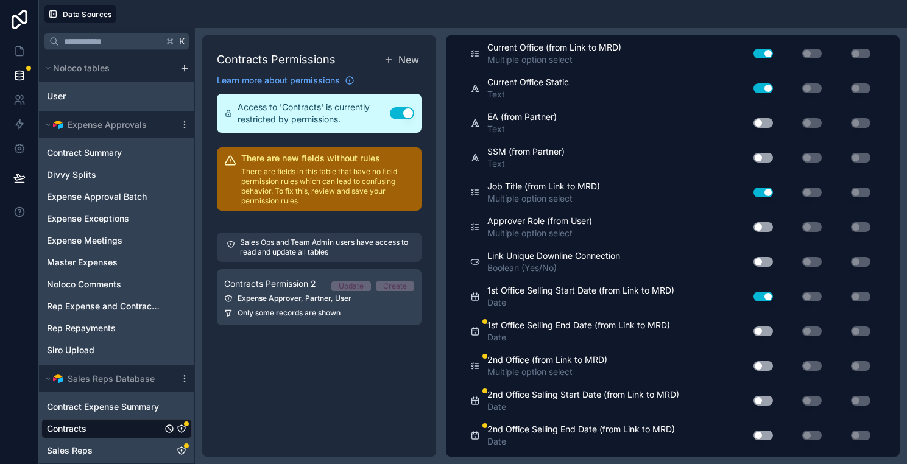
click at [759, 292] on button "Use setting" at bounding box center [762, 297] width 19 height 10
click at [761, 328] on button "Use setting" at bounding box center [762, 331] width 19 height 10
click at [761, 365] on button "Use setting" at bounding box center [762, 366] width 19 height 10
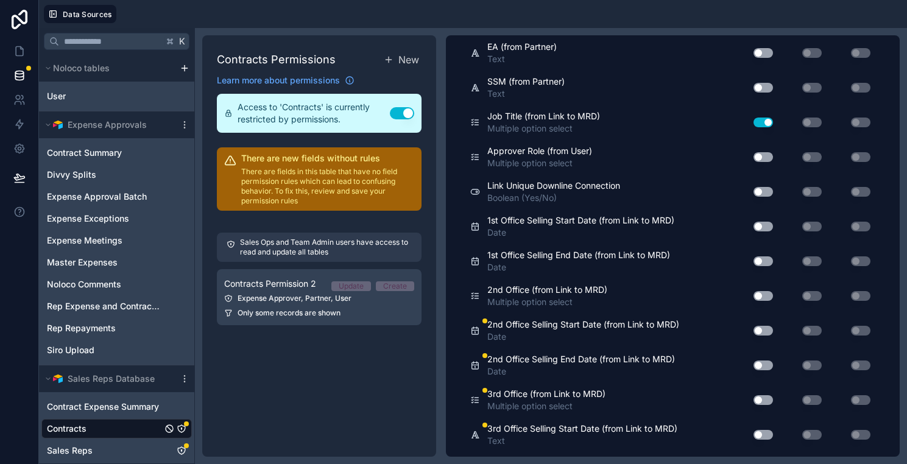
scroll to position [3450, 0]
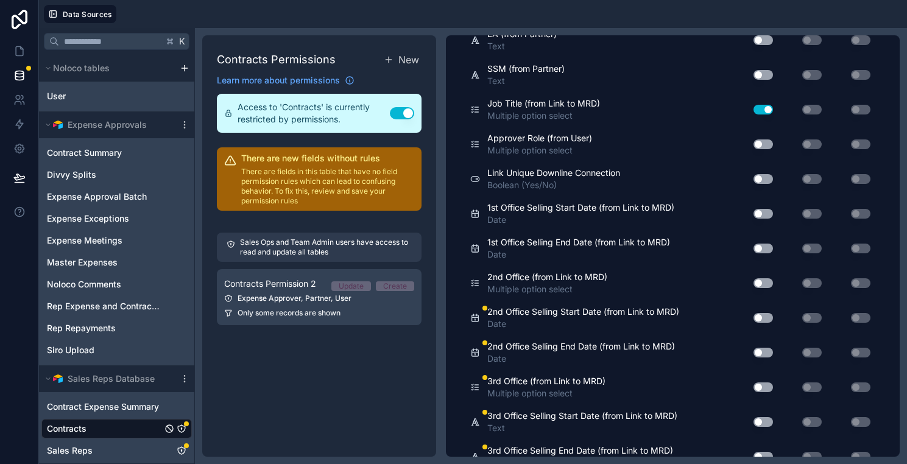
click at [764, 319] on button "Use setting" at bounding box center [762, 318] width 19 height 10
click at [764, 348] on button "Use setting" at bounding box center [762, 353] width 19 height 10
click at [760, 387] on button "Use setting" at bounding box center [762, 387] width 19 height 10
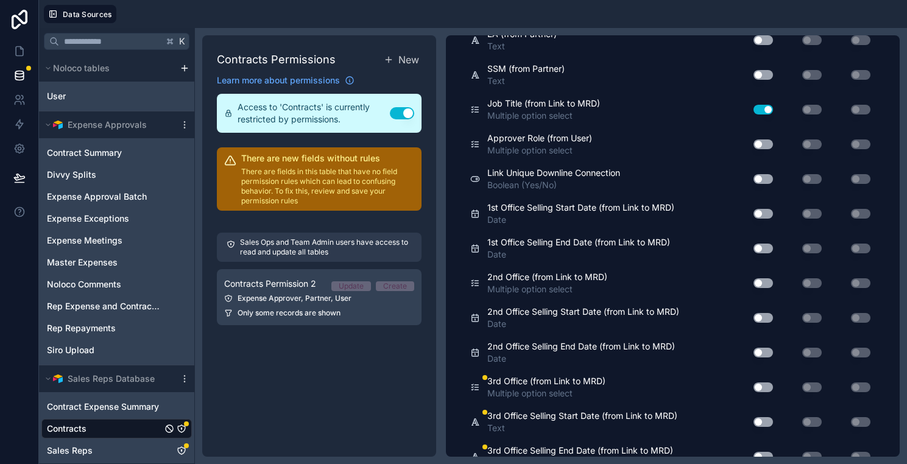
click at [760, 387] on button "Use setting" at bounding box center [762, 387] width 19 height 10
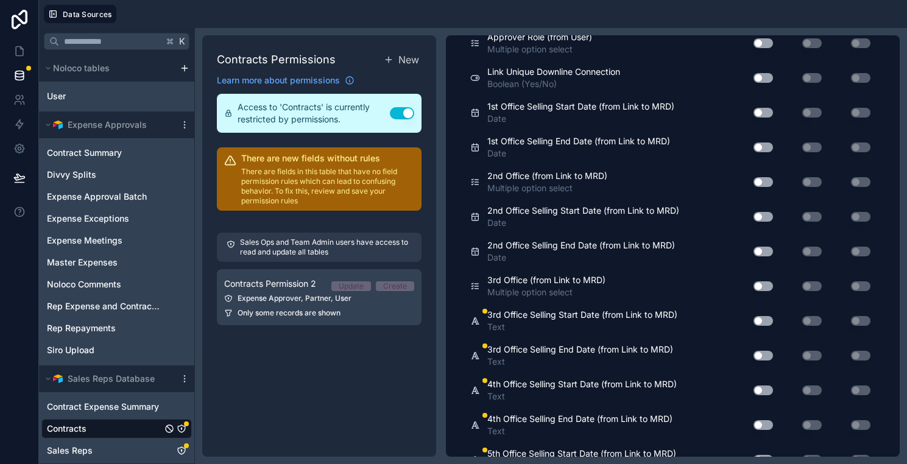
scroll to position [3555, 0]
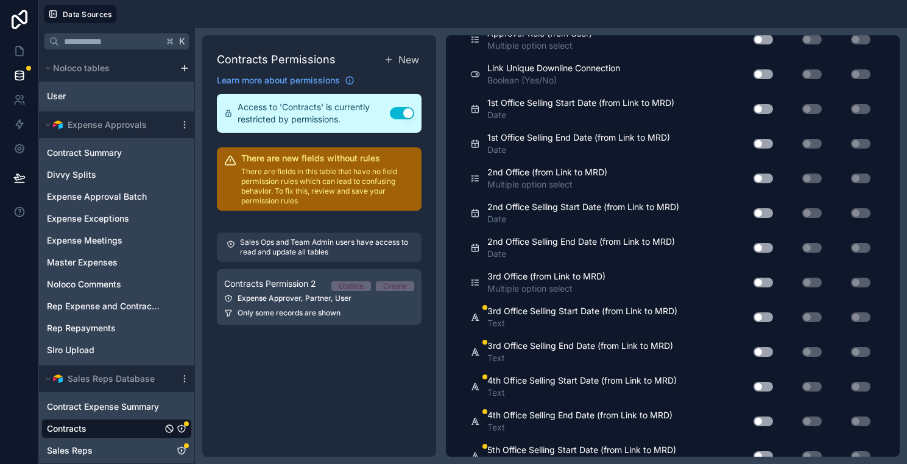
click at [765, 311] on div "Use setting" at bounding box center [758, 317] width 39 height 19
click at [765, 312] on button "Use setting" at bounding box center [762, 317] width 19 height 10
click at [765, 351] on button "Use setting" at bounding box center [762, 352] width 19 height 10
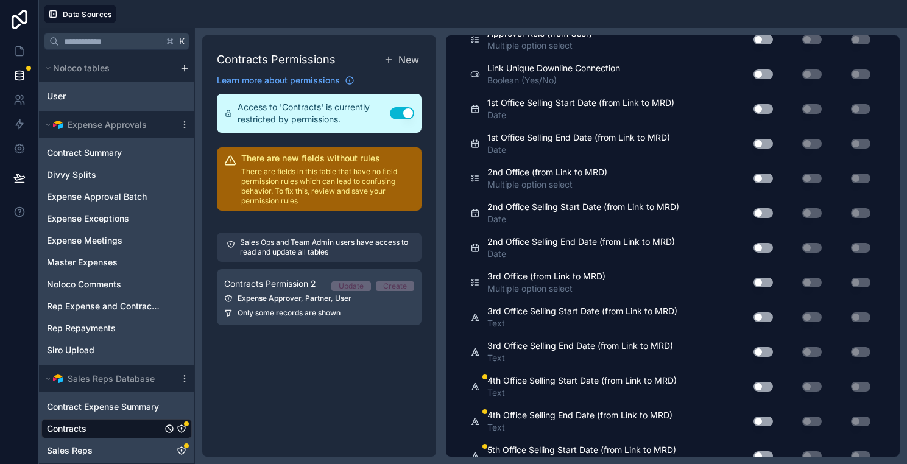
click at [761, 386] on button "Use setting" at bounding box center [762, 387] width 19 height 10
click at [761, 417] on button "Use setting" at bounding box center [762, 422] width 19 height 10
click at [761, 418] on button "Use setting" at bounding box center [762, 422] width 19 height 10
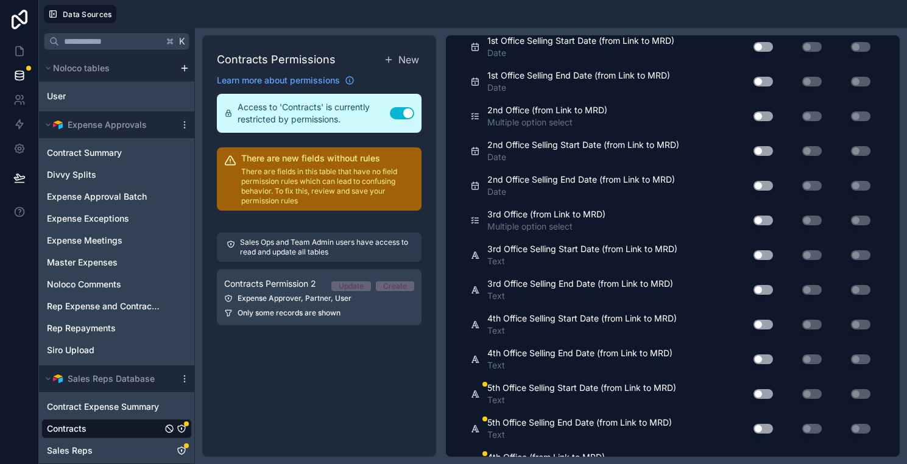
click at [763, 397] on button "Use setting" at bounding box center [762, 394] width 19 height 10
click at [762, 421] on div "Use setting" at bounding box center [758, 428] width 39 height 19
click at [763, 426] on button "Use setting" at bounding box center [762, 429] width 19 height 10
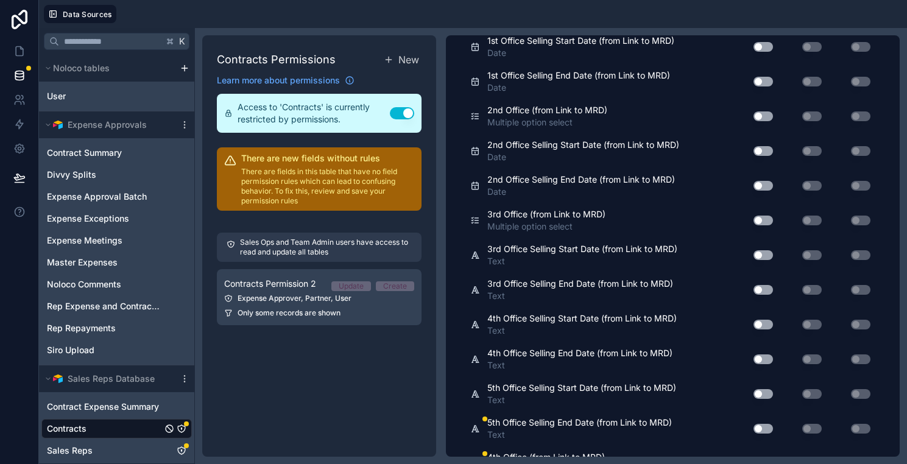
click at [763, 426] on button "Use setting" at bounding box center [762, 429] width 19 height 10
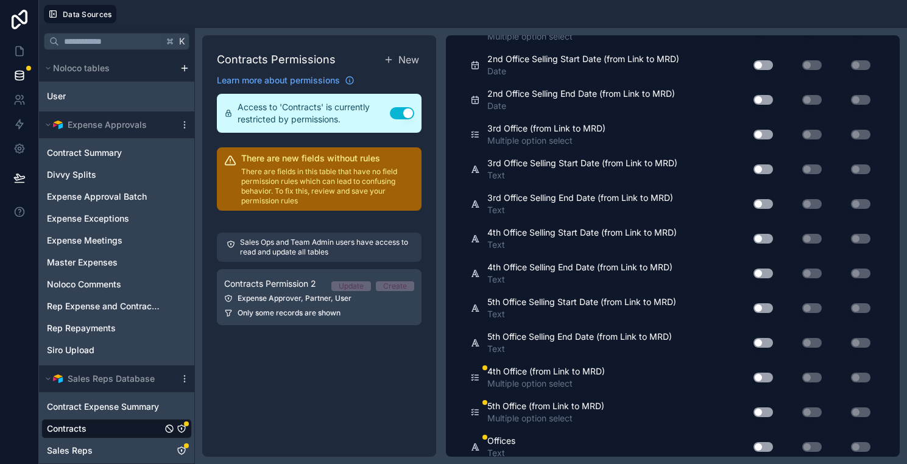
scroll to position [3711, 0]
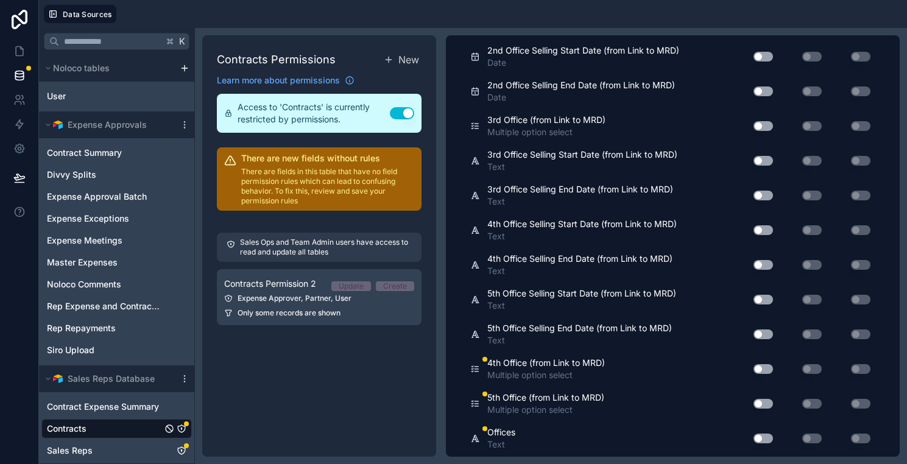
click at [762, 371] on button "Use setting" at bounding box center [762, 369] width 19 height 10
click at [762, 399] on button "Use setting" at bounding box center [762, 404] width 19 height 10
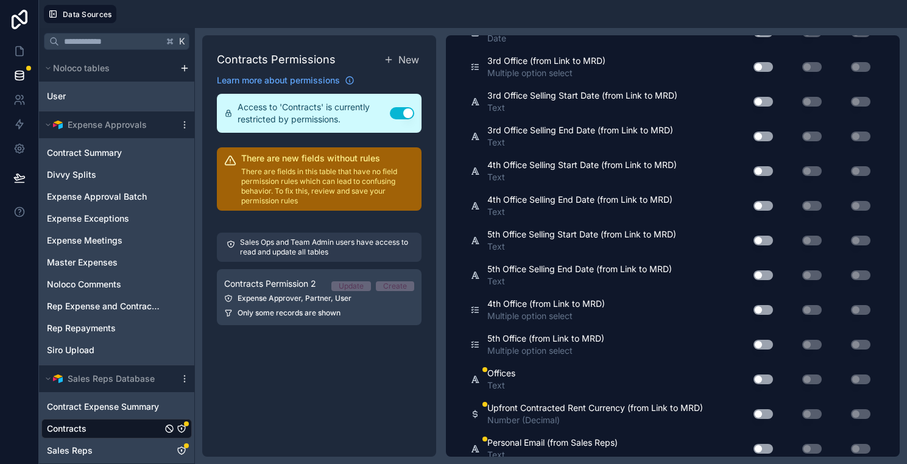
scroll to position [3780, 0]
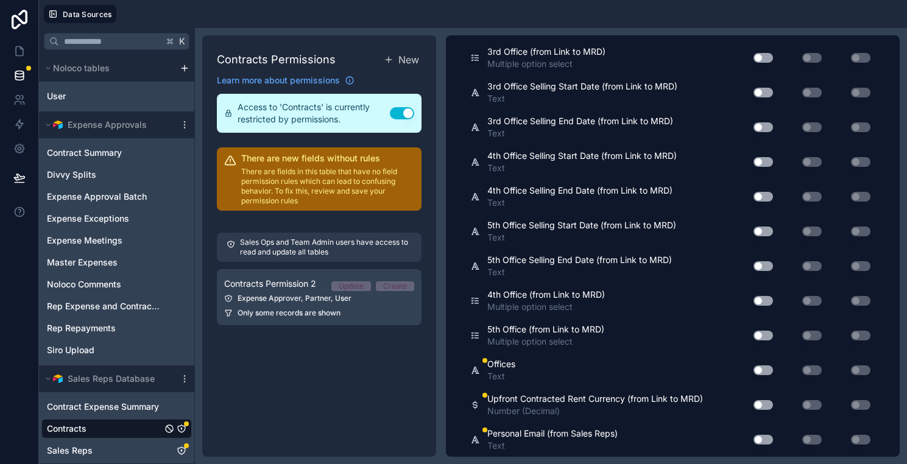
click at [764, 373] on button "Use setting" at bounding box center [762, 370] width 19 height 10
click at [763, 407] on button "Use setting" at bounding box center [762, 405] width 19 height 10
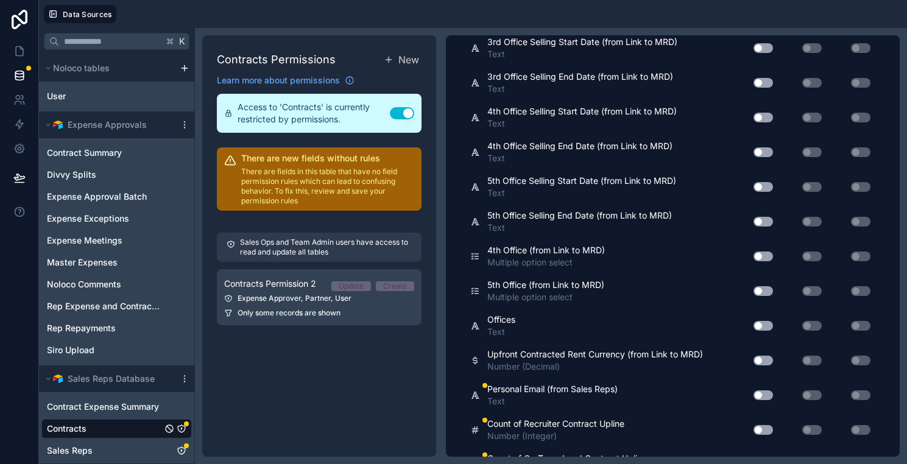
scroll to position [3830, 0]
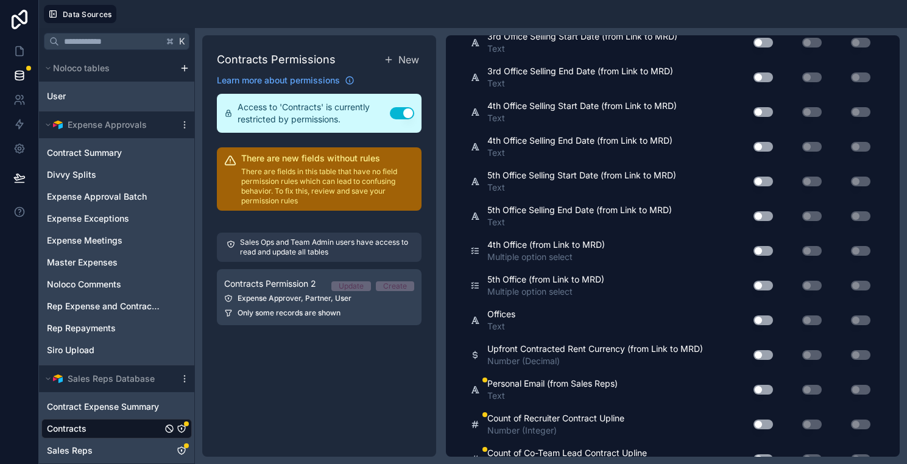
click at [762, 392] on button "Use setting" at bounding box center [762, 390] width 19 height 10
click at [762, 390] on button "Use setting" at bounding box center [762, 390] width 19 height 10
click at [762, 421] on button "Use setting" at bounding box center [762, 425] width 19 height 10
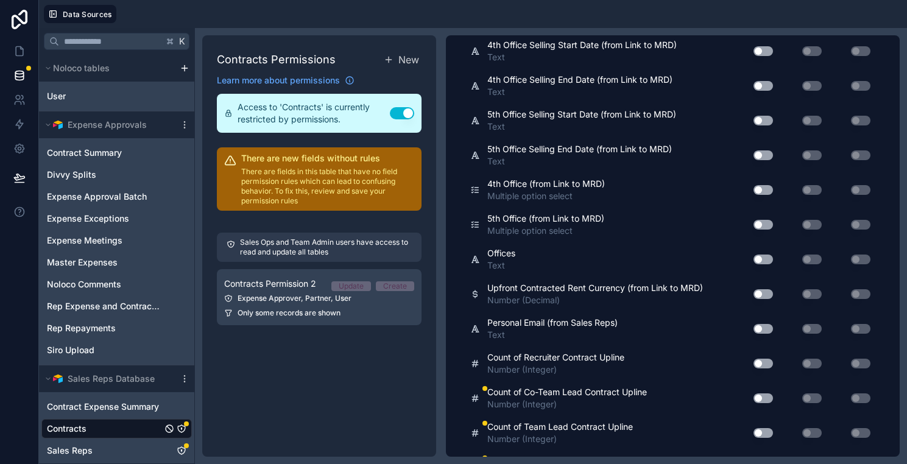
click at [762, 398] on button "Use setting" at bounding box center [762, 398] width 19 height 10
click at [764, 432] on button "Use setting" at bounding box center [762, 433] width 19 height 10
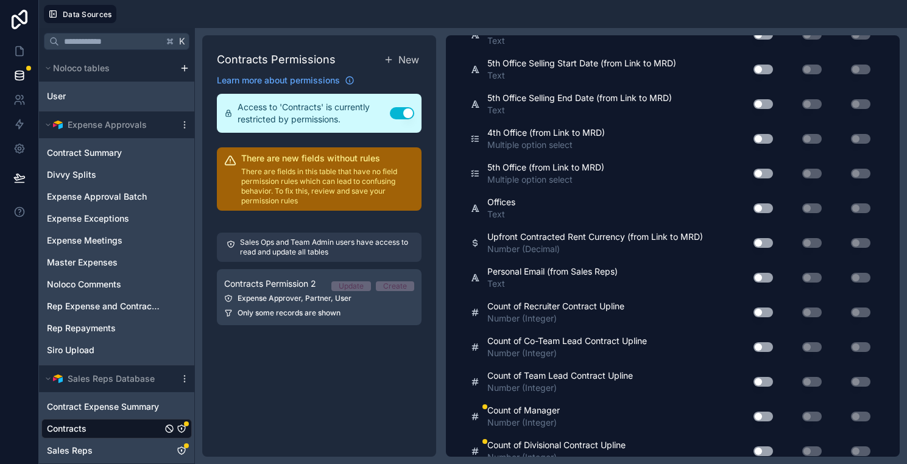
click at [764, 412] on button "Use setting" at bounding box center [762, 417] width 19 height 10
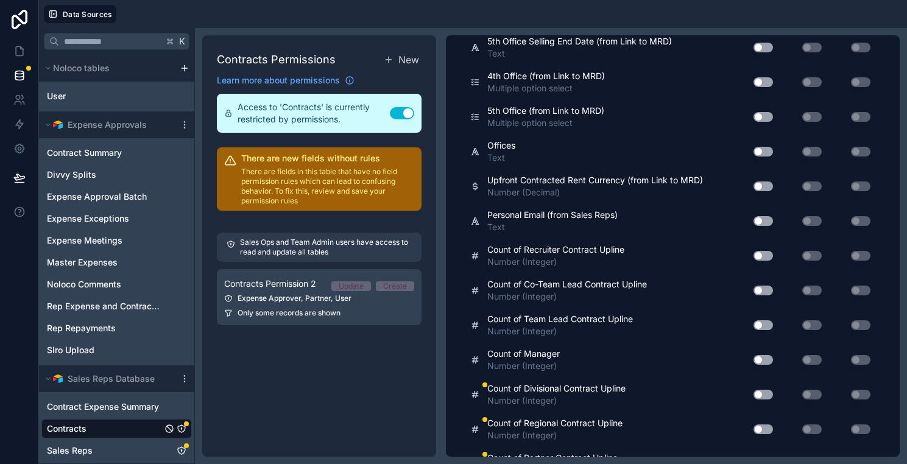
scroll to position [3999, 0]
click at [762, 402] on div "Use setting" at bounding box center [758, 393] width 39 height 19
click at [762, 398] on button "Use setting" at bounding box center [762, 394] width 19 height 10
click at [763, 430] on button "Use setting" at bounding box center [762, 429] width 19 height 10
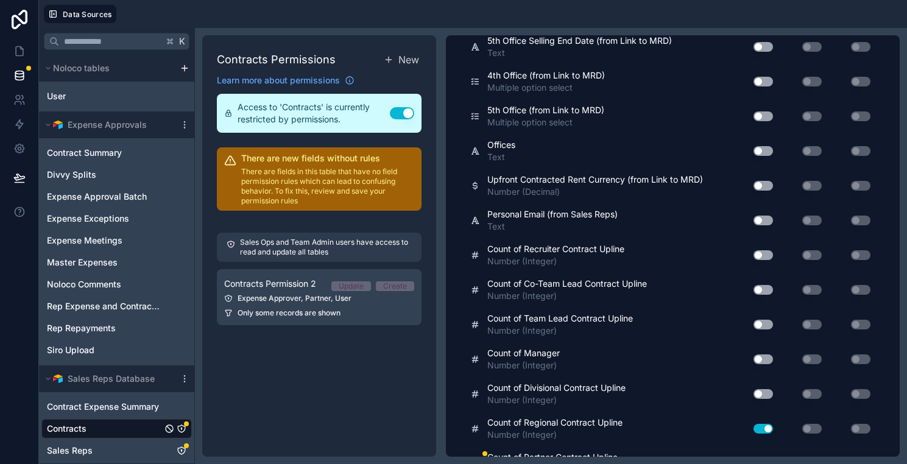
click at [763, 430] on button "Use setting" at bounding box center [762, 429] width 19 height 10
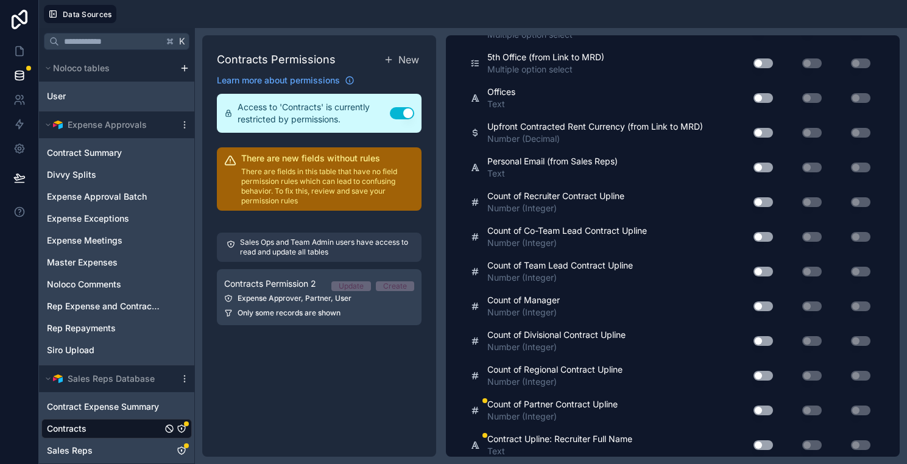
scroll to position [4057, 0]
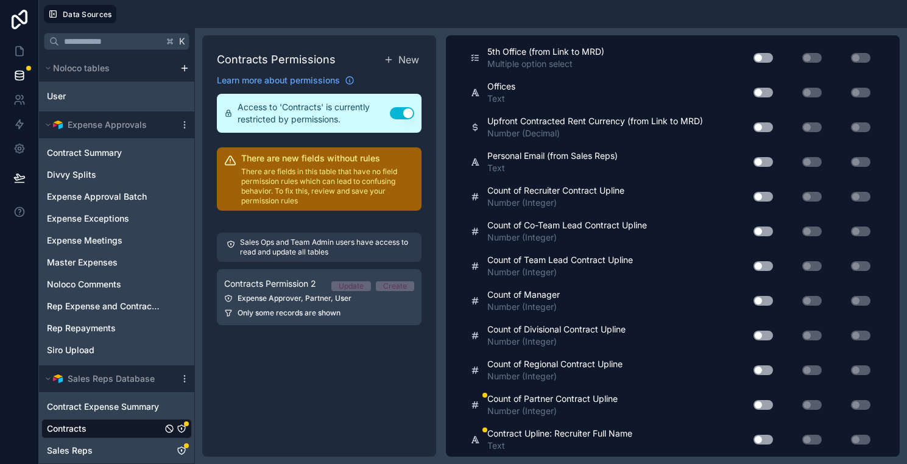
click at [762, 406] on button "Use setting" at bounding box center [762, 405] width 19 height 10
click at [762, 435] on button "Use setting" at bounding box center [762, 440] width 19 height 10
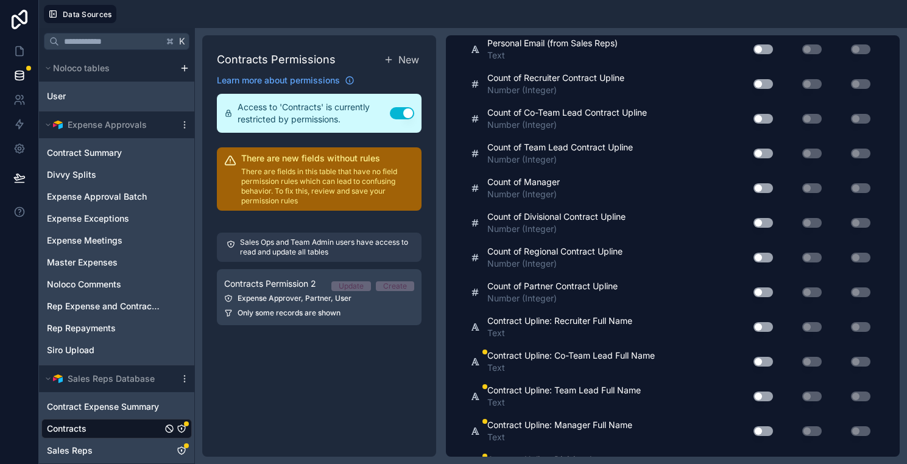
scroll to position [4172, 0]
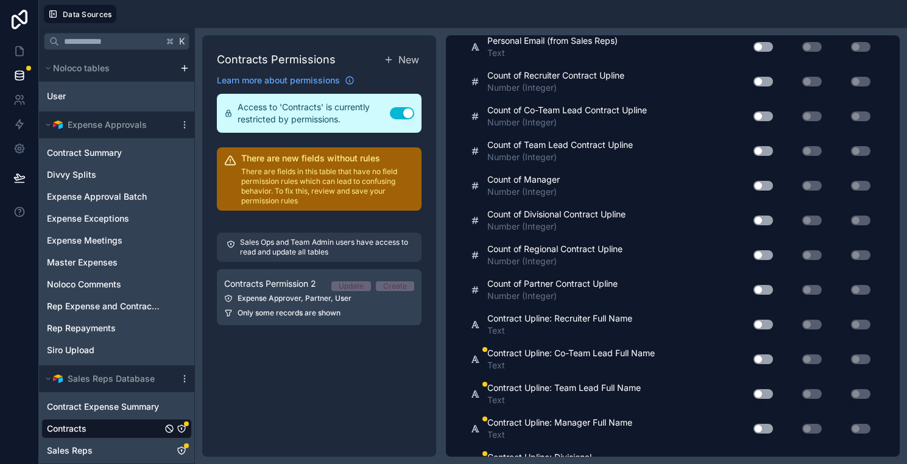
click at [761, 360] on button "Use setting" at bounding box center [762, 359] width 19 height 10
click at [759, 392] on button "Use setting" at bounding box center [762, 394] width 19 height 10
click at [763, 425] on button "Use setting" at bounding box center [762, 429] width 19 height 10
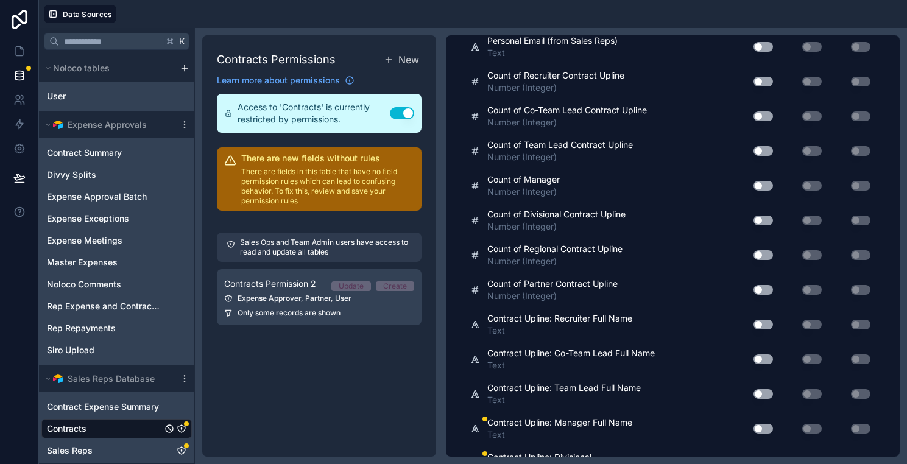
click at [763, 425] on button "Use setting" at bounding box center [762, 429] width 19 height 10
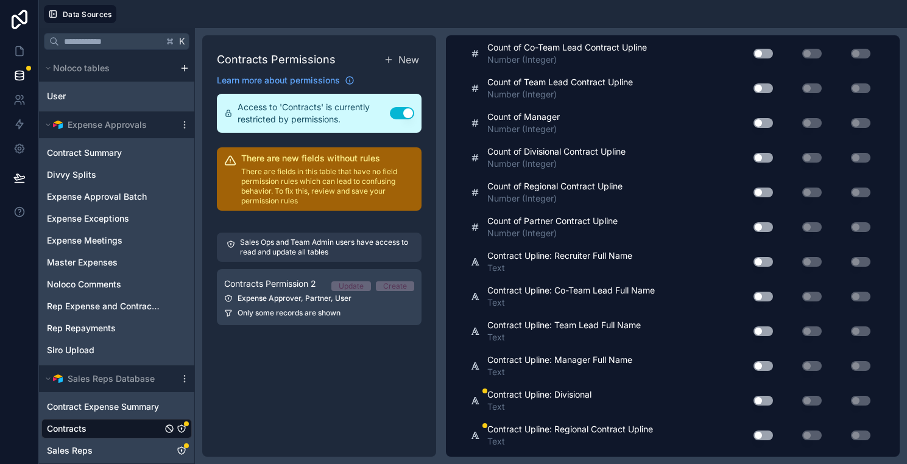
click at [763, 402] on button "Use setting" at bounding box center [762, 401] width 19 height 10
click at [762, 440] on button "Use setting" at bounding box center [762, 436] width 19 height 10
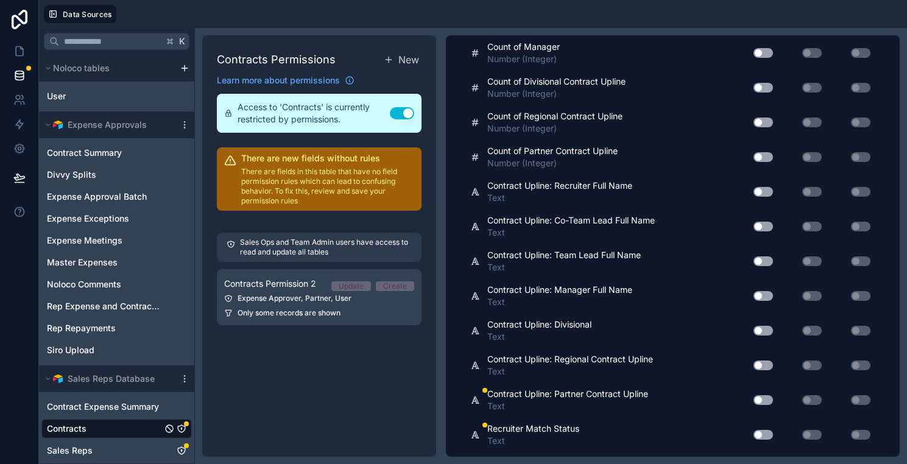
scroll to position [4308, 0]
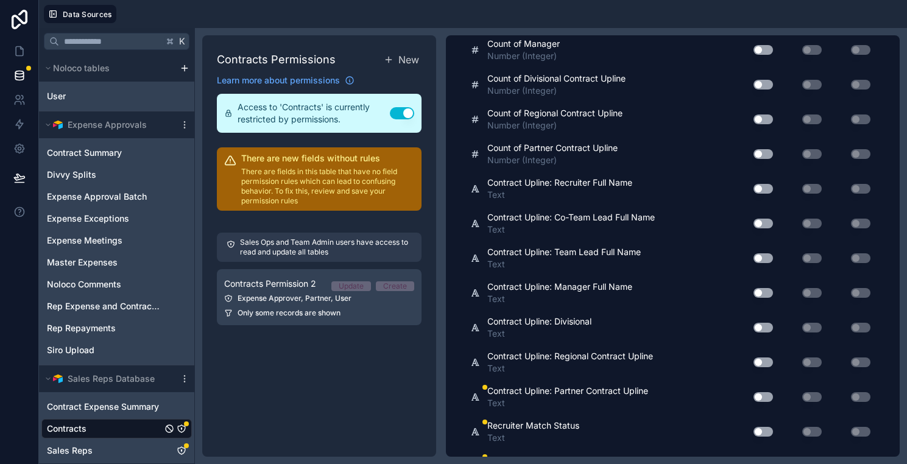
click at [764, 393] on button "Use setting" at bounding box center [762, 397] width 19 height 10
click at [764, 434] on button "Use setting" at bounding box center [762, 432] width 19 height 10
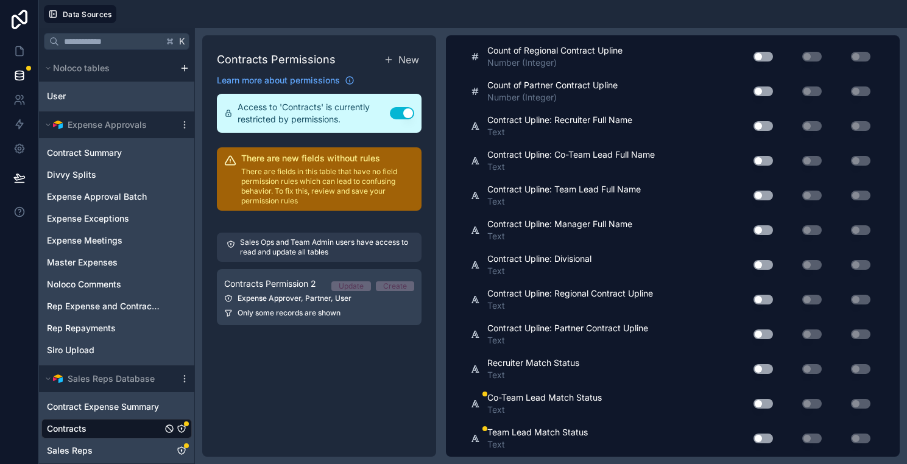
scroll to position [4376, 0]
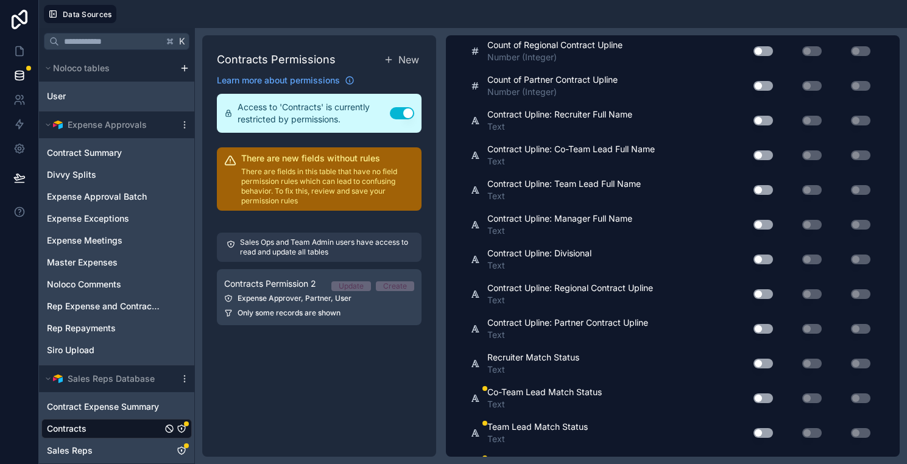
click at [761, 397] on button "Use setting" at bounding box center [762, 398] width 19 height 10
click at [765, 437] on button "Use setting" at bounding box center [762, 433] width 19 height 10
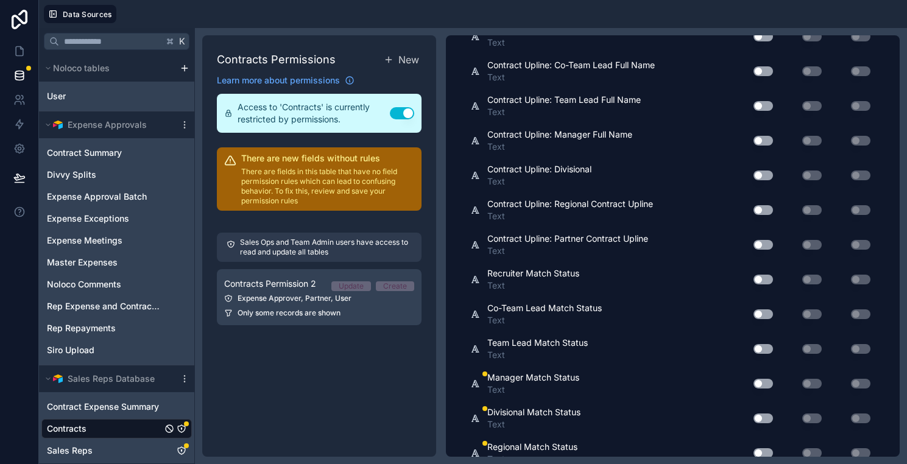
scroll to position [4465, 0]
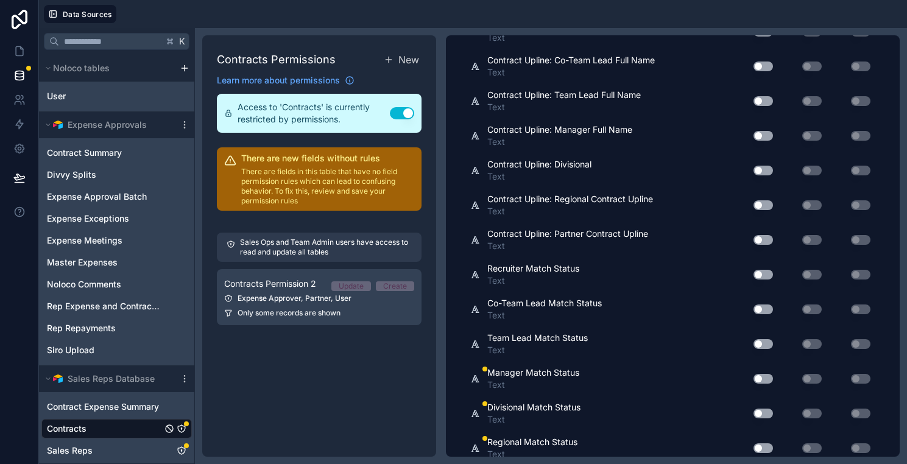
click at [759, 379] on button "Use setting" at bounding box center [762, 379] width 19 height 10
click at [762, 403] on div "Divisional Match Status Text Use setting Use setting Use setting" at bounding box center [672, 413] width 405 height 35
click at [762, 410] on button "Use setting" at bounding box center [762, 414] width 19 height 10
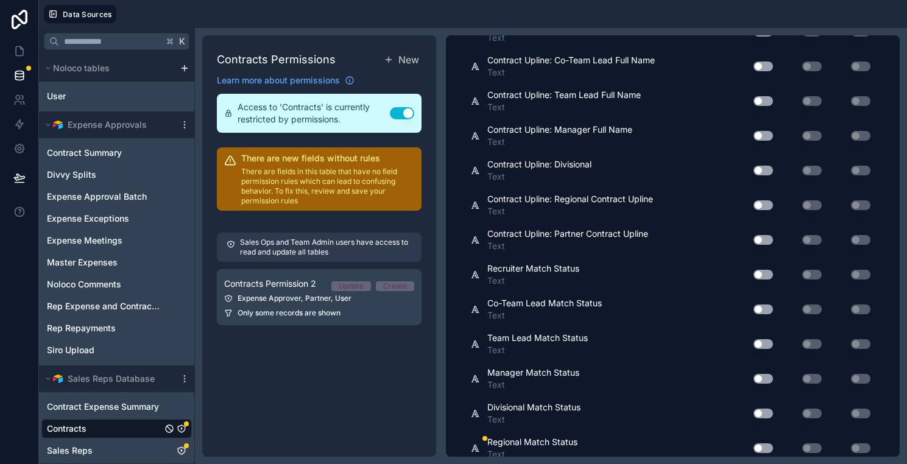
scroll to position [4502, 0]
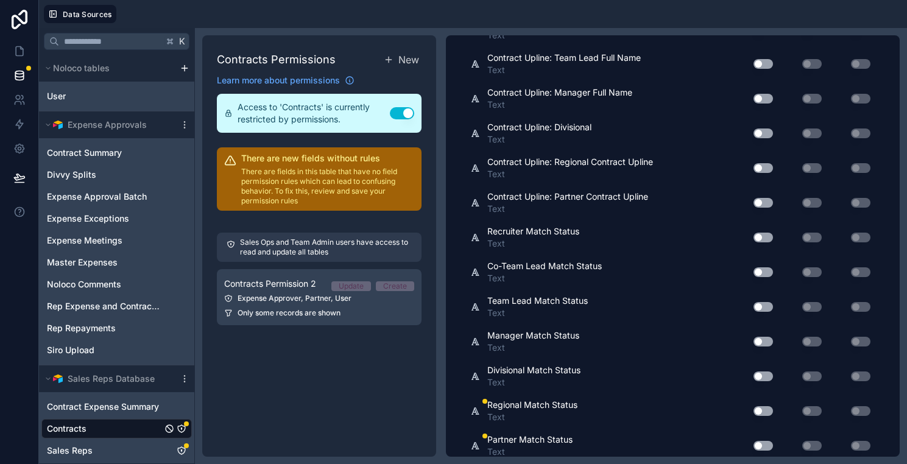
click at [762, 410] on button "Use setting" at bounding box center [762, 411] width 19 height 10
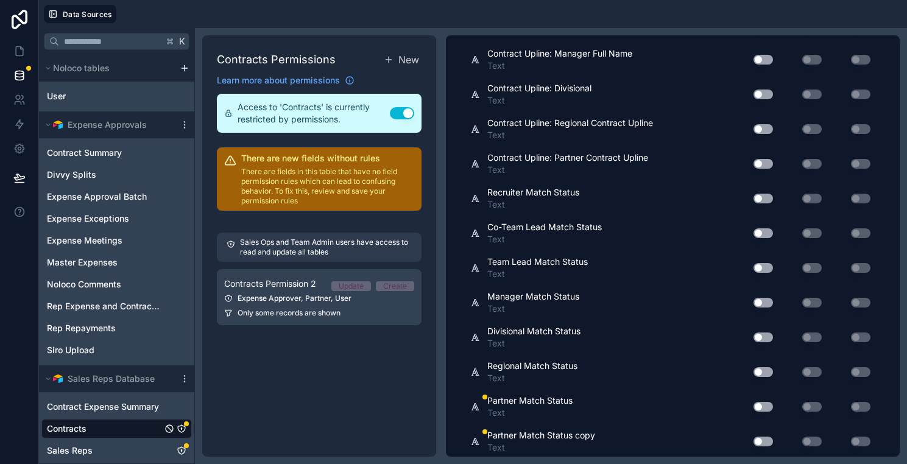
scroll to position [4553, 0]
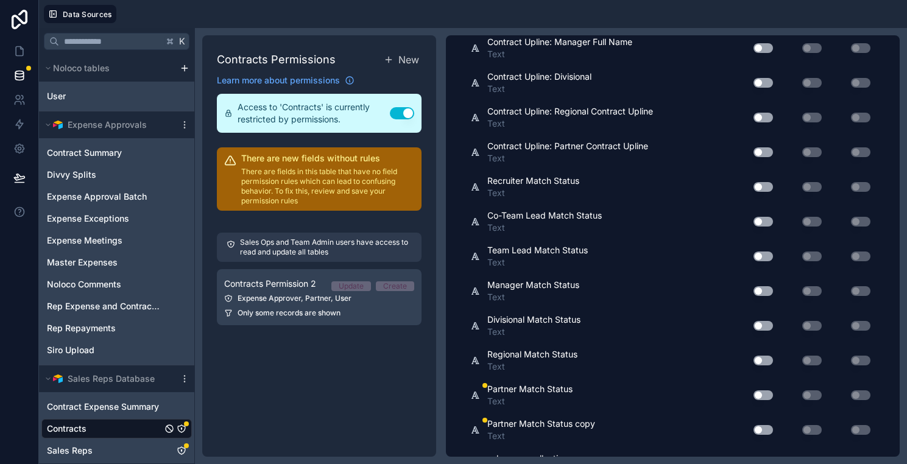
click at [761, 402] on div "Use setting" at bounding box center [758, 394] width 39 height 19
click at [761, 398] on button "Use setting" at bounding box center [762, 395] width 19 height 10
click at [760, 429] on button "Use setting" at bounding box center [762, 430] width 19 height 10
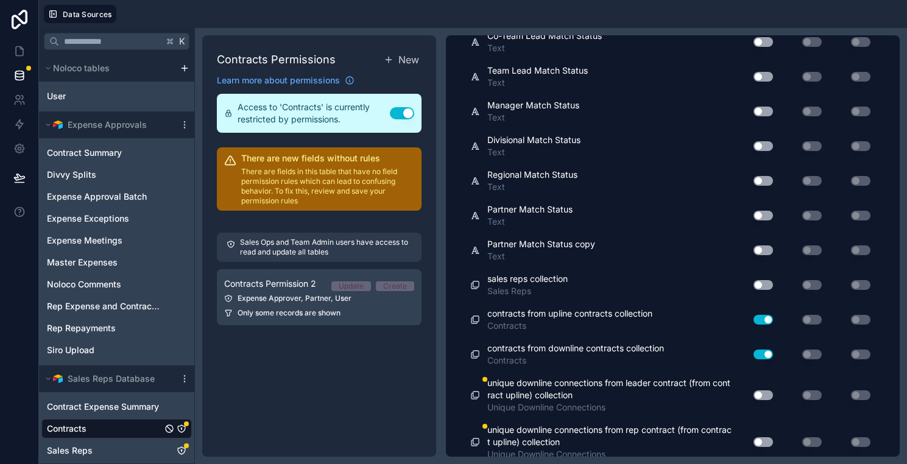
scroll to position [4738, 0]
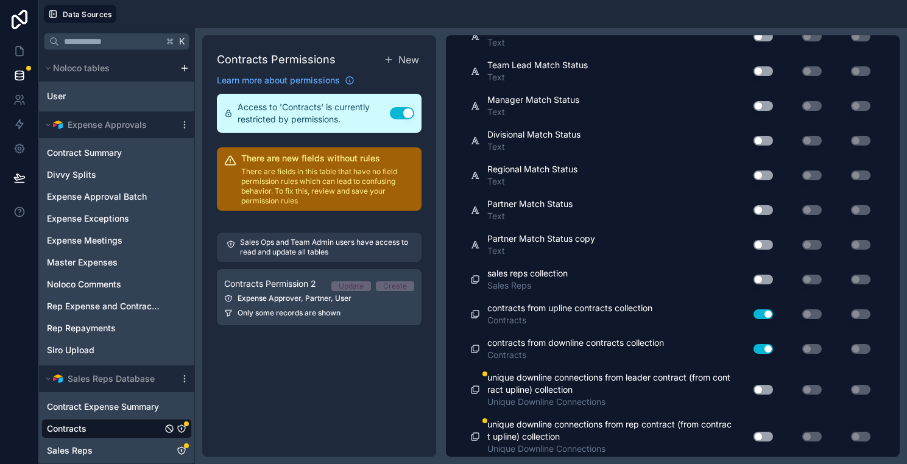
click at [759, 390] on button "Use setting" at bounding box center [762, 390] width 19 height 10
click at [762, 433] on button "Use setting" at bounding box center [762, 437] width 19 height 10
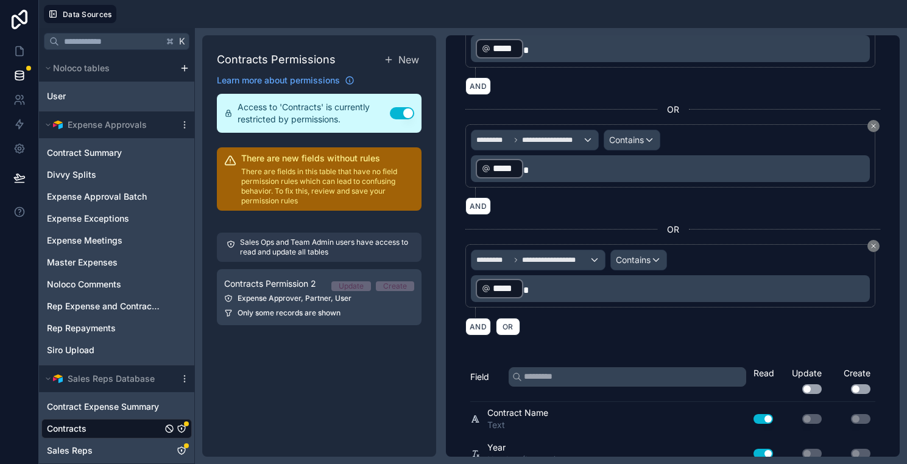
scroll to position [683, 0]
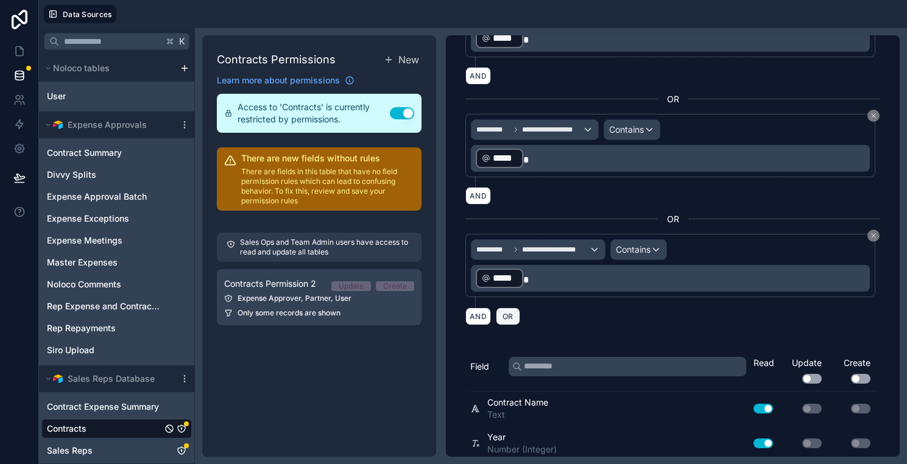
click at [503, 318] on span "OR" at bounding box center [508, 316] width 16 height 9
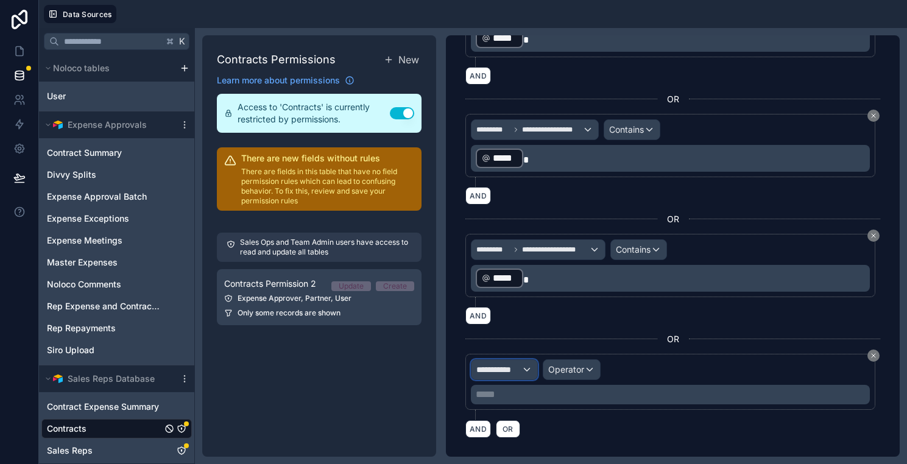
click at [512, 369] on span "**********" at bounding box center [498, 370] width 45 height 12
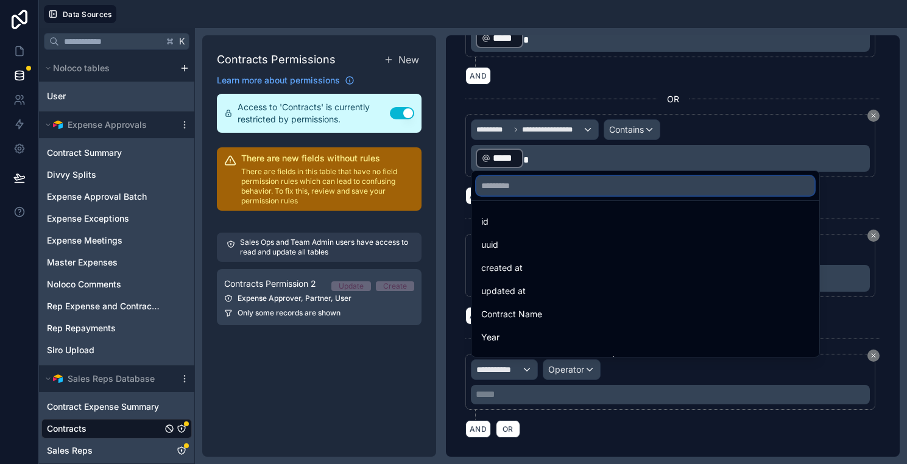
click at [613, 191] on input "text" at bounding box center [645, 185] width 338 height 19
type input "*"
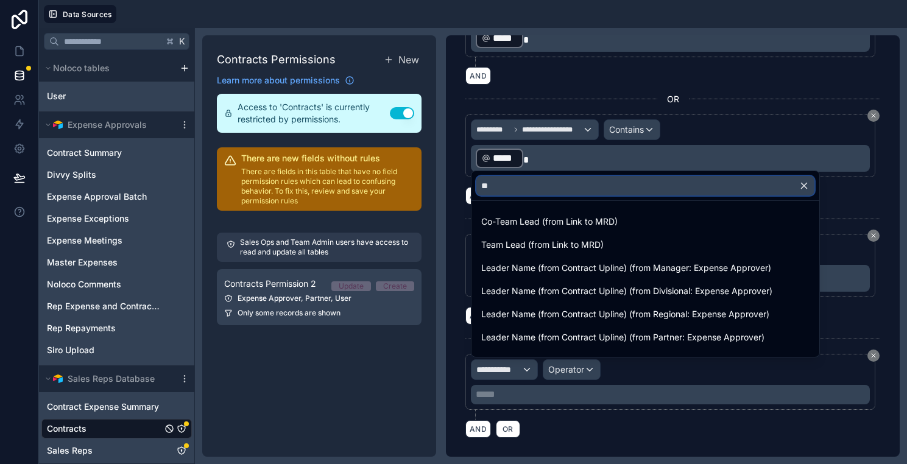
type input "*"
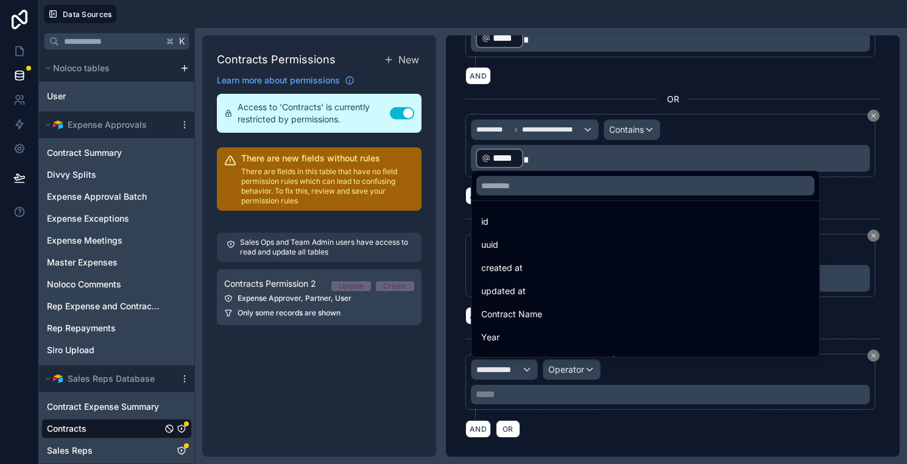
click at [562, 451] on div at bounding box center [453, 232] width 907 height 464
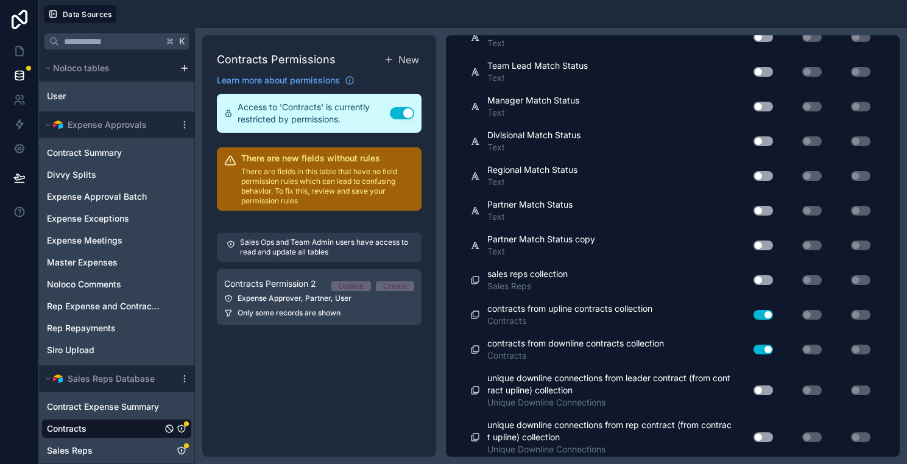
scroll to position [4854, 0]
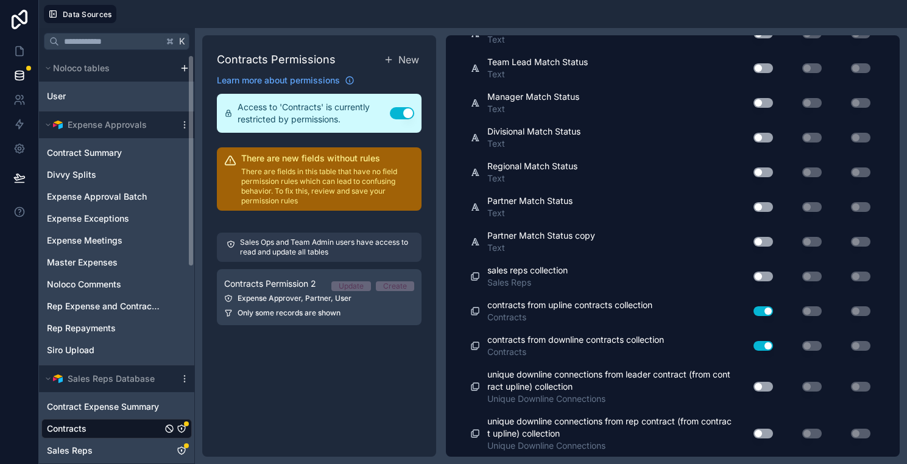
click at [121, 429] on link "Contracts" at bounding box center [104, 429] width 115 height 12
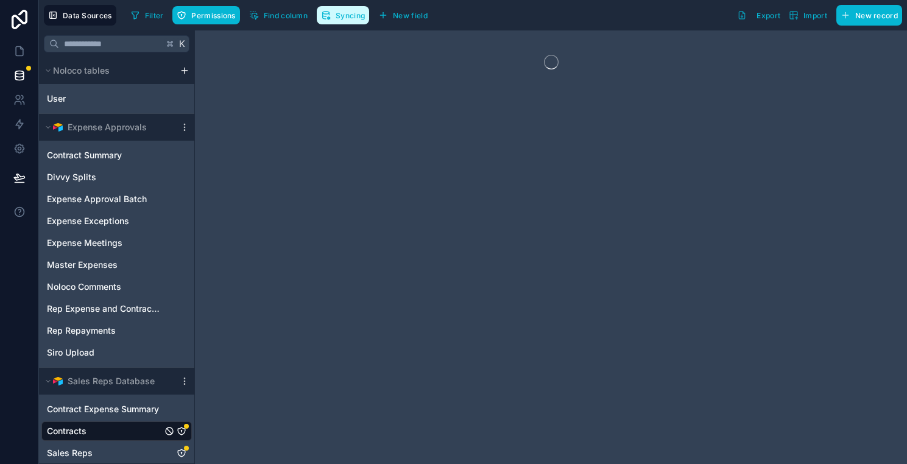
click at [355, 17] on span "Syncing" at bounding box center [350, 15] width 29 height 9
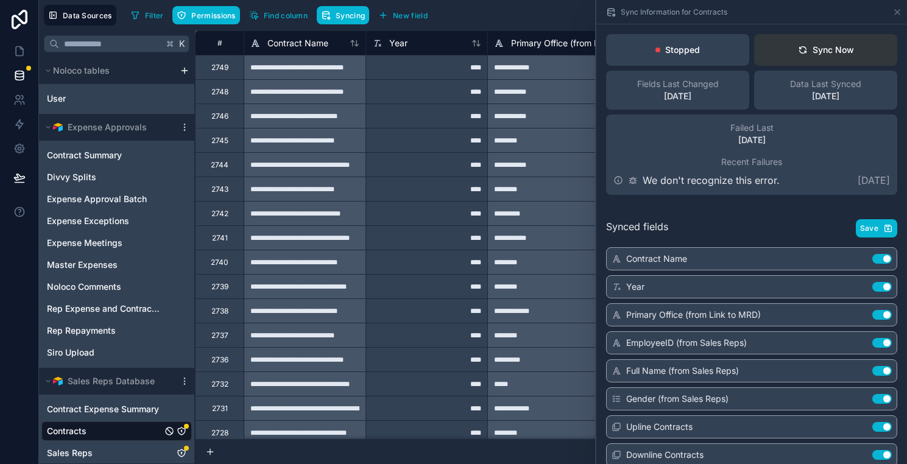
click at [826, 47] on div "Sync Now" at bounding box center [826, 50] width 56 height 12
click at [723, 185] on p "We don't recognize this error." at bounding box center [710, 180] width 137 height 15
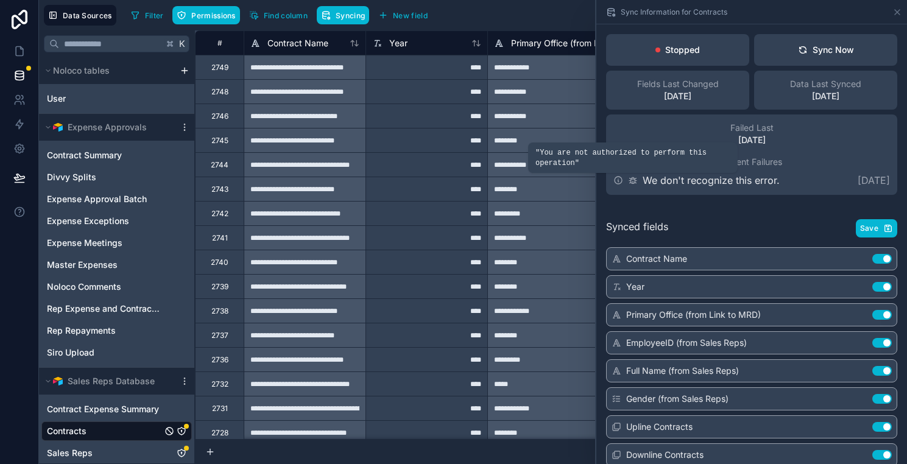
click at [634, 182] on icon at bounding box center [634, 182] width 1 height 1
click at [634, 175] on icon at bounding box center [633, 180] width 10 height 10
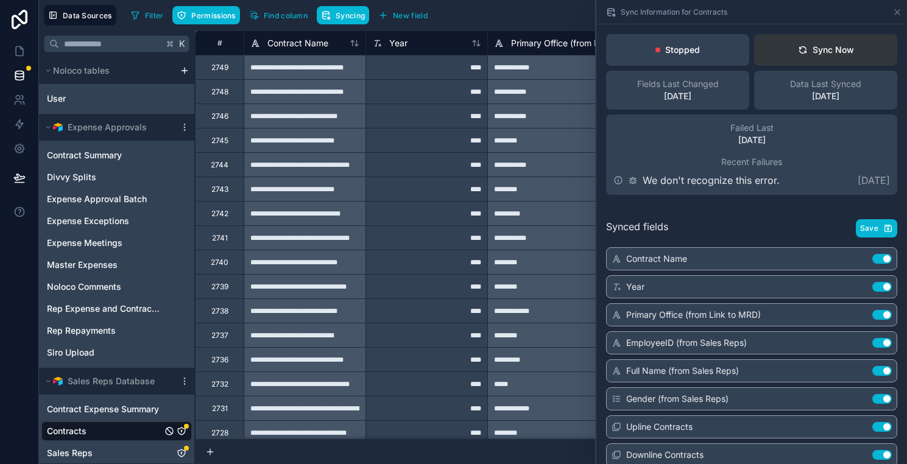
click at [823, 55] on div "Sync Now" at bounding box center [826, 50] width 56 height 12
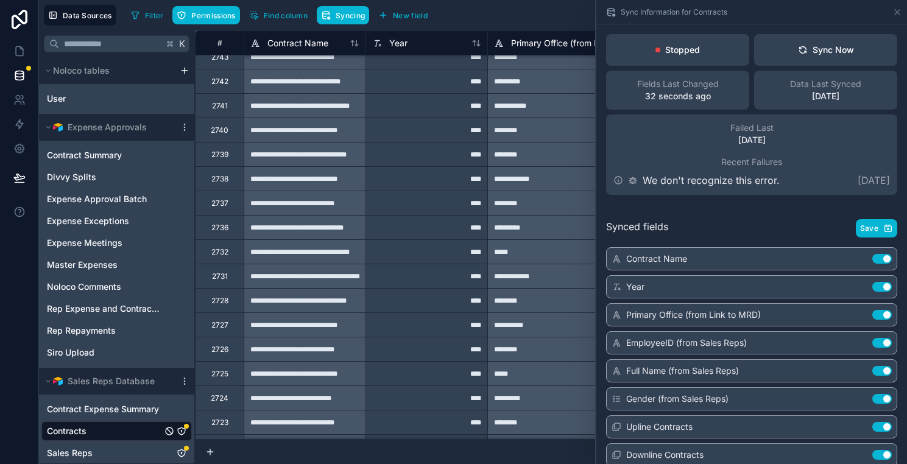
click at [617, 188] on div "Failed Last [DATE] Recent Failures We don't recognize this error. [DATE]" at bounding box center [751, 154] width 291 height 80
click at [617, 181] on icon at bounding box center [618, 180] width 10 height 10
click at [893, 13] on icon at bounding box center [897, 12] width 10 height 10
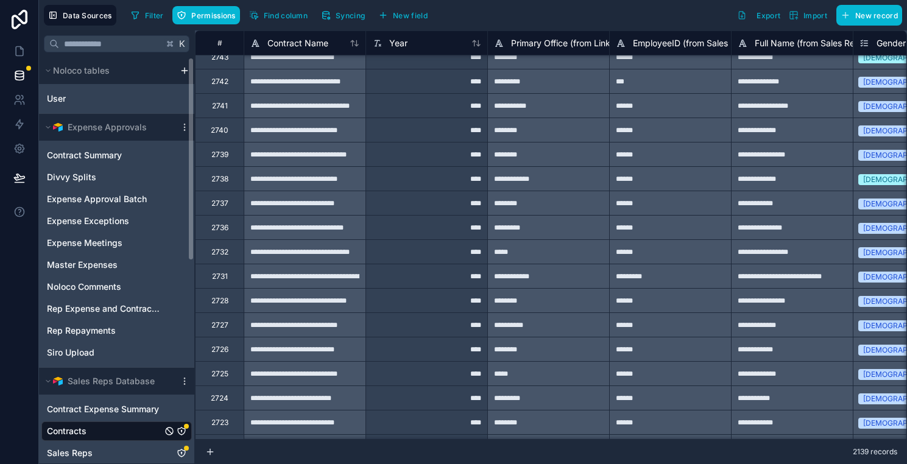
click at [183, 428] on icon "Contracts" at bounding box center [181, 430] width 7 height 7
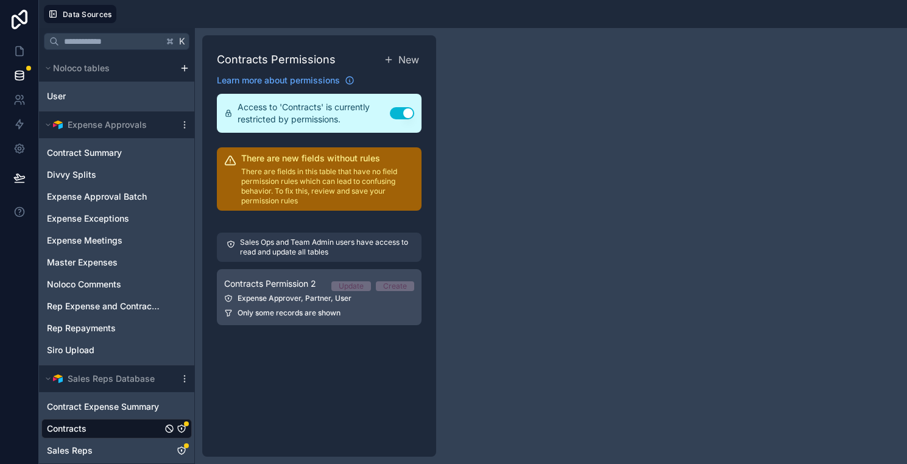
click at [362, 298] on div "Expense Approver, Partner, User" at bounding box center [319, 299] width 190 height 10
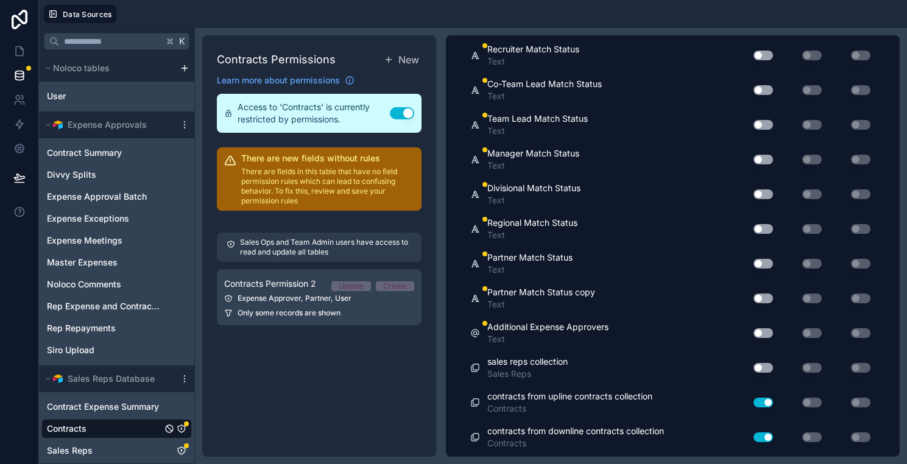
scroll to position [4727, 0]
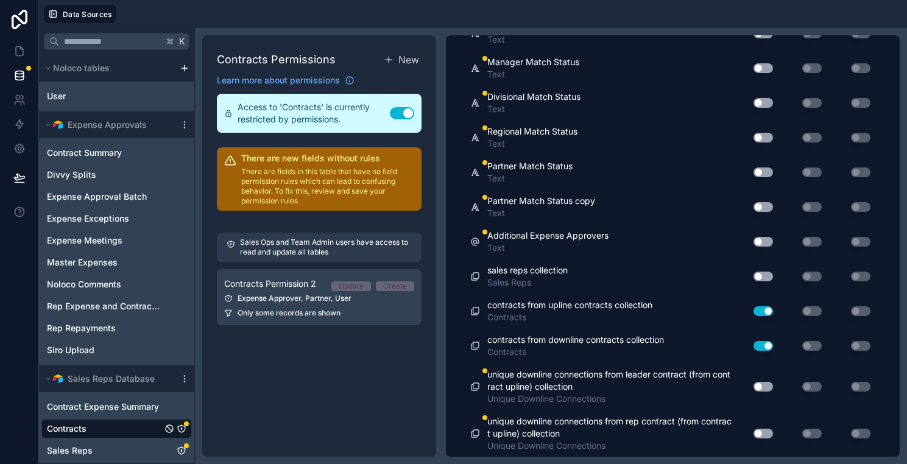
click at [763, 390] on button "Use setting" at bounding box center [762, 387] width 19 height 10
click at [763, 429] on button "Use setting" at bounding box center [762, 434] width 19 height 10
click at [764, 244] on button "Use setting" at bounding box center [762, 242] width 19 height 10
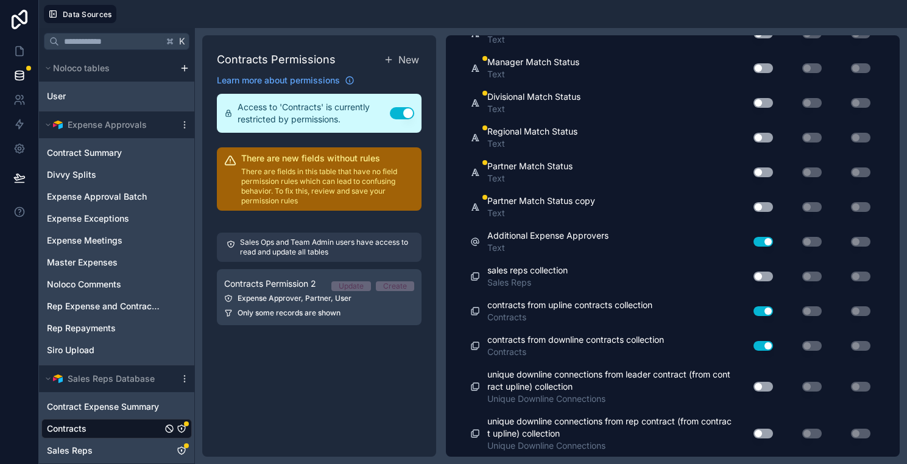
click at [759, 197] on div "Use setting" at bounding box center [758, 206] width 39 height 19
click at [759, 205] on button "Use setting" at bounding box center [762, 207] width 19 height 10
click at [762, 164] on div "Use setting" at bounding box center [758, 172] width 39 height 19
click at [762, 165] on div "Use setting" at bounding box center [758, 172] width 39 height 19
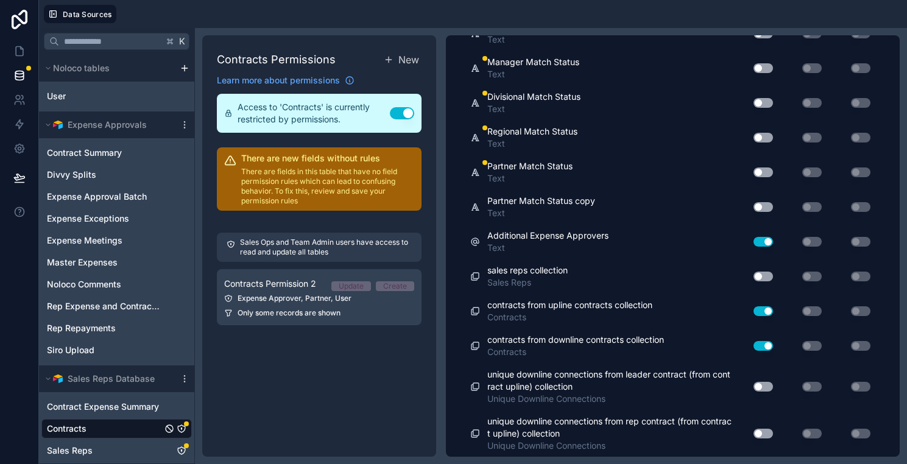
click at [762, 166] on div "Use setting" at bounding box center [758, 172] width 39 height 19
click at [762, 174] on button "Use setting" at bounding box center [762, 172] width 19 height 10
click at [762, 137] on button "Use setting" at bounding box center [762, 138] width 19 height 10
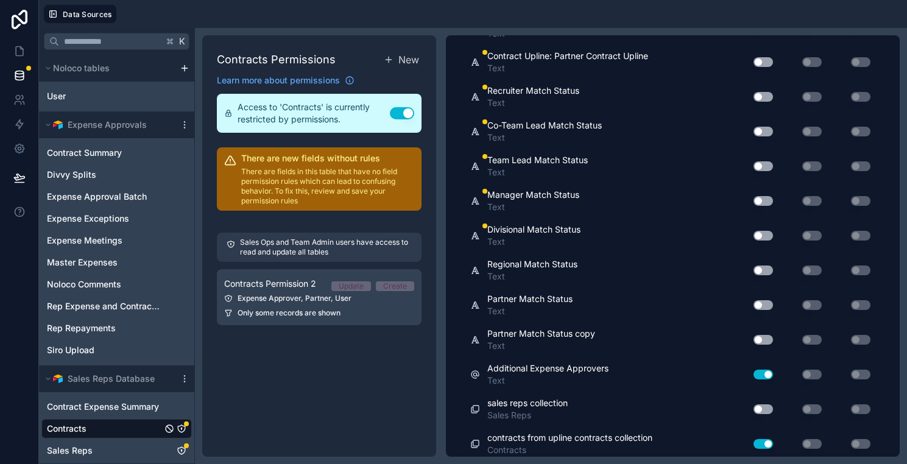
scroll to position [4583, 0]
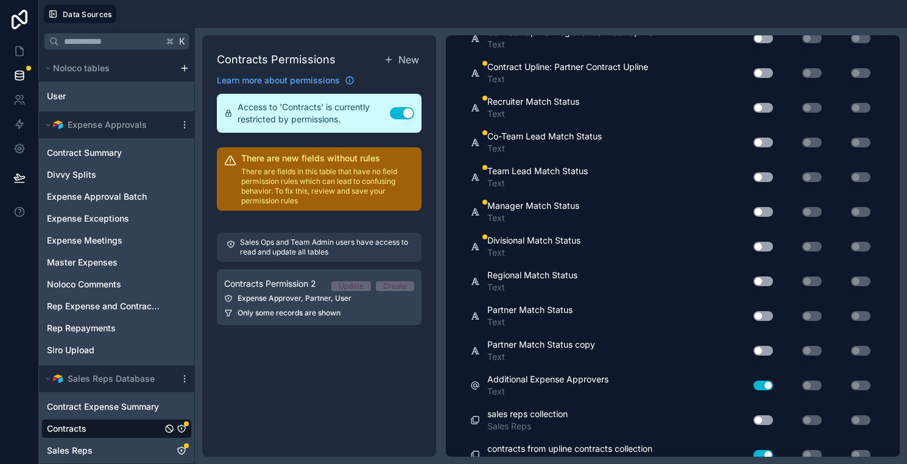
click at [761, 247] on button "Use setting" at bounding box center [762, 247] width 19 height 10
click at [762, 216] on div "Use setting" at bounding box center [758, 211] width 39 height 19
click at [762, 213] on button "Use setting" at bounding box center [762, 212] width 19 height 10
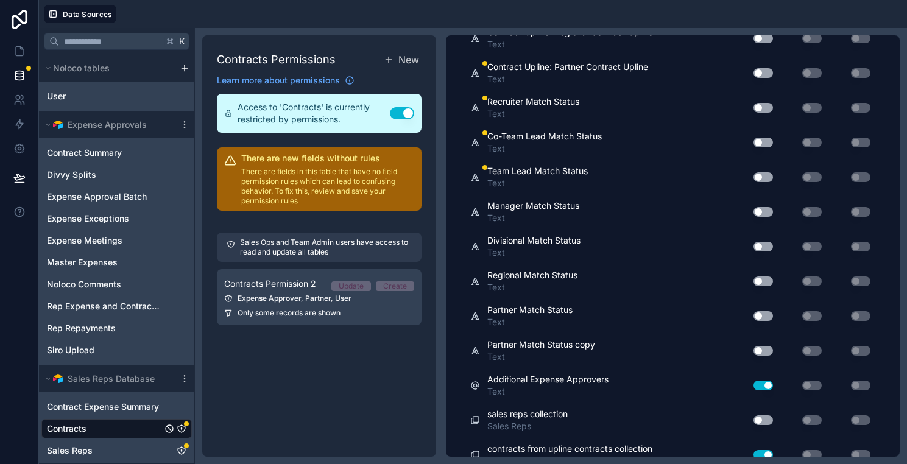
click at [762, 173] on button "Use setting" at bounding box center [762, 177] width 19 height 10
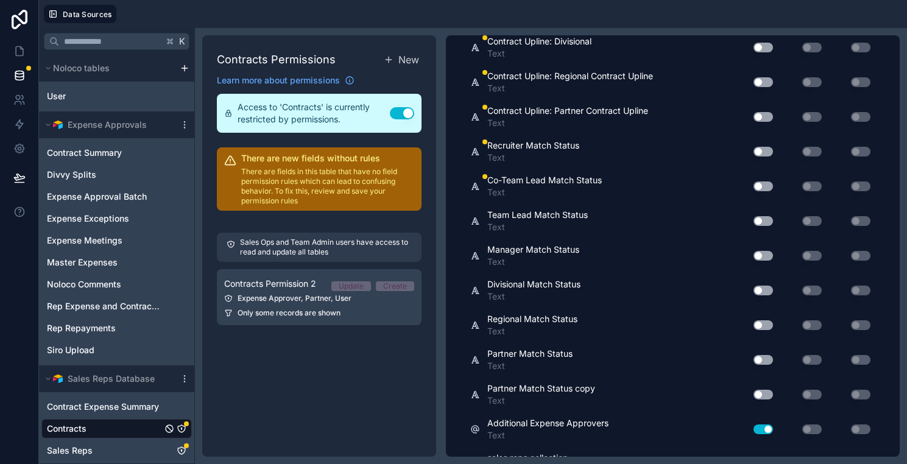
scroll to position [4525, 0]
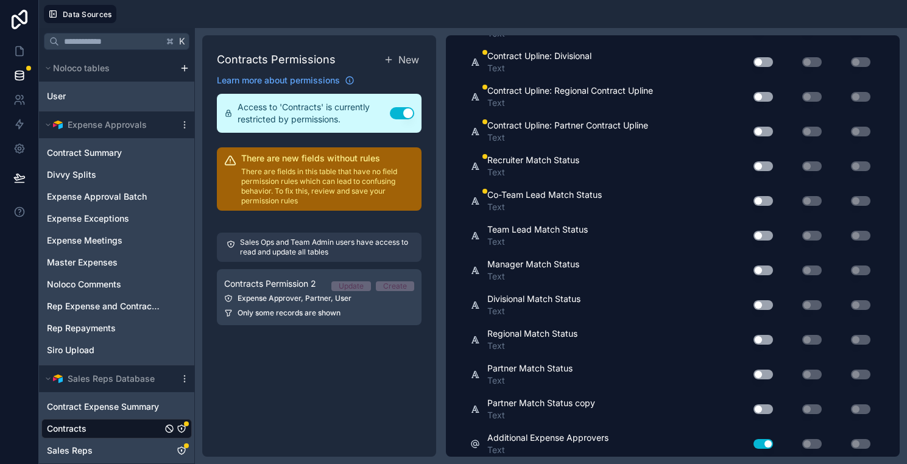
click at [761, 203] on button "Use setting" at bounding box center [762, 201] width 19 height 10
click at [761, 172] on div "Use setting" at bounding box center [758, 165] width 39 height 19
click at [761, 168] on button "Use setting" at bounding box center [762, 166] width 19 height 10
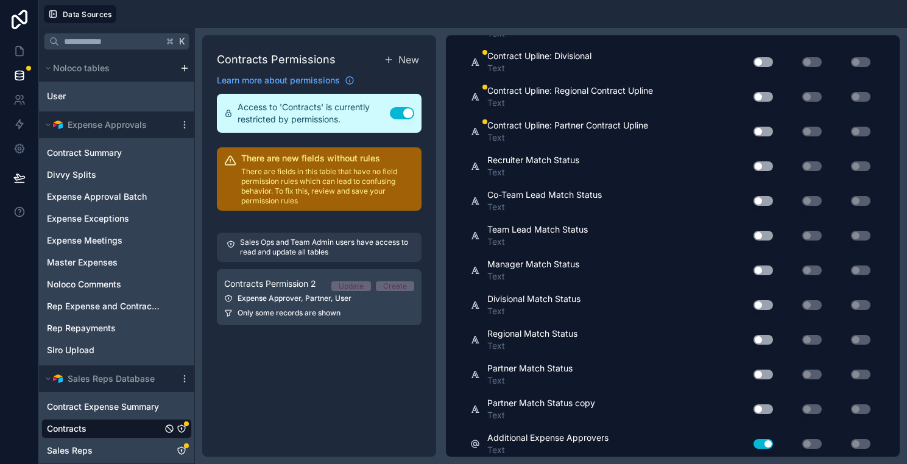
click at [762, 128] on button "Use setting" at bounding box center [762, 132] width 19 height 10
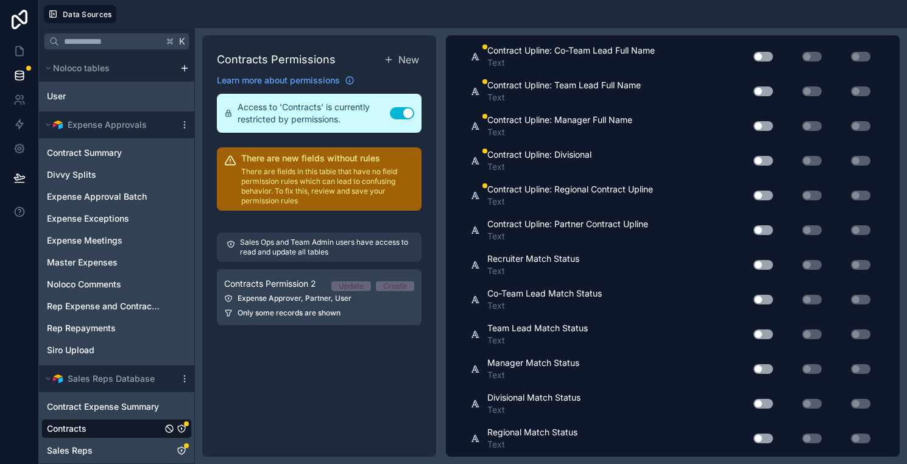
scroll to position [4414, 0]
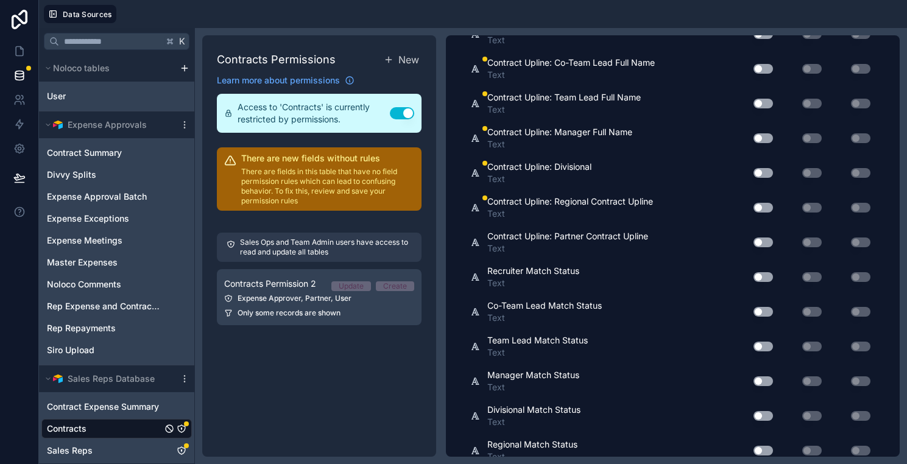
click at [763, 203] on button "Use setting" at bounding box center [762, 208] width 19 height 10
click at [762, 180] on div "Use setting" at bounding box center [758, 172] width 39 height 19
click at [762, 177] on div "Use setting" at bounding box center [758, 172] width 39 height 19
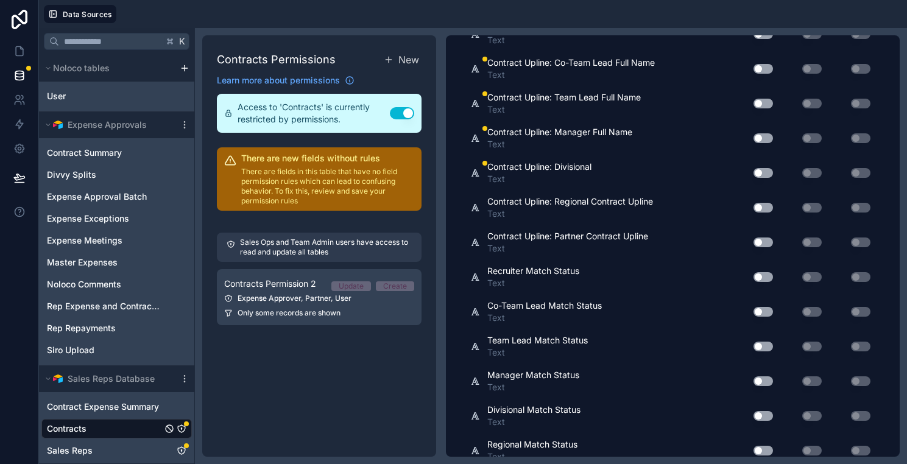
click at [762, 177] on button "Use setting" at bounding box center [762, 173] width 19 height 10
click at [764, 135] on button "Use setting" at bounding box center [762, 138] width 19 height 10
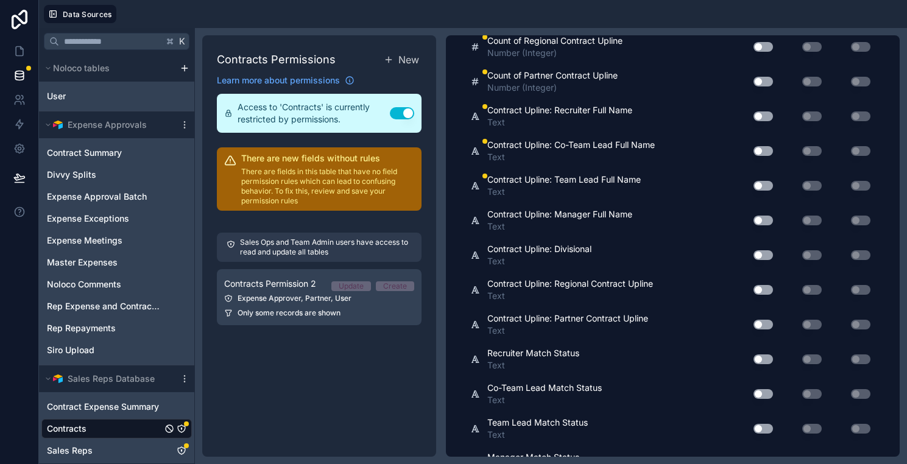
scroll to position [4321, 0]
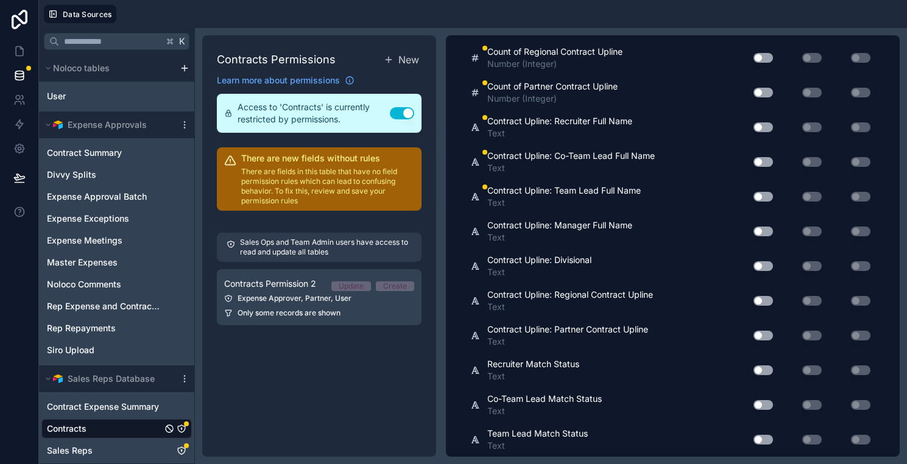
click at [764, 197] on button "Use setting" at bounding box center [762, 197] width 19 height 10
click at [761, 161] on button "Use setting" at bounding box center [762, 162] width 19 height 10
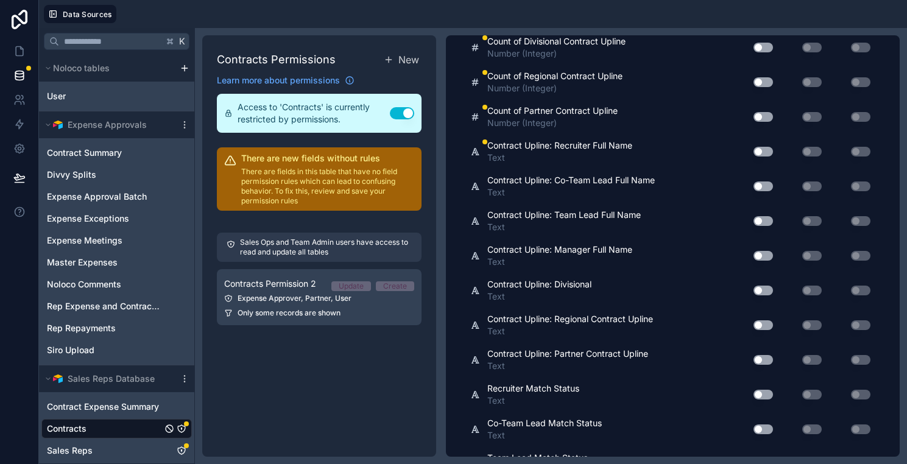
scroll to position [4278, 0]
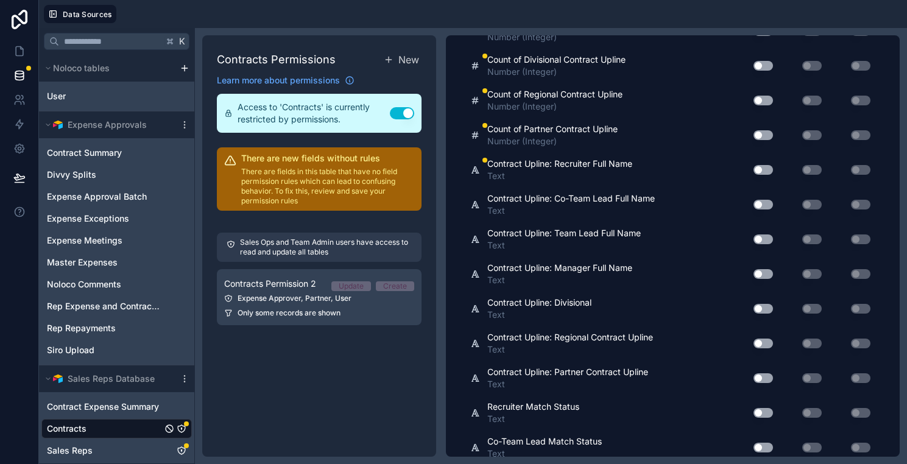
click at [761, 167] on button "Use setting" at bounding box center [762, 170] width 19 height 10
click at [761, 132] on button "Use setting" at bounding box center [762, 135] width 19 height 10
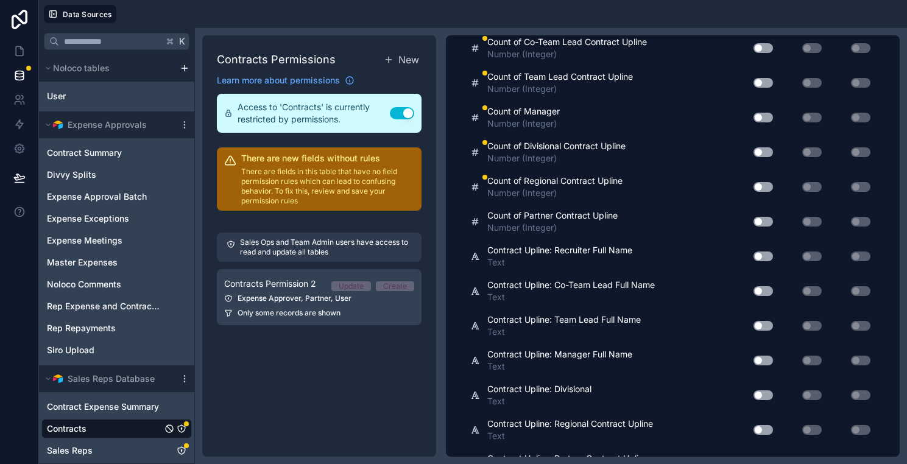
scroll to position [4186, 0]
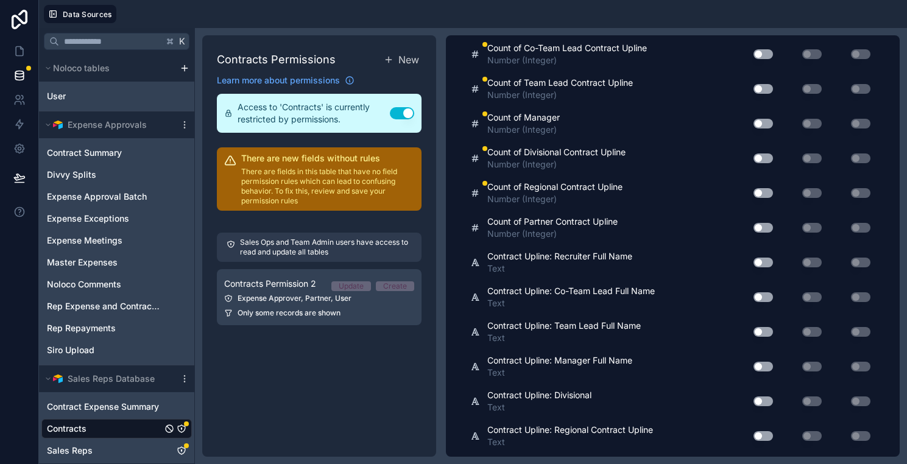
click at [763, 189] on button "Use setting" at bounding box center [762, 193] width 19 height 10
click at [766, 155] on button "Use setting" at bounding box center [762, 158] width 19 height 10
click at [764, 123] on button "Use setting" at bounding box center [762, 124] width 19 height 10
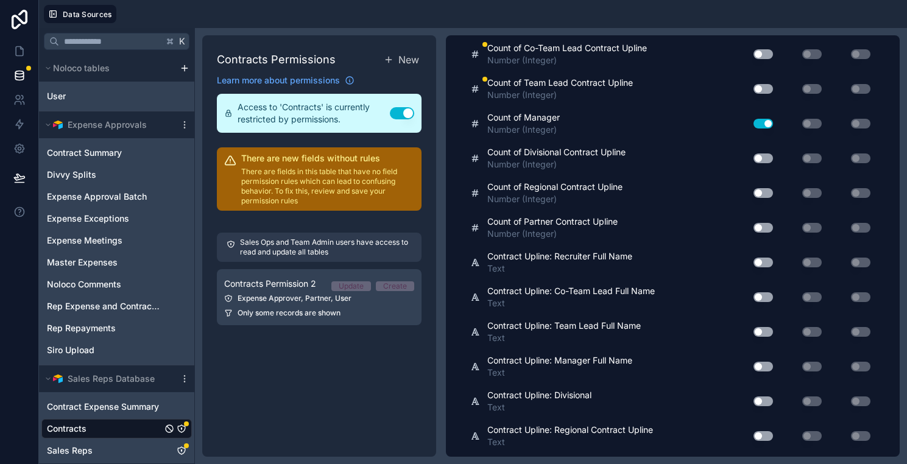
click at [764, 123] on button "Use setting" at bounding box center [762, 124] width 19 height 10
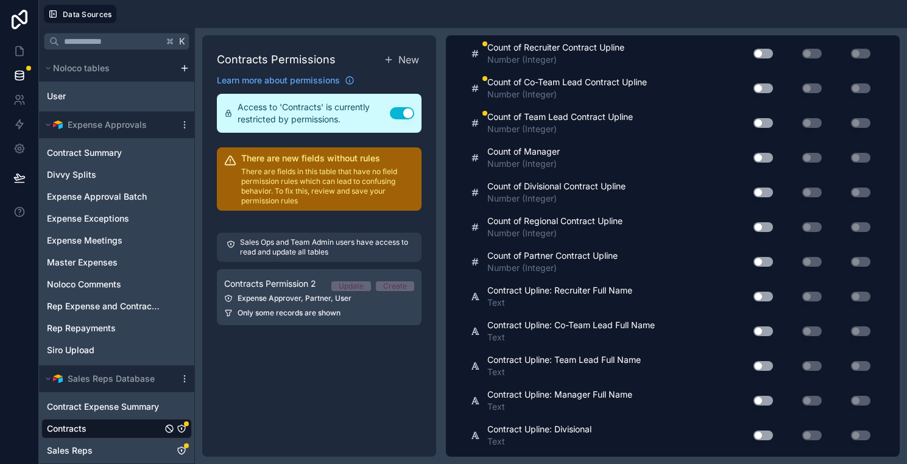
scroll to position [4146, 0]
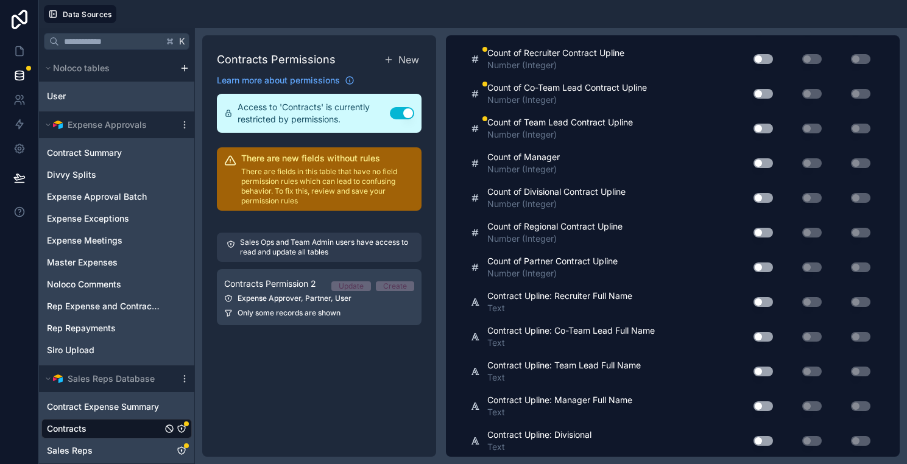
click at [763, 128] on button "Use setting" at bounding box center [762, 129] width 19 height 10
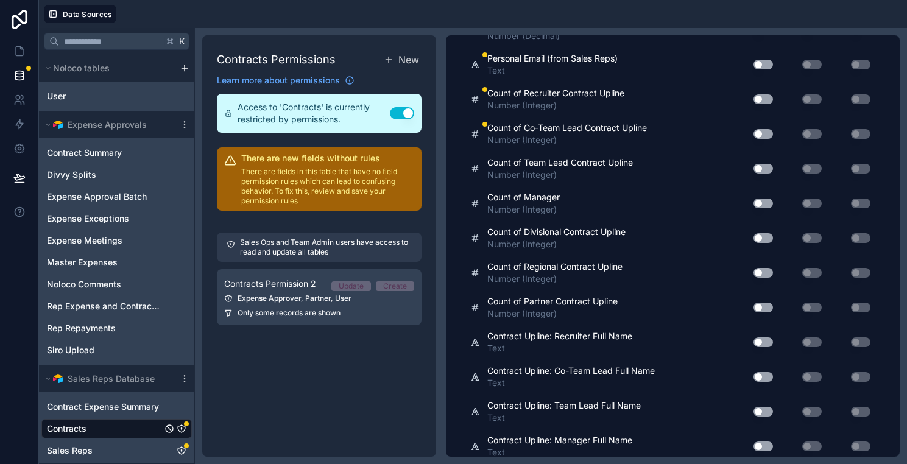
scroll to position [4105, 0]
click at [763, 133] on button "Use setting" at bounding box center [762, 135] width 19 height 10
click at [762, 96] on button "Use setting" at bounding box center [762, 101] width 19 height 10
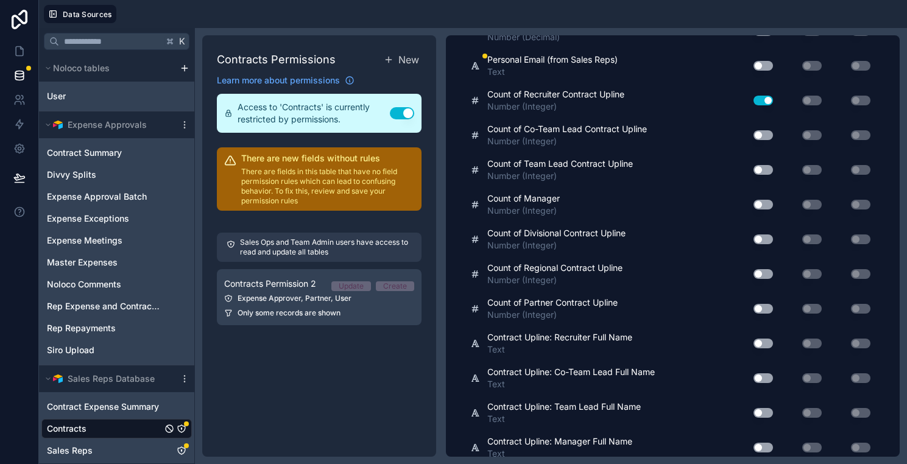
click at [762, 96] on button "Use setting" at bounding box center [762, 101] width 19 height 10
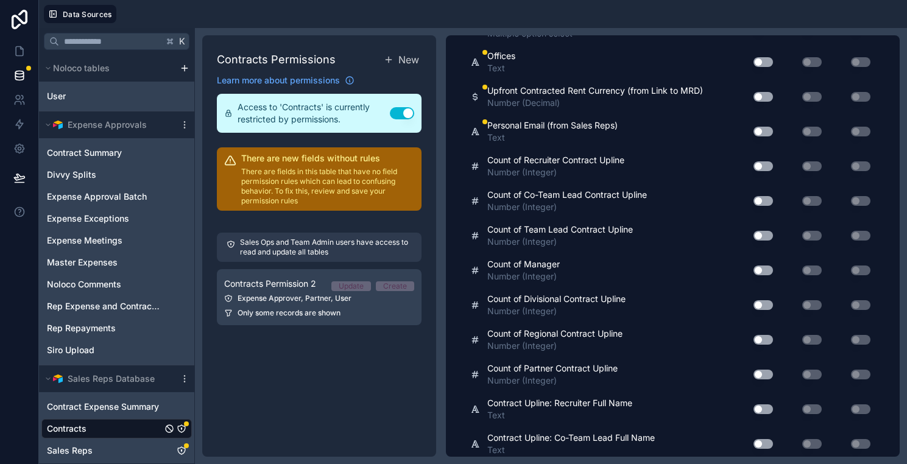
scroll to position [4021, 0]
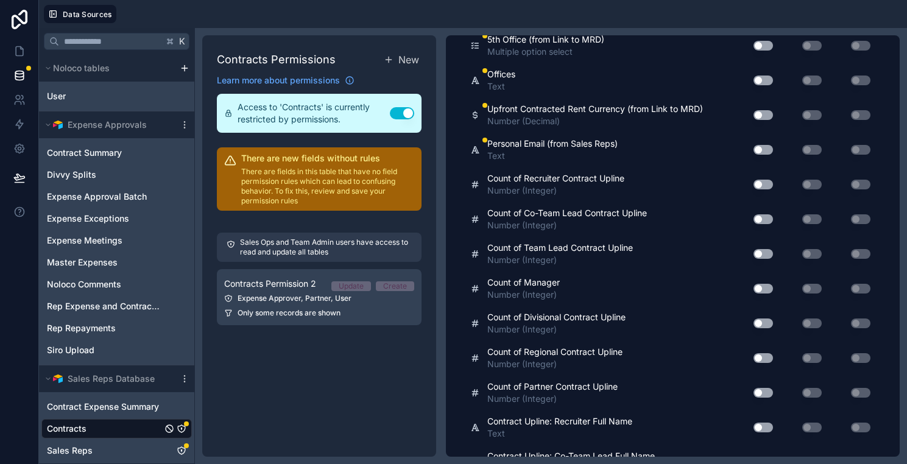
click at [762, 140] on div "Use setting" at bounding box center [758, 149] width 39 height 19
click at [762, 151] on button "Use setting" at bounding box center [762, 150] width 19 height 10
click at [762, 150] on button "Use setting" at bounding box center [762, 150] width 19 height 10
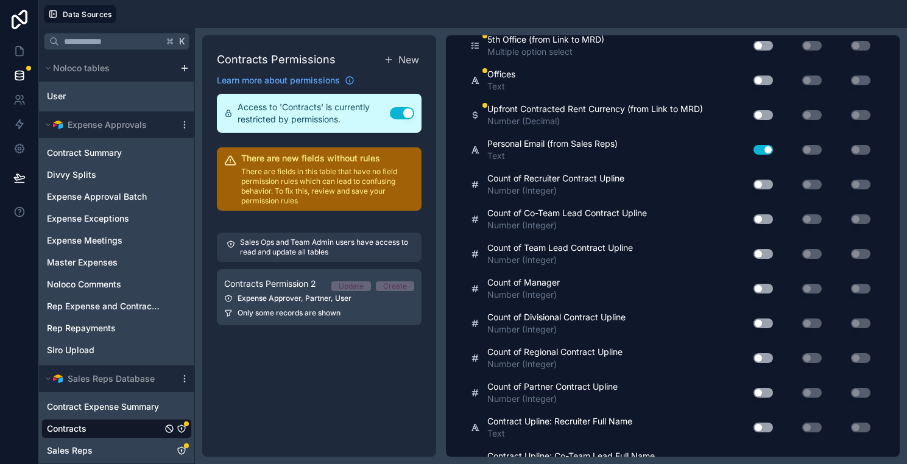
click at [763, 116] on button "Use setting" at bounding box center [762, 115] width 19 height 10
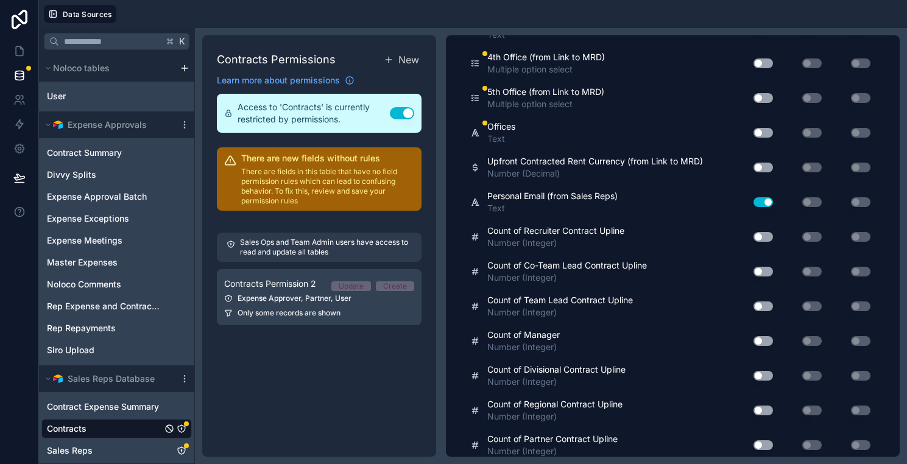
scroll to position [3896, 0]
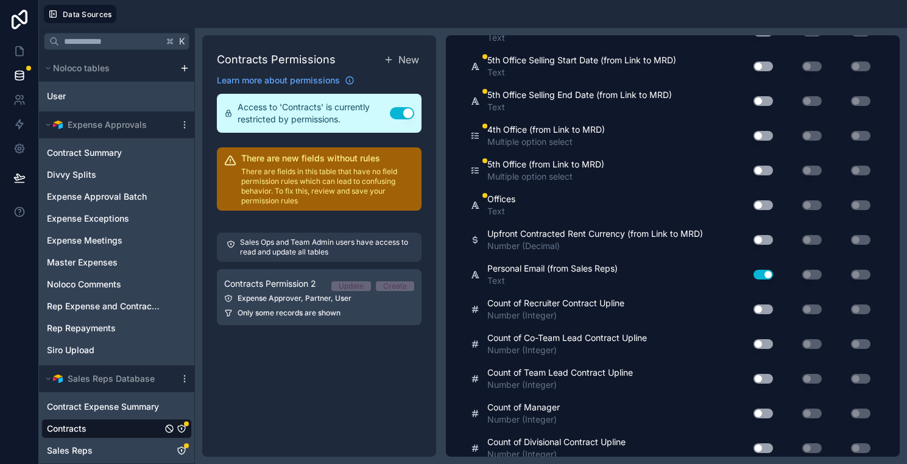
click at [762, 202] on button "Use setting" at bounding box center [762, 205] width 19 height 10
click at [759, 166] on button "Use setting" at bounding box center [762, 171] width 19 height 10
click at [764, 134] on button "Use setting" at bounding box center [762, 136] width 19 height 10
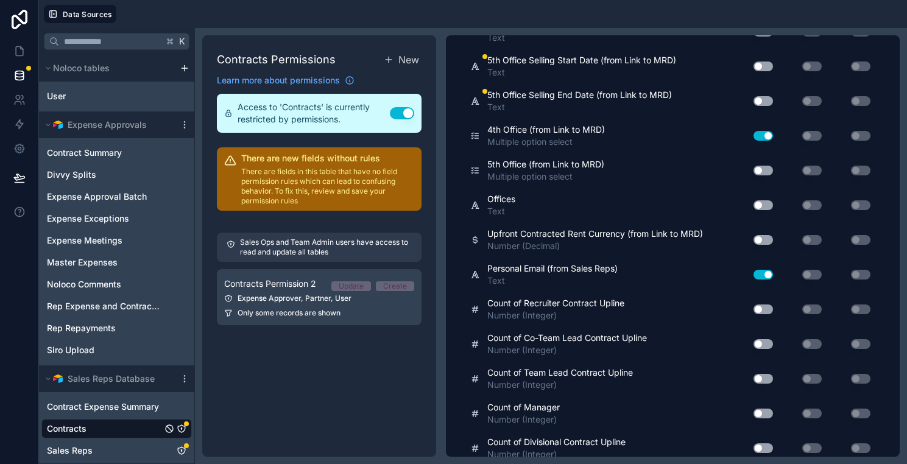
click at [764, 134] on button "Use setting" at bounding box center [762, 136] width 19 height 10
click at [764, 97] on button "Use setting" at bounding box center [762, 101] width 19 height 10
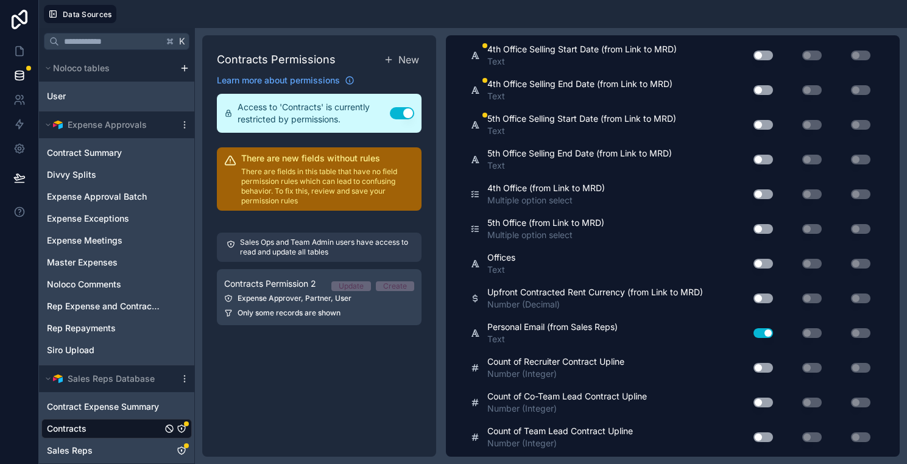
scroll to position [3824, 0]
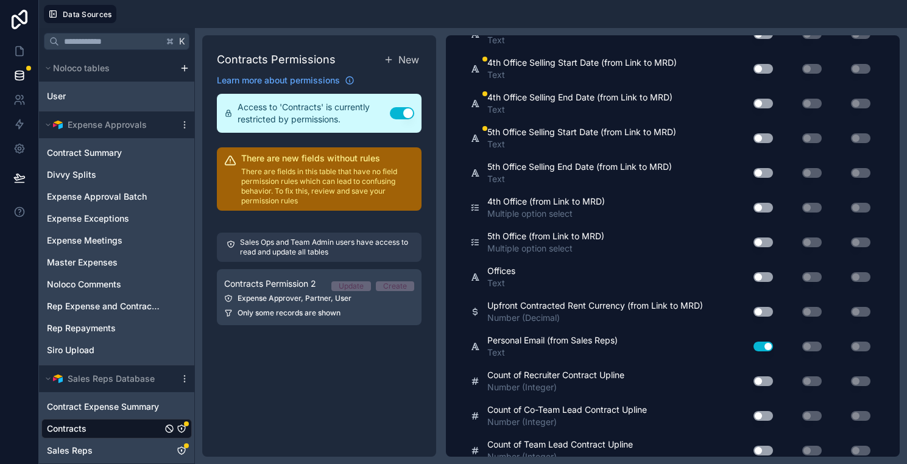
click at [764, 137] on button "Use setting" at bounding box center [762, 138] width 19 height 10
click at [764, 97] on div "Use setting" at bounding box center [758, 103] width 39 height 19
click at [764, 99] on button "Use setting" at bounding box center [762, 104] width 19 height 10
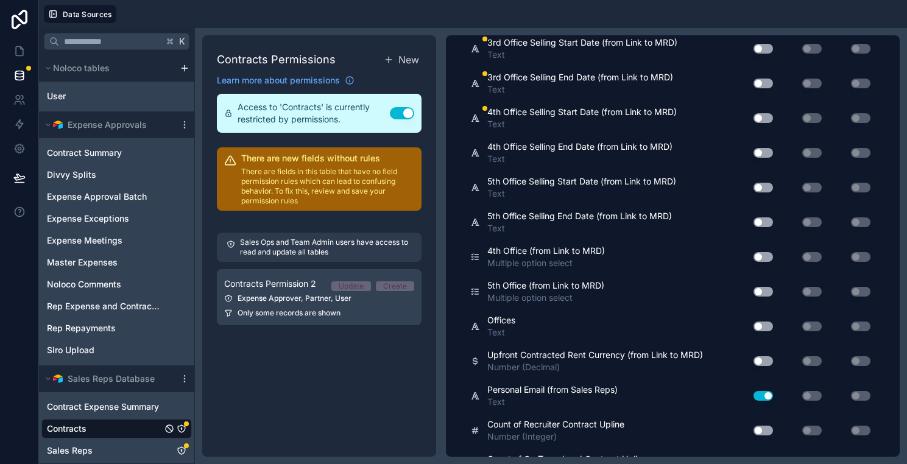
scroll to position [3775, 0]
click at [762, 120] on button "Use setting" at bounding box center [762, 118] width 19 height 10
click at [759, 71] on div "3rd Office Selling End Date (from Link to MRD) Text Use setting Use setting Use…" at bounding box center [672, 83] width 405 height 35
click at [762, 86] on button "Use setting" at bounding box center [762, 83] width 19 height 10
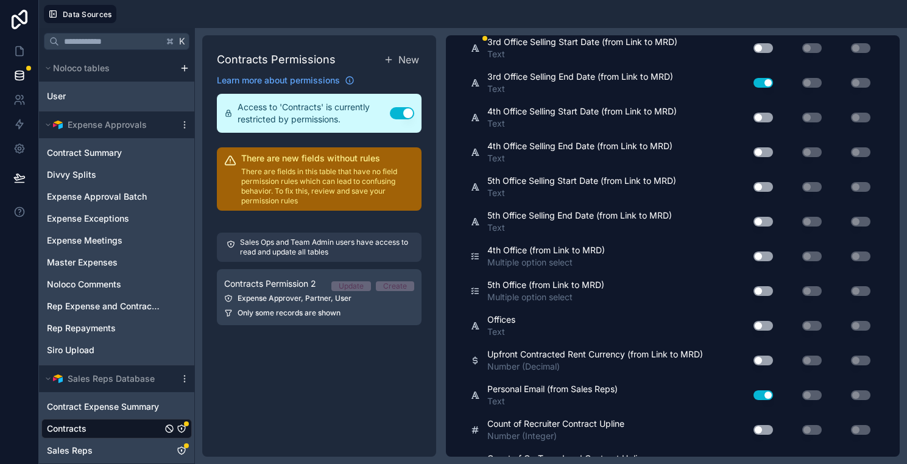
click at [762, 86] on button "Use setting" at bounding box center [762, 83] width 19 height 10
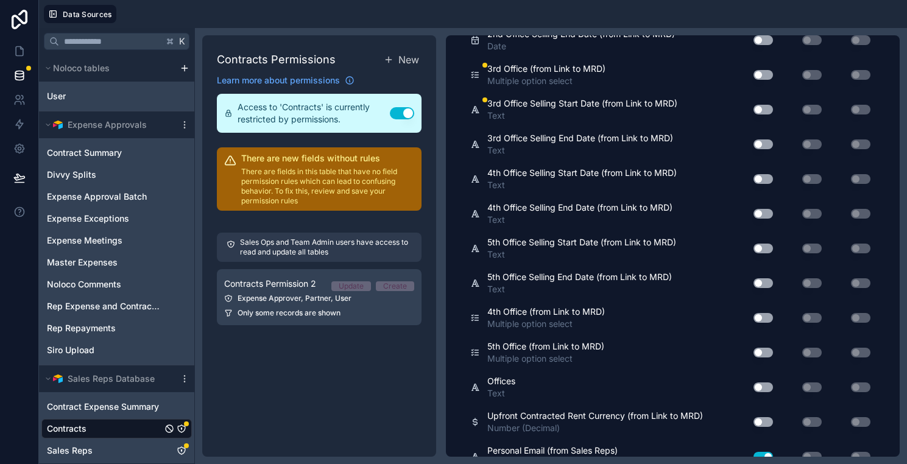
scroll to position [3695, 0]
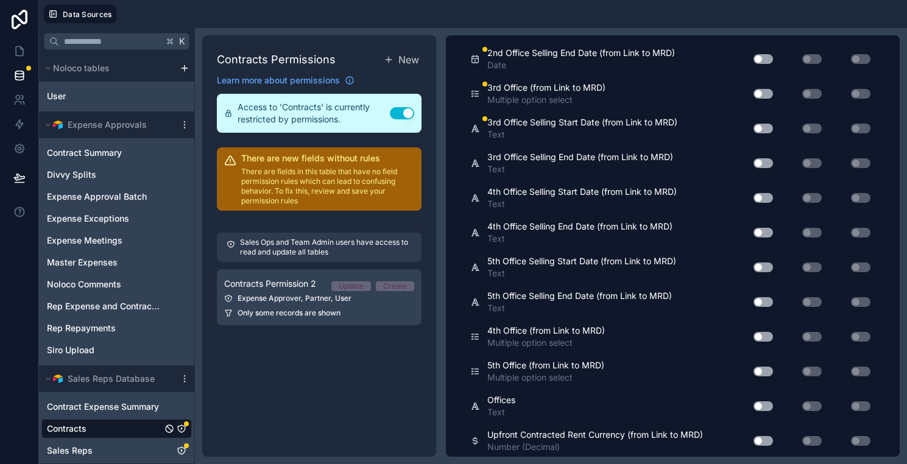
click at [764, 126] on button "Use setting" at bounding box center [762, 129] width 19 height 10
click at [764, 98] on div "Use setting" at bounding box center [758, 93] width 39 height 19
click at [763, 93] on button "Use setting" at bounding box center [762, 94] width 19 height 10
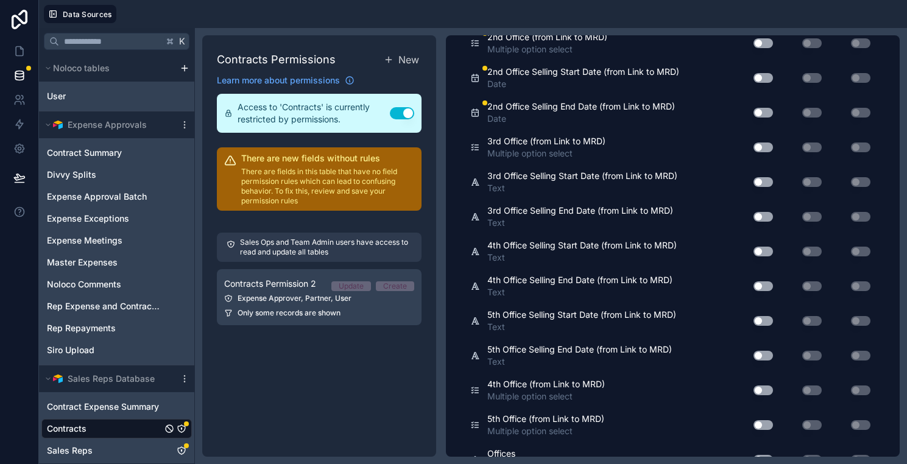
scroll to position [3630, 0]
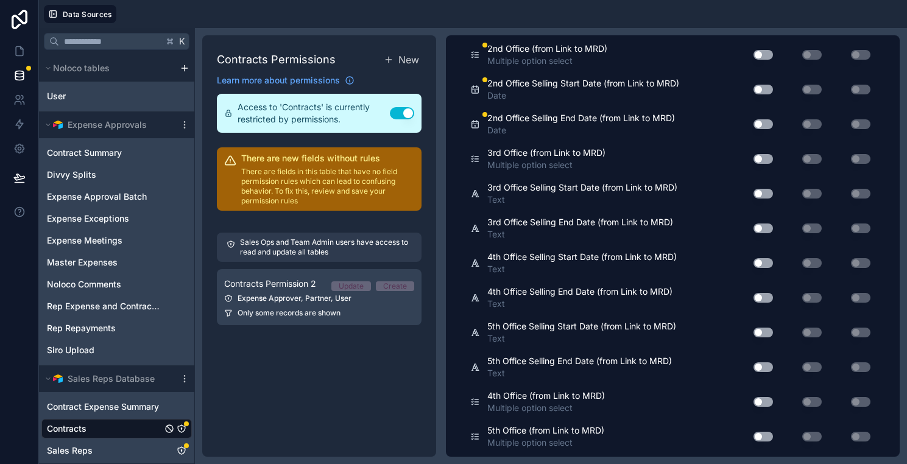
click at [765, 122] on button "Use setting" at bounding box center [762, 124] width 19 height 10
click at [764, 90] on button "Use setting" at bounding box center [762, 90] width 19 height 10
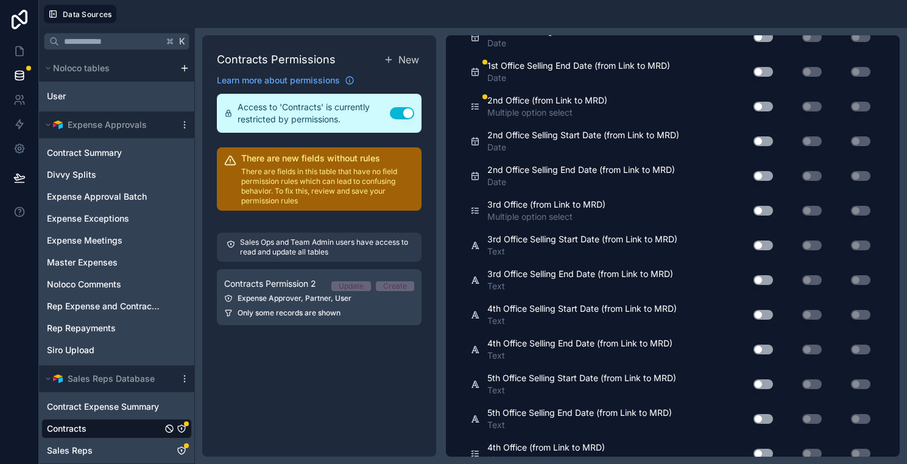
scroll to position [3568, 0]
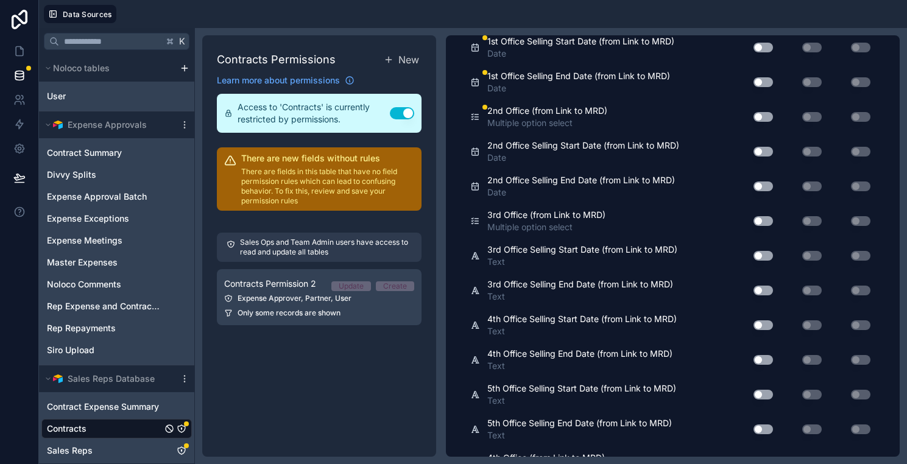
click at [764, 114] on button "Use setting" at bounding box center [762, 117] width 19 height 10
click at [759, 79] on button "Use setting" at bounding box center [762, 82] width 19 height 10
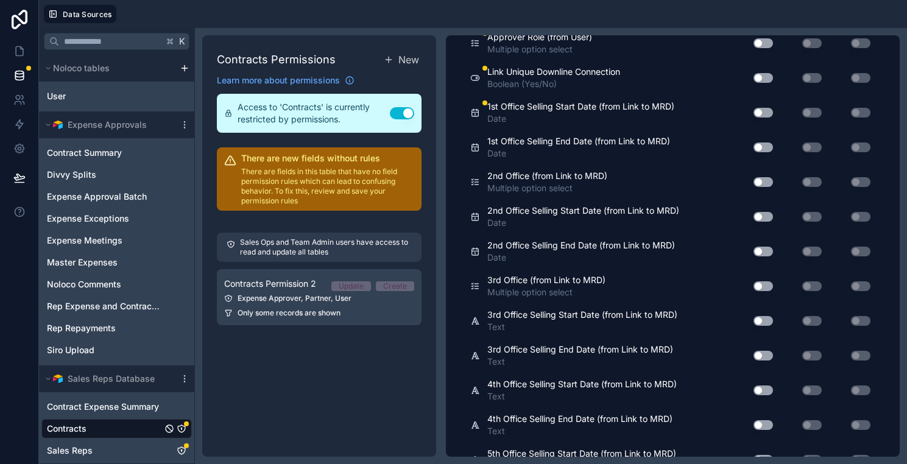
scroll to position [3489, 0]
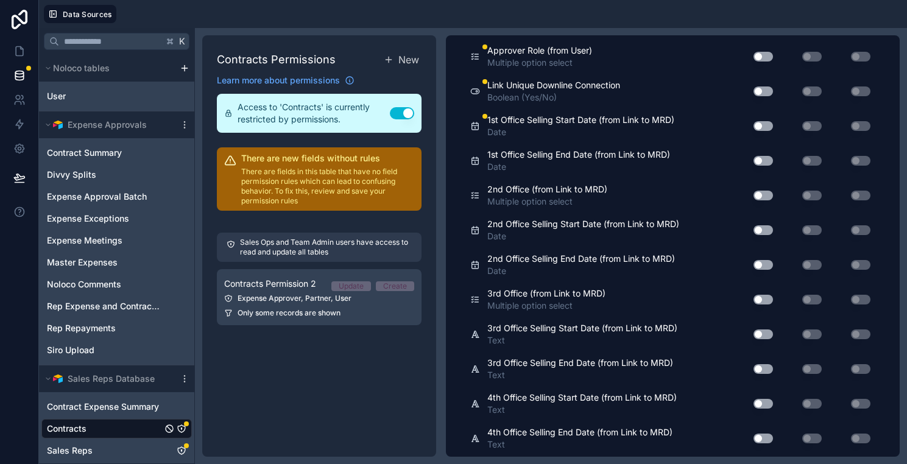
click at [762, 122] on button "Use setting" at bounding box center [762, 126] width 19 height 10
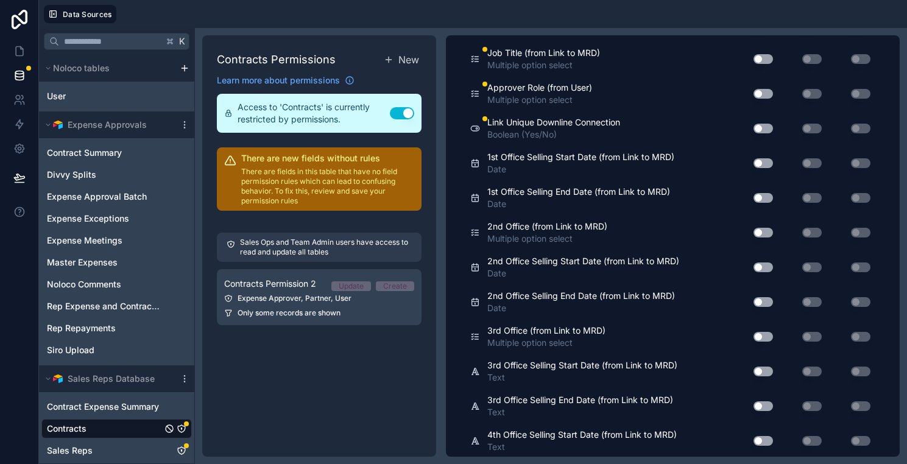
scroll to position [3445, 0]
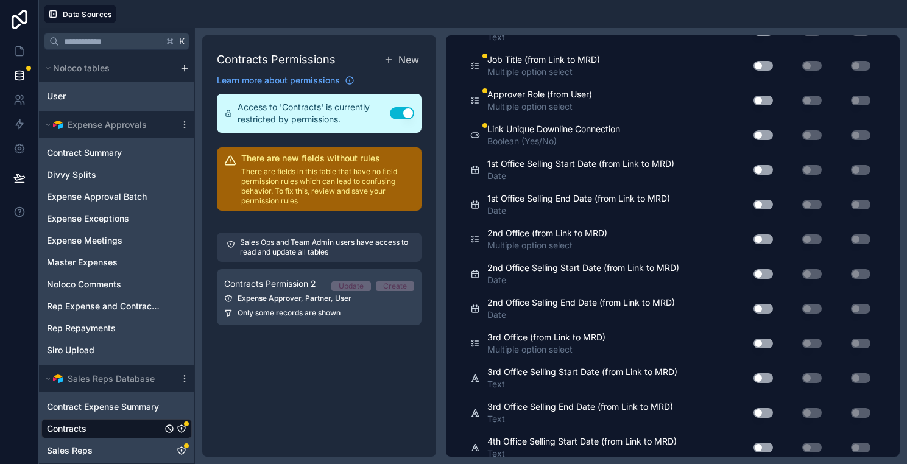
click at [763, 135] on button "Use setting" at bounding box center [762, 135] width 19 height 10
click at [767, 101] on button "Use setting" at bounding box center [762, 101] width 19 height 10
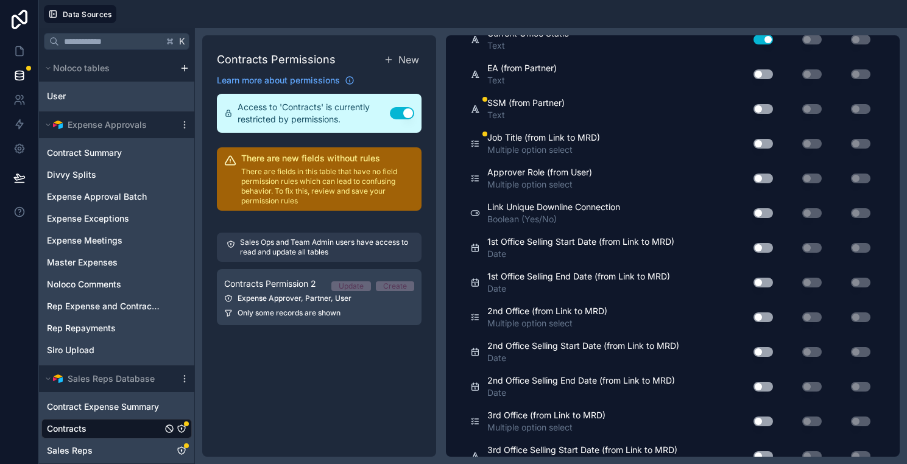
scroll to position [3348, 0]
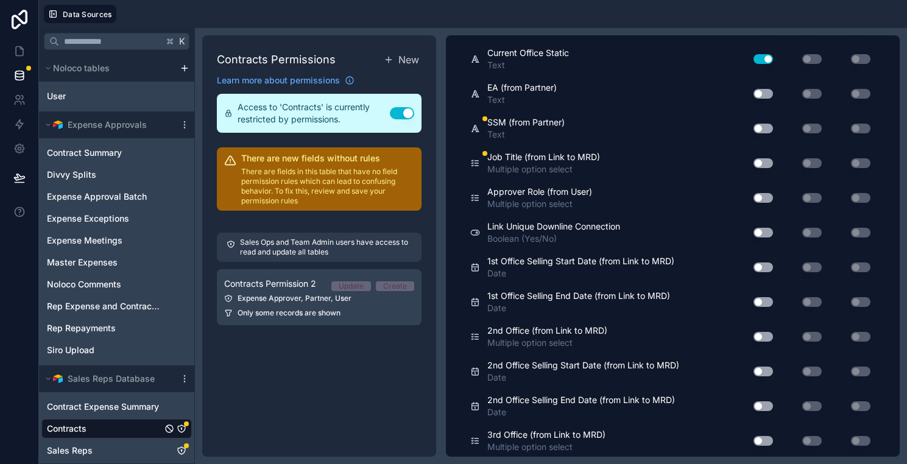
click at [763, 124] on button "Use setting" at bounding box center [762, 129] width 19 height 10
click at [765, 160] on button "Use setting" at bounding box center [762, 163] width 19 height 10
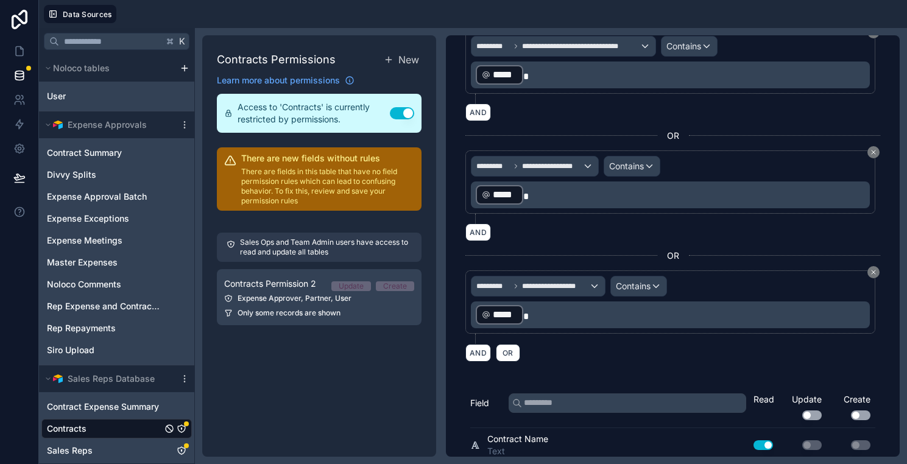
scroll to position [658, 0]
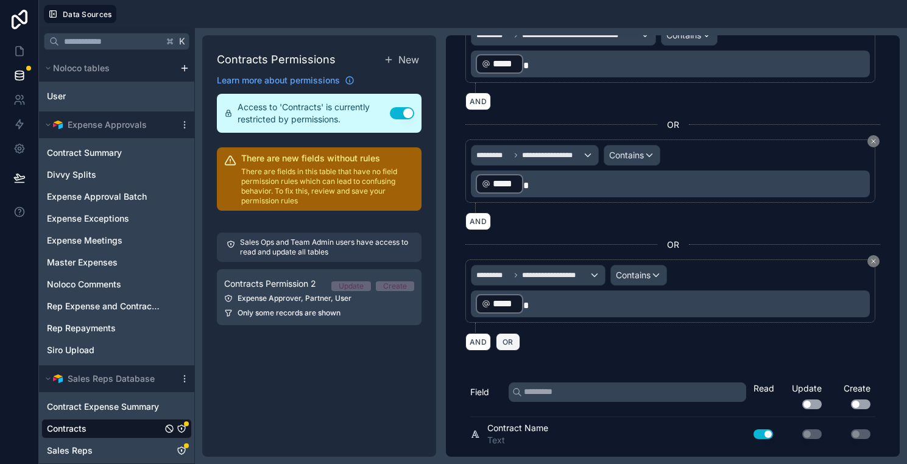
click at [498, 339] on button "OR" at bounding box center [508, 342] width 24 height 18
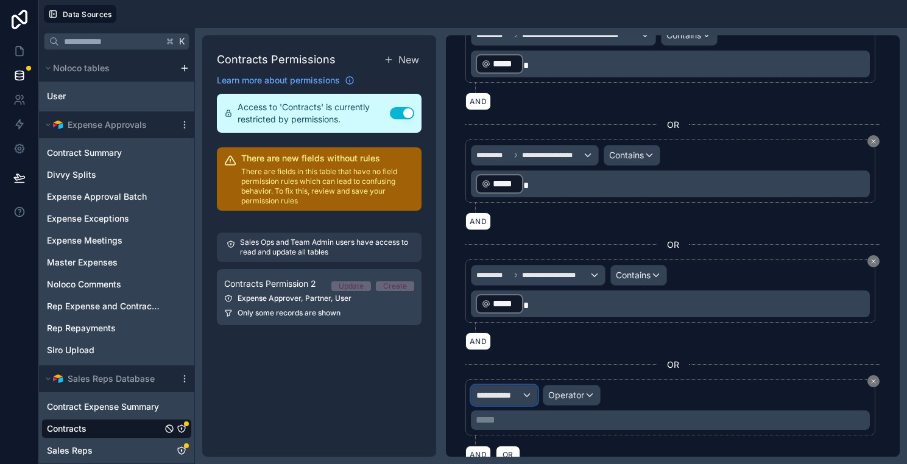
click at [515, 393] on span "**********" at bounding box center [498, 395] width 45 height 12
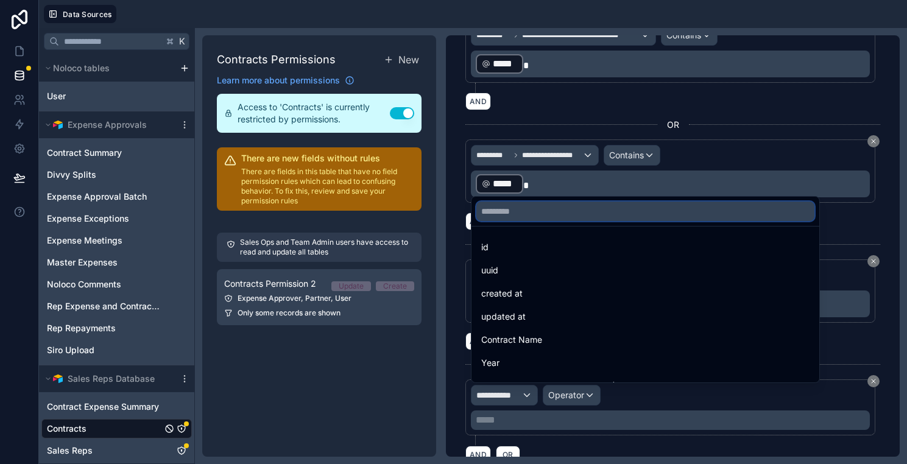
click at [553, 218] on input "text" at bounding box center [645, 211] width 338 height 19
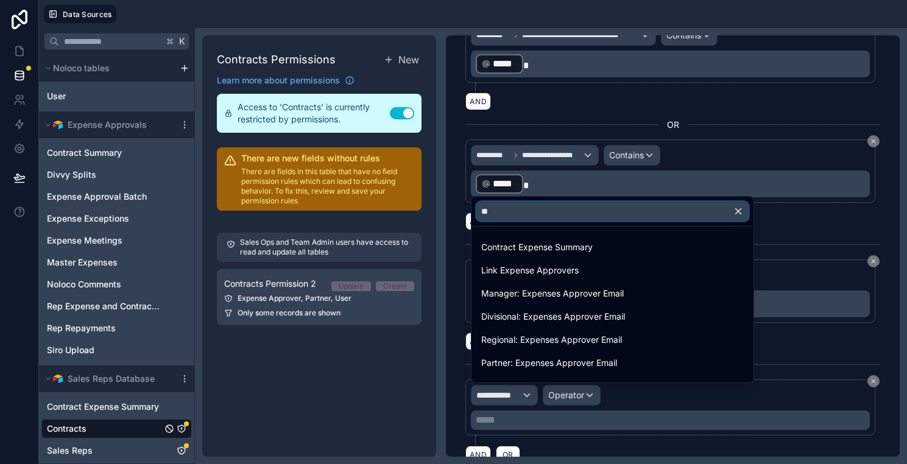
type input "*"
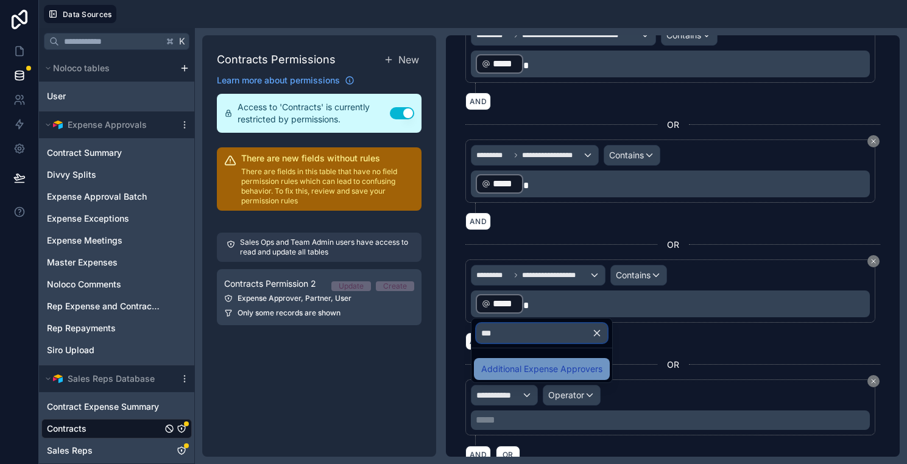
type input "***"
click at [574, 373] on span "Additional Expense Approvers" at bounding box center [541, 369] width 121 height 15
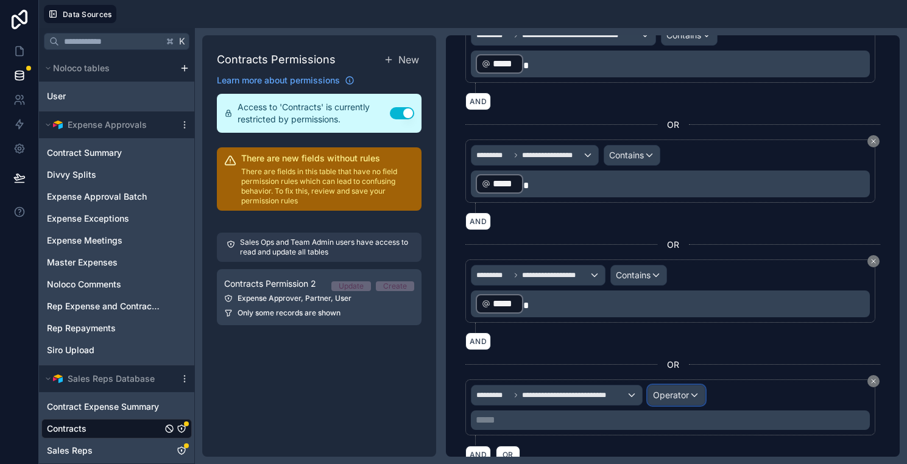
click at [689, 398] on div "Operator" at bounding box center [676, 394] width 57 height 19
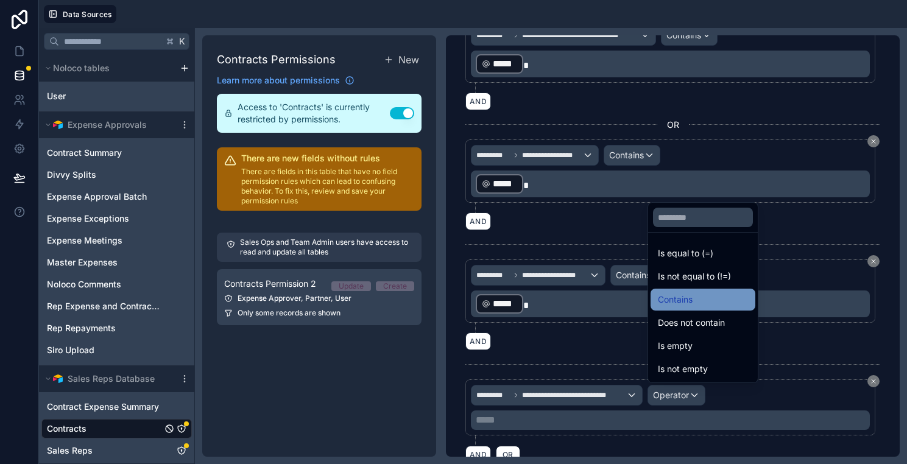
click at [692, 308] on div "Contains" at bounding box center [702, 300] width 105 height 22
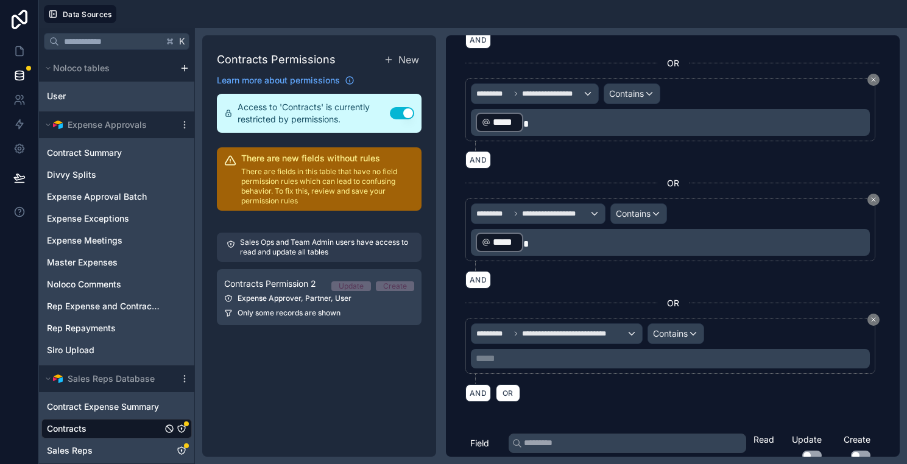
scroll to position [754, 0]
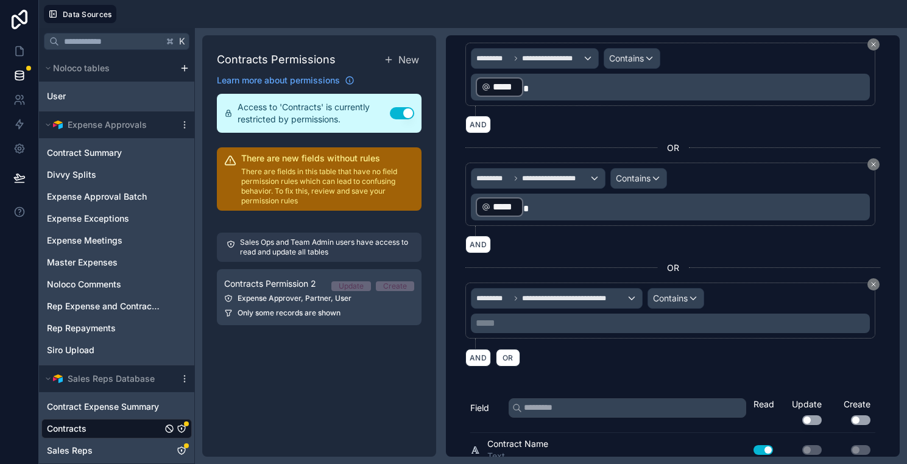
click at [611, 316] on p "***** ﻿" at bounding box center [672, 323] width 392 height 15
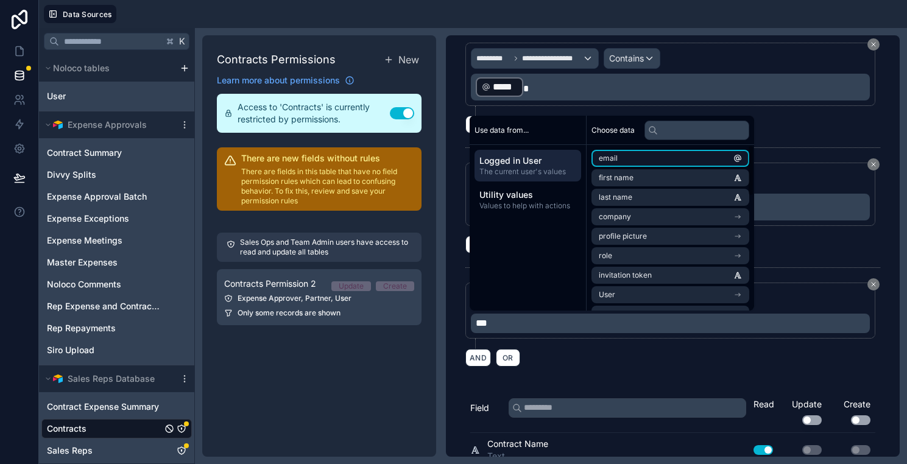
click at [673, 155] on li "email" at bounding box center [670, 158] width 158 height 17
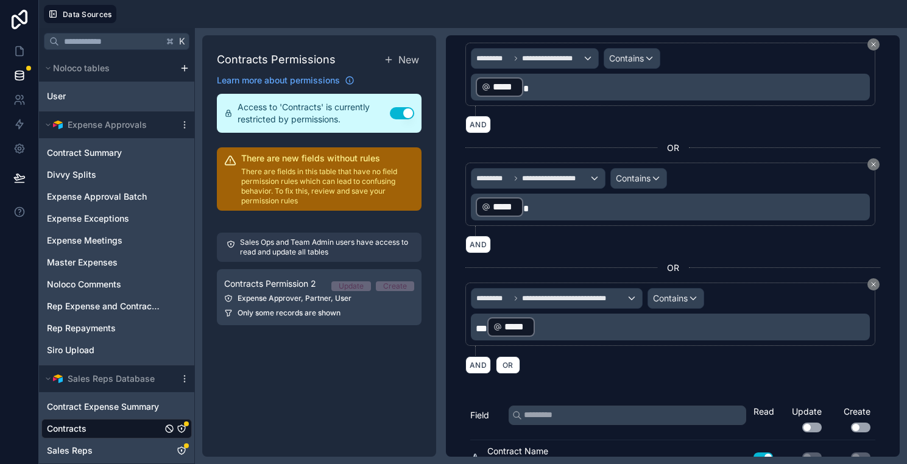
click at [487, 332] on span "***" at bounding box center [482, 328] width 12 height 9
click at [611, 365] on div "AND OR" at bounding box center [672, 365] width 415 height 18
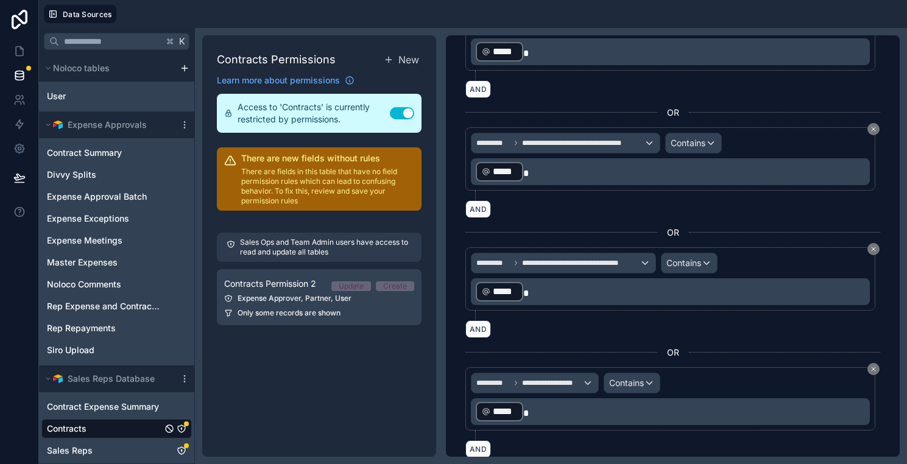
scroll to position [0, 0]
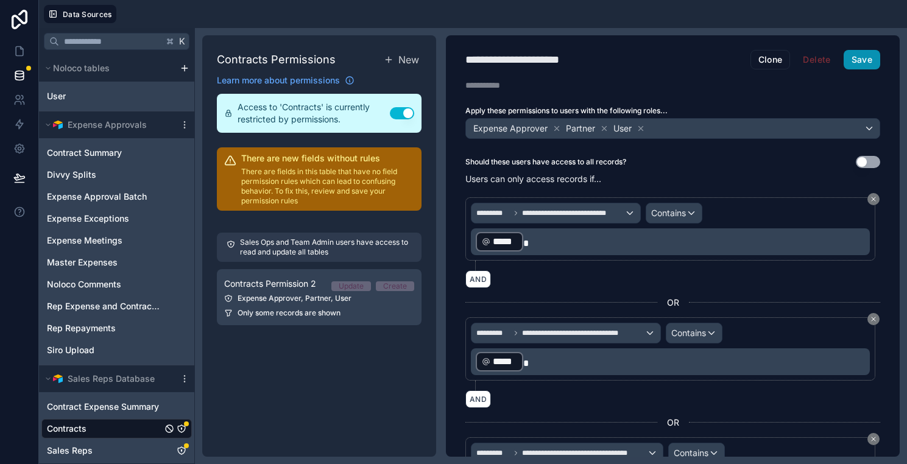
click at [862, 58] on button "Save" at bounding box center [861, 59] width 37 height 19
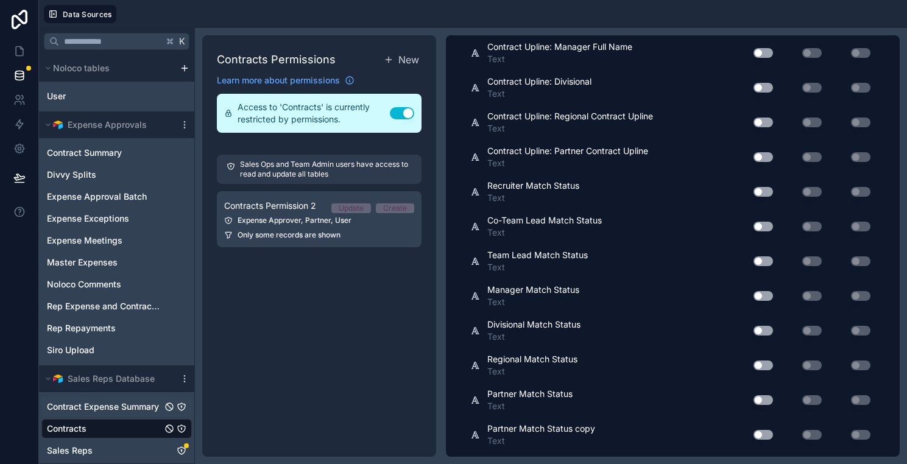
scroll to position [4629, 0]
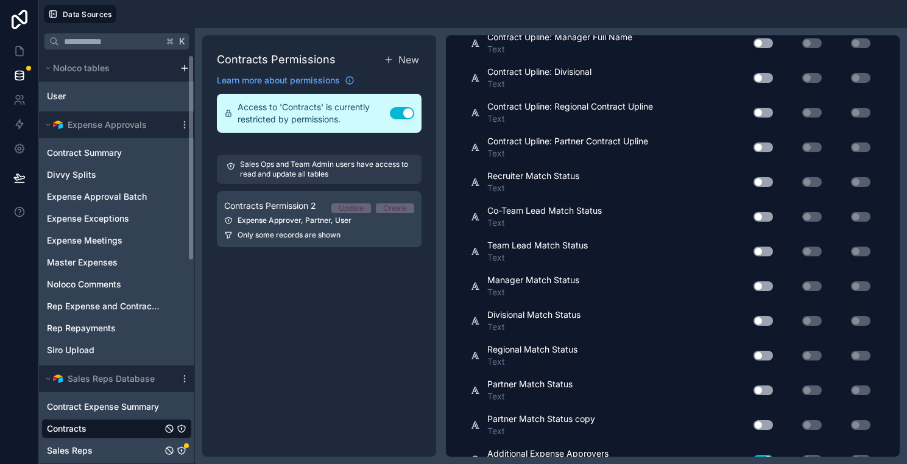
click at [124, 443] on div "Sales Reps" at bounding box center [116, 450] width 150 height 19
click at [182, 448] on icon "Sales Reps" at bounding box center [182, 451] width 10 height 10
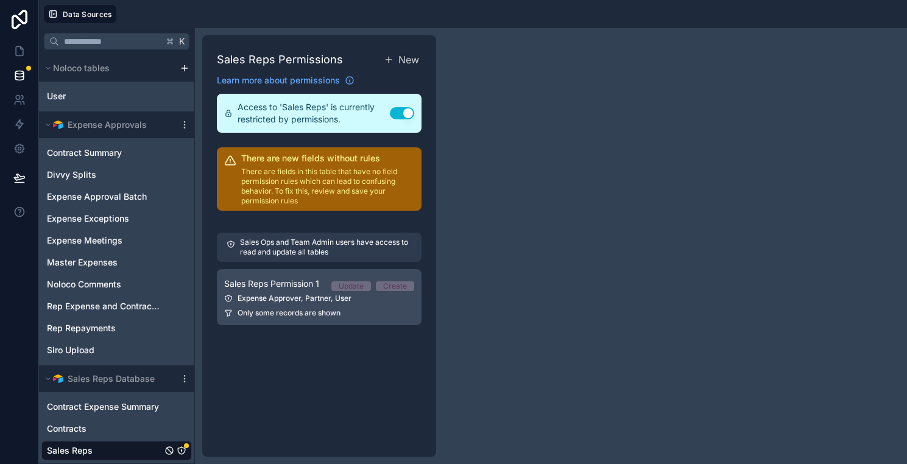
click at [364, 303] on div "Expense Approver, Partner, User" at bounding box center [319, 299] width 190 height 10
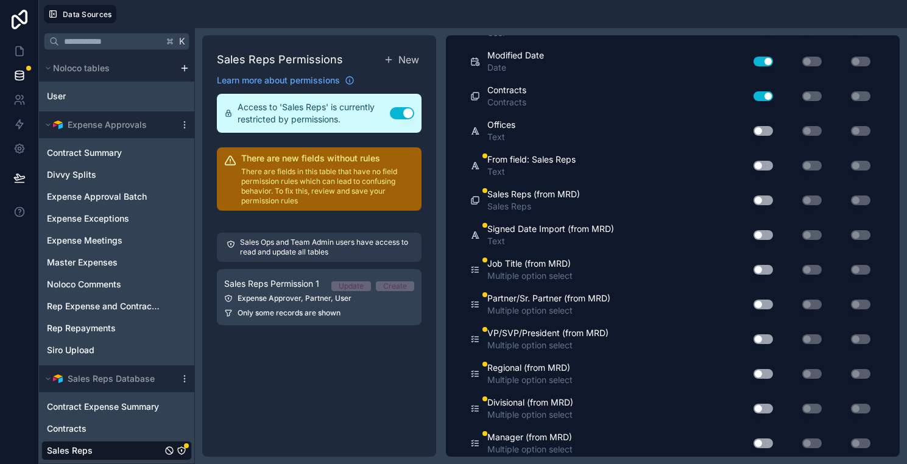
scroll to position [784, 0]
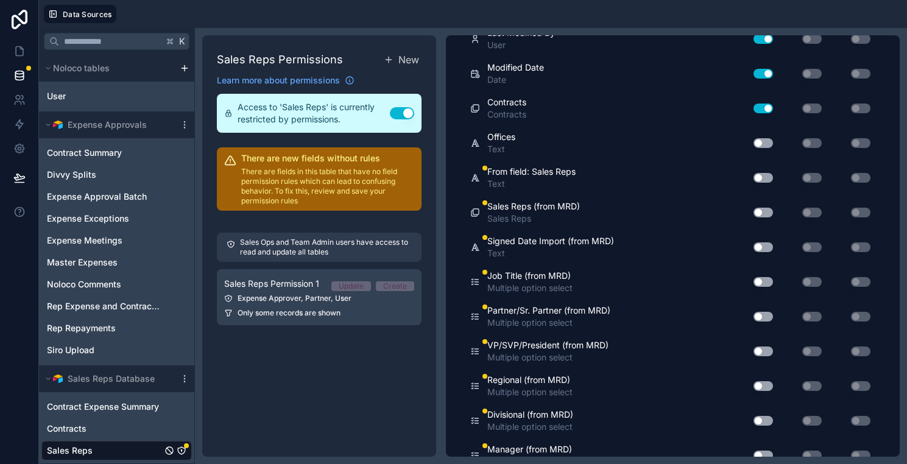
click at [759, 174] on button "Use setting" at bounding box center [762, 178] width 19 height 10
click at [763, 208] on button "Use setting" at bounding box center [762, 213] width 19 height 10
click at [762, 239] on div "Use setting" at bounding box center [758, 246] width 39 height 19
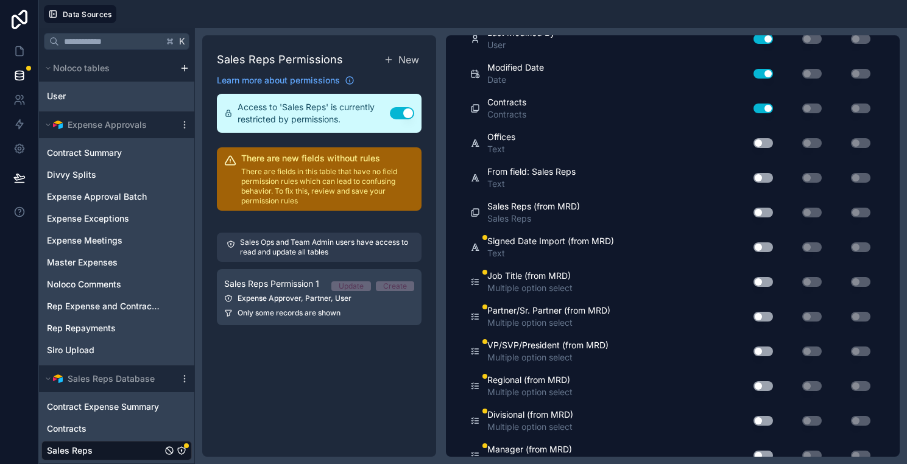
click at [762, 239] on div "Use setting" at bounding box center [758, 246] width 39 height 19
click at [762, 248] on button "Use setting" at bounding box center [762, 247] width 19 height 10
click at [762, 278] on button "Use setting" at bounding box center [762, 282] width 19 height 10
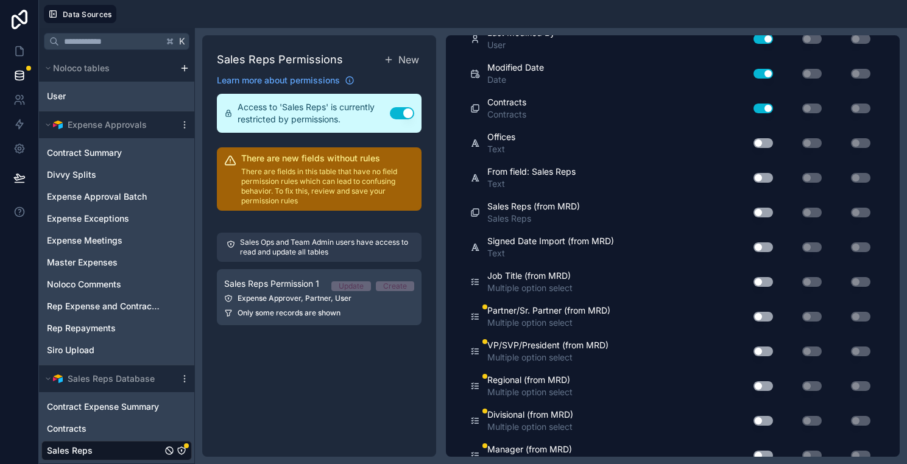
click at [762, 316] on button "Use setting" at bounding box center [762, 317] width 19 height 10
click at [766, 352] on button "Use setting" at bounding box center [762, 351] width 19 height 10
click at [766, 382] on button "Use setting" at bounding box center [762, 386] width 19 height 10
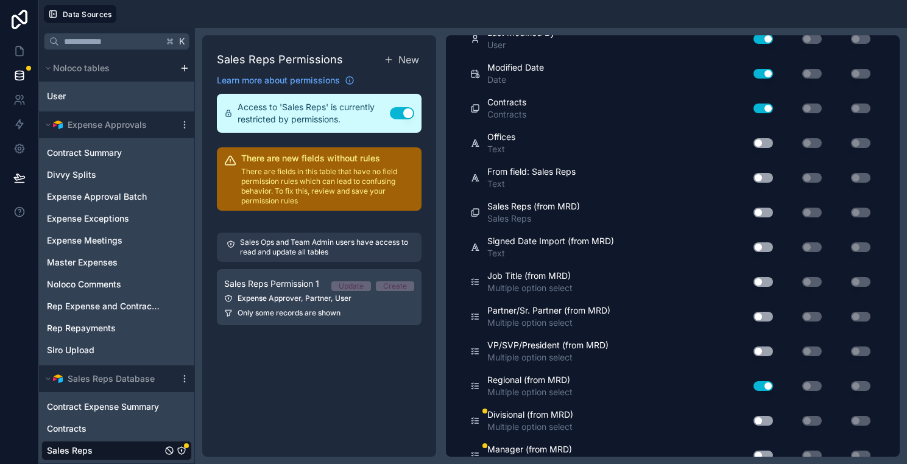
click at [766, 382] on button "Use setting" at bounding box center [762, 386] width 19 height 10
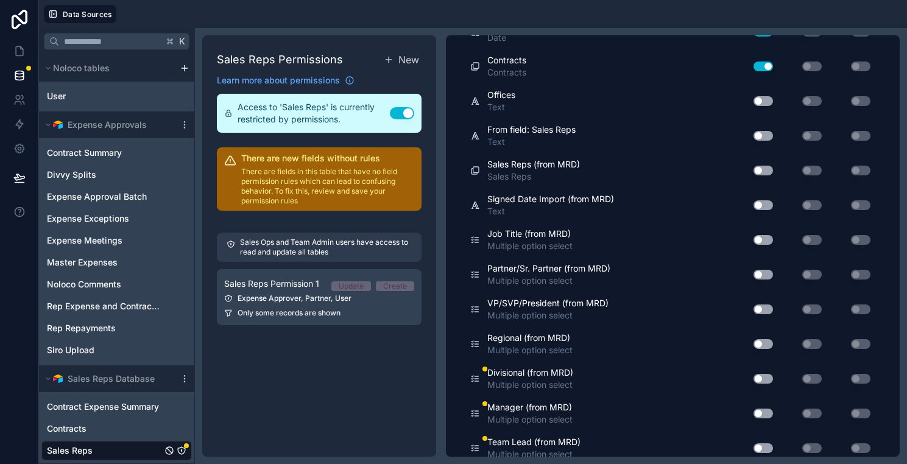
scroll to position [843, 0]
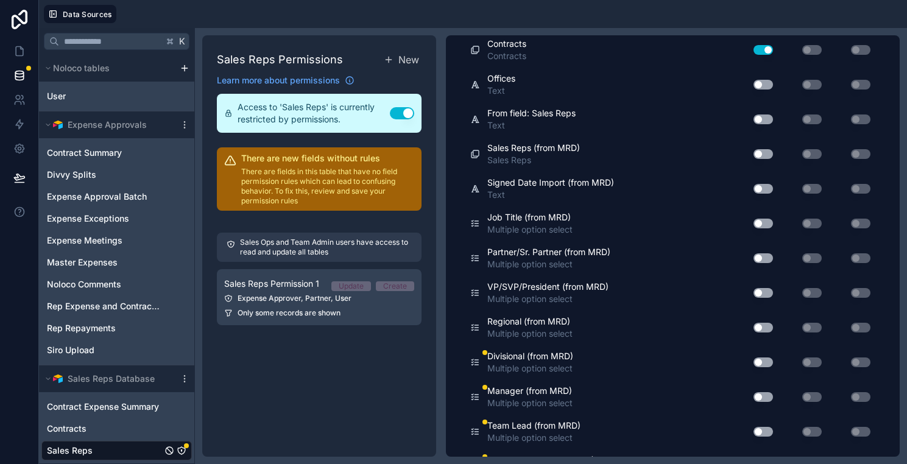
click at [765, 360] on button "Use setting" at bounding box center [762, 362] width 19 height 10
click at [761, 402] on div "Use setting" at bounding box center [758, 396] width 39 height 19
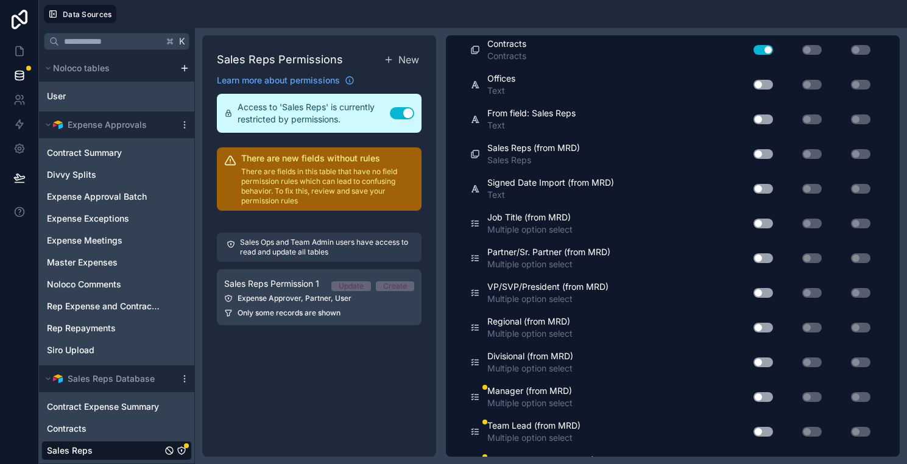
click at [761, 402] on div "Use setting" at bounding box center [758, 396] width 39 height 19
click at [763, 398] on button "Use setting" at bounding box center [762, 397] width 19 height 10
click at [763, 431] on button "Use setting" at bounding box center [762, 432] width 19 height 10
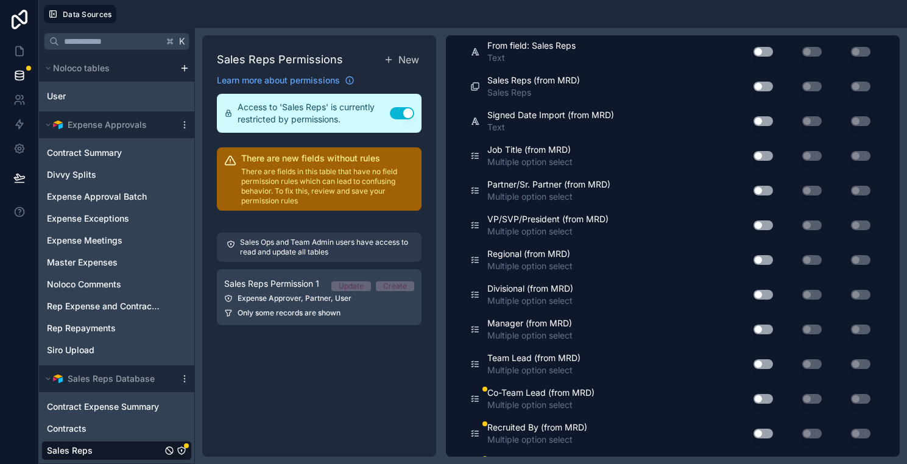
scroll to position [958, 0]
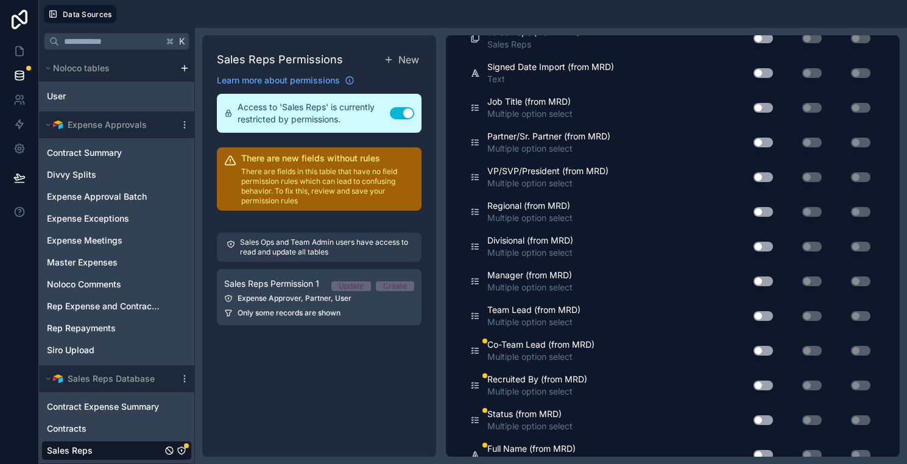
click at [765, 348] on button "Use setting" at bounding box center [762, 351] width 19 height 10
click at [762, 387] on button "Use setting" at bounding box center [762, 386] width 19 height 10
click at [761, 412] on div "Use setting" at bounding box center [758, 419] width 39 height 19
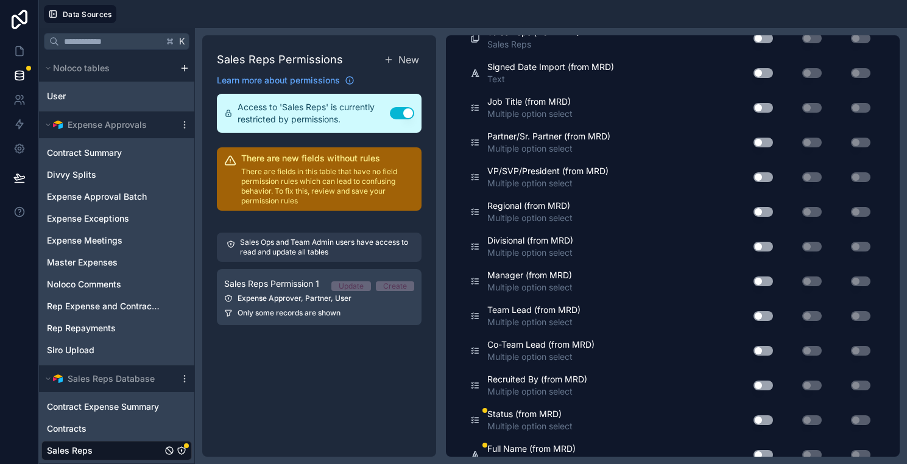
click at [761, 420] on button "Use setting" at bounding box center [762, 420] width 19 height 10
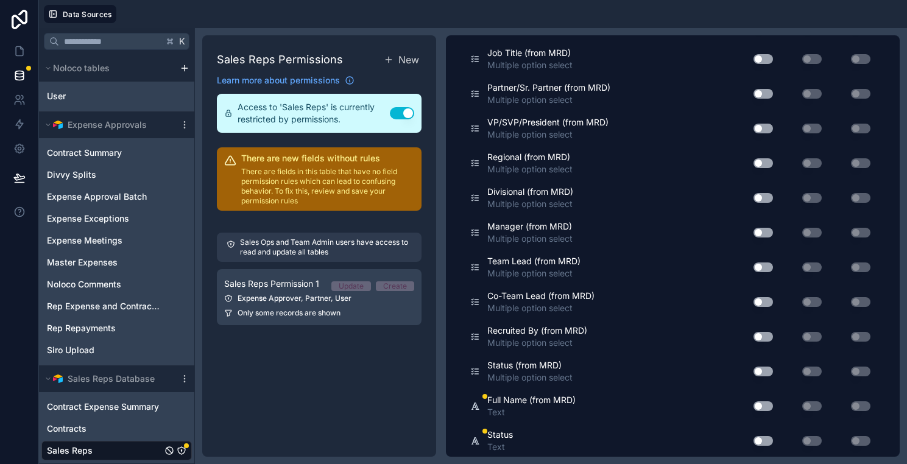
click at [761, 409] on button "Use setting" at bounding box center [762, 406] width 19 height 10
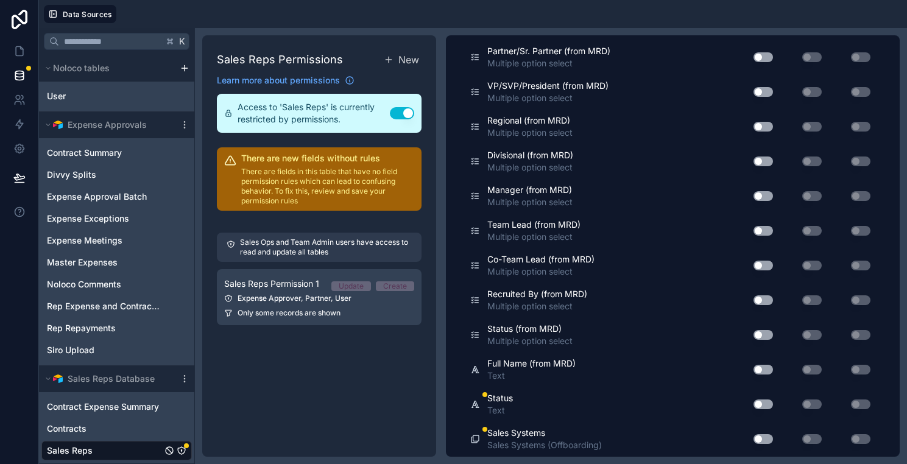
scroll to position [1044, 0]
click at [762, 407] on button "Use setting" at bounding box center [762, 404] width 19 height 10
click at [764, 437] on button "Use setting" at bounding box center [762, 439] width 19 height 10
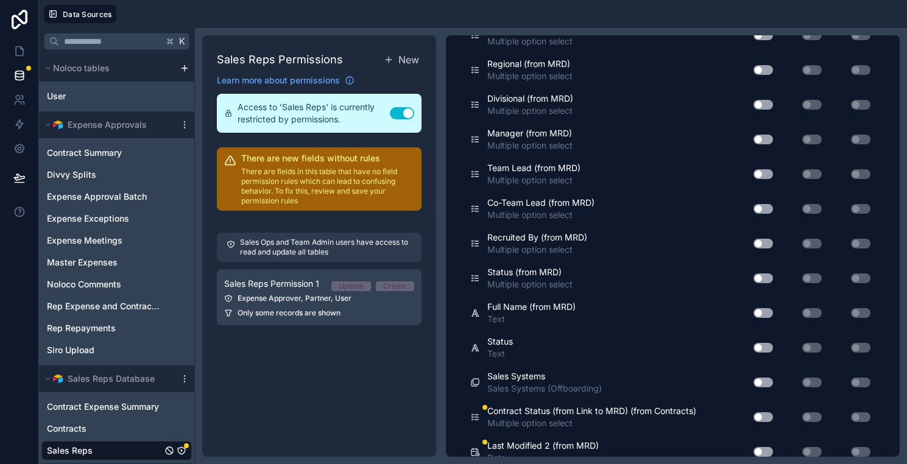
scroll to position [1125, 0]
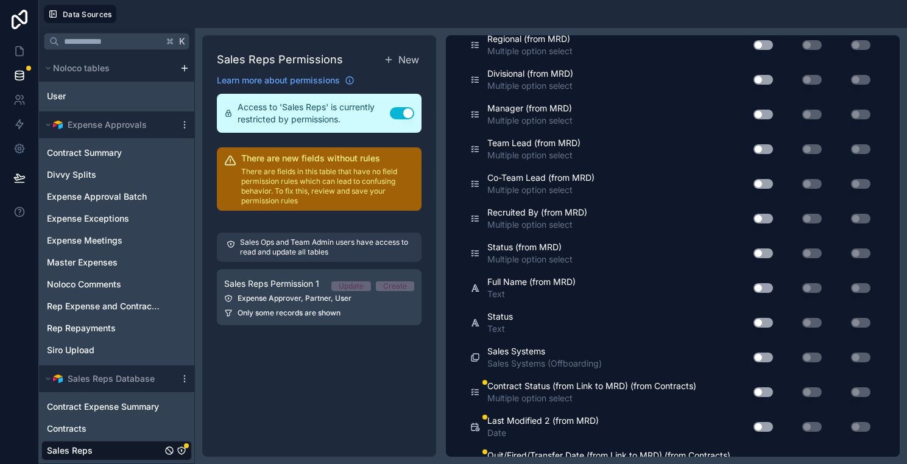
click at [765, 390] on button "Use setting" at bounding box center [762, 392] width 19 height 10
click at [759, 419] on div "Use setting" at bounding box center [758, 426] width 39 height 19
click at [759, 426] on button "Use setting" at bounding box center [762, 427] width 19 height 10
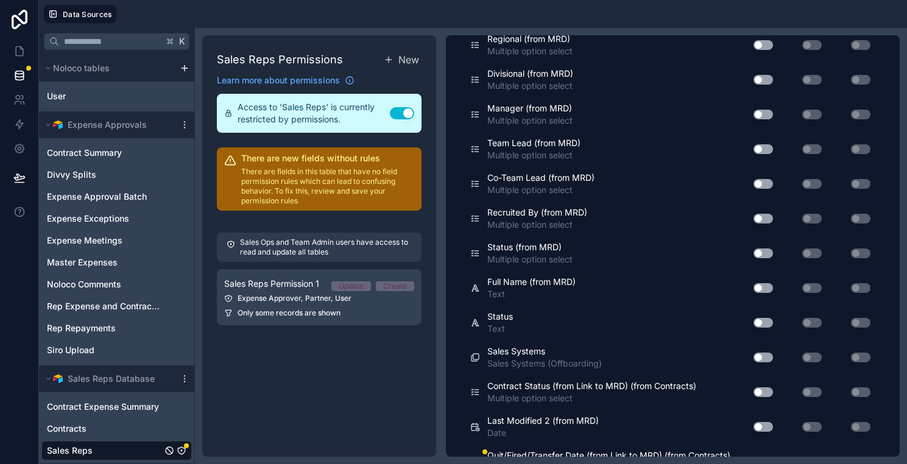
scroll to position [1164, 0]
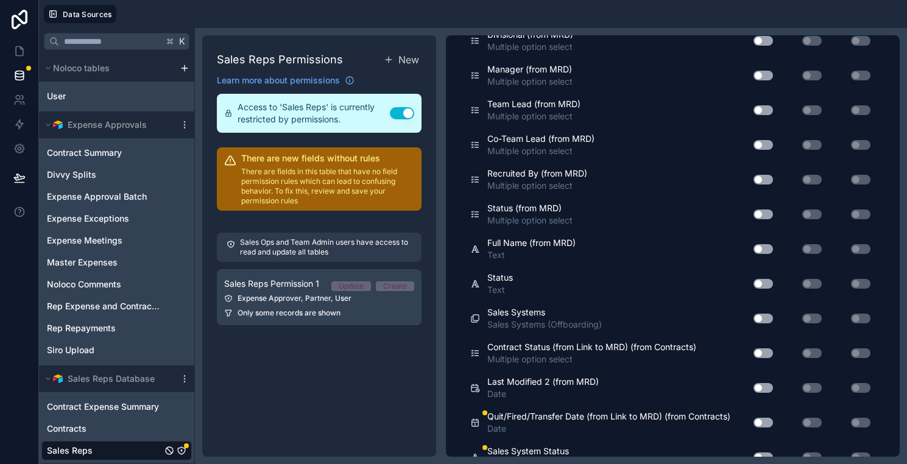
click at [759, 427] on button "Use setting" at bounding box center [762, 423] width 19 height 10
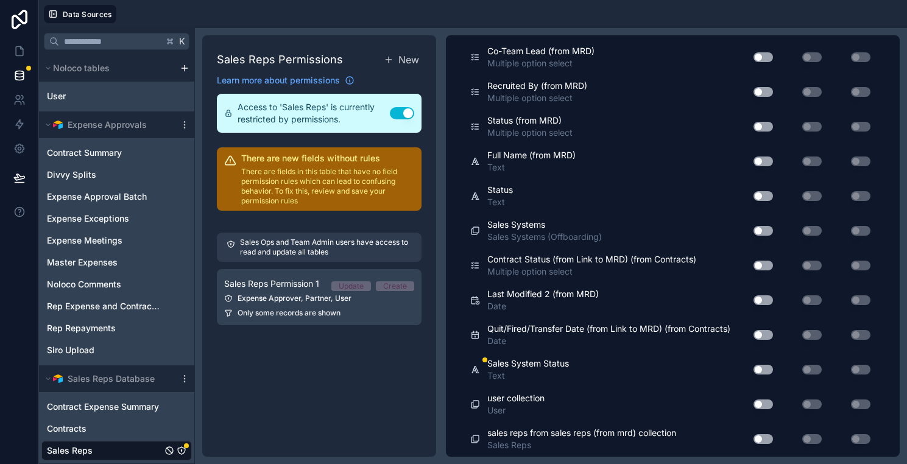
scroll to position [1258, 0]
click at [764, 374] on button "Use setting" at bounding box center [762, 370] width 19 height 10
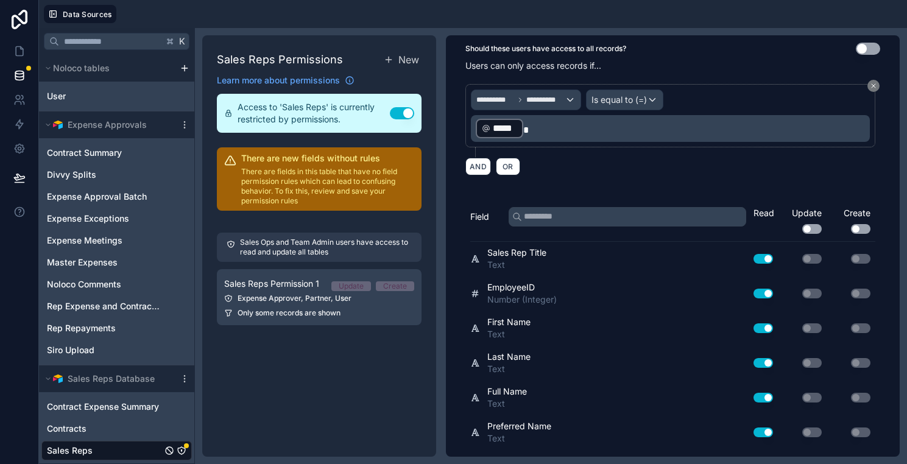
scroll to position [0, 0]
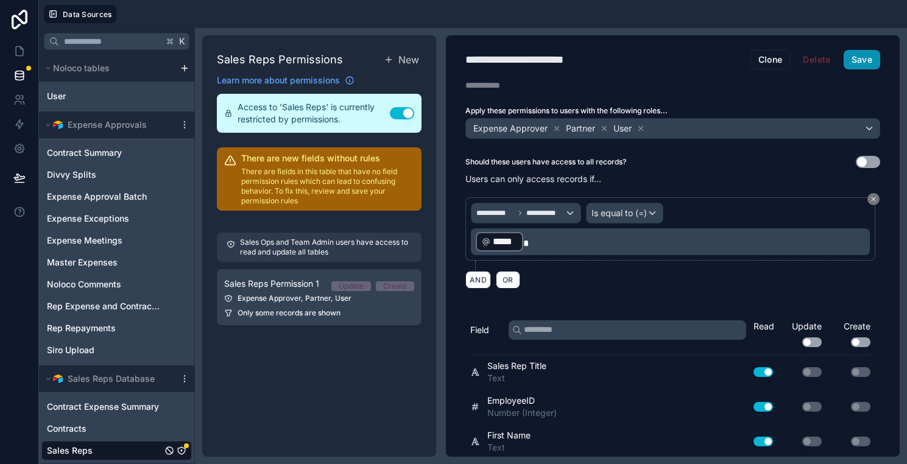
click at [865, 54] on button "Save" at bounding box center [861, 59] width 37 height 19
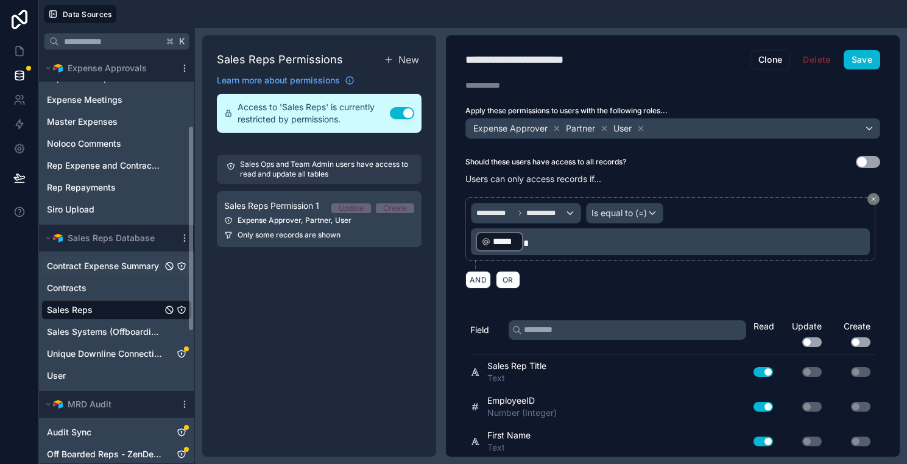
scroll to position [163, 0]
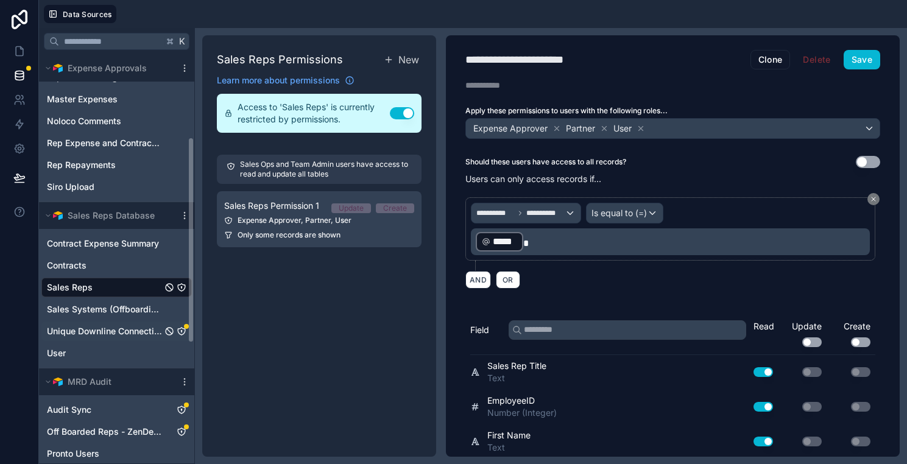
click at [143, 325] on span "Unique Downline Connections" at bounding box center [104, 331] width 115 height 12
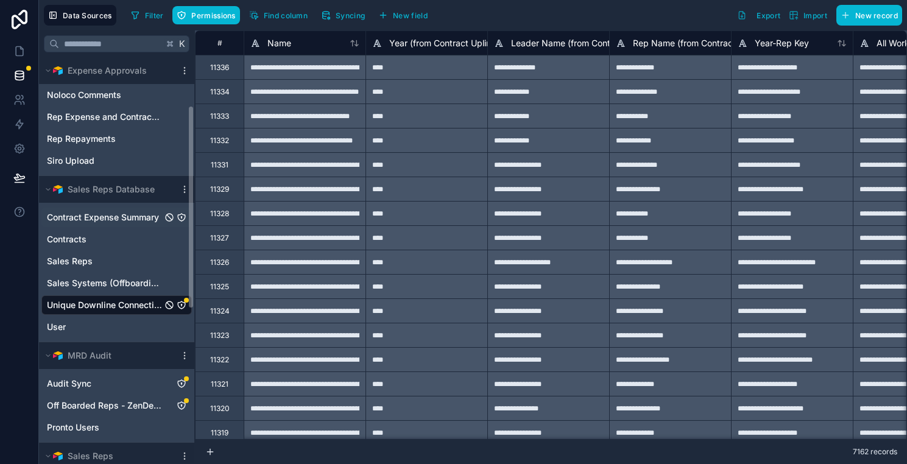
scroll to position [267, 0]
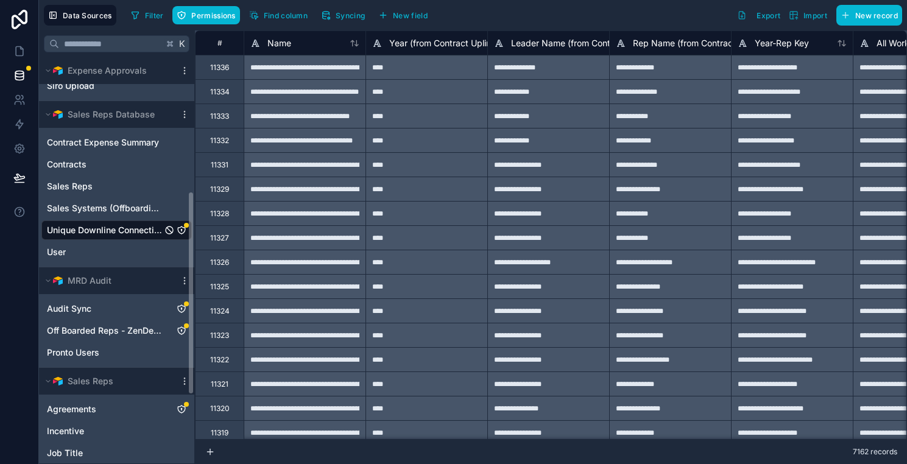
click at [181, 230] on icon "Unique Downline Connections" at bounding box center [181, 230] width 1 height 1
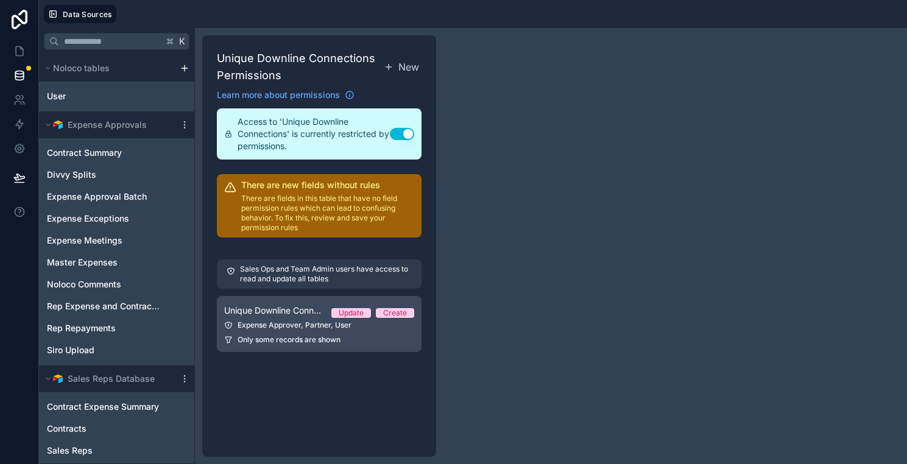
click at [317, 331] on link "Unique Downline Connections Permission 1 Update Create Expense Approver, Partne…" at bounding box center [319, 324] width 205 height 56
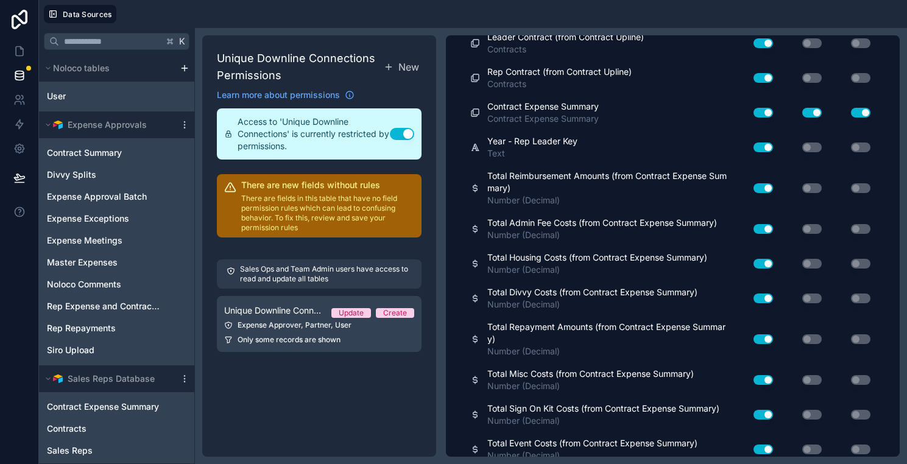
scroll to position [1137, 0]
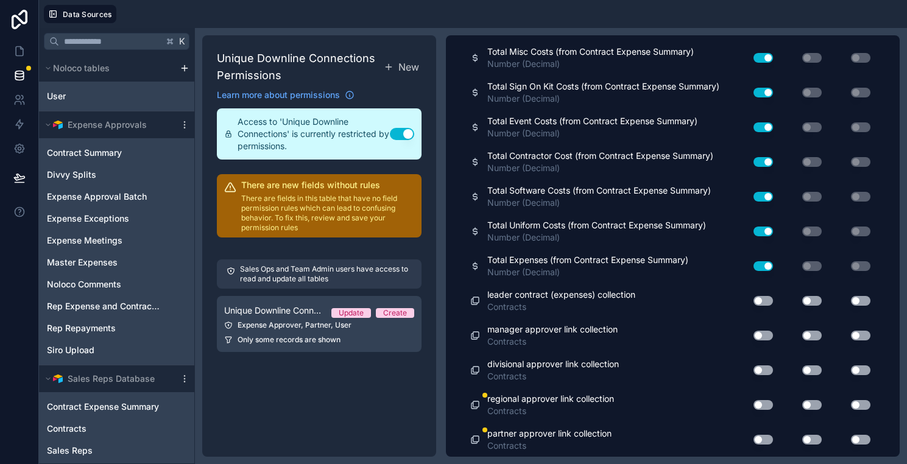
click at [764, 401] on button "Use setting" at bounding box center [762, 405] width 19 height 10
click
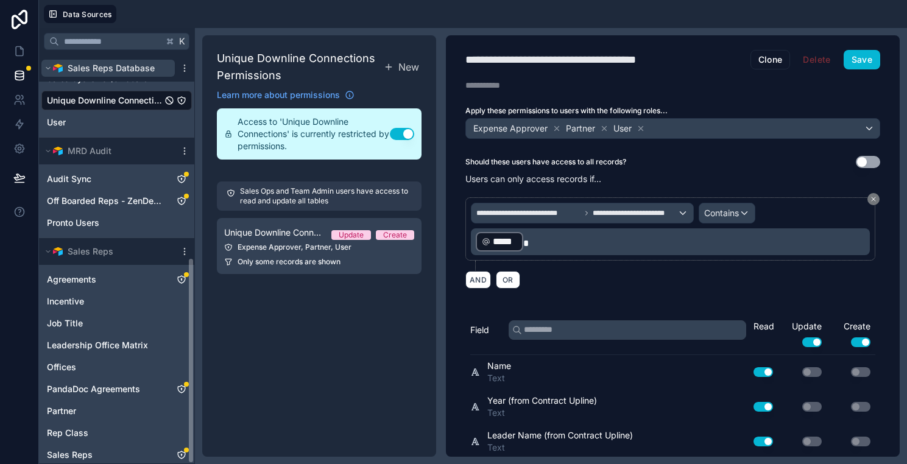
scroll to position [401, 0]
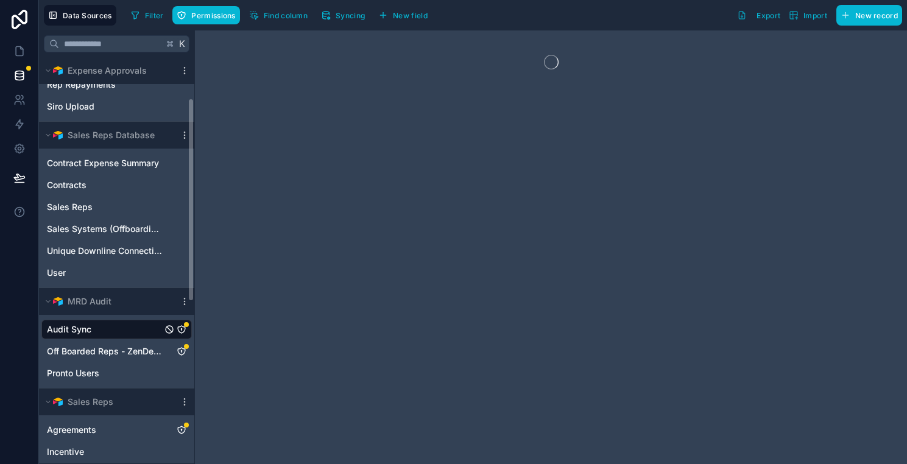
scroll to position [382, 0]
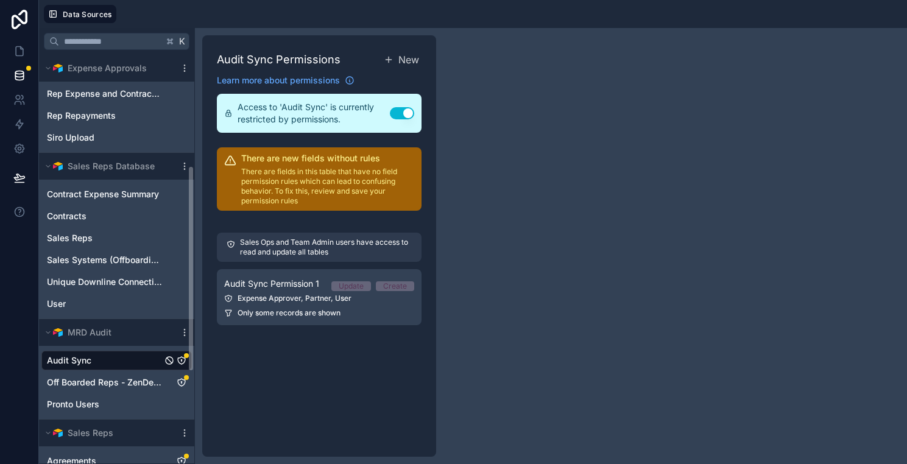
scroll to position [220, 0]
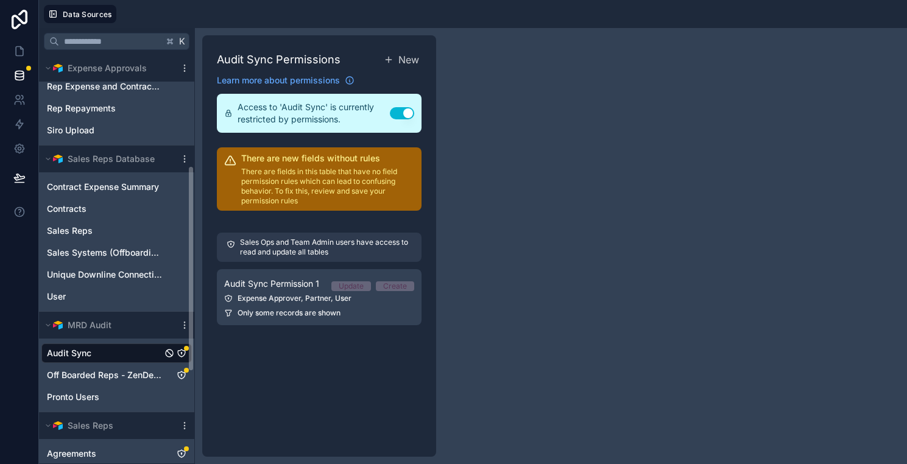
click at [183, 352] on icon "Audit Sync" at bounding box center [182, 353] width 10 height 10
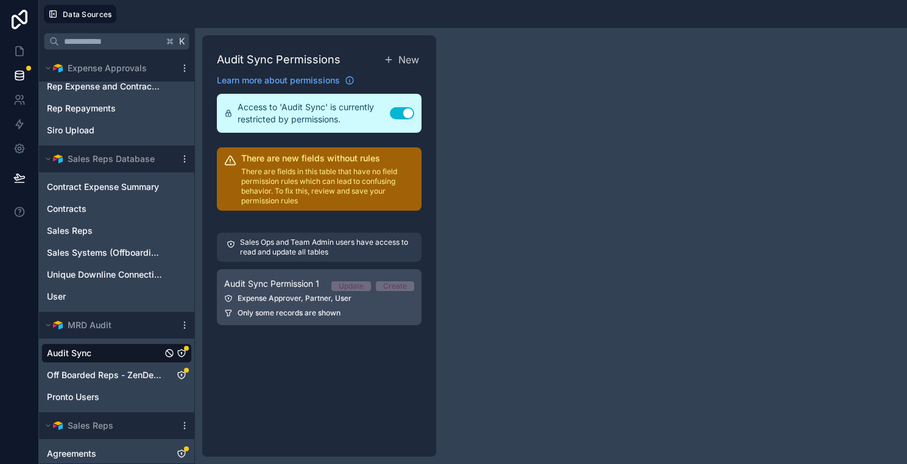
click at [364, 294] on div "Expense Approver, Partner, User" at bounding box center [319, 299] width 190 height 10
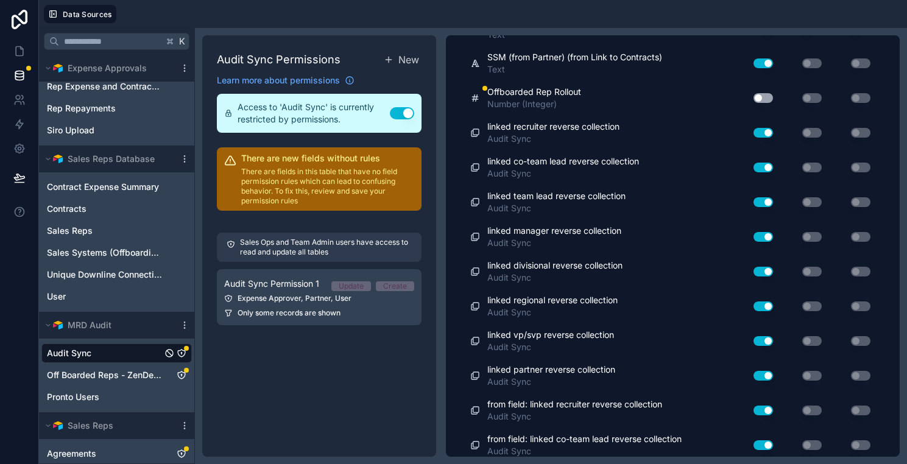
scroll to position [5156, 0]
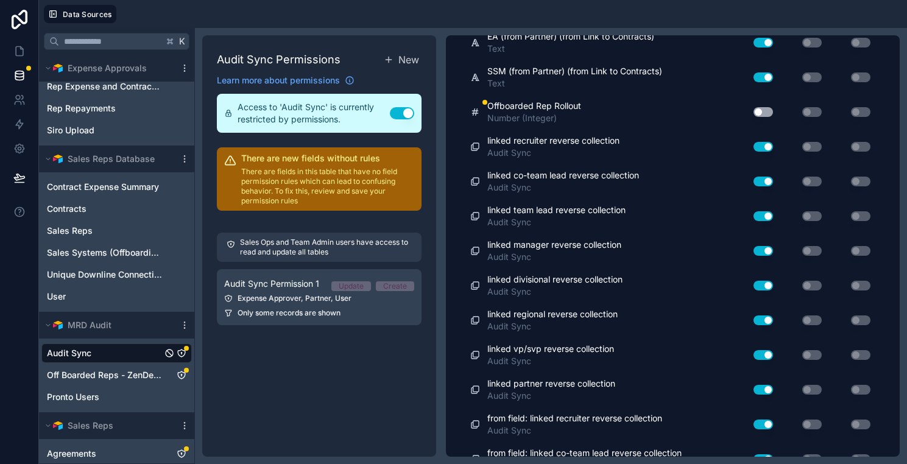
click at [765, 109] on button "Use setting" at bounding box center [762, 112] width 19 height 10
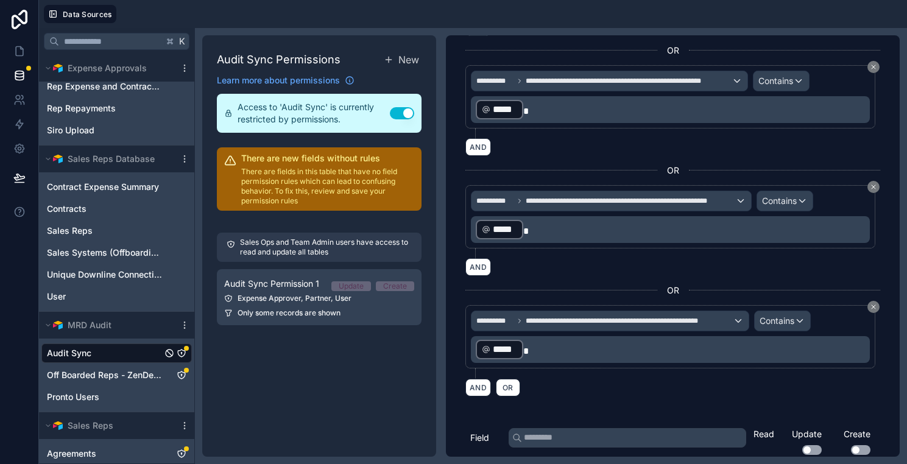
scroll to position [0, 0]
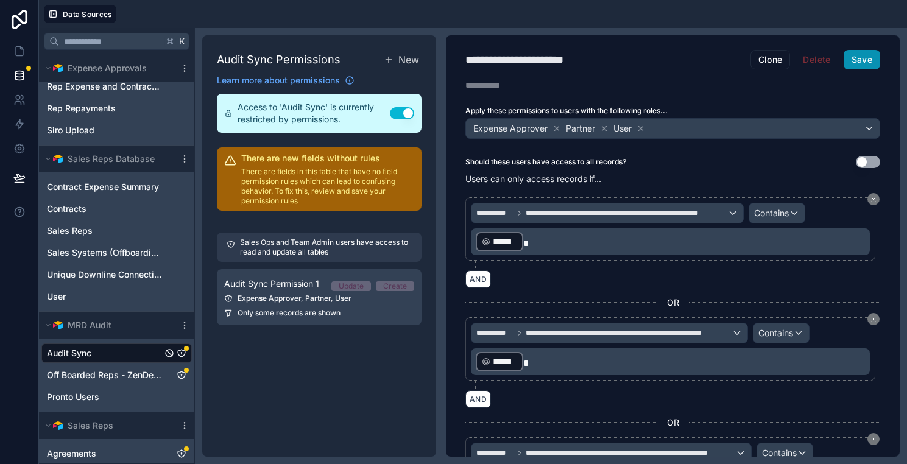
click at [856, 54] on button "Save" at bounding box center [861, 59] width 37 height 19
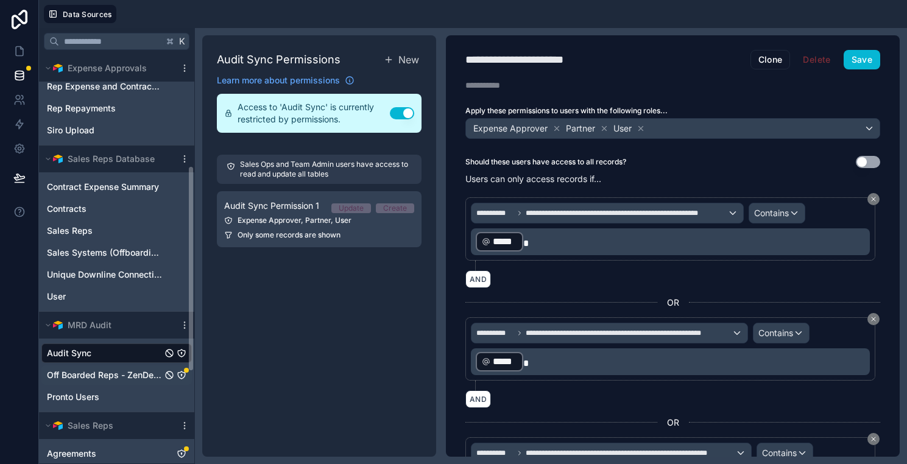
click at [181, 373] on icon "Off Boarded Reps - ZenDesk" at bounding box center [182, 375] width 10 height 10
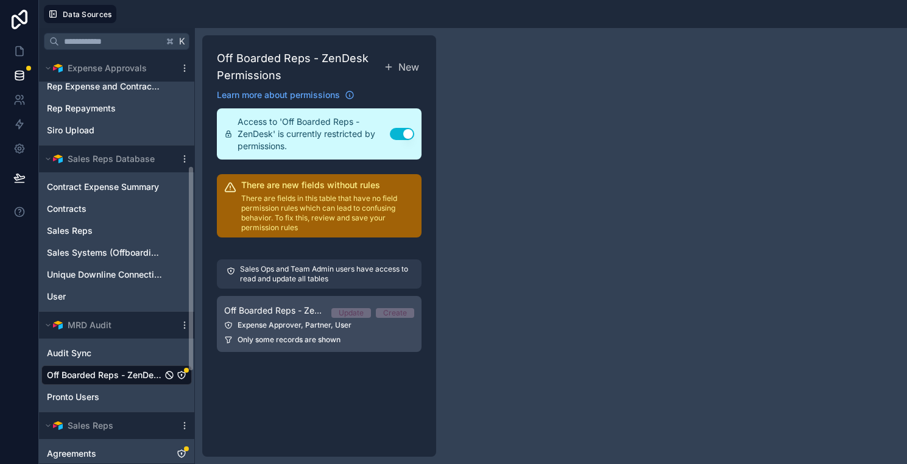
click at [347, 341] on div "Only some records are shown" at bounding box center [319, 340] width 190 height 10
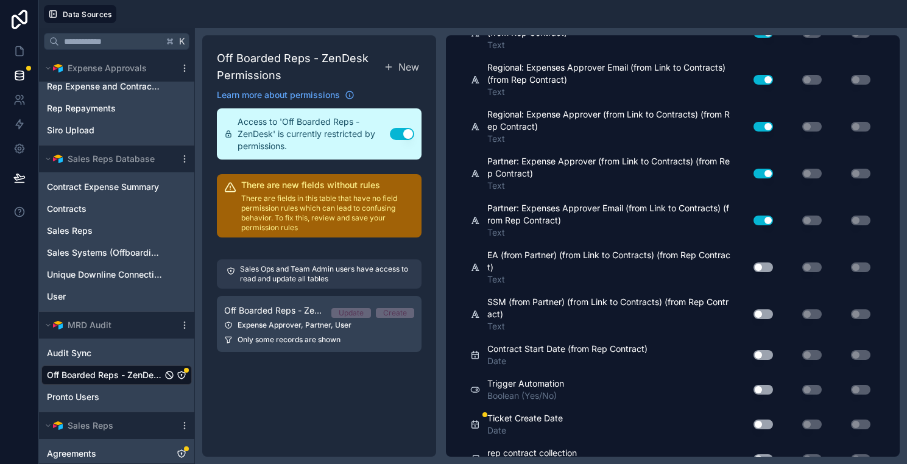
scroll to position [1721, 0]
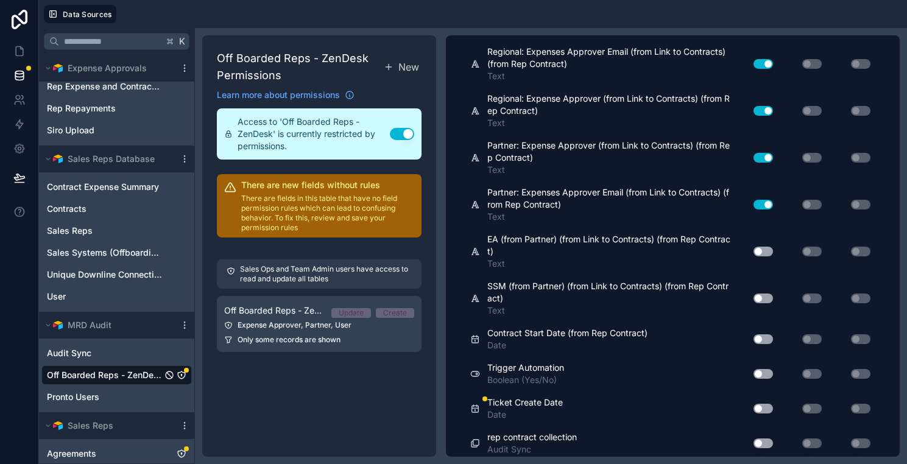
click at [761, 404] on button "Use setting" at bounding box center [762, 409] width 19 height 10
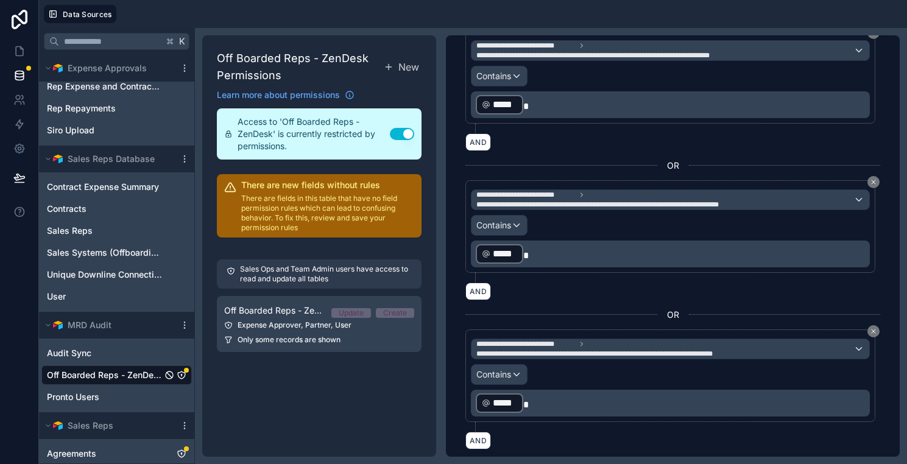
scroll to position [0, 0]
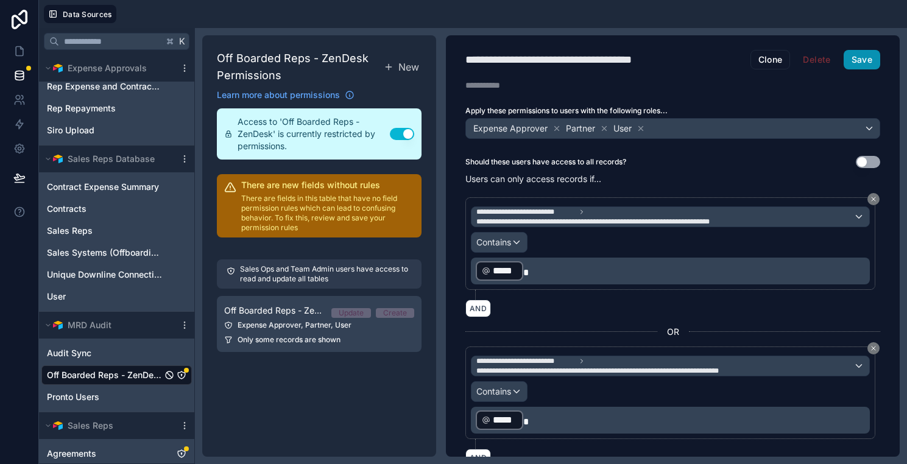
click at [879, 58] on button "Save" at bounding box center [861, 59] width 37 height 19
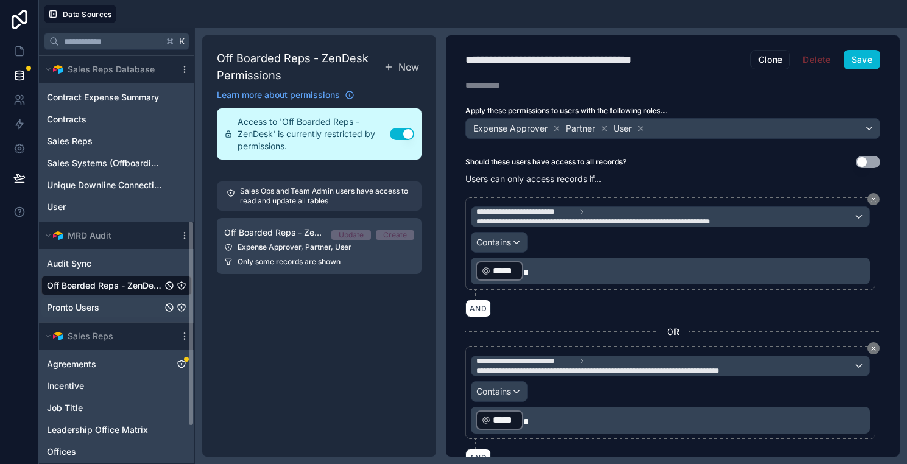
scroll to position [345, 0]
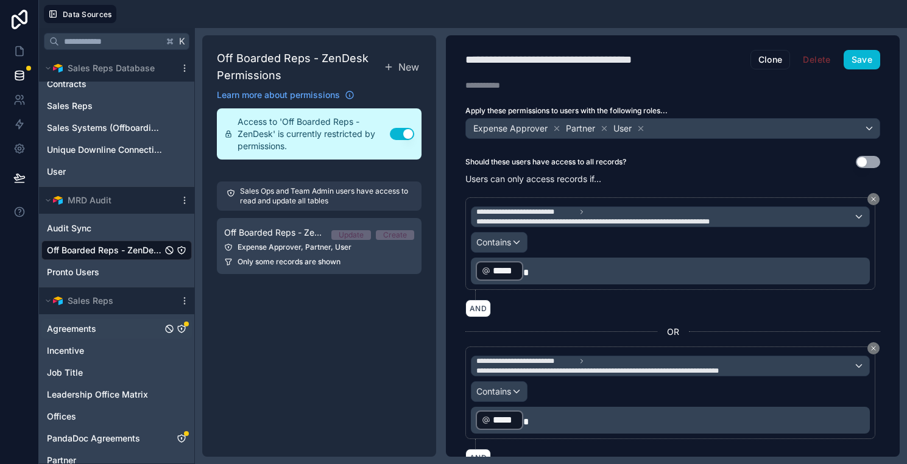
click at [180, 329] on icon "Agreements" at bounding box center [182, 329] width 10 height 10
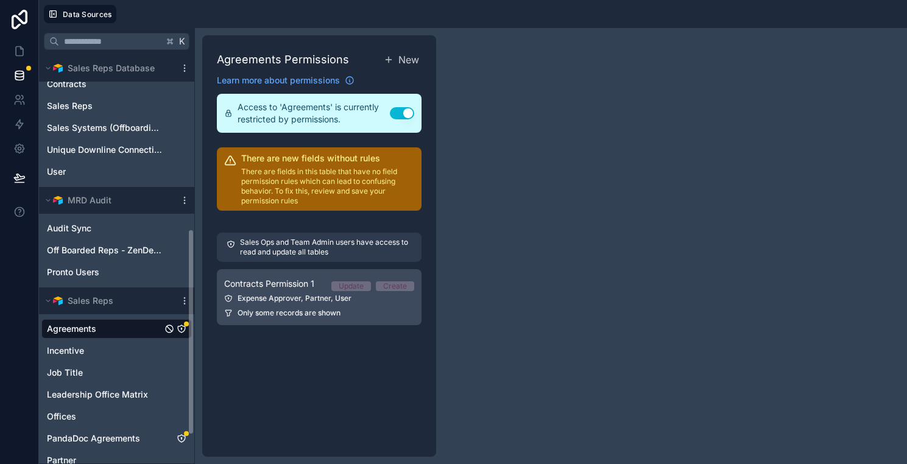
click at [275, 318] on link "Contracts Permission 1 Update Create Expense Approver, Partner, User Only some …" at bounding box center [319, 297] width 205 height 56
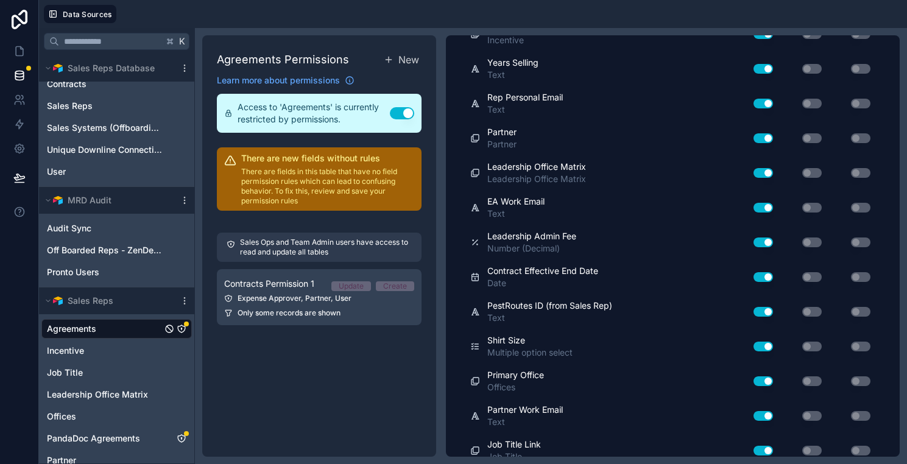
scroll to position [2012, 0]
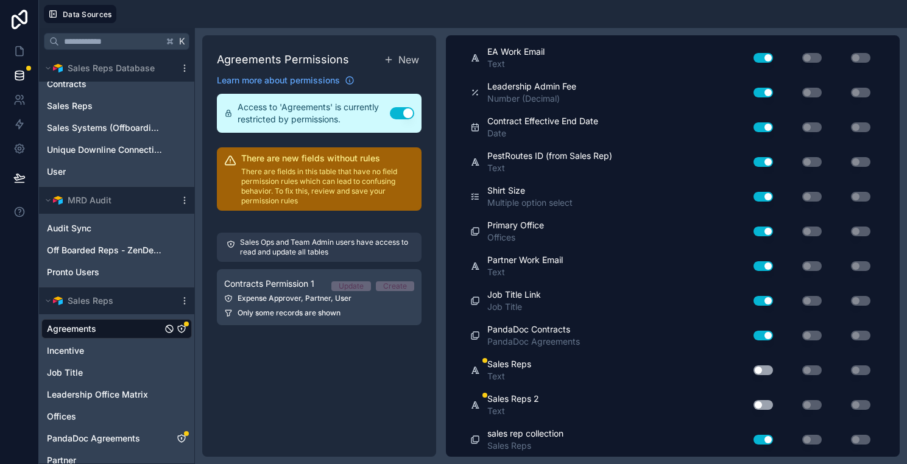
click at [766, 369] on button "Use setting" at bounding box center [762, 370] width 19 height 10
click at [766, 403] on button "Use setting" at bounding box center [762, 405] width 19 height 10
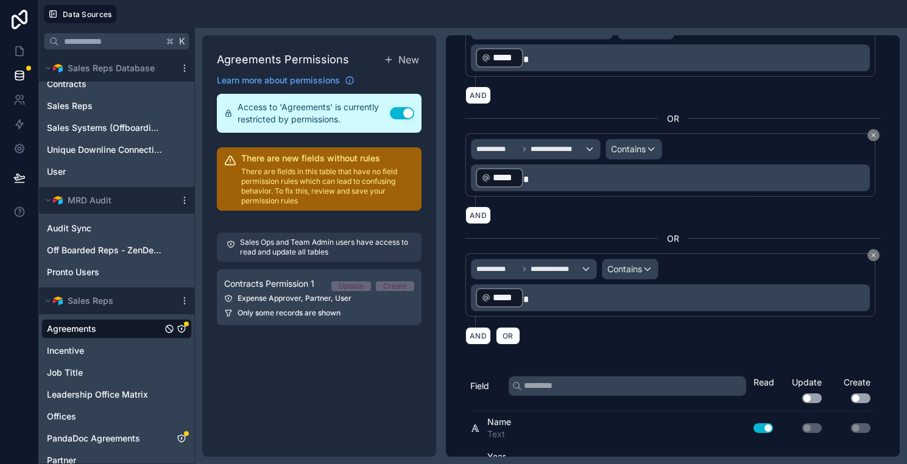
scroll to position [0, 0]
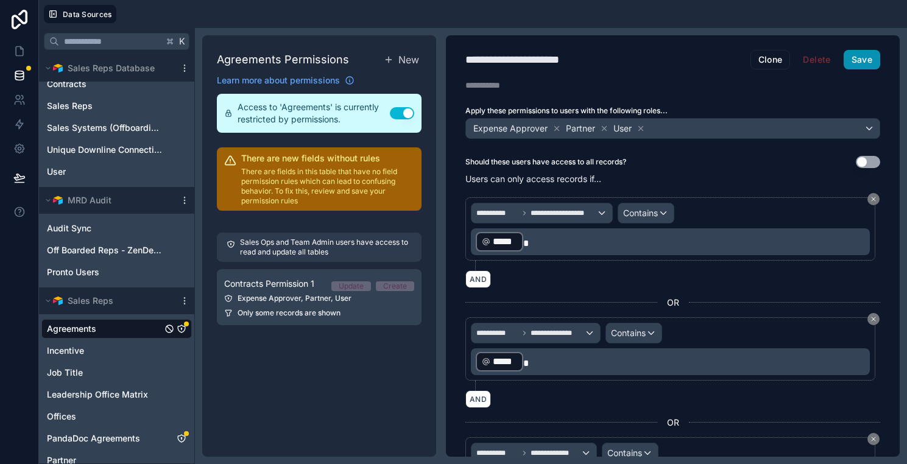
click at [861, 56] on button "Save" at bounding box center [861, 59] width 37 height 19
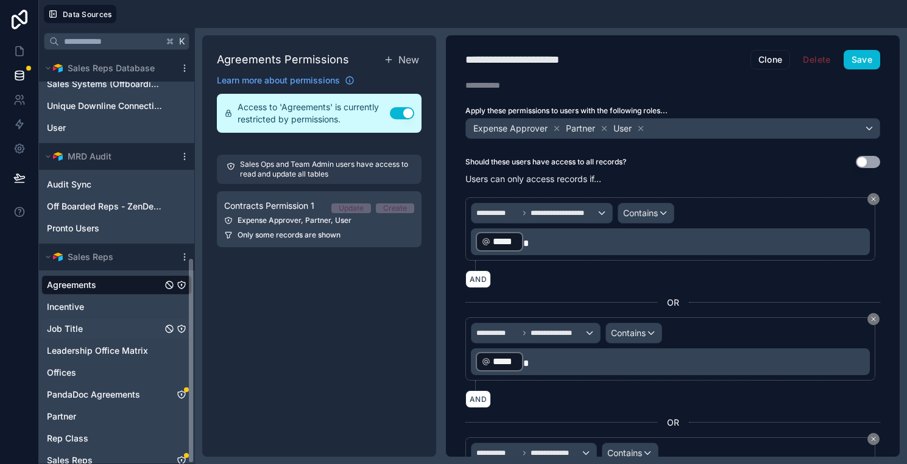
scroll to position [401, 0]
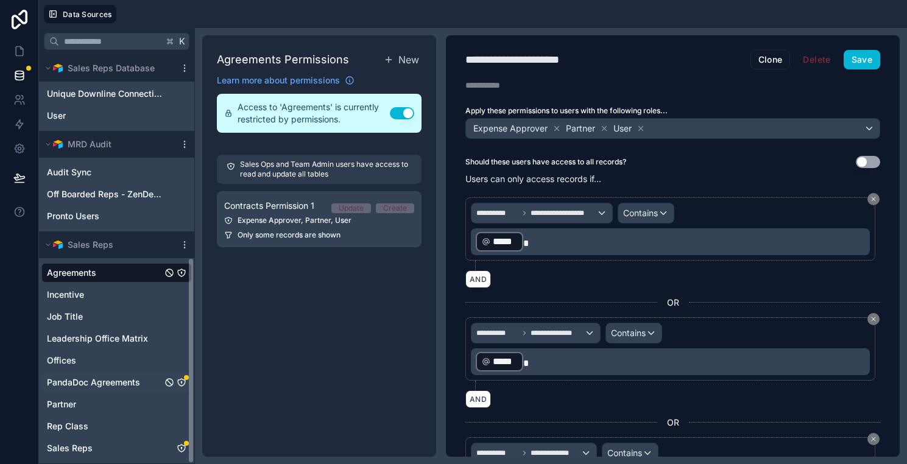
click at [179, 385] on icon "PandaDoc Agreements" at bounding box center [181, 382] width 7 height 7
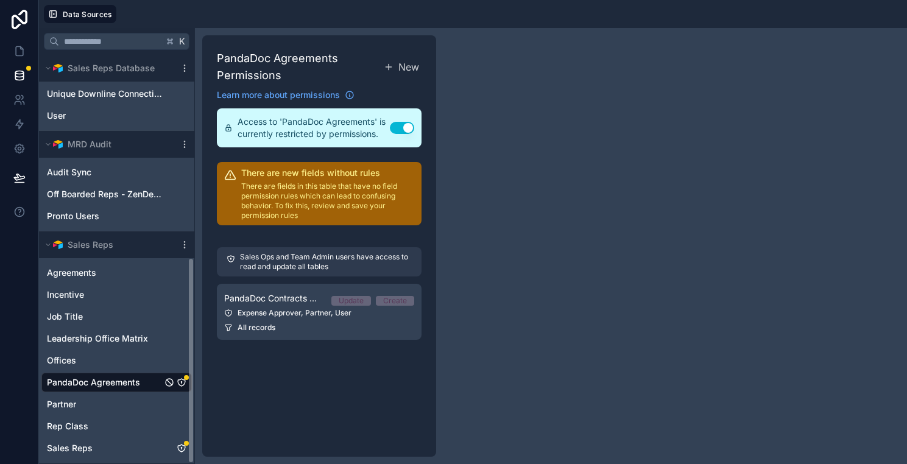
click at [181, 383] on icon "PandaDoc Agreements" at bounding box center [182, 383] width 10 height 10
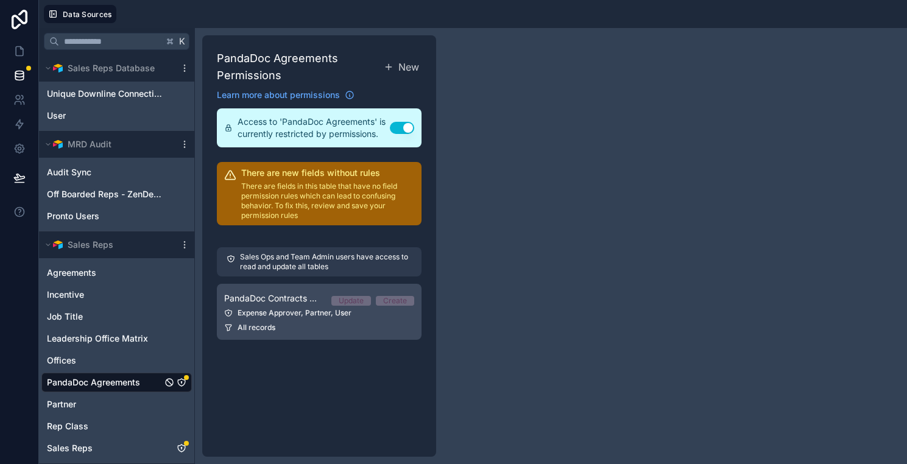
click at [280, 331] on div "All records" at bounding box center [319, 328] width 190 height 10
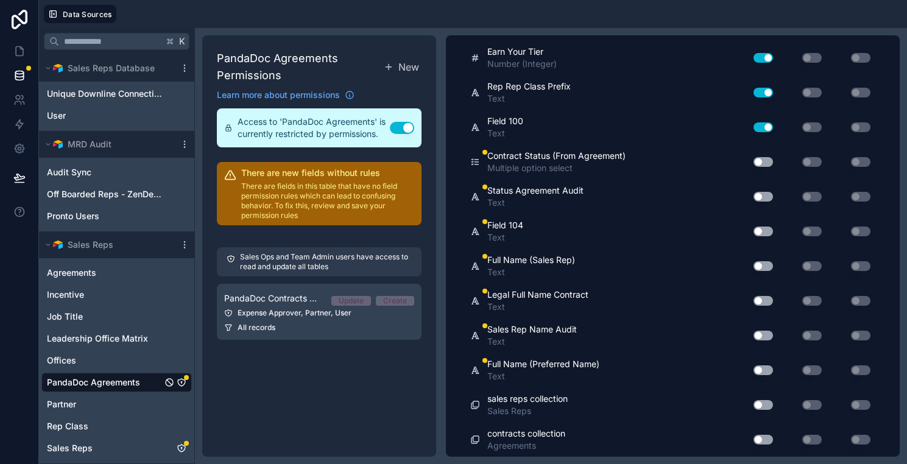
scroll to position [3508, 0]
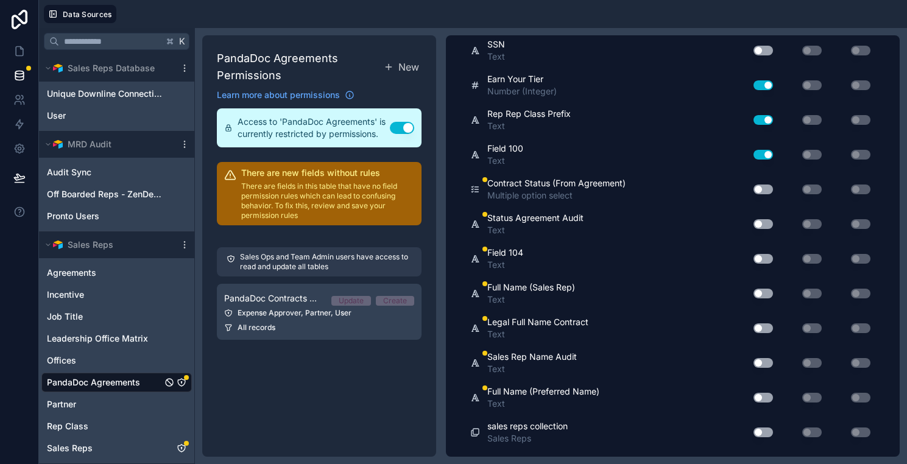
click at [762, 185] on button "Use setting" at bounding box center [762, 190] width 19 height 10
click at [760, 225] on button "Use setting" at bounding box center [762, 224] width 19 height 10
click at [763, 261] on button "Use setting" at bounding box center [762, 259] width 19 height 10
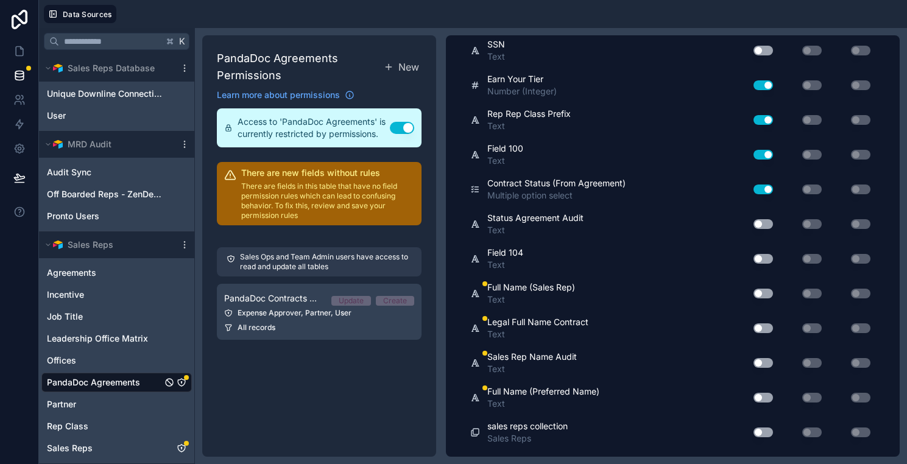
click at [764, 294] on button "Use setting" at bounding box center [762, 294] width 19 height 10
click at [762, 317] on div "Legal Full Name Contract Text Use setting Use setting Use setting" at bounding box center [672, 328] width 405 height 35
click at [761, 328] on button "Use setting" at bounding box center [762, 328] width 19 height 10
click at [761, 354] on div "Use setting" at bounding box center [758, 362] width 39 height 19
click at [761, 367] on button "Use setting" at bounding box center [762, 363] width 19 height 10
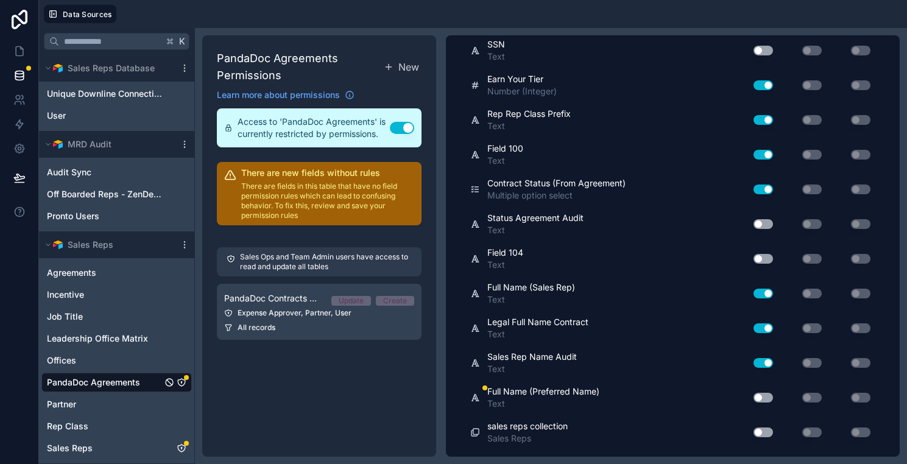
click at [764, 401] on button "Use setting" at bounding box center [762, 398] width 19 height 10
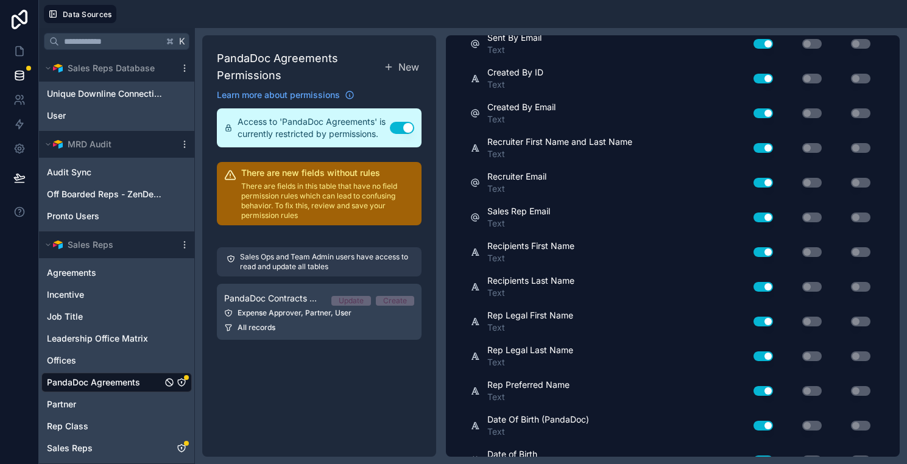
scroll to position [0, 0]
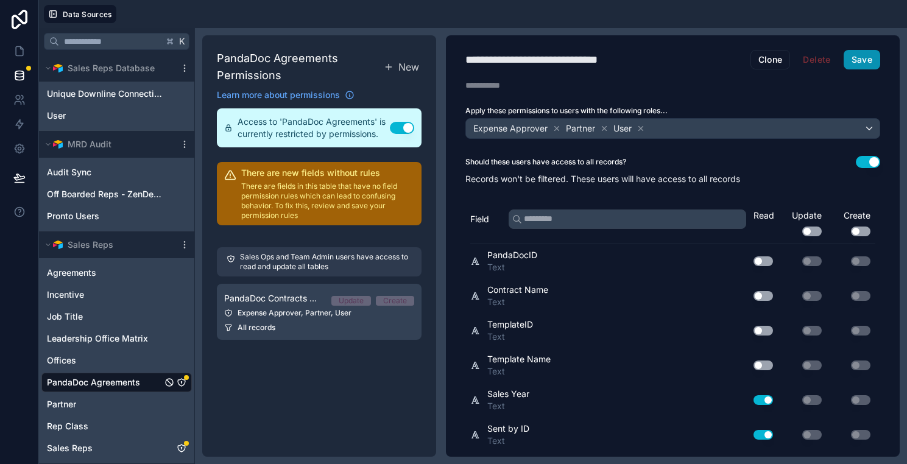
click at [860, 63] on button "Save" at bounding box center [861, 59] width 37 height 19
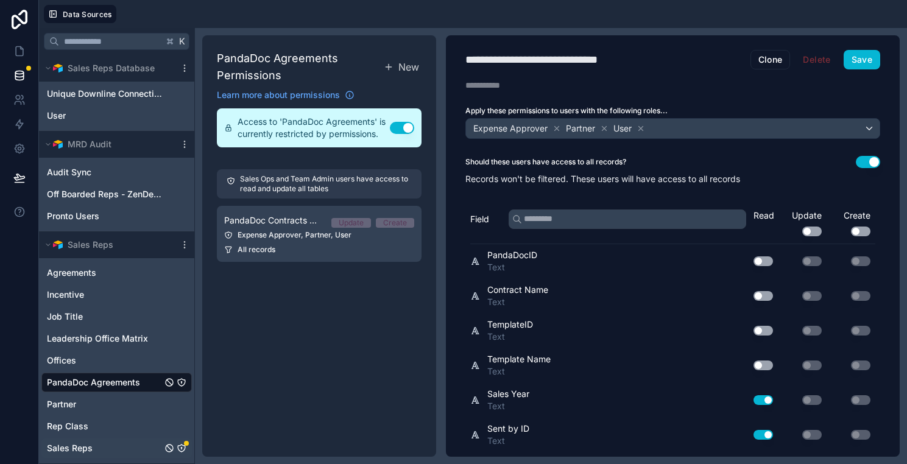
click at [184, 448] on icon "Sales Reps" at bounding box center [182, 448] width 10 height 10
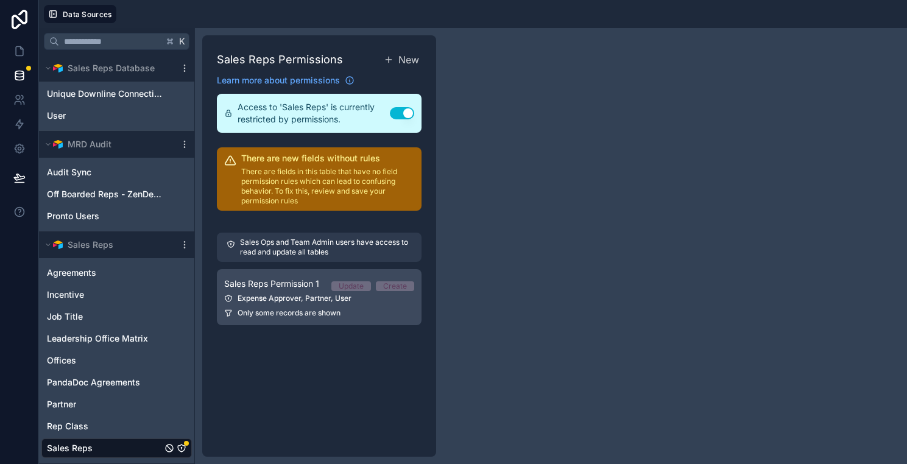
click at [360, 295] on div "Expense Approver, Partner, User" at bounding box center [319, 299] width 190 height 10
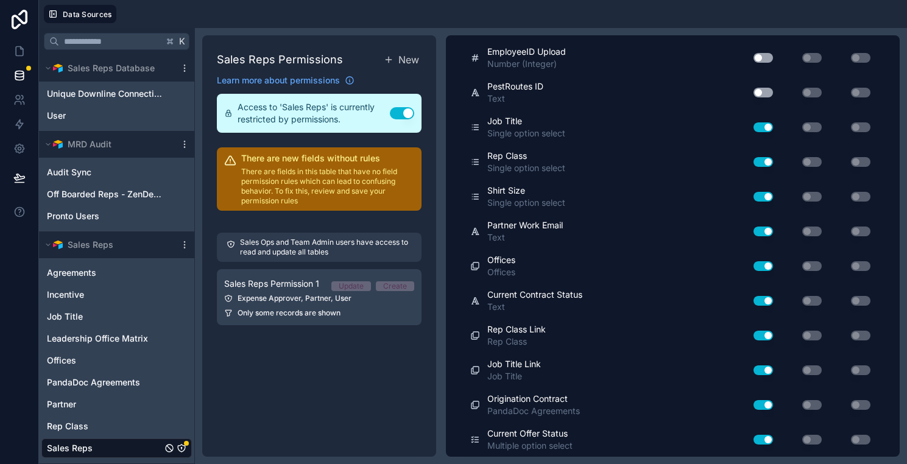
scroll to position [2081, 0]
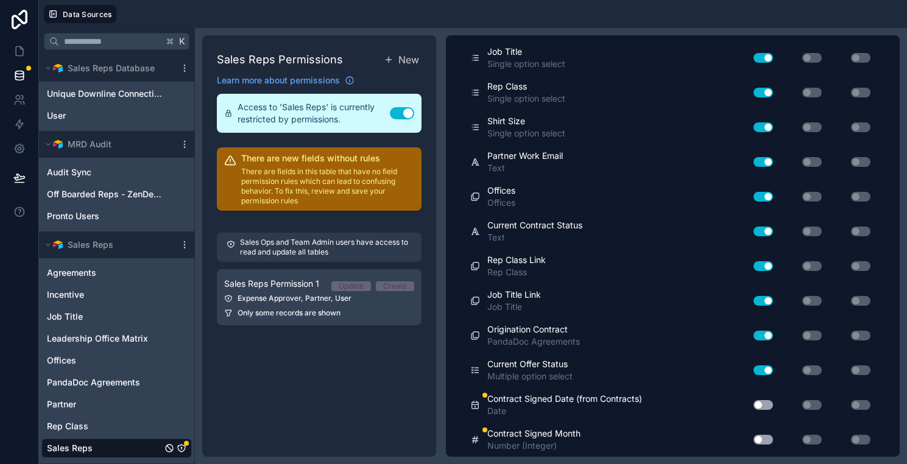
click at [759, 407] on button "Use setting" at bounding box center [762, 405] width 19 height 10
click at [762, 438] on button "Use setting" at bounding box center [762, 440] width 19 height 10
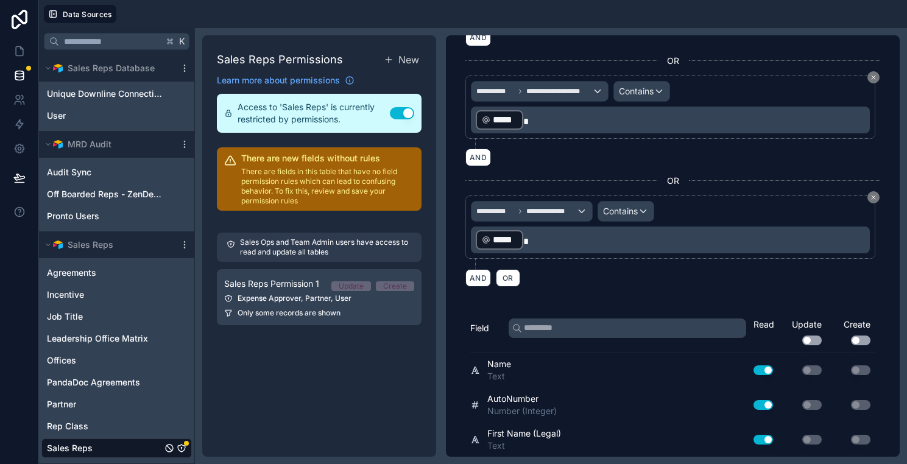
scroll to position [0, 0]
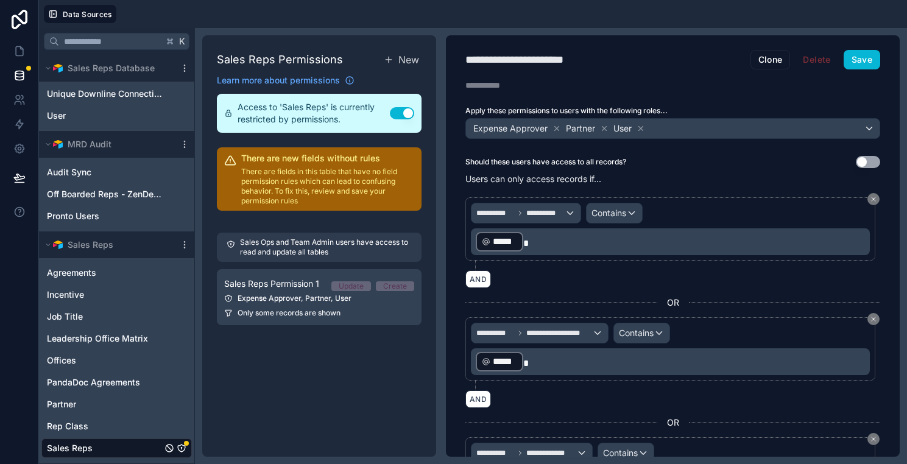
click at [877, 49] on div "**********" at bounding box center [673, 245] width 454 height 421
click at [873, 53] on button "Save" at bounding box center [861, 59] width 37 height 19
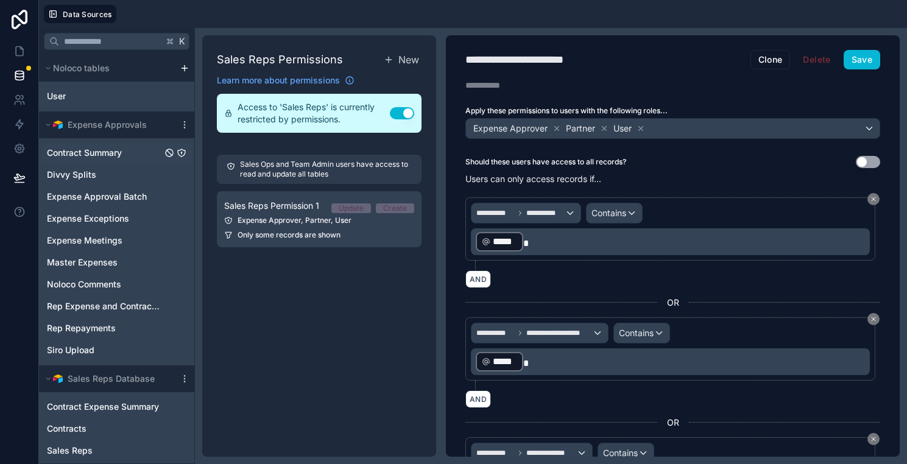
click at [148, 149] on link "Contract Summary" at bounding box center [104, 153] width 115 height 12
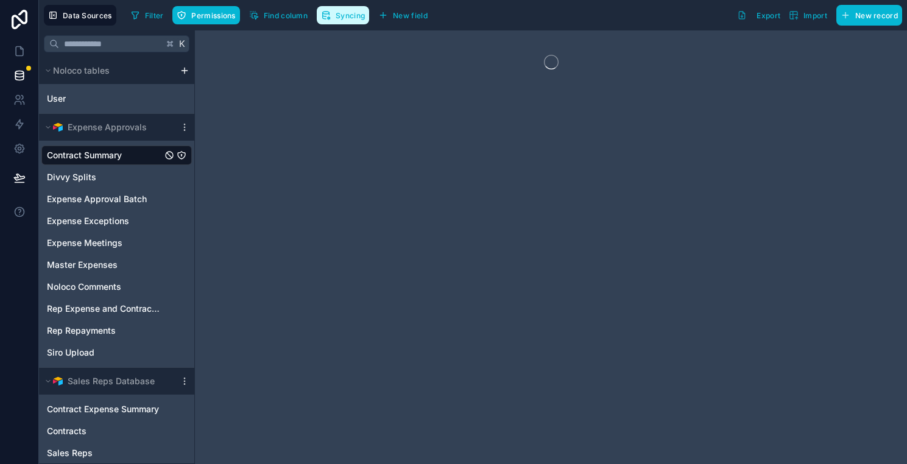
click at [354, 15] on span "Syncing" at bounding box center [350, 15] width 29 height 9
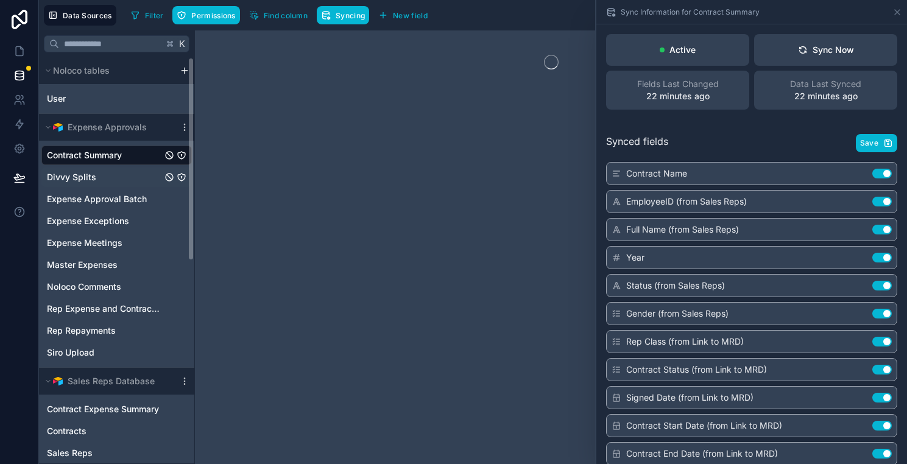
click at [120, 176] on link "Divvy Splits" at bounding box center [104, 177] width 115 height 12
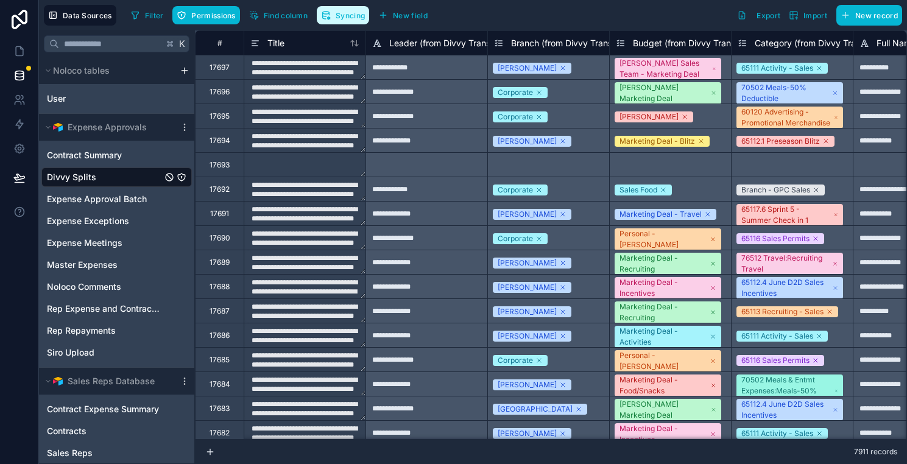
click at [331, 15] on icon "button" at bounding box center [326, 15] width 10 height 10
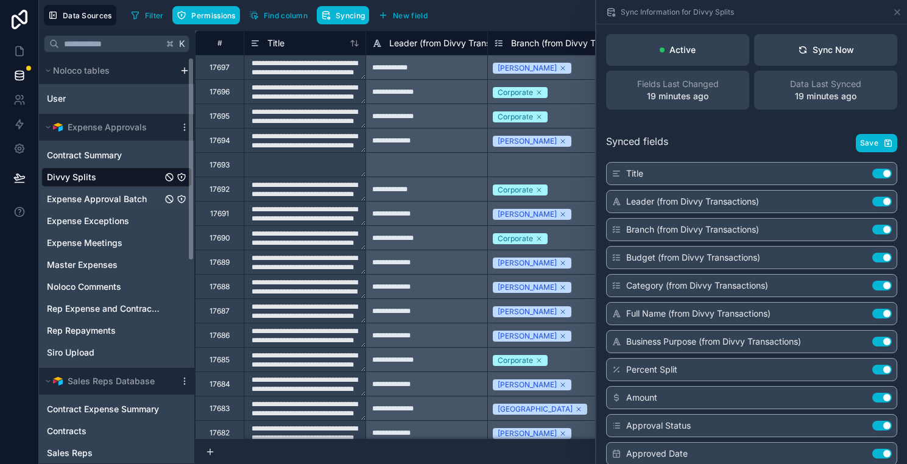
click at [111, 207] on div "Expense Approval Batch" at bounding box center [116, 198] width 150 height 19
click at [107, 197] on span "Expense Approval Batch" at bounding box center [97, 199] width 100 height 12
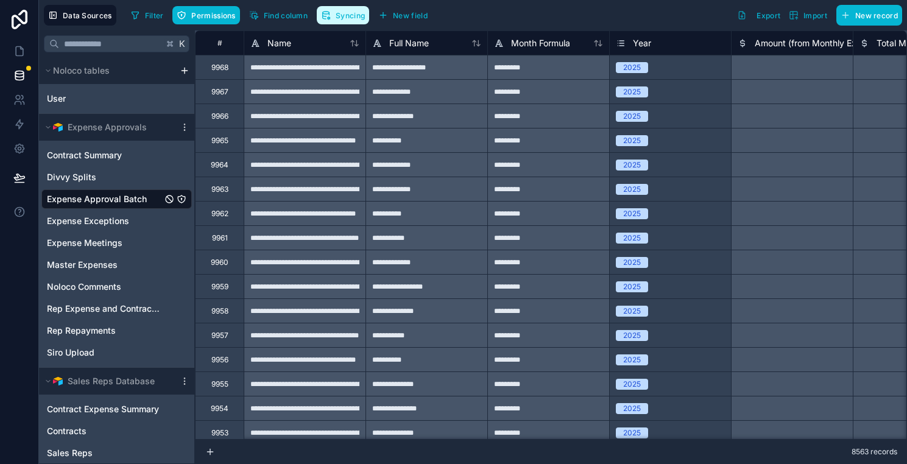
click at [359, 9] on button "Syncing" at bounding box center [343, 15] width 52 height 18
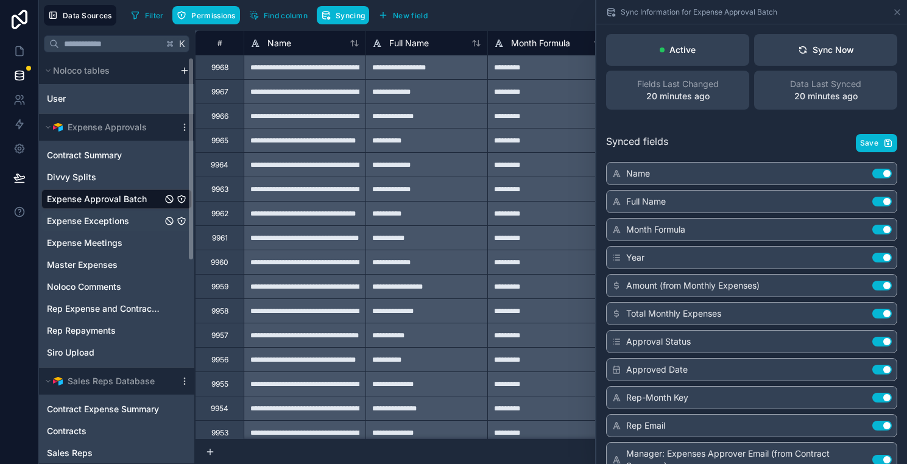
click at [140, 220] on link "Expense Exceptions" at bounding box center [104, 221] width 115 height 12
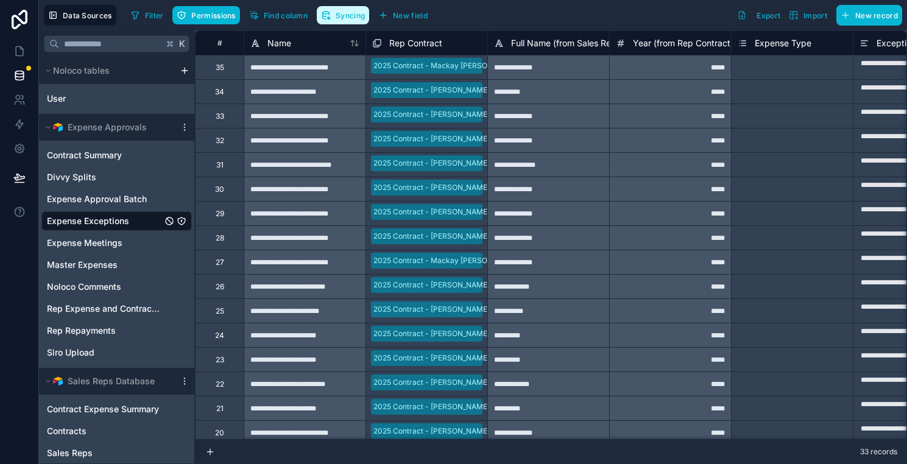
click at [336, 11] on button "Syncing" at bounding box center [343, 15] width 52 height 18
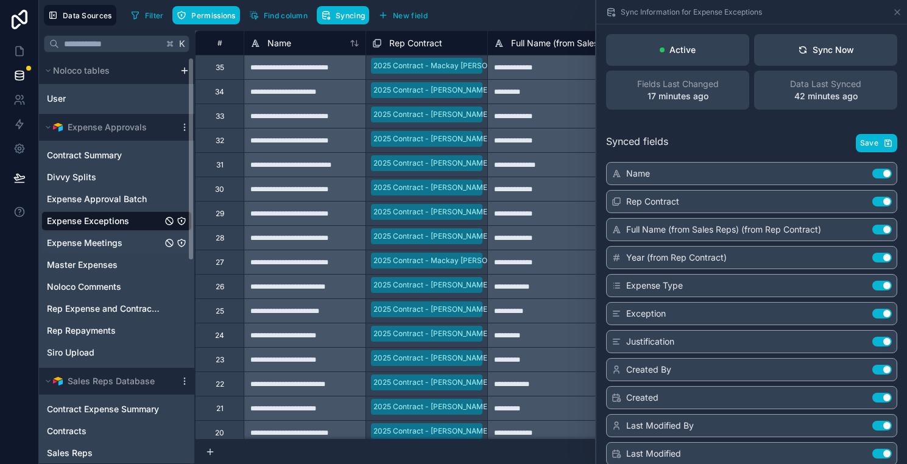
click at [114, 244] on span "Expense Meetings" at bounding box center [85, 243] width 76 height 12
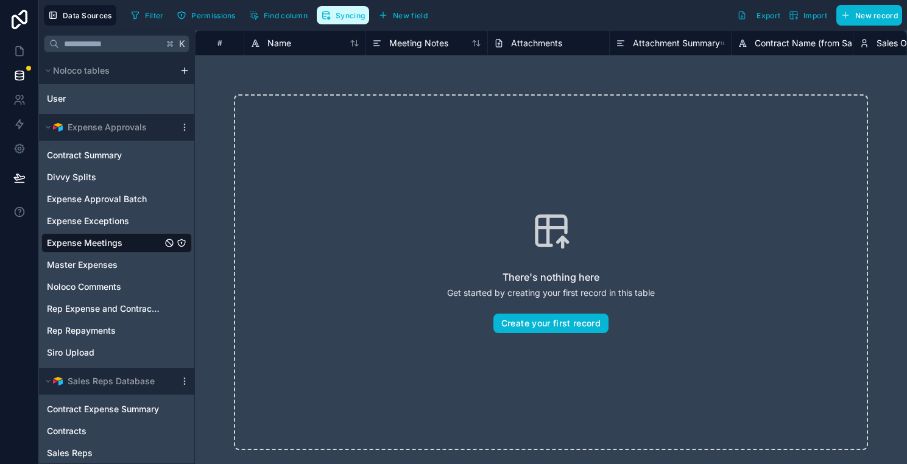
click at [331, 15] on icon "button" at bounding box center [326, 15] width 10 height 10
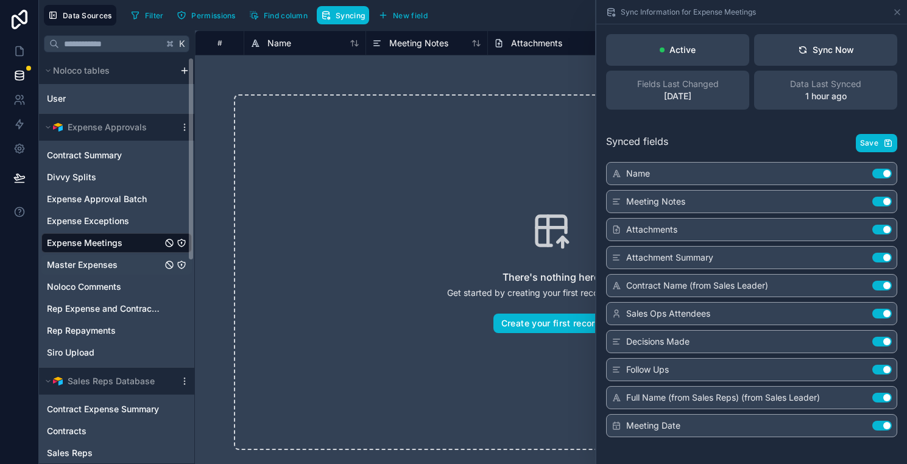
click at [95, 262] on span "Master Expenses" at bounding box center [82, 265] width 71 height 12
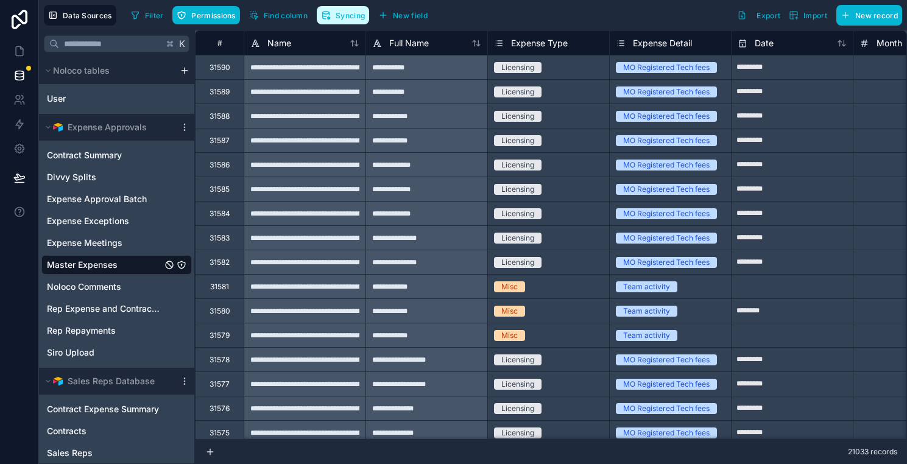
click at [334, 18] on button "Syncing" at bounding box center [343, 15] width 52 height 18
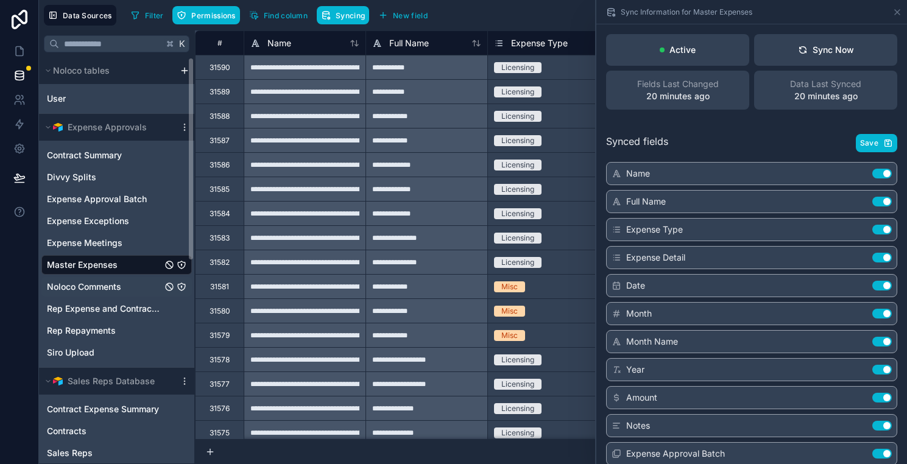
click at [146, 290] on link "Noloco Comments" at bounding box center [104, 287] width 115 height 12
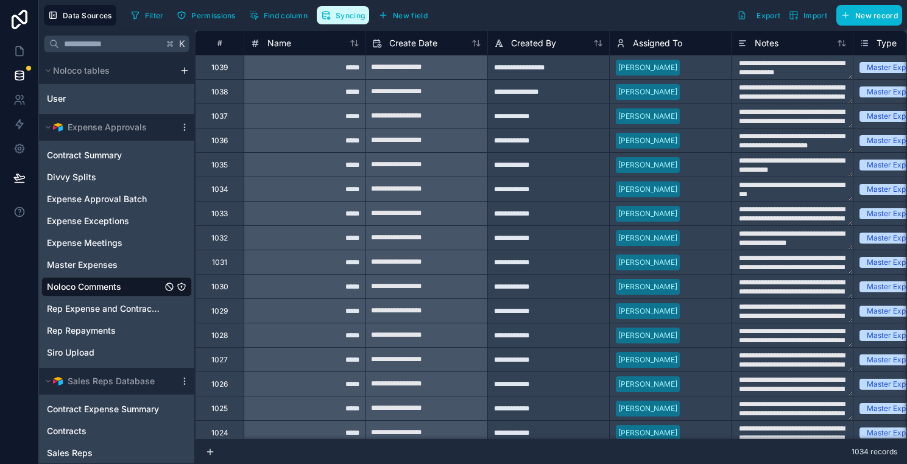
click at [338, 13] on span "Syncing" at bounding box center [350, 15] width 29 height 9
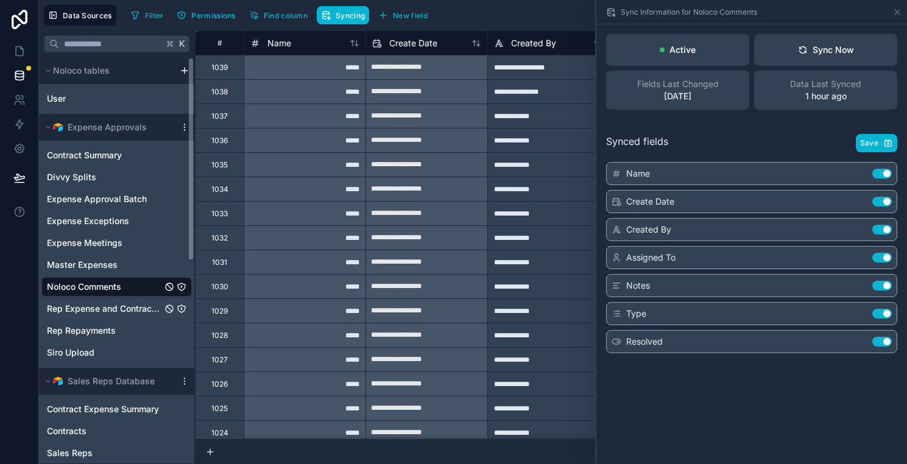
click at [130, 311] on span "Rep Expense and Contract Issues" at bounding box center [104, 309] width 115 height 12
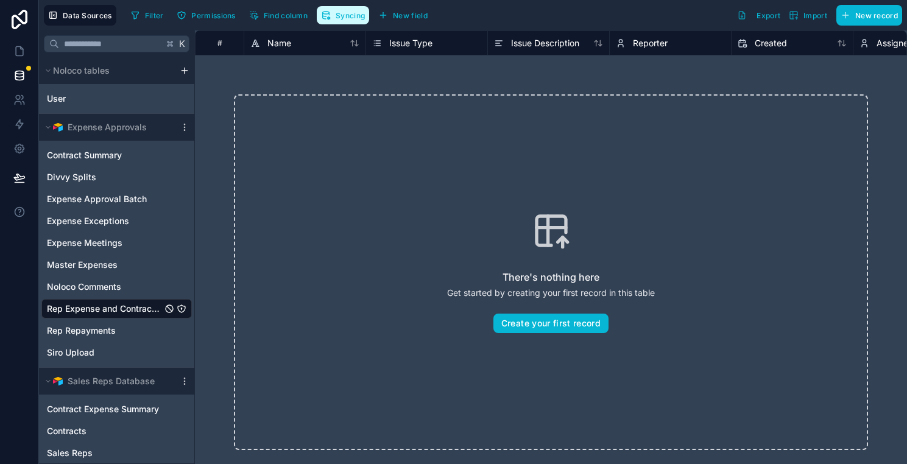
click at [343, 13] on span "Syncing" at bounding box center [350, 15] width 29 height 9
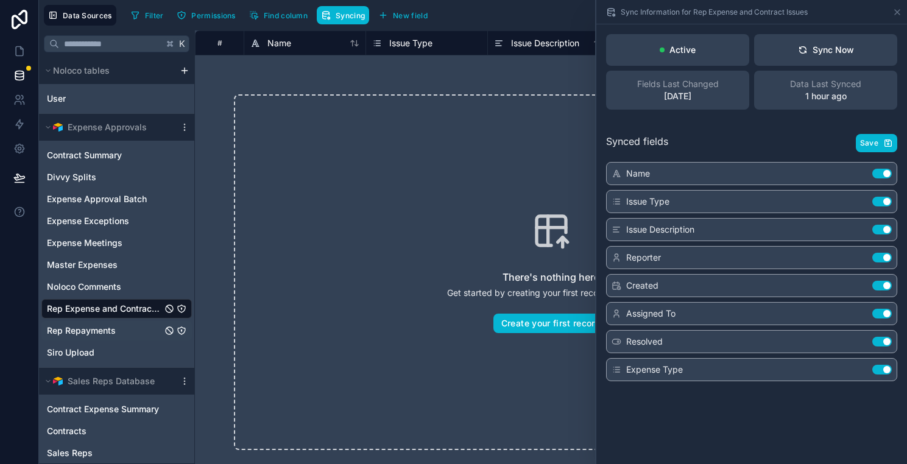
click at [128, 327] on link "Rep Repayments" at bounding box center [104, 331] width 115 height 12
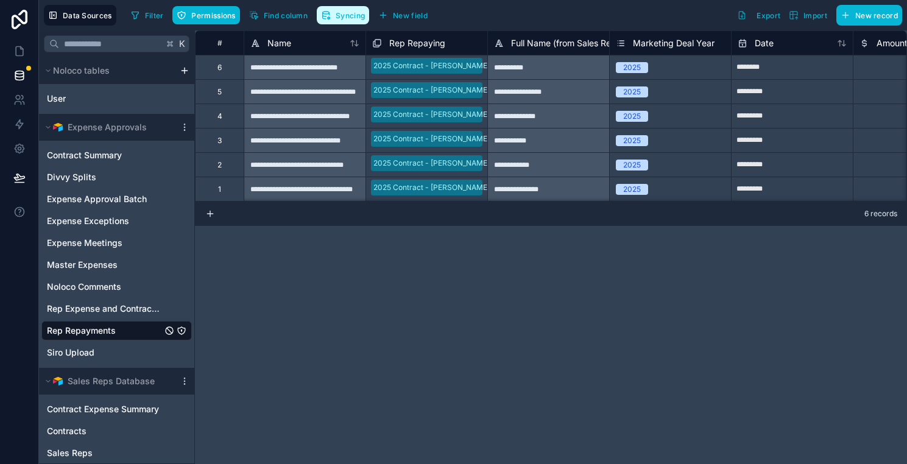
click at [347, 17] on span "Syncing" at bounding box center [350, 15] width 29 height 9
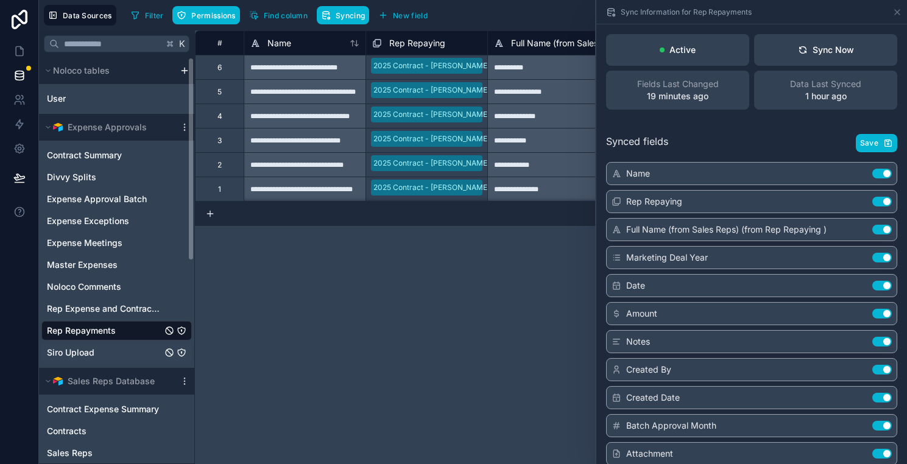
click at [130, 346] on div "Siro Upload" at bounding box center [116, 352] width 150 height 19
click at [123, 355] on link "Siro Upload" at bounding box center [104, 352] width 115 height 12
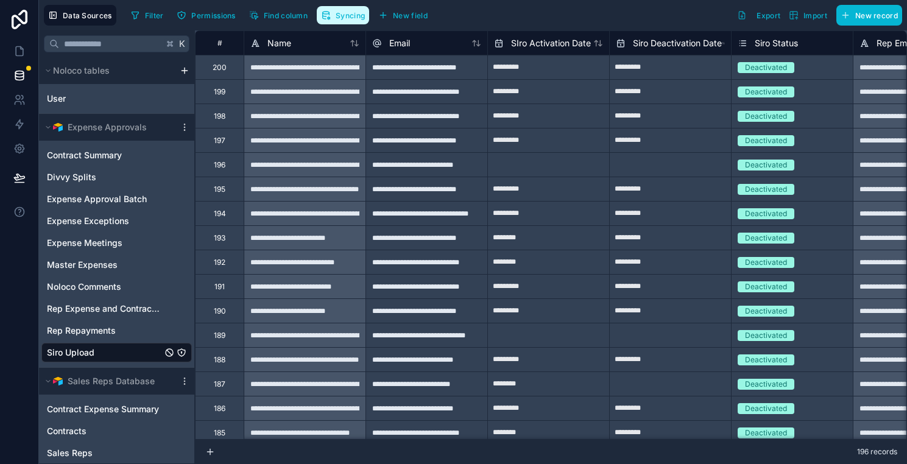
click at [344, 23] on button "Syncing" at bounding box center [343, 15] width 52 height 18
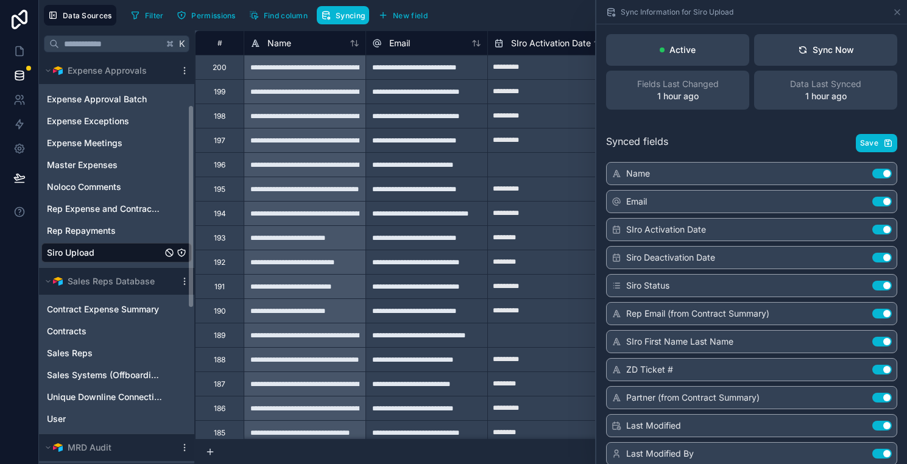
scroll to position [176, 0]
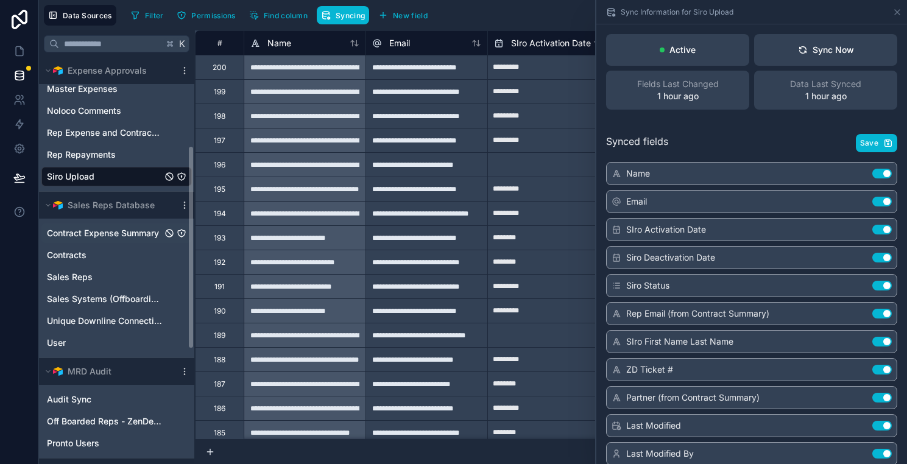
click at [124, 234] on span "Contract Expense Summary" at bounding box center [103, 233] width 112 height 12
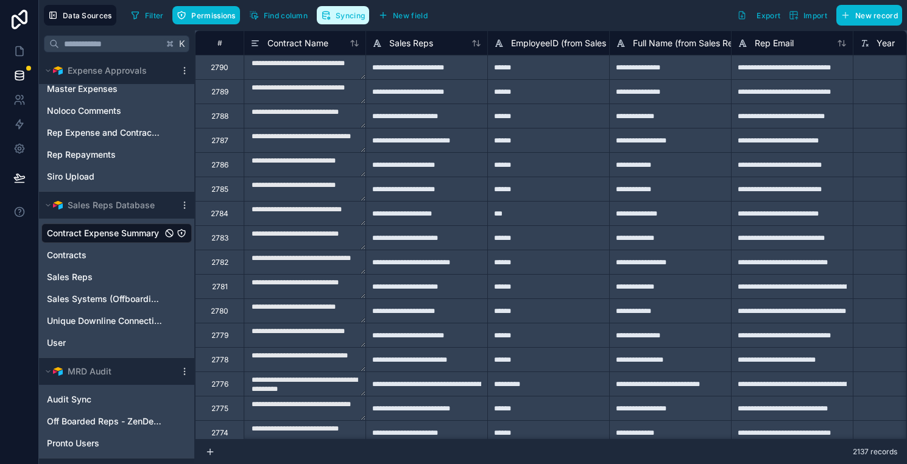
click at [349, 19] on button "Syncing" at bounding box center [343, 15] width 52 height 18
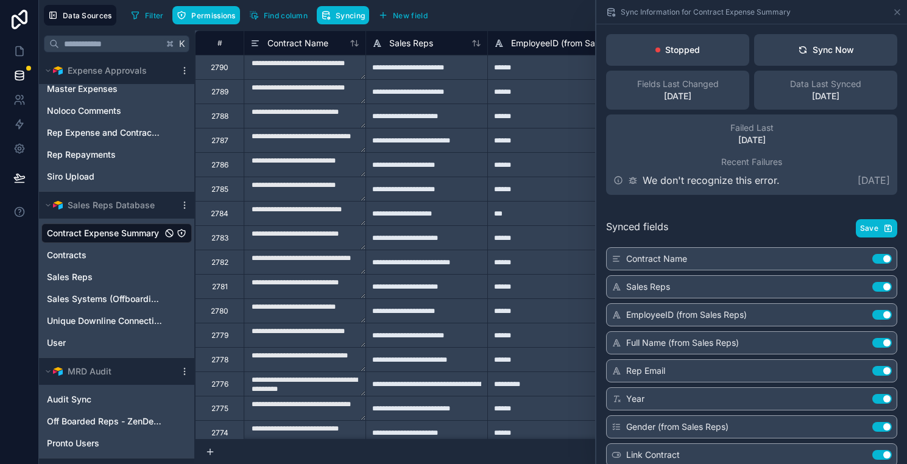
click at [798, 152] on div "Failed Last [DATE] Recent Failures We don't recognize this error. [DATE]" at bounding box center [751, 154] width 291 height 80
click at [807, 65] on button "Sync Now" at bounding box center [825, 50] width 143 height 32
click at [110, 259] on link "Contracts" at bounding box center [104, 255] width 115 height 12
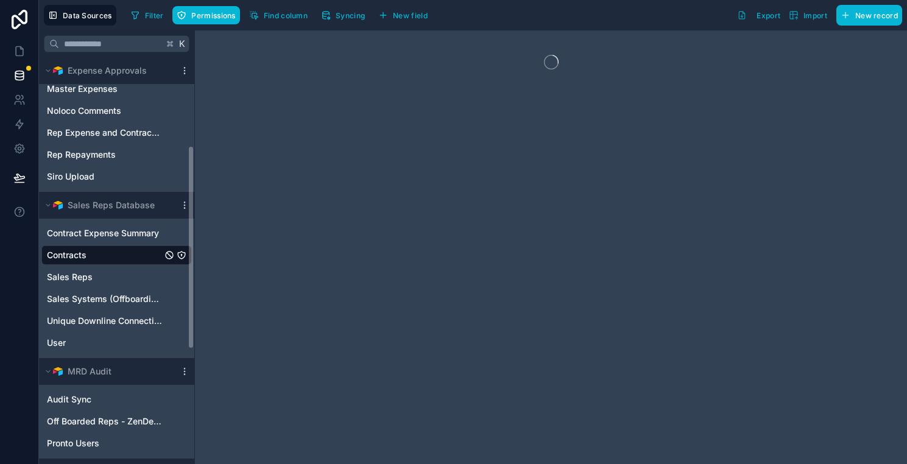
click at [183, 253] on icon "Contracts" at bounding box center [182, 255] width 10 height 10
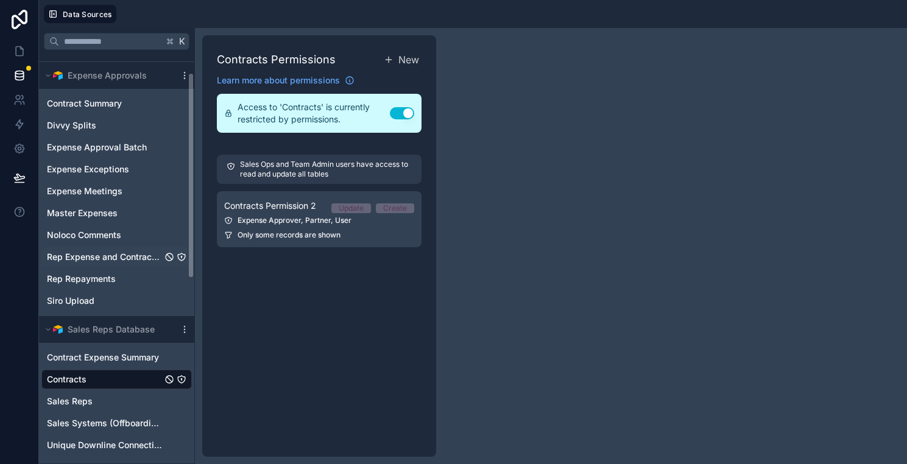
scroll to position [147, 0]
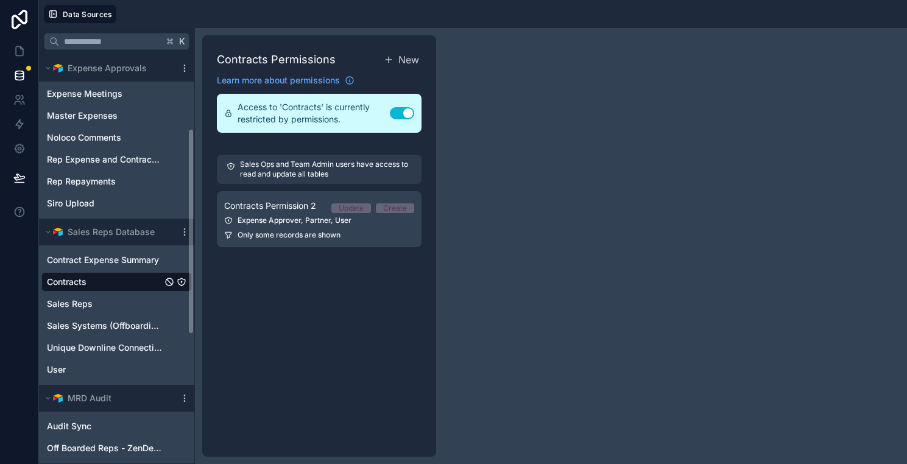
click at [140, 279] on link "Contracts" at bounding box center [104, 282] width 115 height 12
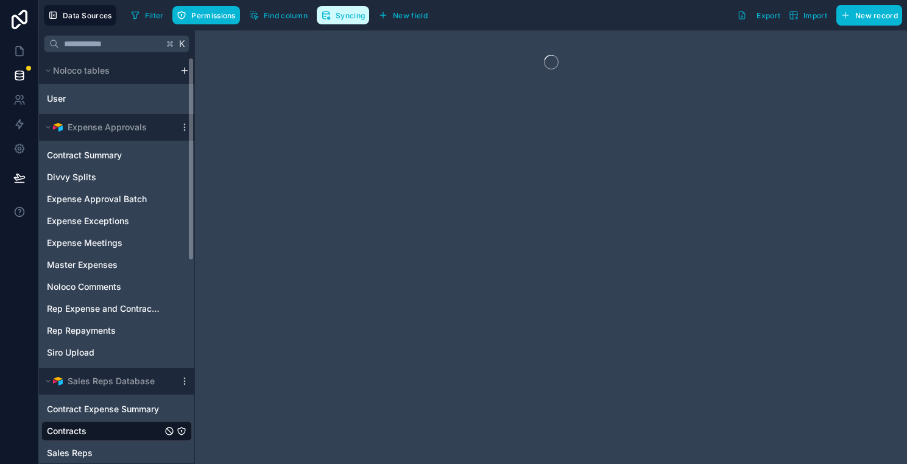
click at [346, 21] on button "Syncing" at bounding box center [343, 15] width 52 height 18
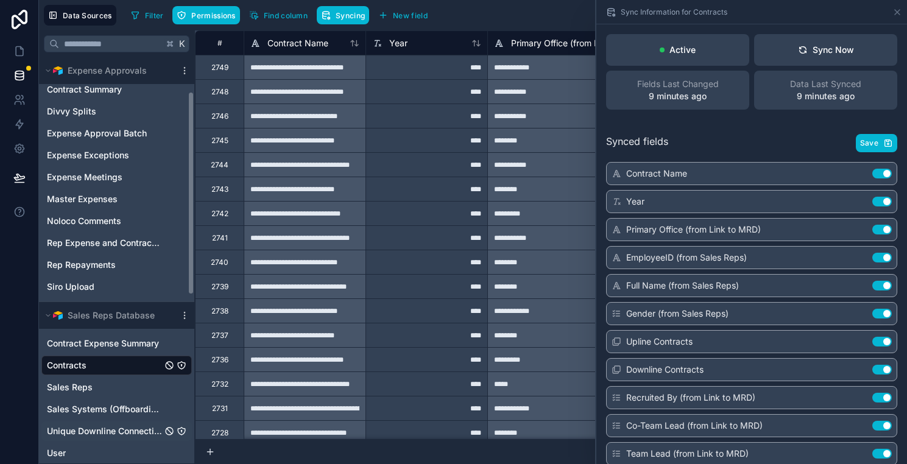
scroll to position [71, 0]
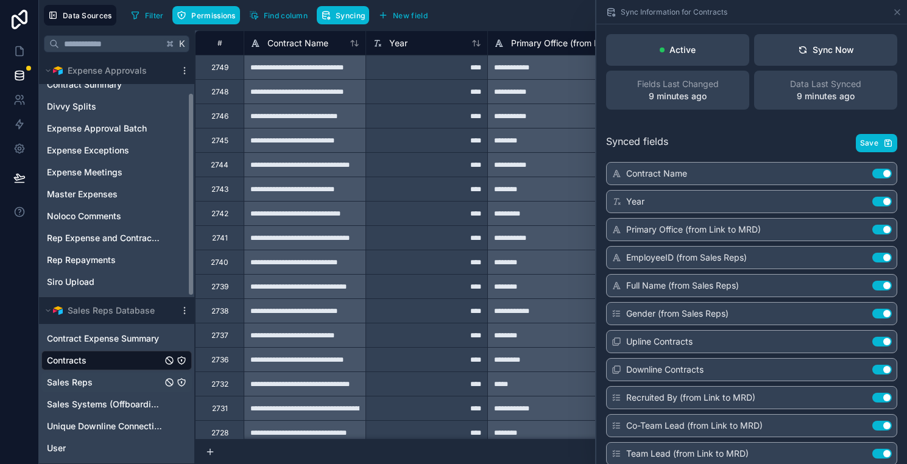
click at [119, 383] on link "Sales Reps" at bounding box center [104, 382] width 115 height 12
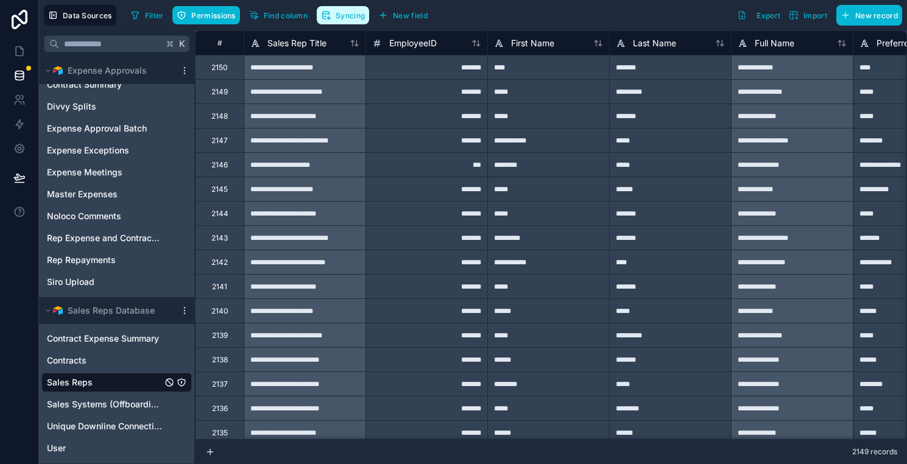
click at [342, 19] on span "Syncing" at bounding box center [350, 15] width 29 height 9
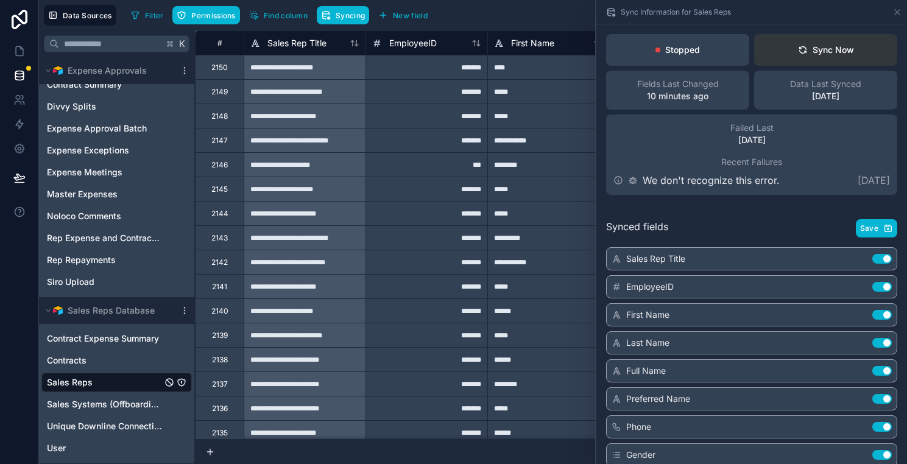
click at [816, 65] on button "Sync Now" at bounding box center [825, 50] width 143 height 32
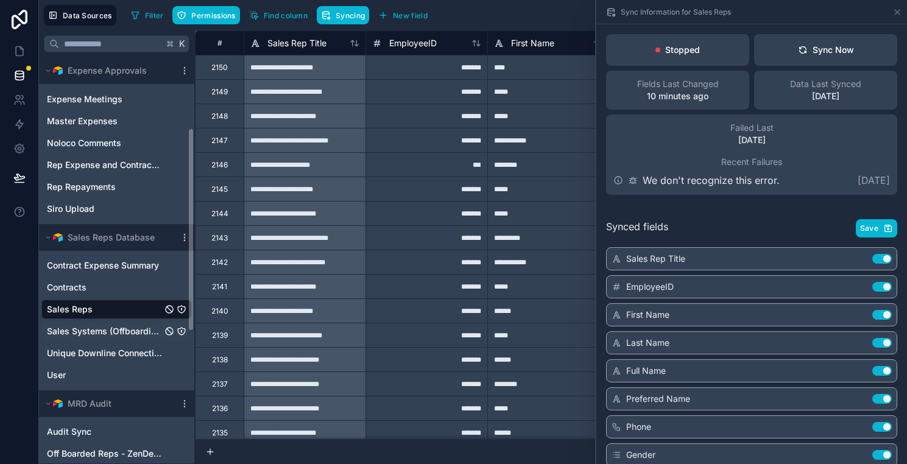
scroll to position [147, 0]
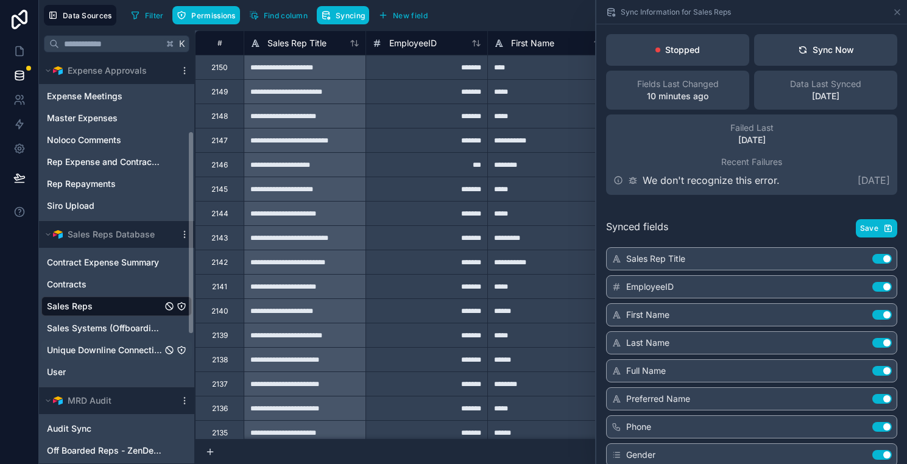
click at [105, 349] on span "Unique Downline Connections" at bounding box center [104, 350] width 115 height 12
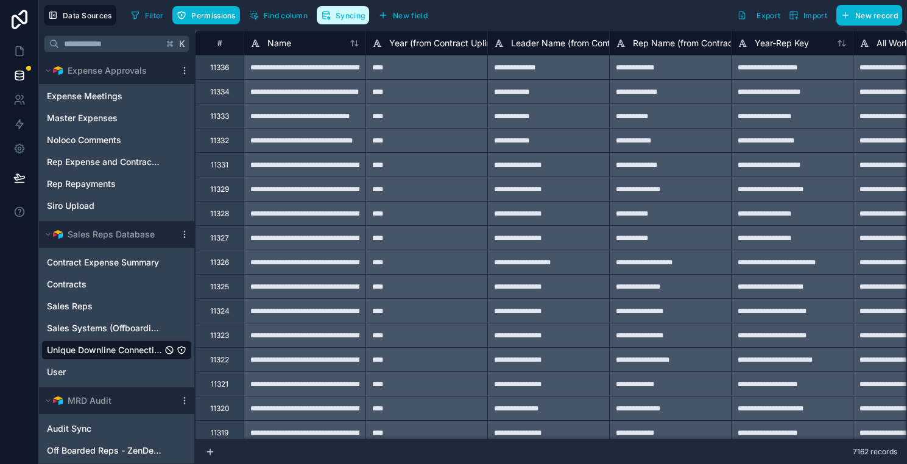
click at [350, 11] on span "Syncing" at bounding box center [350, 15] width 29 height 9
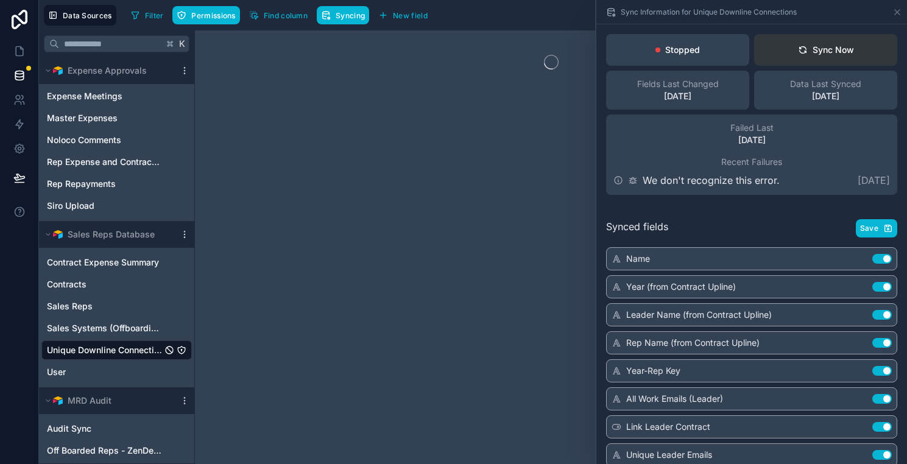
click at [809, 52] on div "Sync Now" at bounding box center [826, 50] width 56 height 12
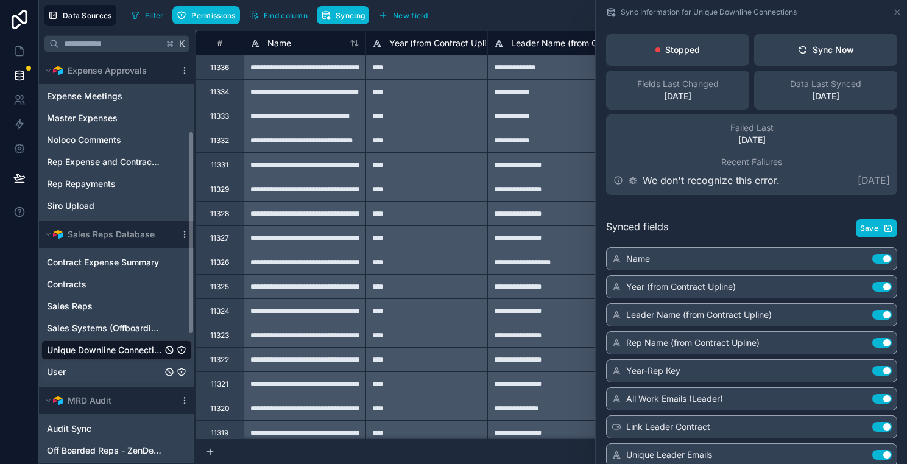
click at [109, 369] on link "User" at bounding box center [104, 372] width 115 height 12
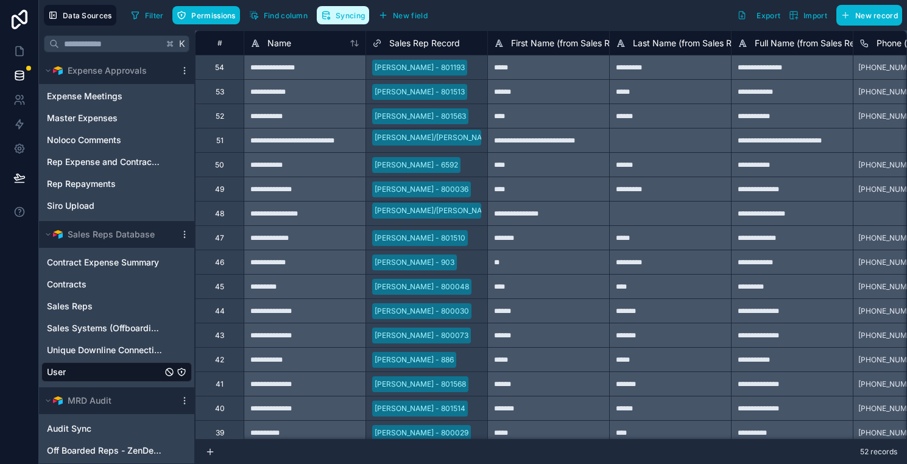
click at [344, 10] on button "Syncing" at bounding box center [343, 15] width 52 height 18
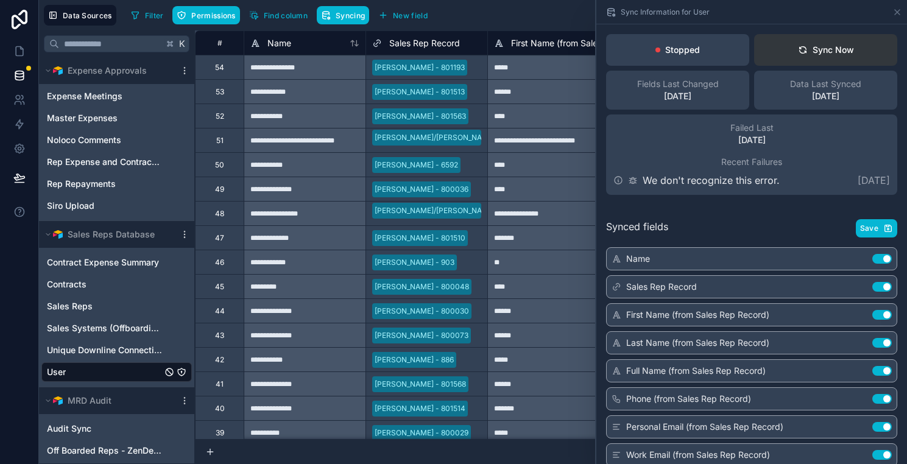
click at [835, 43] on button "Sync Now" at bounding box center [825, 50] width 143 height 32
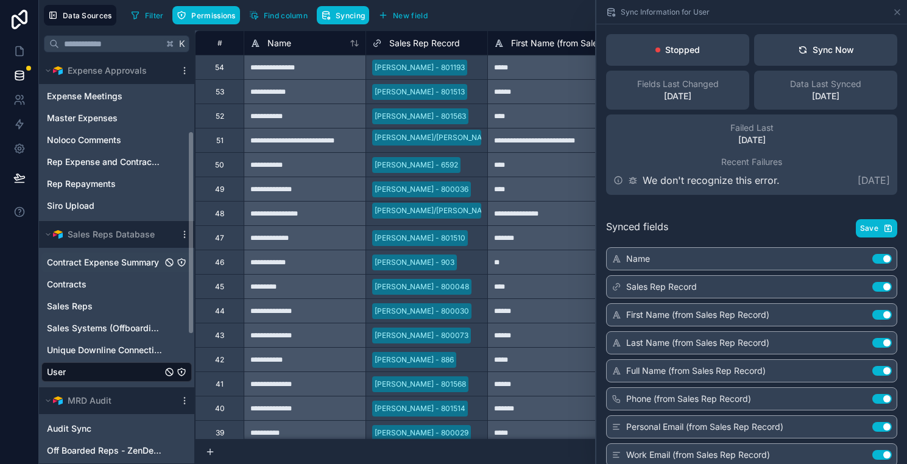
click at [152, 258] on span "Contract Expense Summary" at bounding box center [103, 262] width 112 height 12
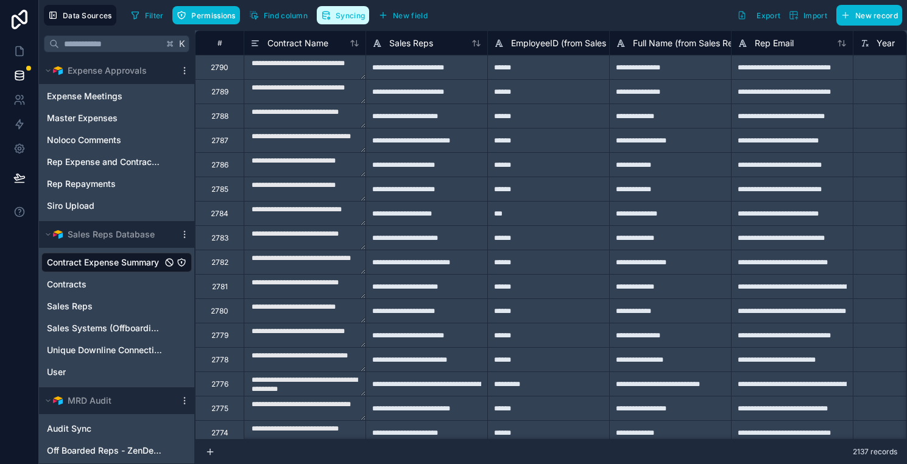
click at [340, 21] on button "Syncing" at bounding box center [343, 15] width 52 height 18
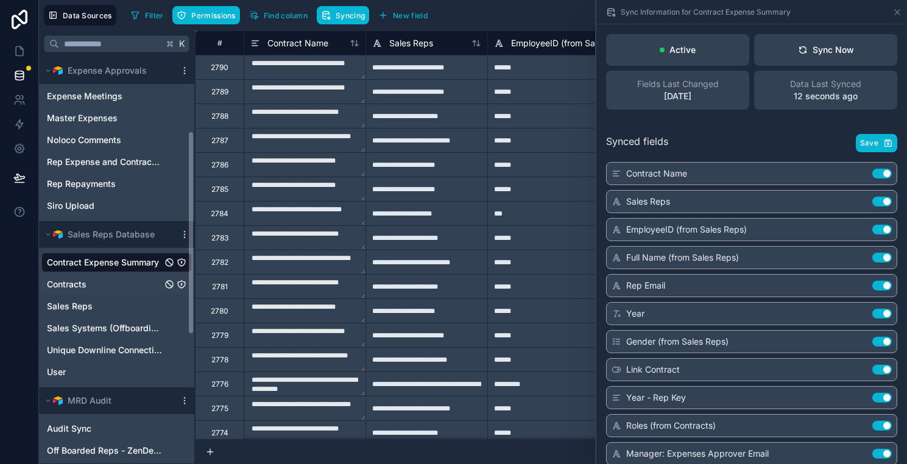
click at [129, 287] on link "Contracts" at bounding box center [104, 284] width 115 height 12
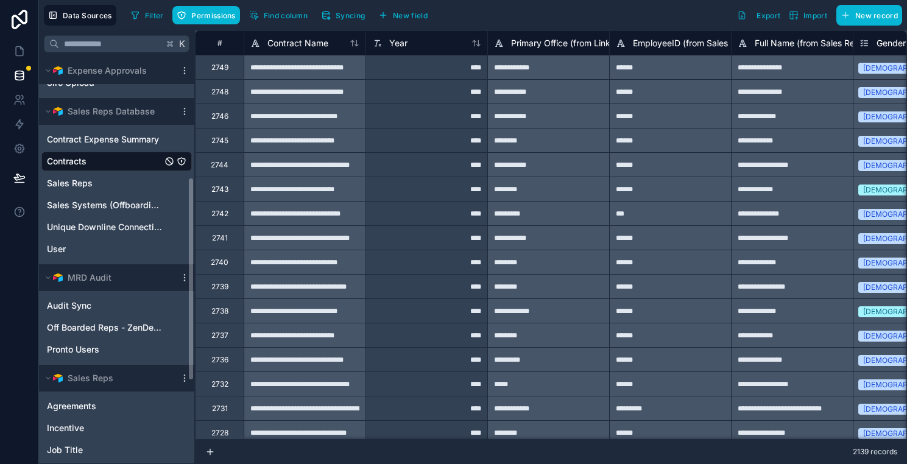
scroll to position [385, 0]
